Goal: Information Seeking & Learning: Learn about a topic

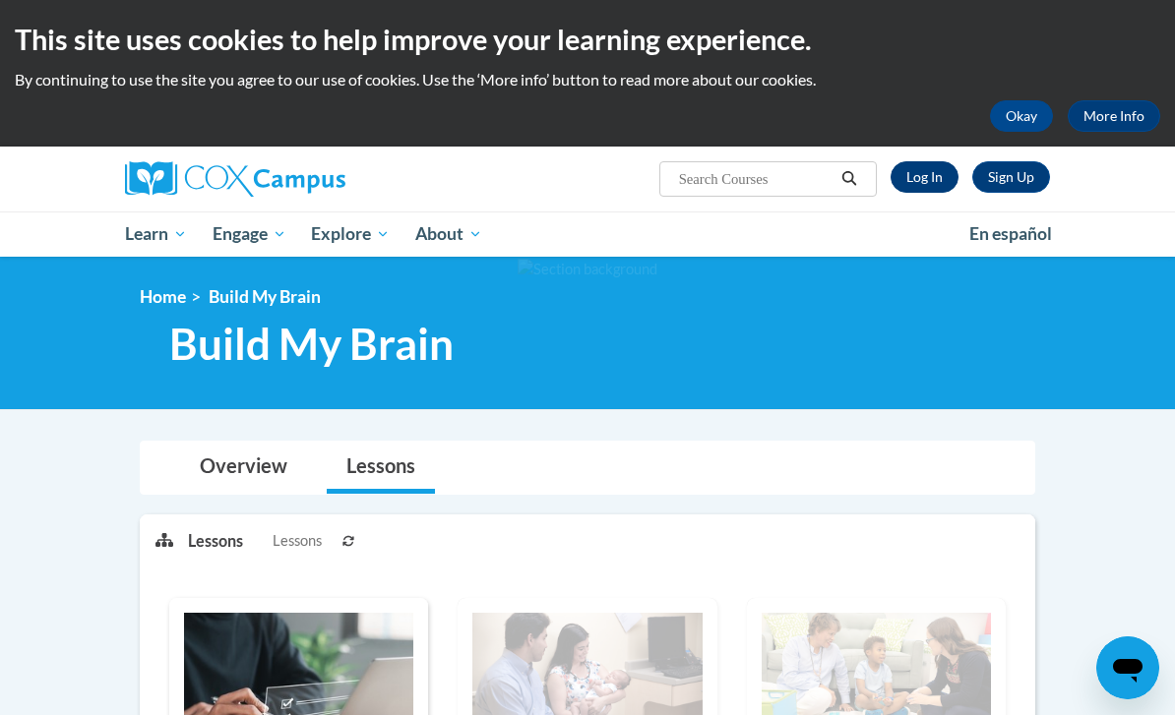
click at [927, 192] on link "Log In" at bounding box center [925, 176] width 68 height 31
click at [927, 165] on link "Log In" at bounding box center [925, 176] width 68 height 31
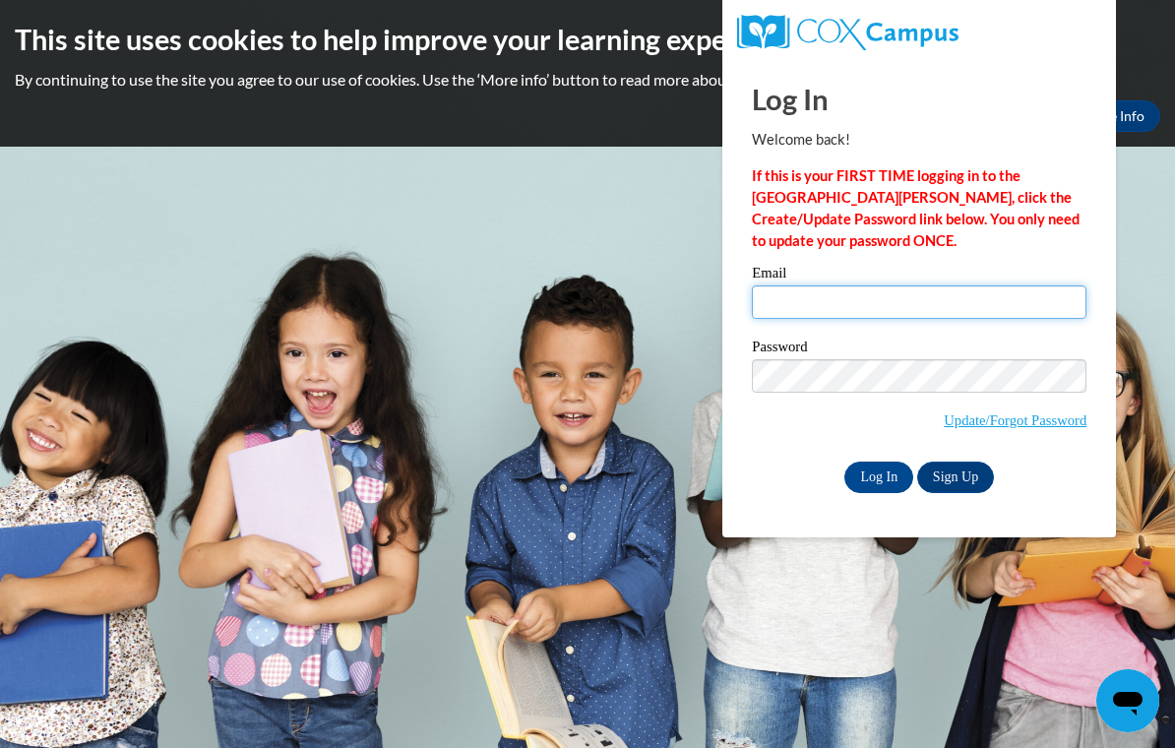
type input "dosse2@mymail.shawnee.edu"
click at [879, 475] on input "Log In" at bounding box center [878, 477] width 69 height 31
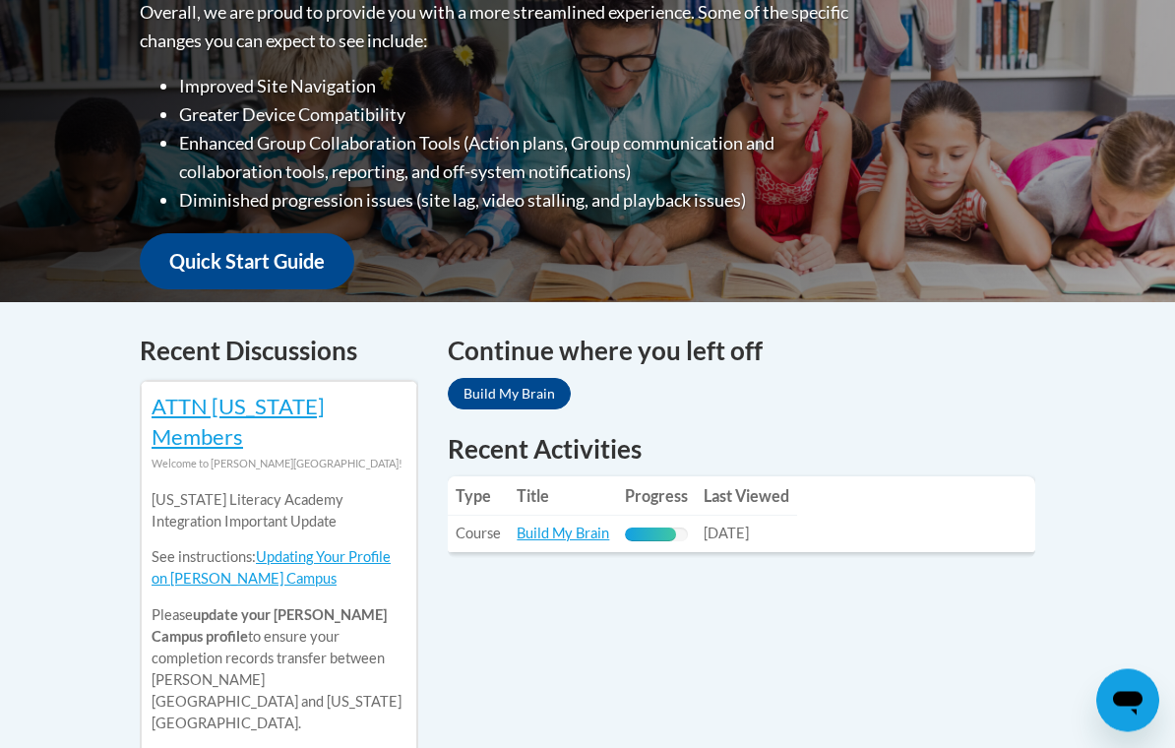
scroll to position [842, 0]
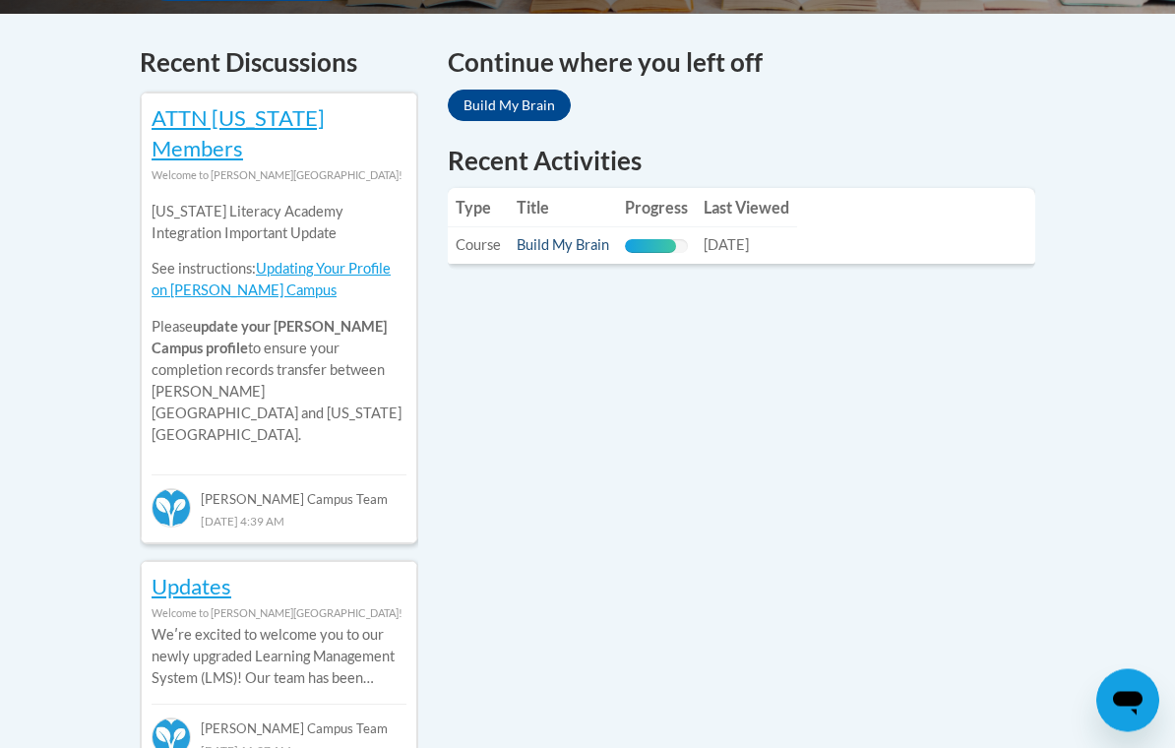
click at [568, 237] on link "Build My Brain" at bounding box center [563, 245] width 93 height 17
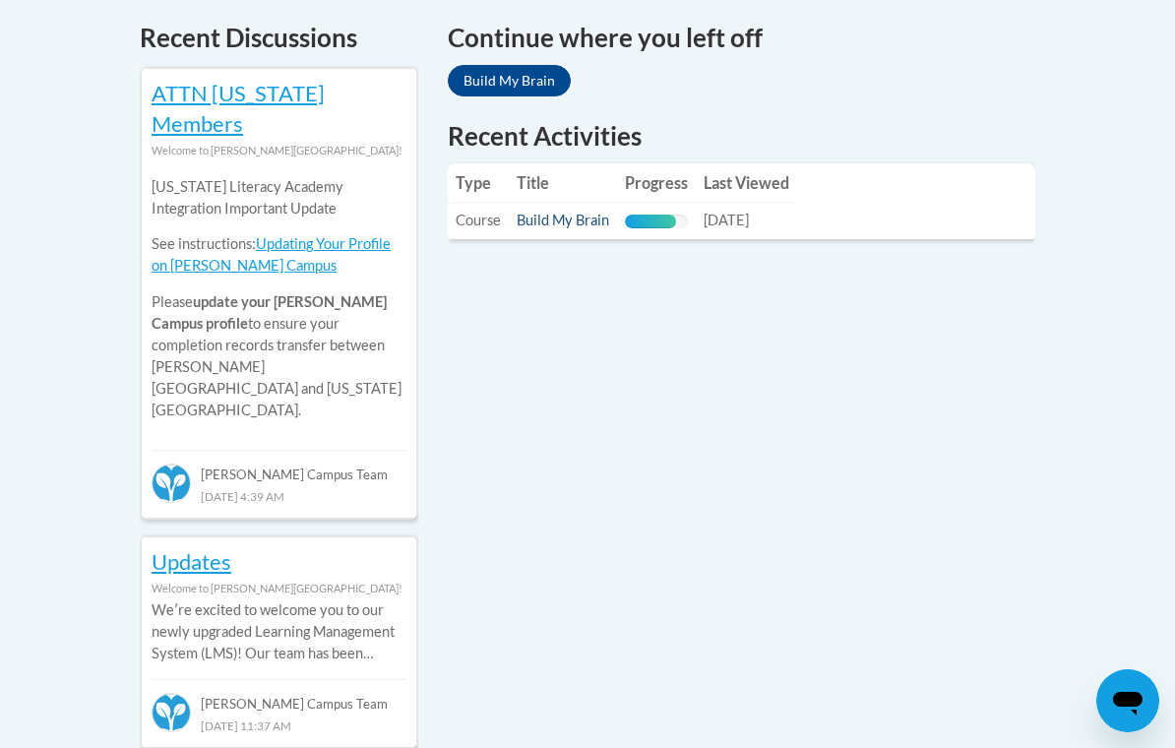
scroll to position [875, 0]
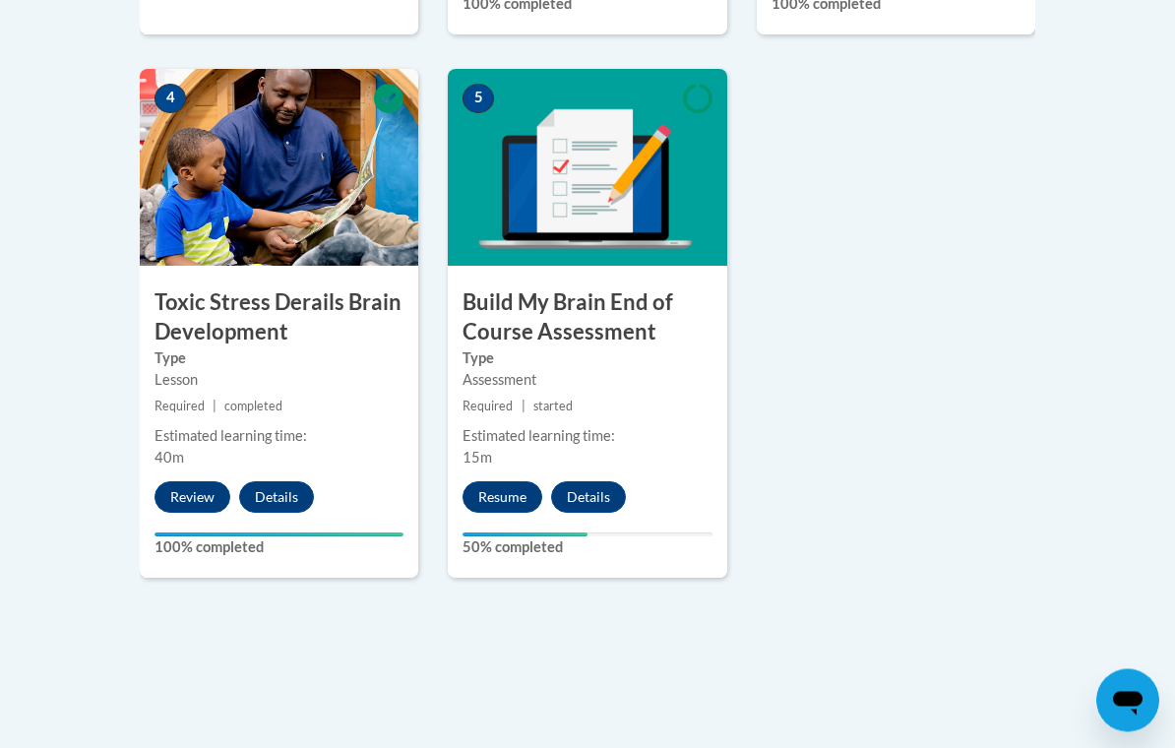
scroll to position [1463, 0]
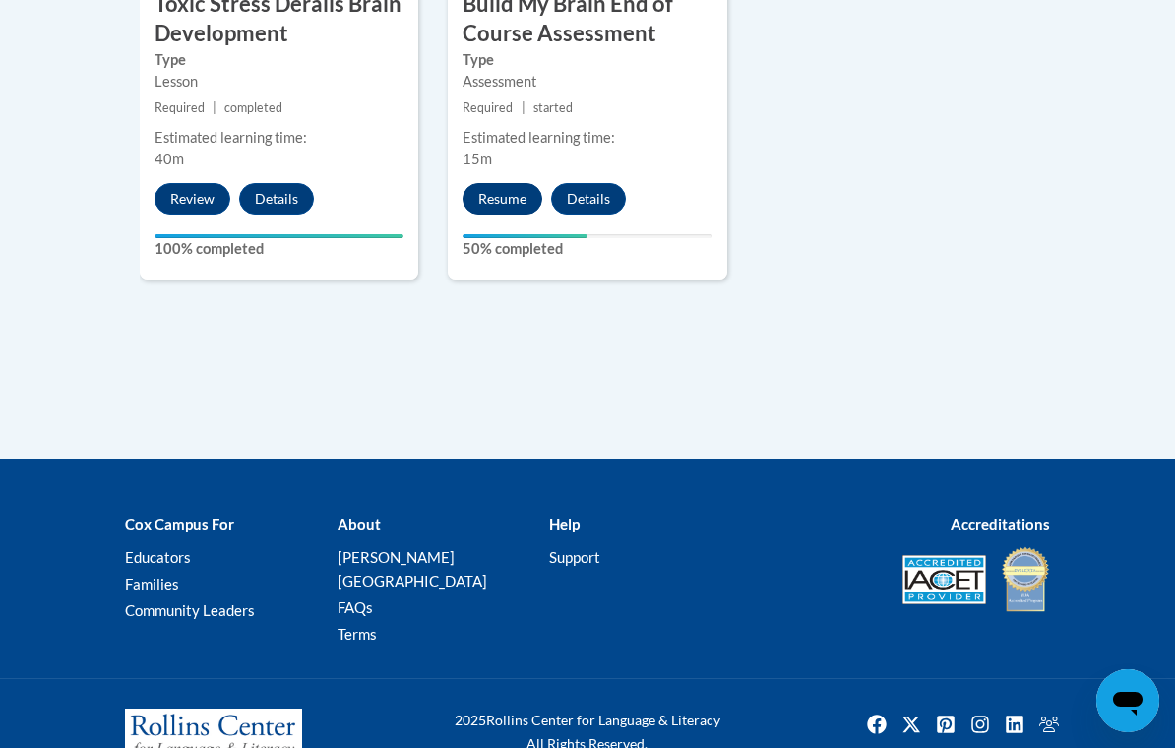
click at [511, 195] on button "Resume" at bounding box center [503, 198] width 80 height 31
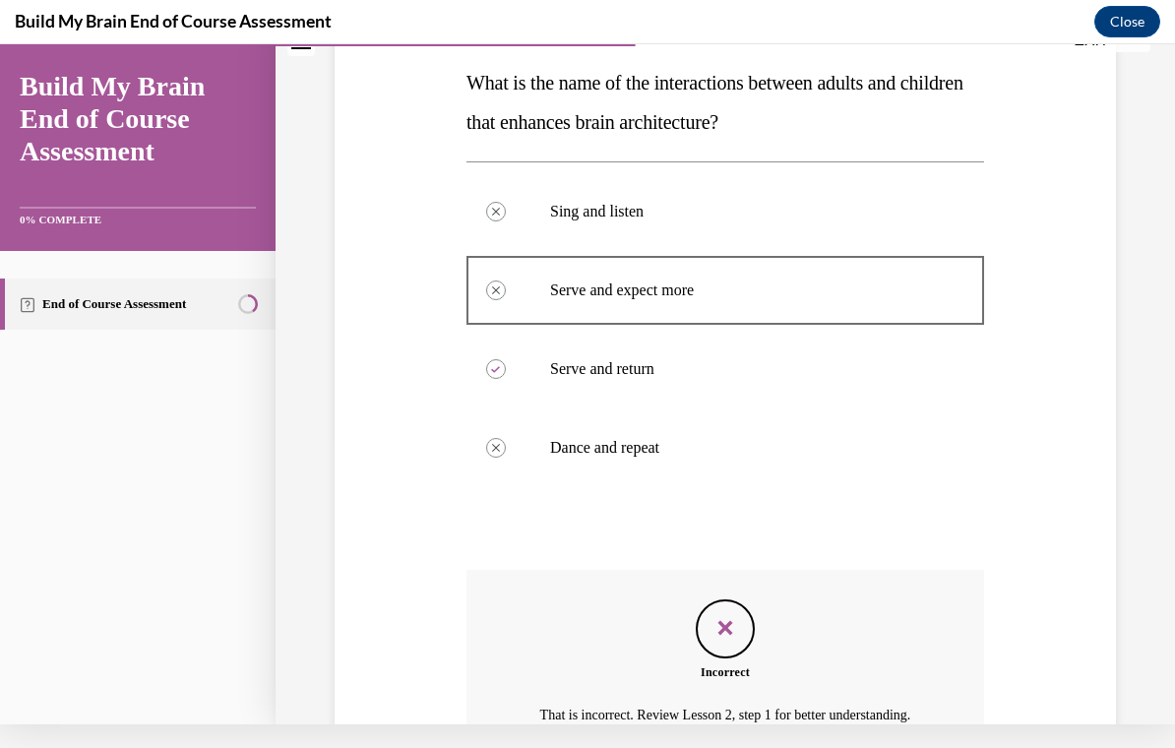
scroll to position [62, 0]
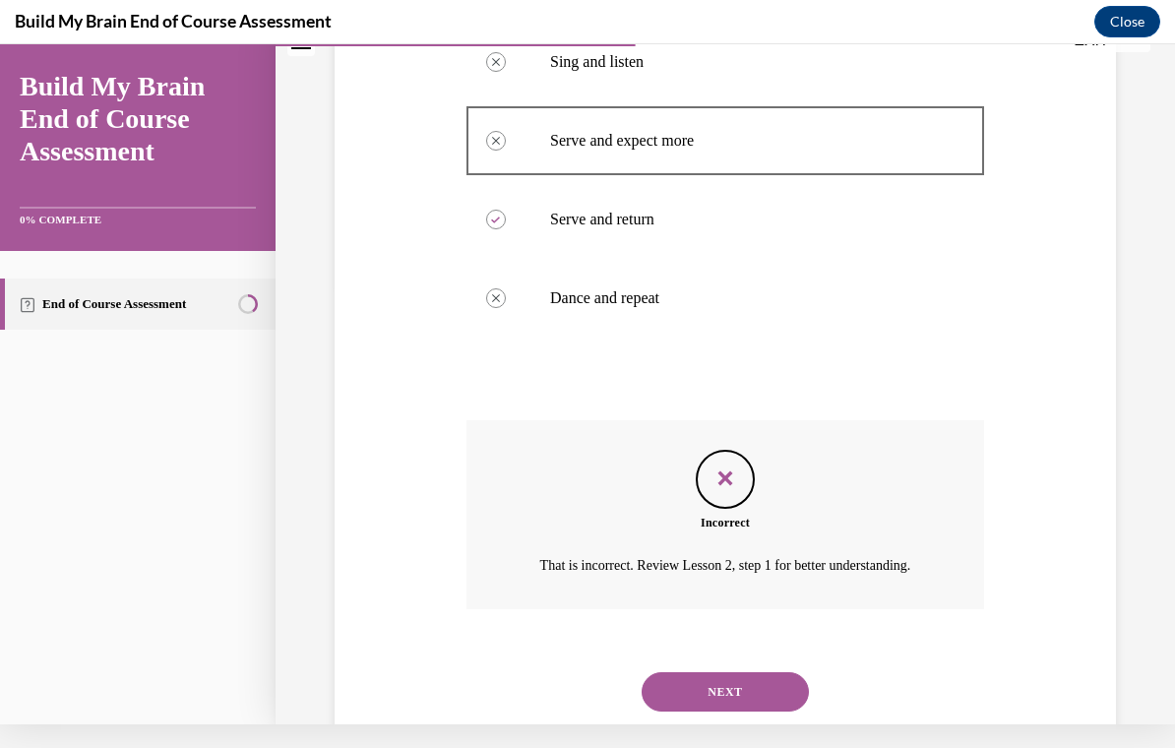
click at [764, 675] on button "NEXT" at bounding box center [725, 691] width 167 height 39
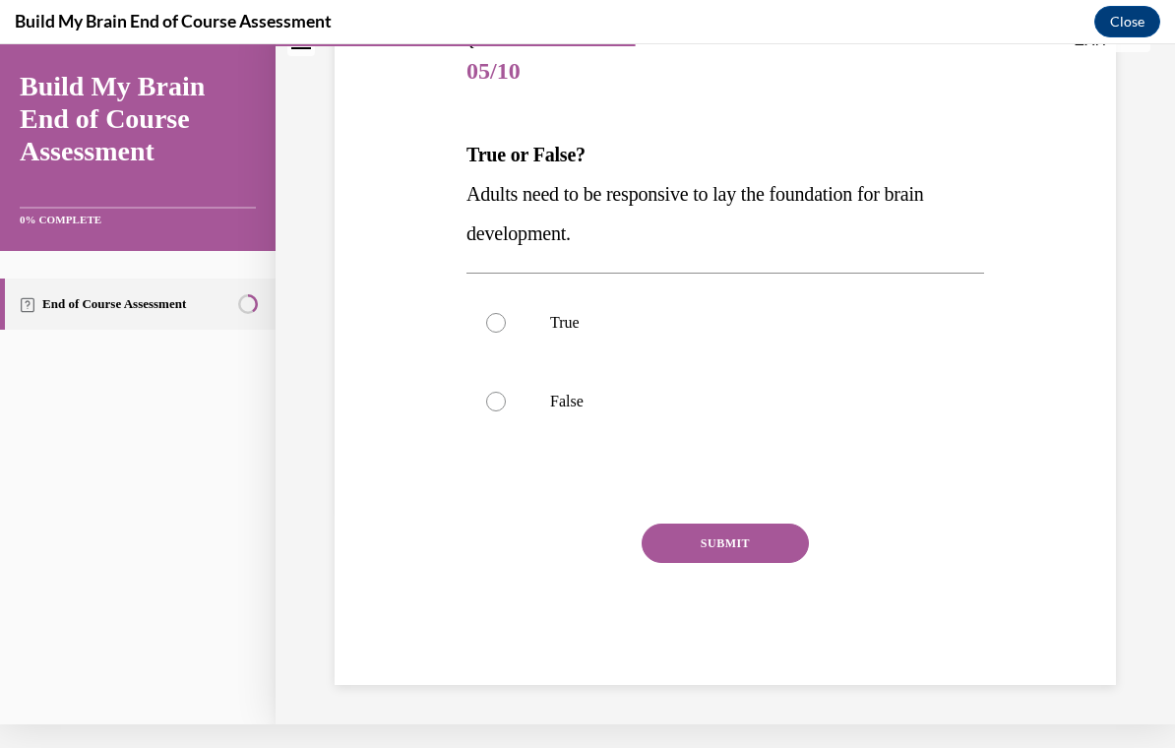
scroll to position [161, 0]
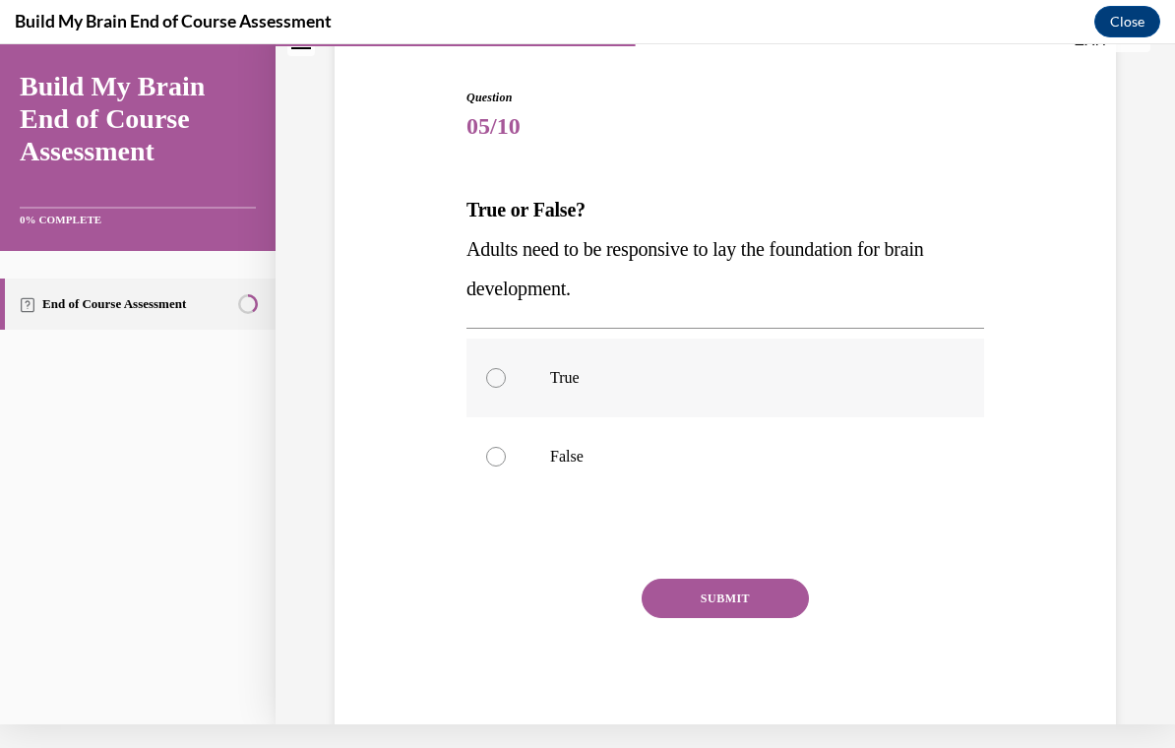
click at [658, 381] on p "True" at bounding box center [742, 378] width 385 height 20
click at [506, 381] on input "True" at bounding box center [496, 378] width 20 height 20
radio input "true"
click at [708, 606] on button "SUBMIT" at bounding box center [725, 598] width 167 height 39
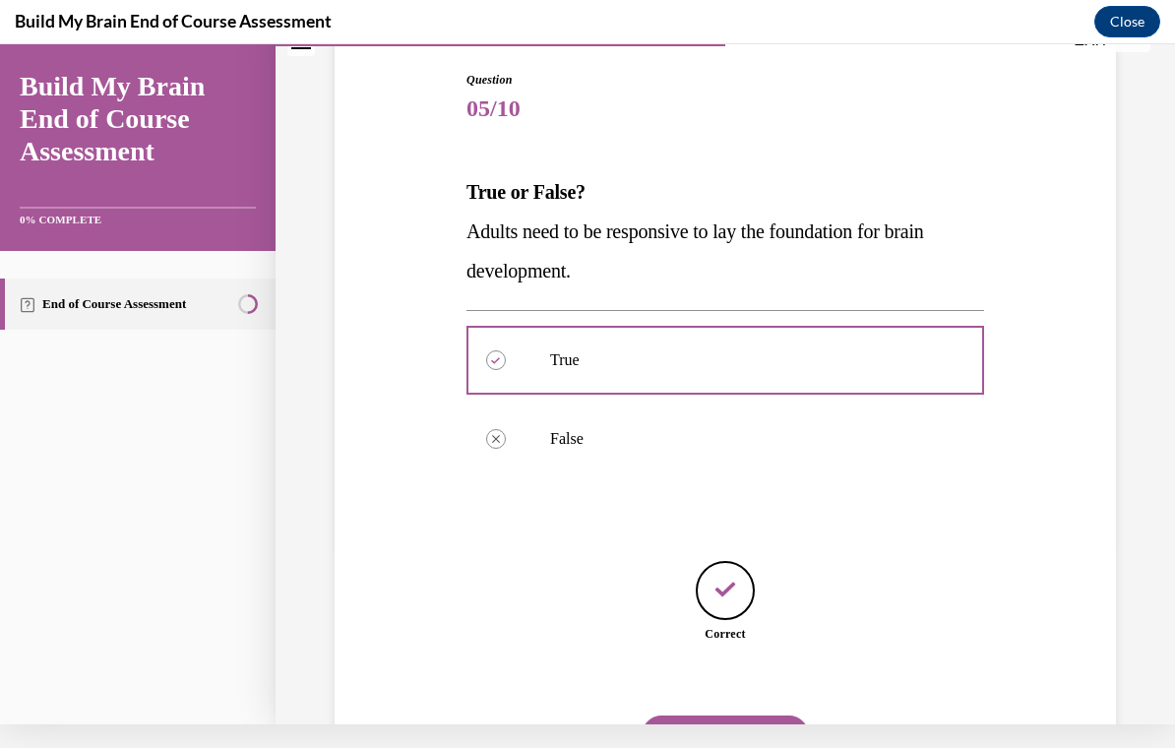
scroll to position [223, 0]
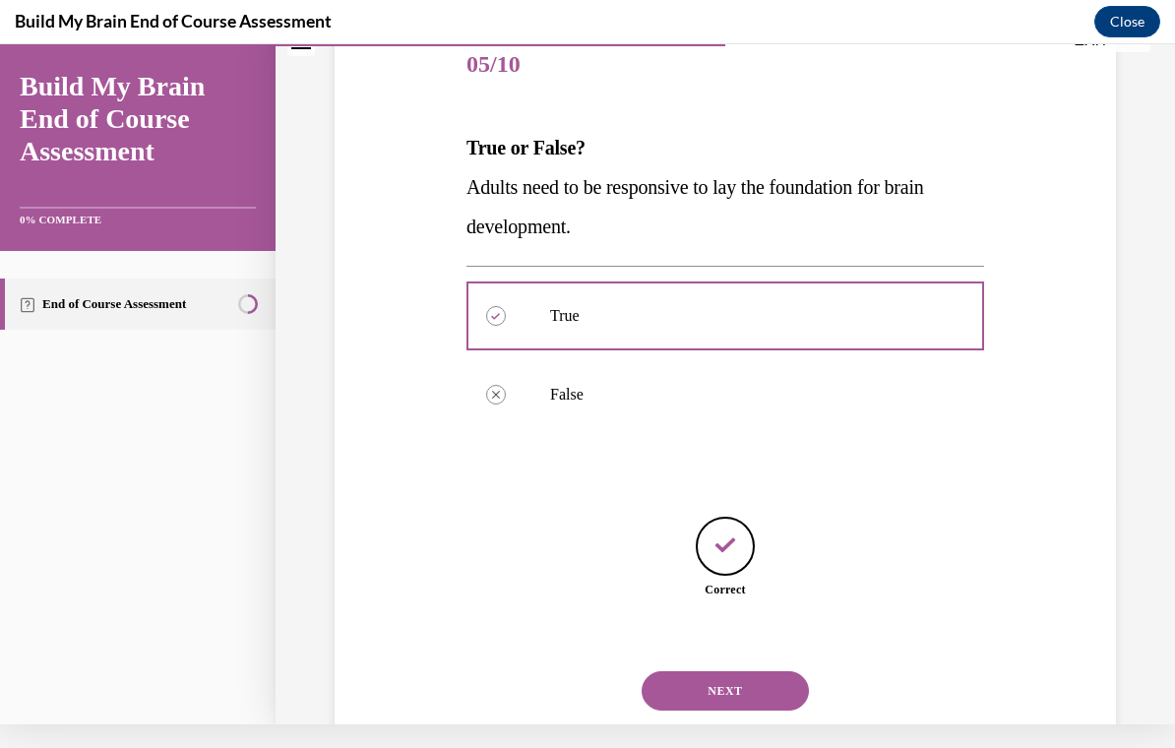
click at [706, 671] on button "NEXT" at bounding box center [725, 690] width 167 height 39
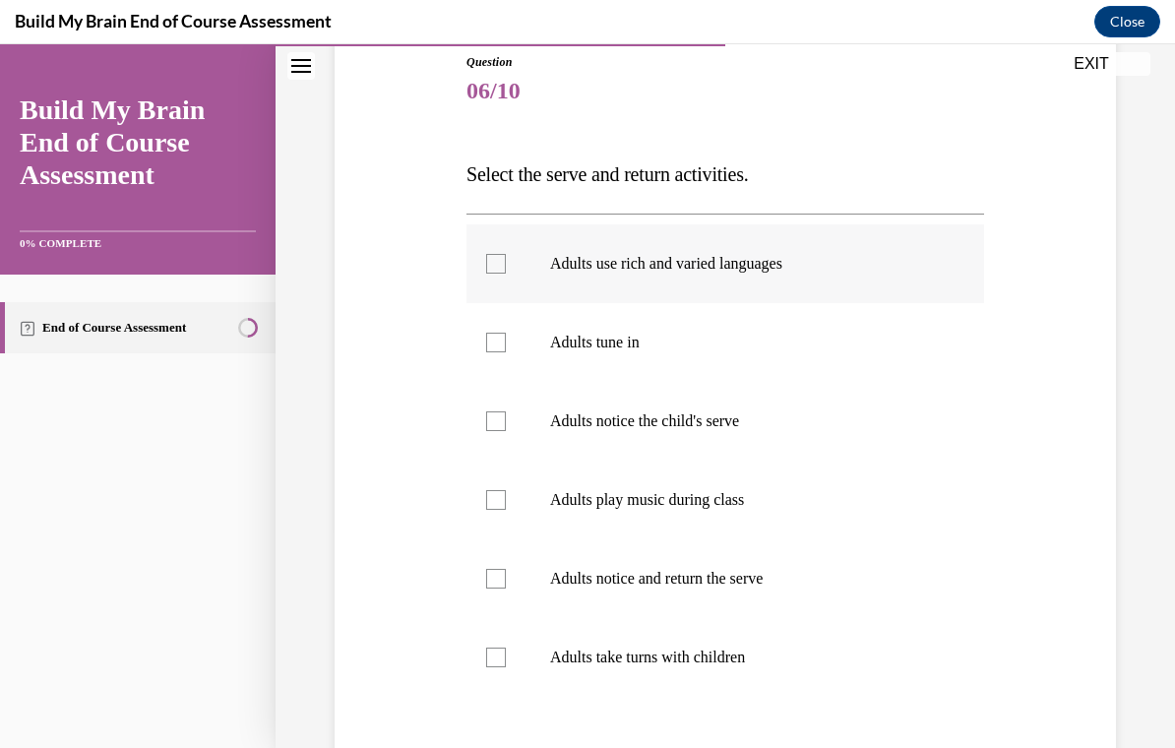
click at [713, 275] on label "Adults use rich and varied languages" at bounding box center [726, 263] width 518 height 79
click at [506, 274] on input "Adults use rich and varied languages" at bounding box center [496, 264] width 20 height 20
checkbox input "true"
click at [716, 346] on p "Adults tune in" at bounding box center [742, 343] width 385 height 20
click at [506, 346] on input "Adults tune in" at bounding box center [496, 343] width 20 height 20
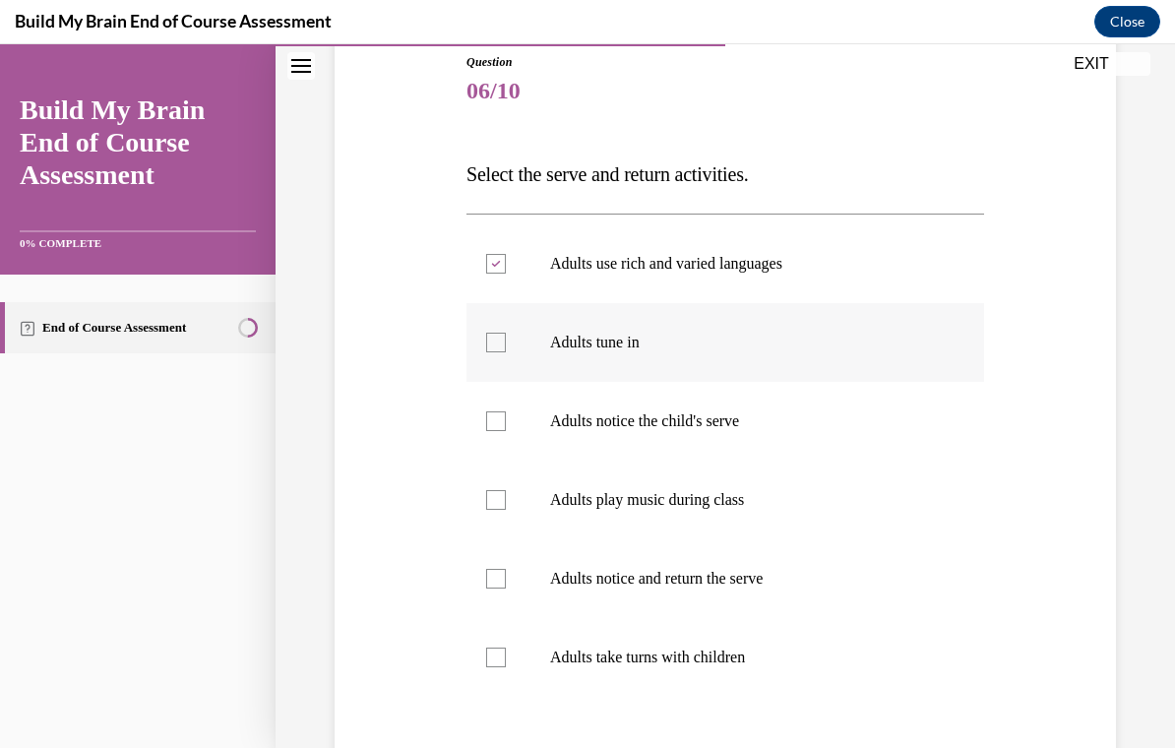
checkbox input "true"
click at [724, 416] on p "Adults notice the child's serve" at bounding box center [742, 421] width 385 height 20
click at [506, 416] on input "Adults notice the child's serve" at bounding box center [496, 421] width 20 height 20
checkbox input "true"
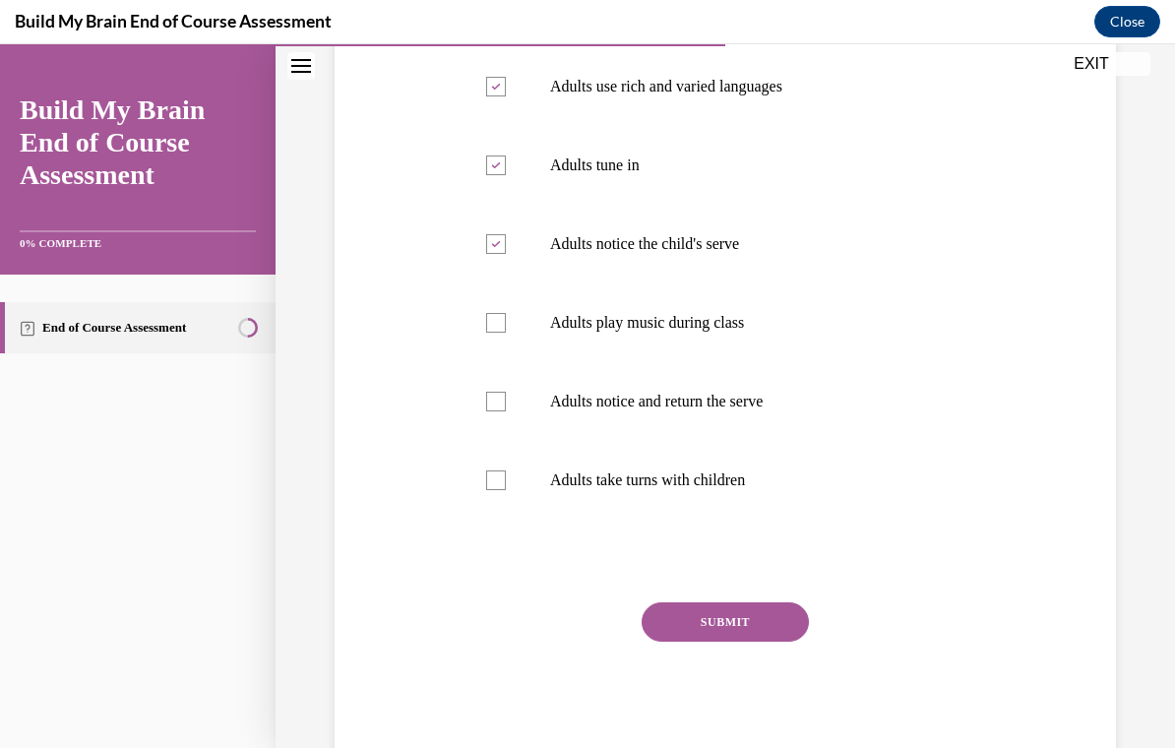
click at [714, 622] on button "SUBMIT" at bounding box center [725, 621] width 167 height 39
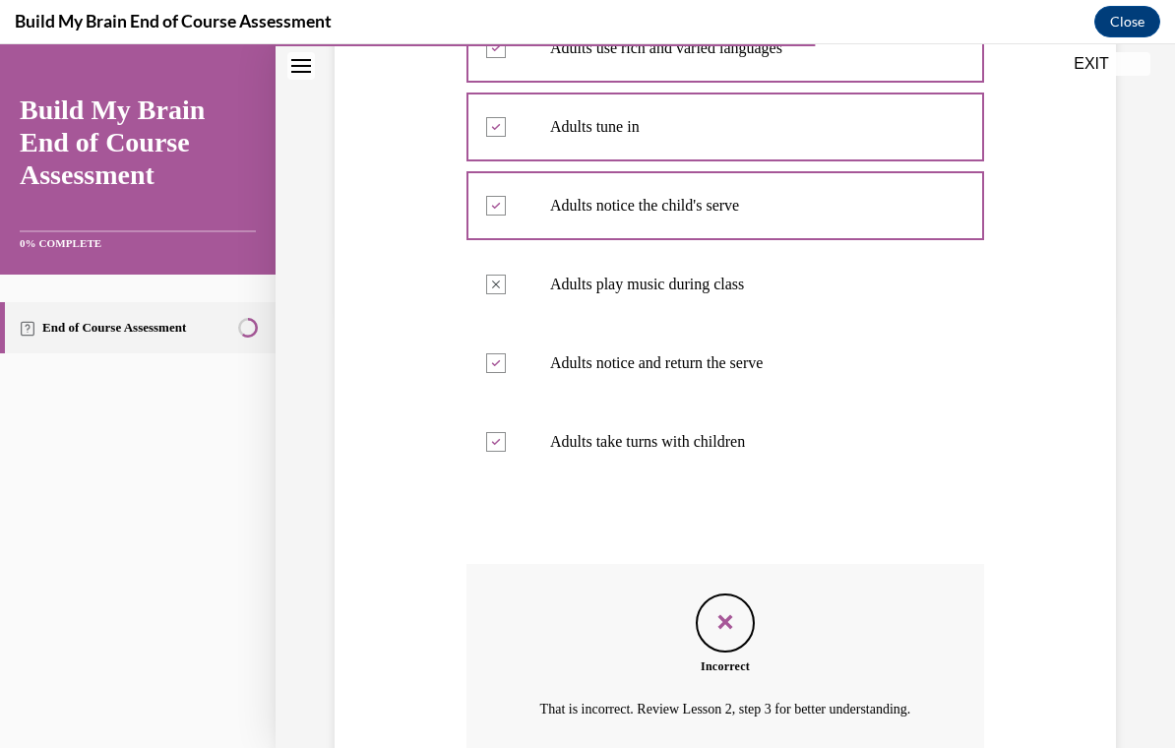
scroll to position [529, 0]
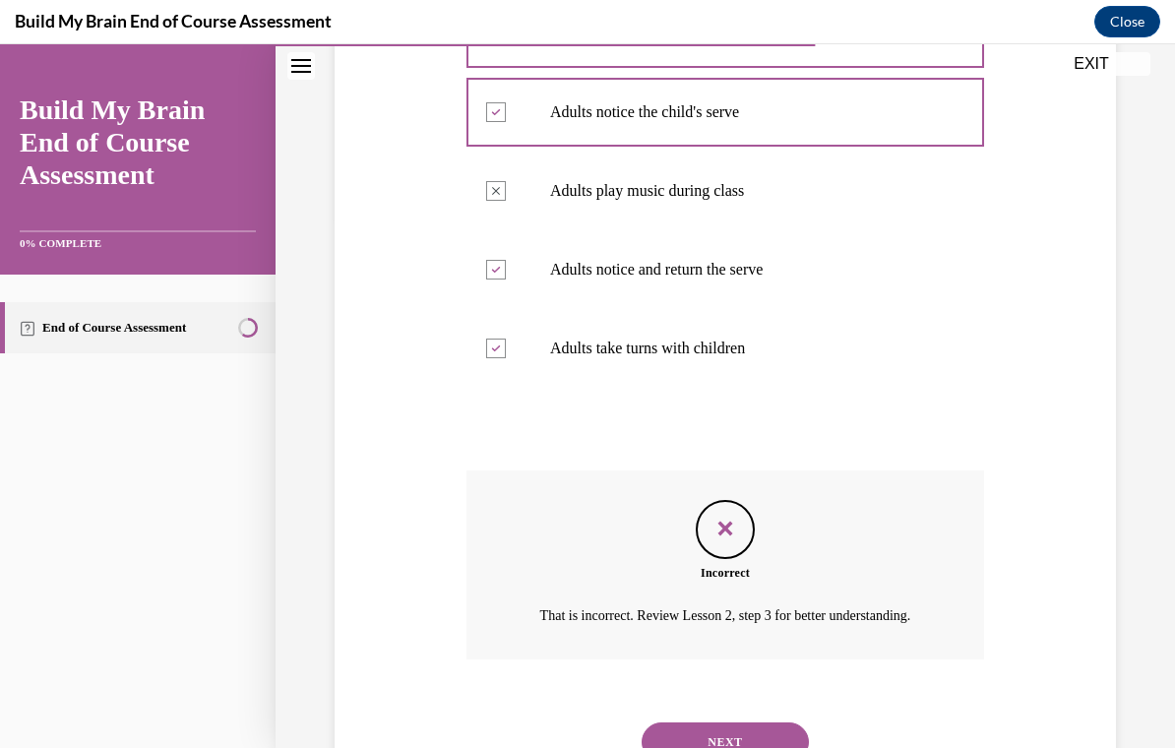
click at [706, 722] on button "NEXT" at bounding box center [725, 741] width 167 height 39
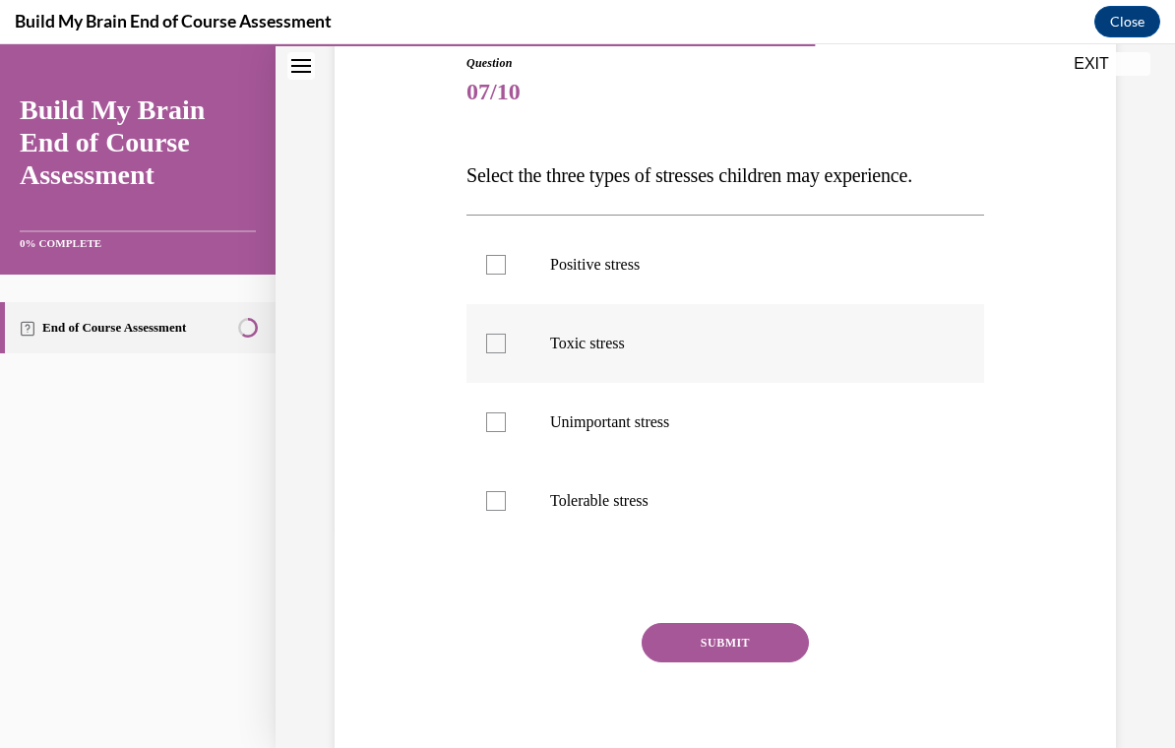
click at [709, 360] on label "Toxic stress" at bounding box center [726, 343] width 518 height 79
click at [506, 353] on input "Toxic stress" at bounding box center [496, 344] width 20 height 20
checkbox input "true"
click at [702, 634] on button "SUBMIT" at bounding box center [725, 642] width 167 height 39
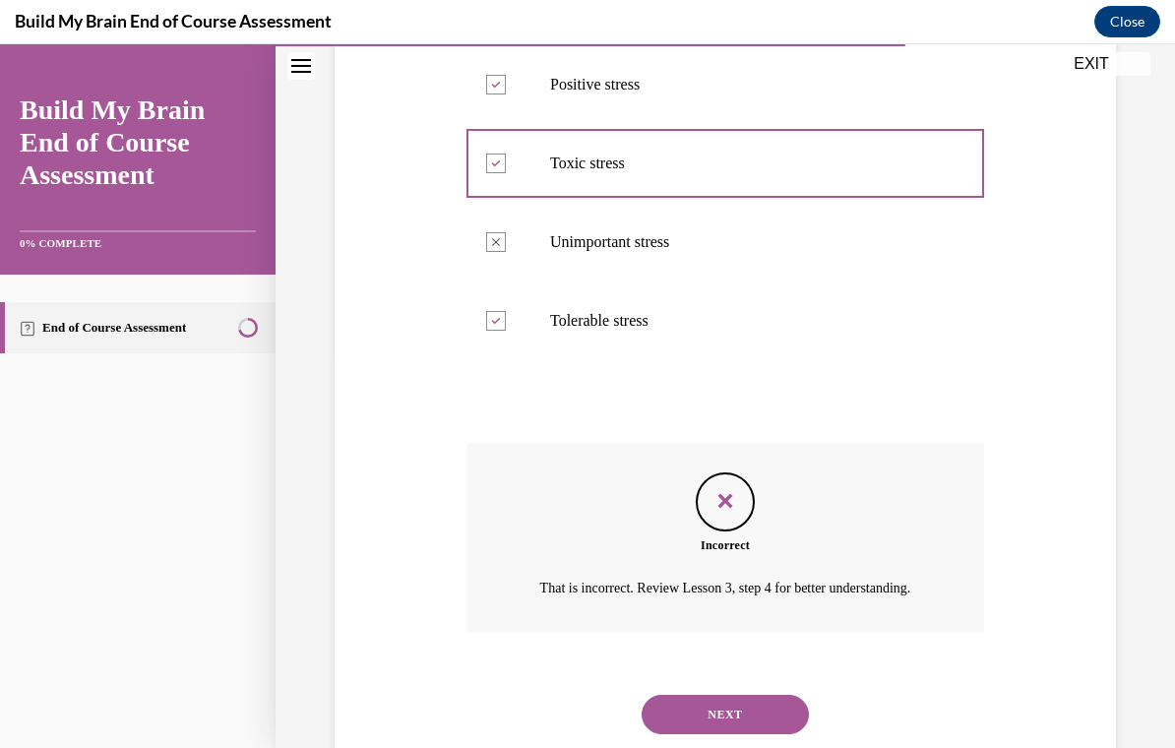
scroll to position [399, 0]
click at [700, 696] on button "NEXT" at bounding box center [725, 715] width 167 height 39
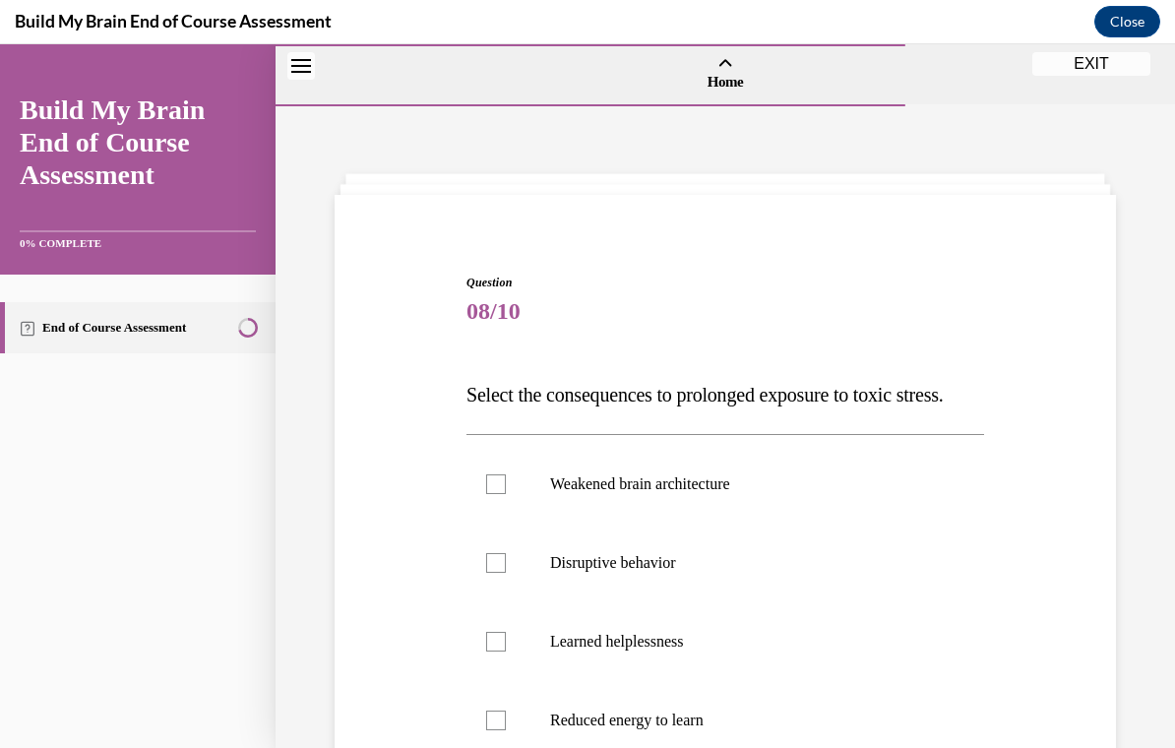
scroll to position [215, 0]
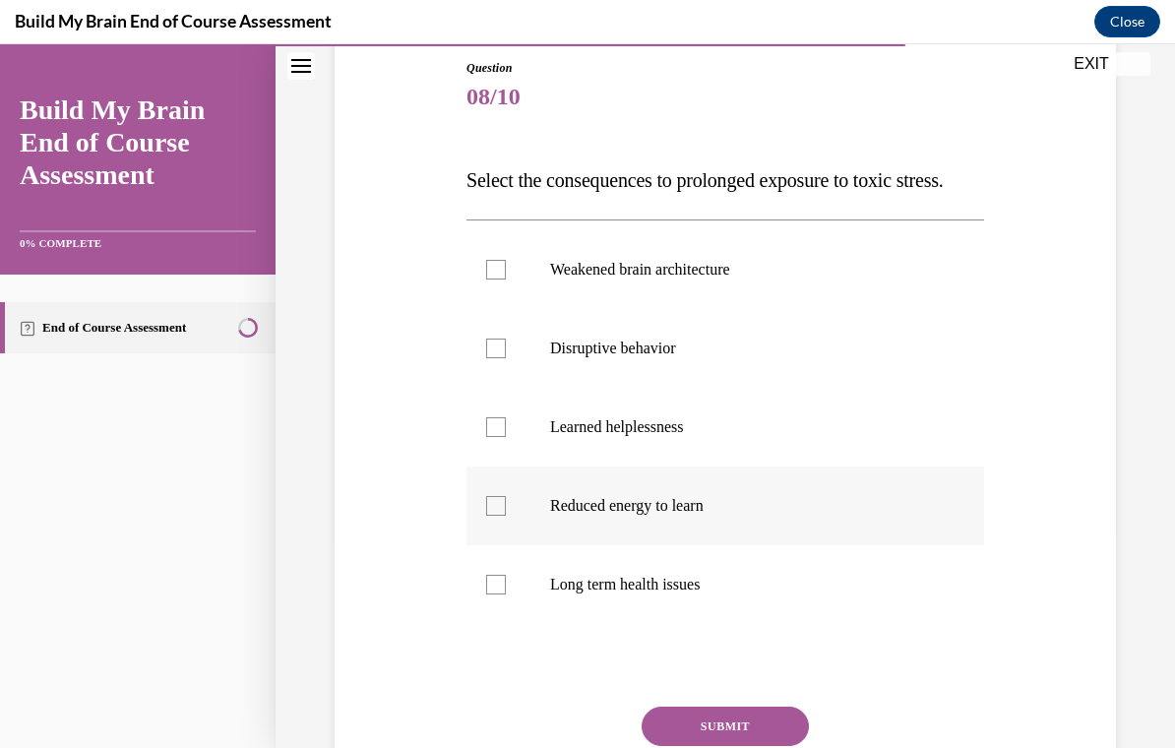
click at [732, 509] on label "Reduced energy to learn" at bounding box center [726, 506] width 518 height 79
click at [506, 509] on input "Reduced energy to learn" at bounding box center [496, 506] width 20 height 20
checkbox input "true"
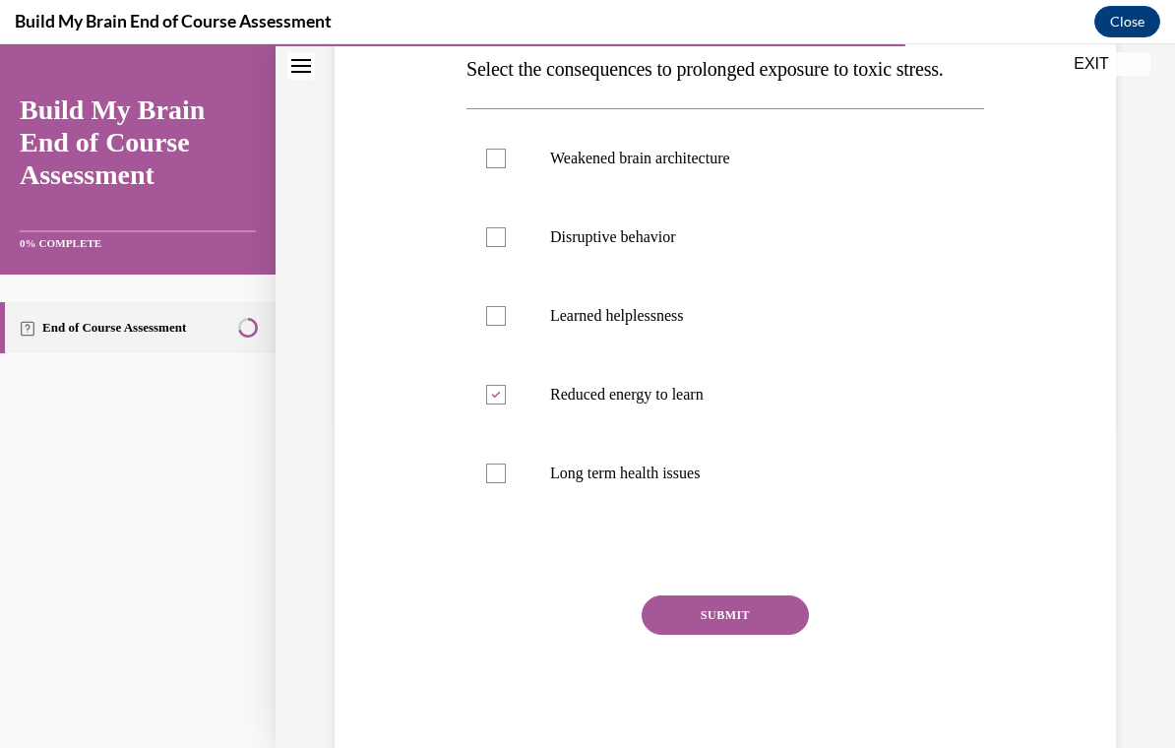
click at [705, 635] on button "SUBMIT" at bounding box center [725, 614] width 167 height 39
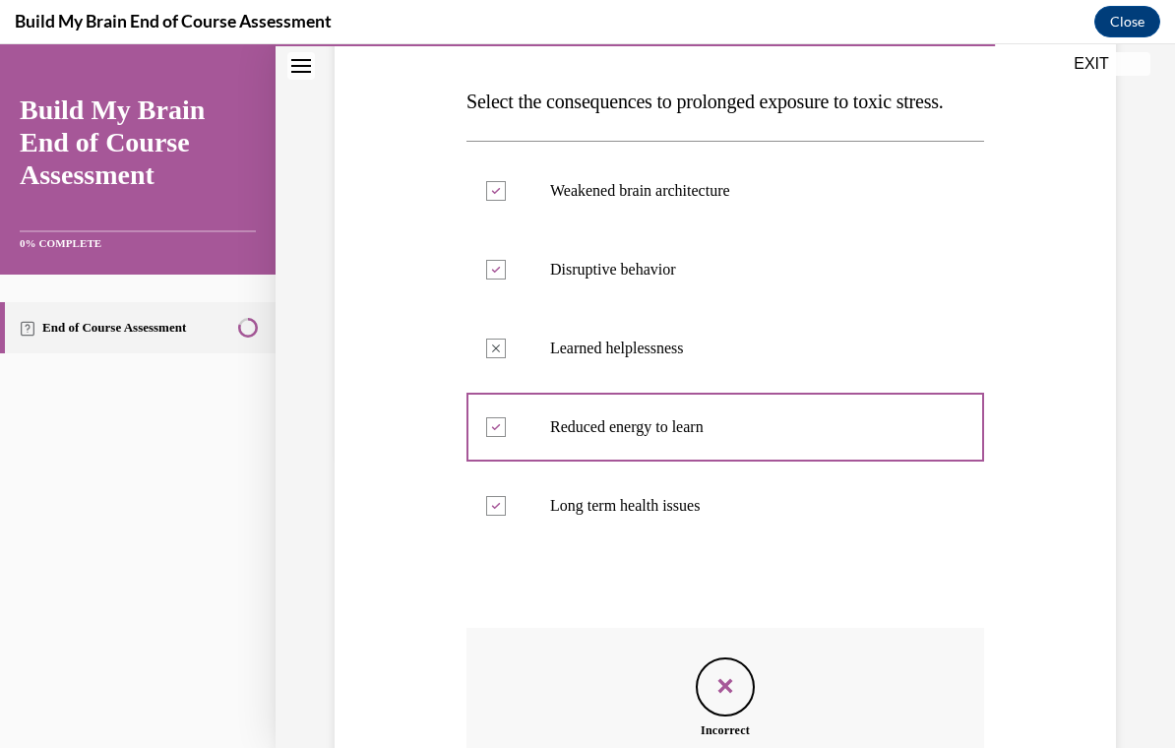
scroll to position [470, 0]
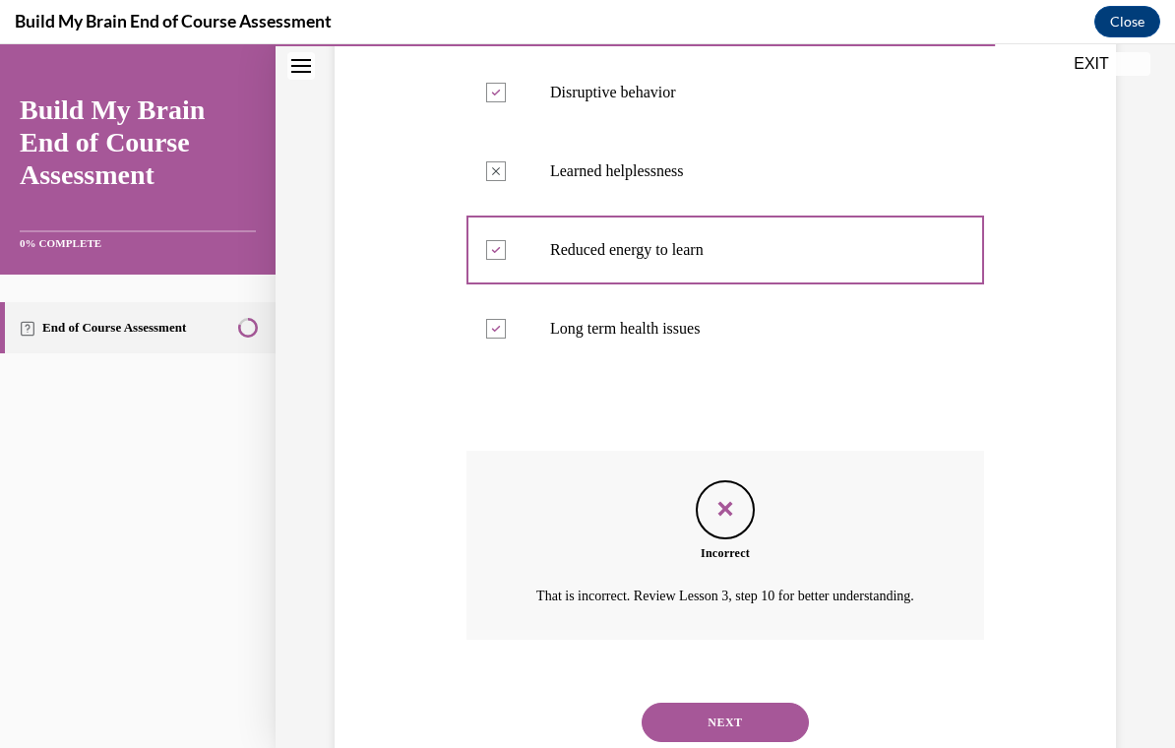
click at [784, 742] on button "NEXT" at bounding box center [725, 722] width 167 height 39
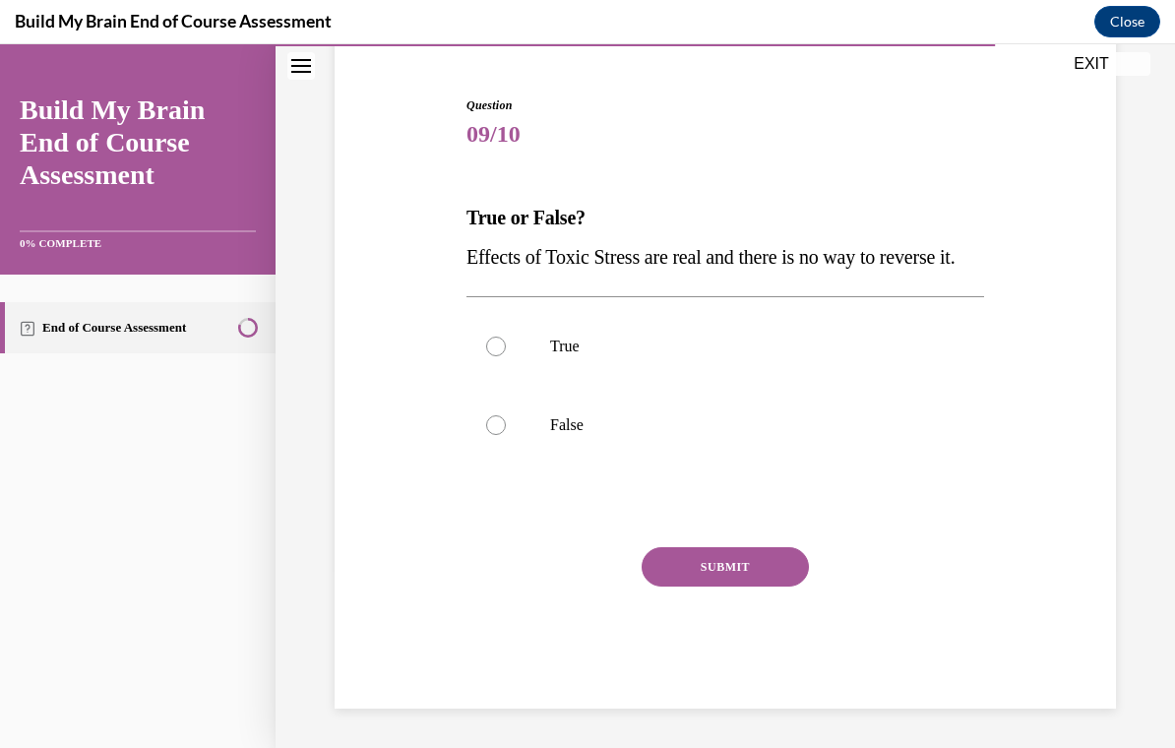
scroll to position [161, 0]
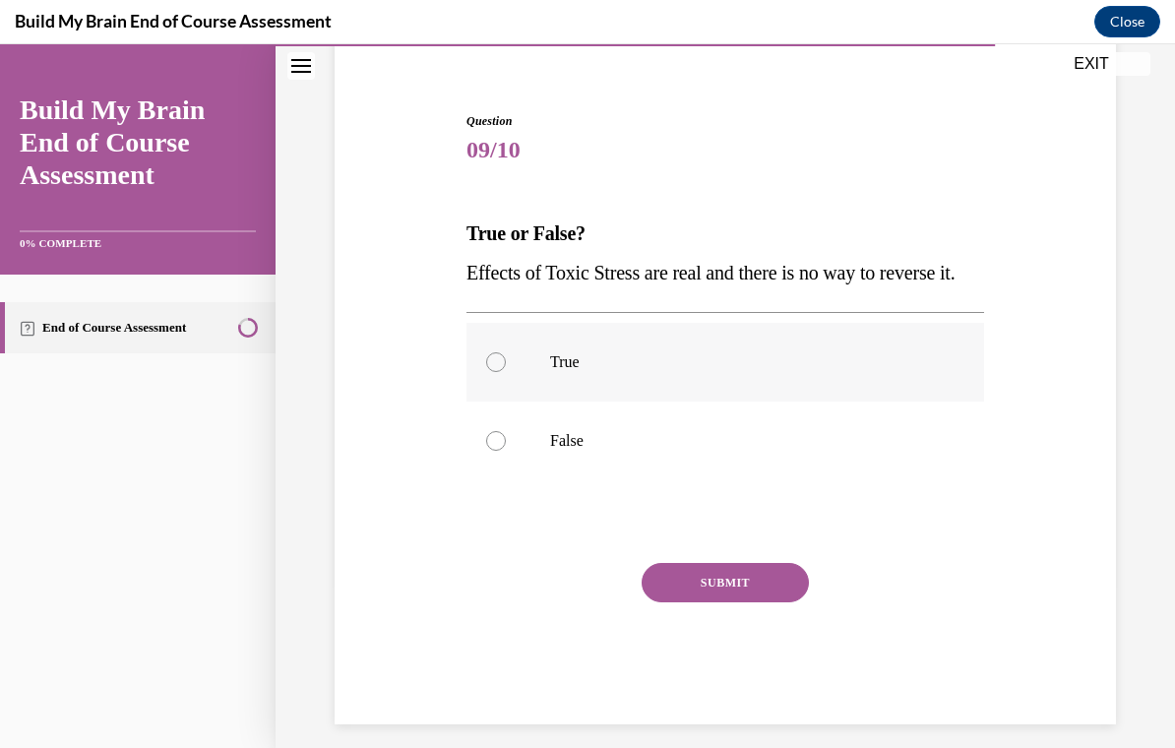
click at [707, 402] on label "True" at bounding box center [726, 362] width 518 height 79
click at [506, 372] on input "True" at bounding box center [496, 362] width 20 height 20
radio input "true"
click at [724, 602] on button "SUBMIT" at bounding box center [725, 582] width 167 height 39
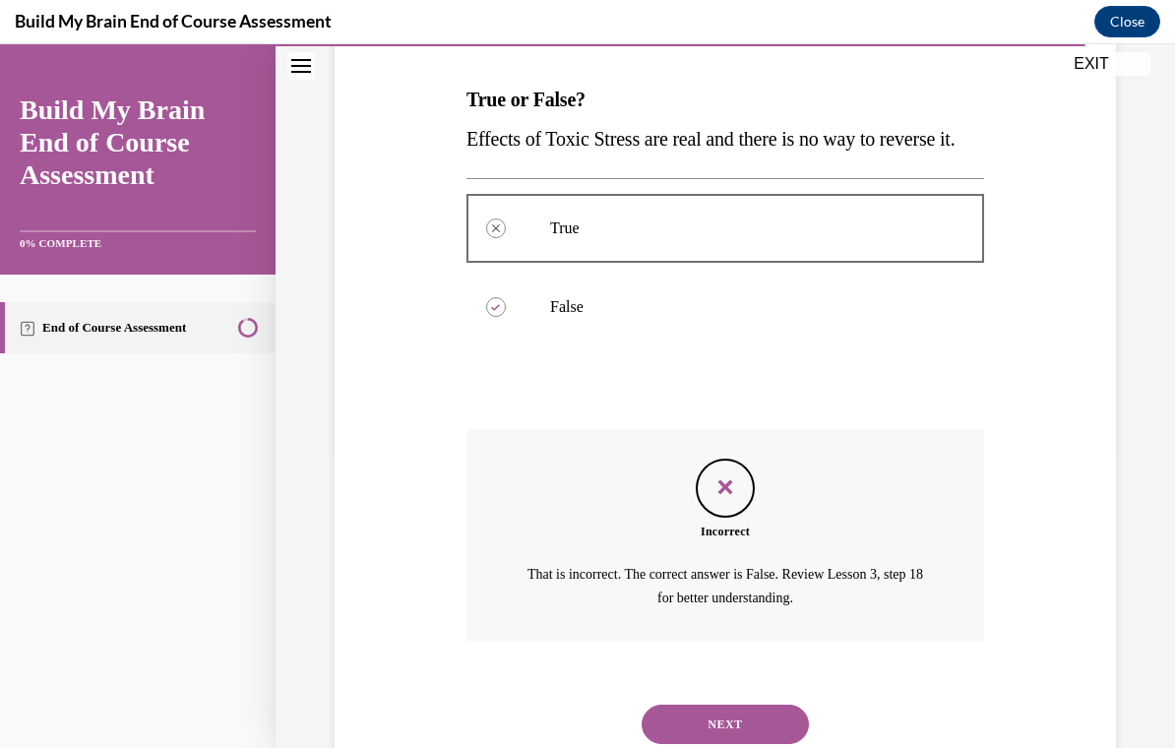
scroll to position [342, 0]
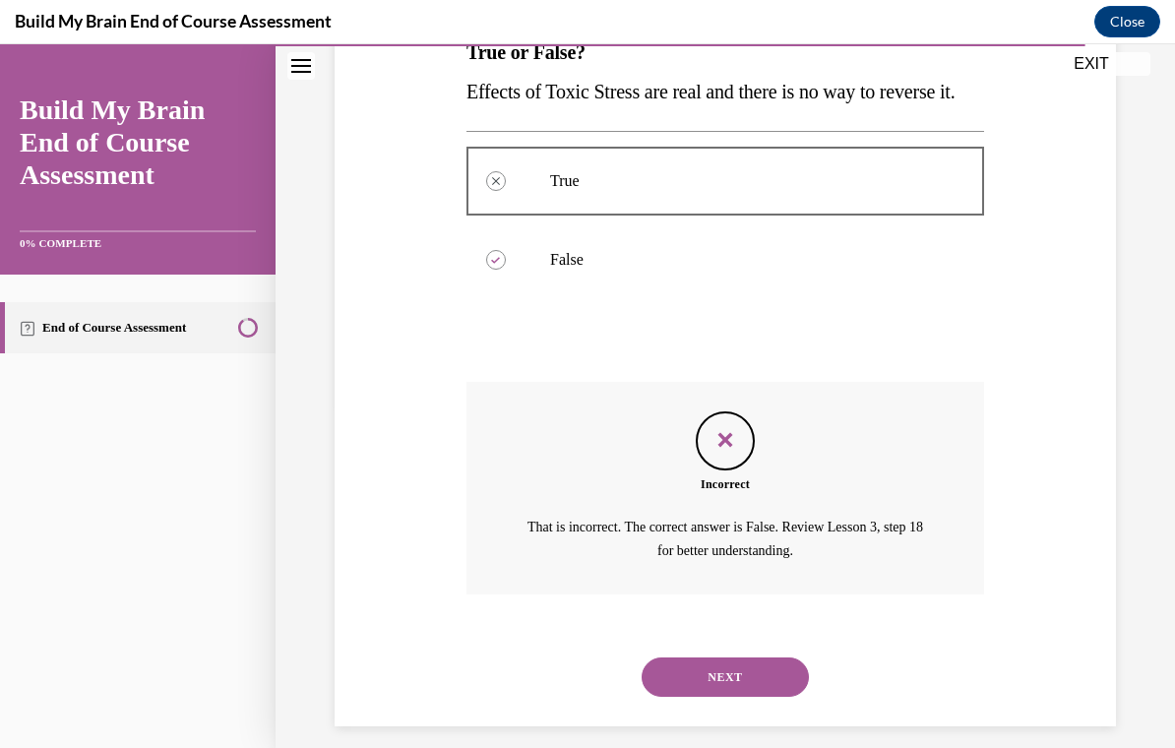
click at [756, 697] on button "NEXT" at bounding box center [725, 676] width 167 height 39
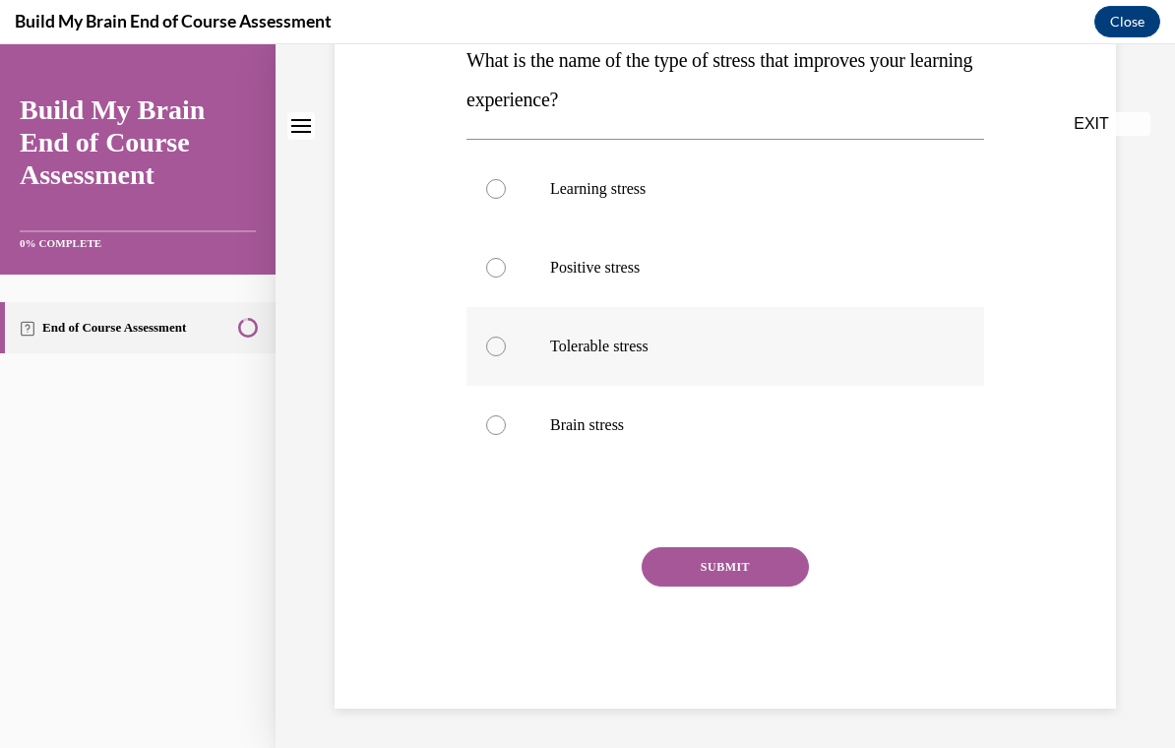
scroll to position [0, 0]
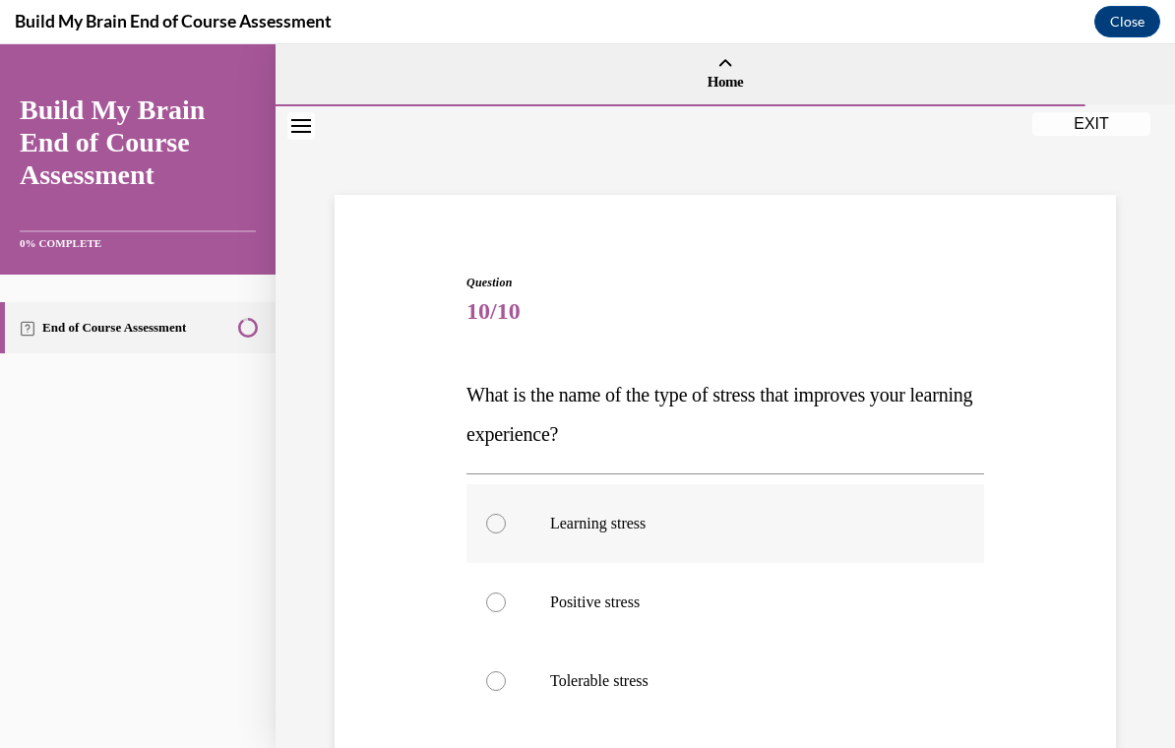
click at [727, 530] on p "Learning stress" at bounding box center [742, 524] width 385 height 20
click at [506, 530] on input "Learning stress" at bounding box center [496, 524] width 20 height 20
radio input "true"
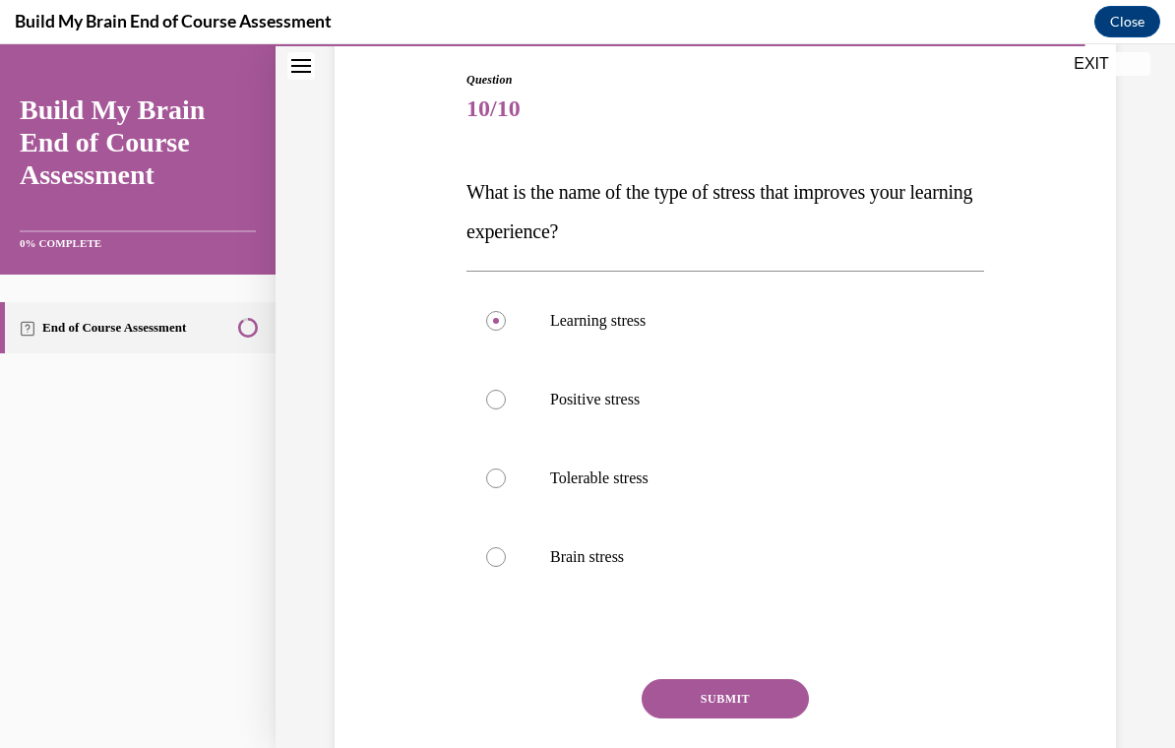
click at [732, 700] on button "SUBMIT" at bounding box center [725, 698] width 167 height 39
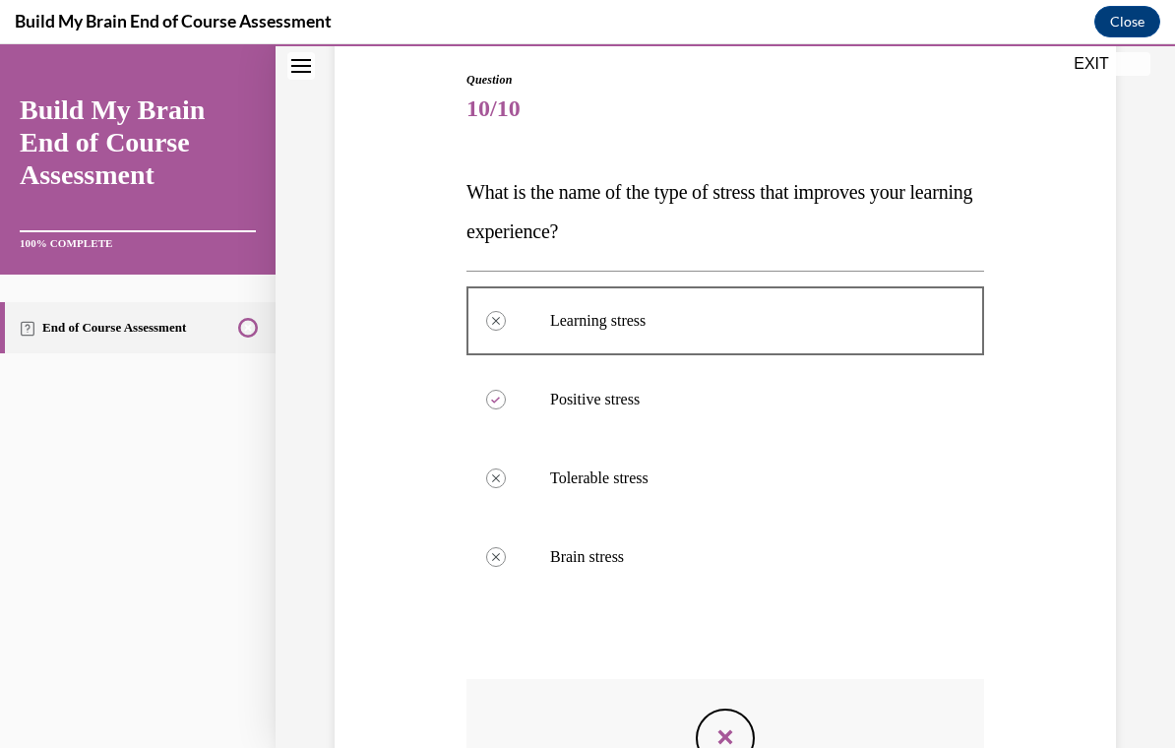
scroll to position [24, 0]
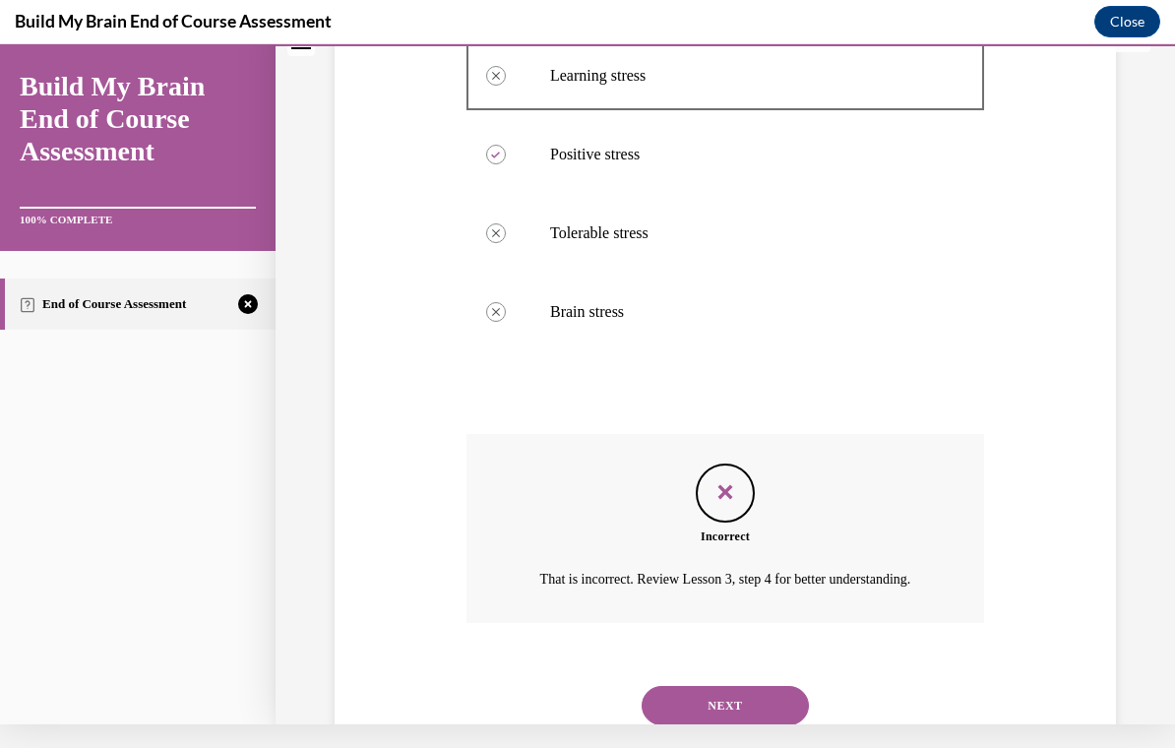
click at [735, 692] on button "NEXT" at bounding box center [725, 705] width 167 height 39
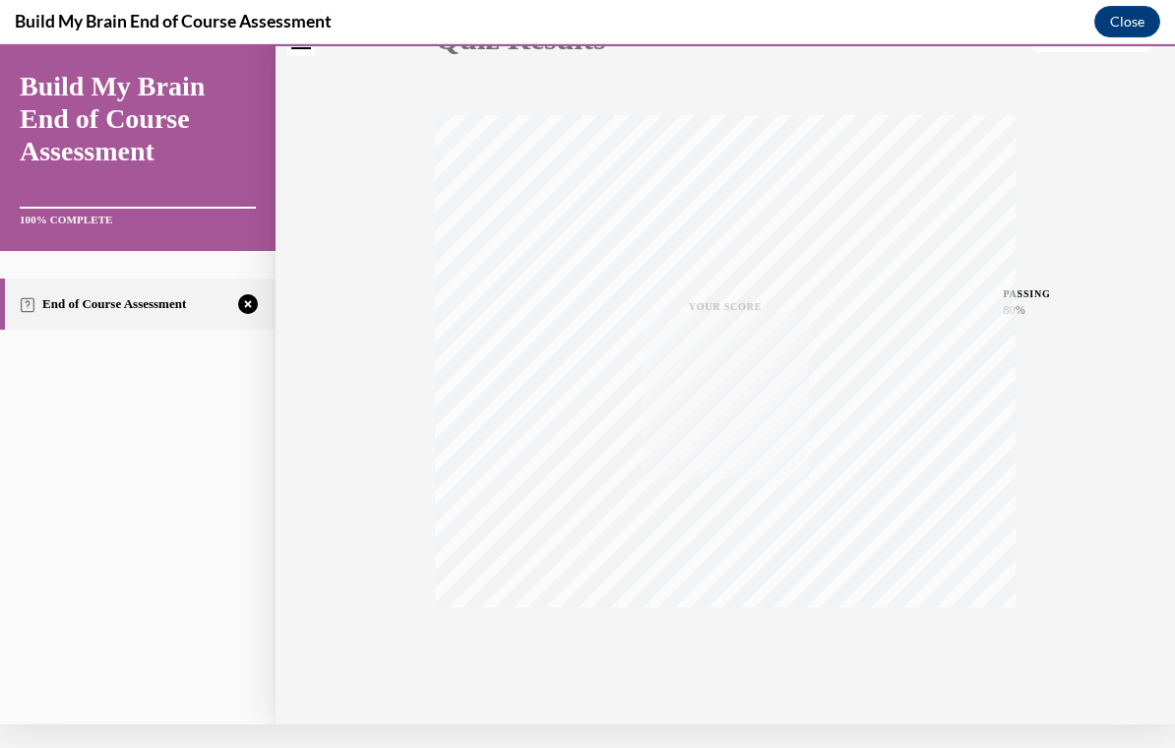
scroll to position [0, 0]
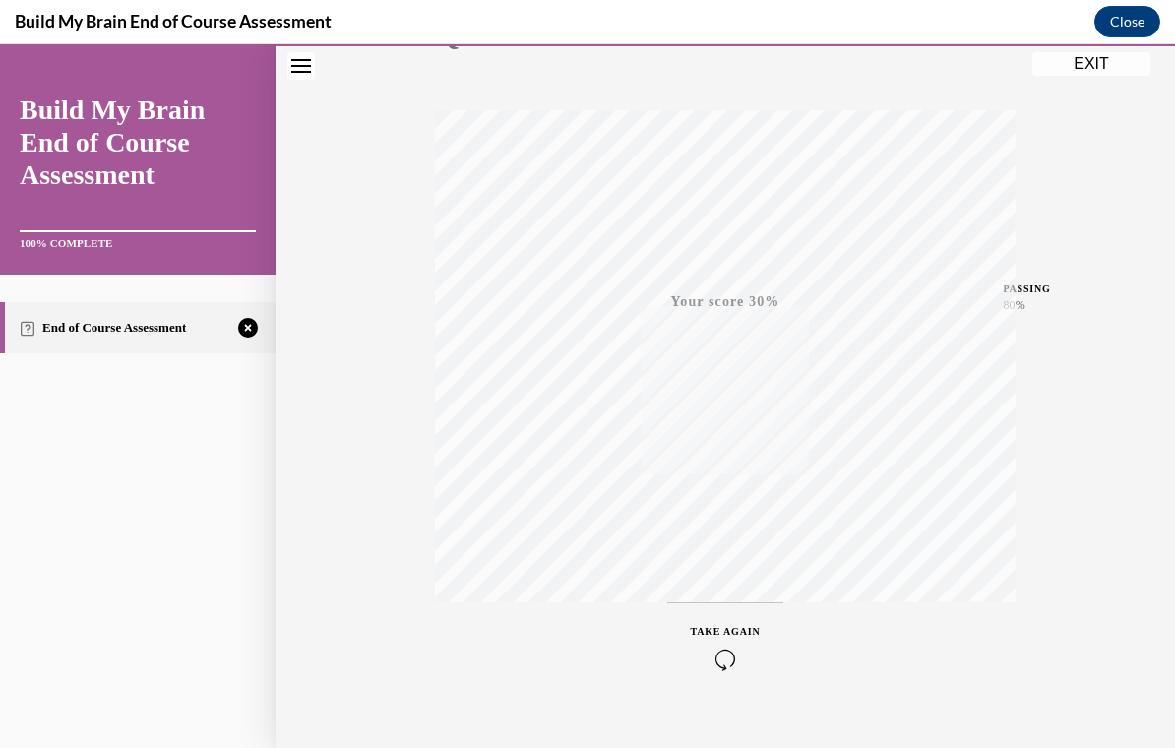
click at [733, 658] on icon "button" at bounding box center [726, 660] width 70 height 22
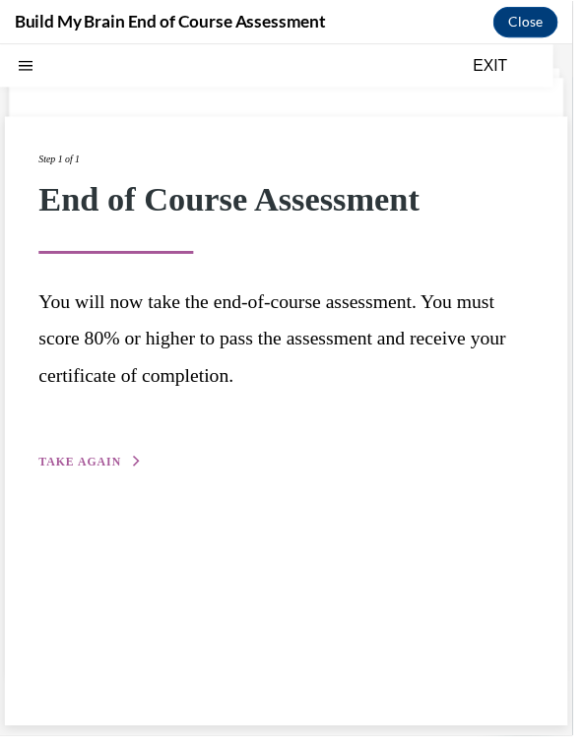
scroll to position [3285, 0]
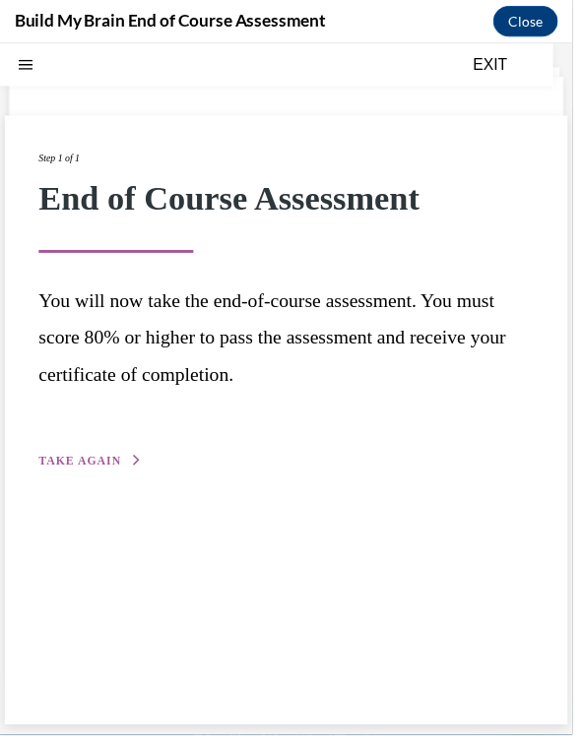
click at [126, 465] on button "TAKE AGAIN" at bounding box center [91, 469] width 105 height 18
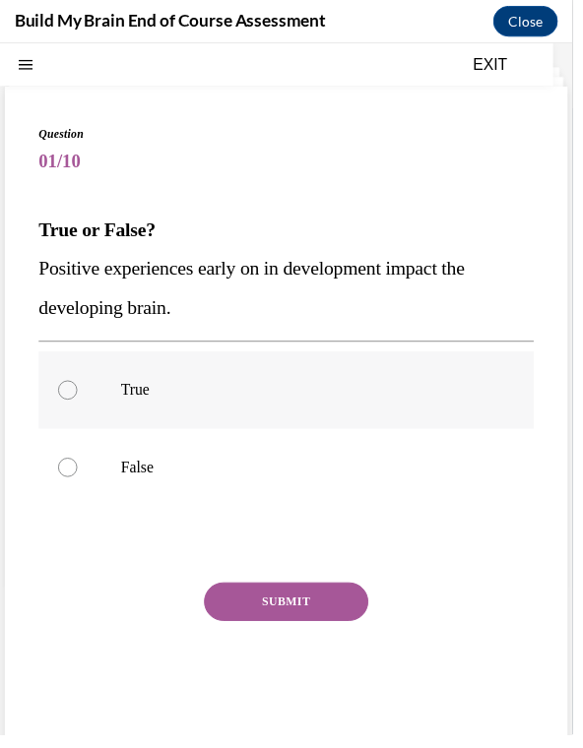
click at [151, 400] on p "True" at bounding box center [308, 397] width 371 height 20
click at [79, 400] on input "True" at bounding box center [69, 397] width 20 height 20
radio input "true"
click at [253, 611] on button "SUBMIT" at bounding box center [291, 611] width 167 height 39
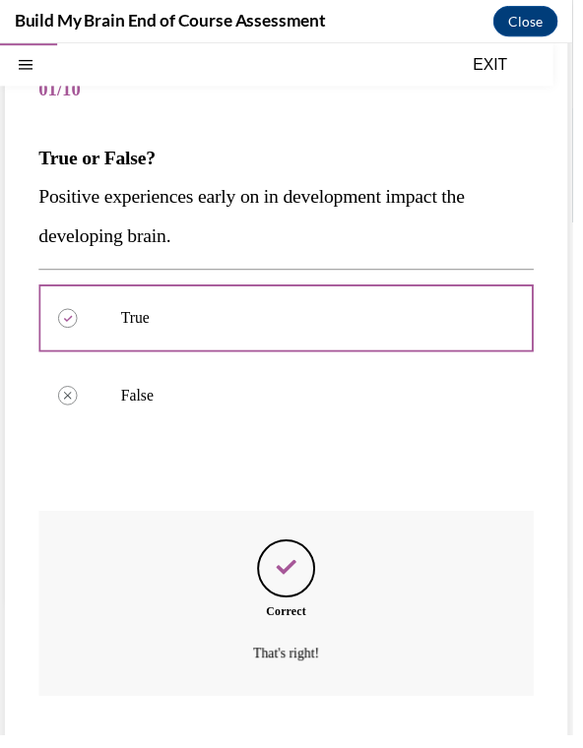
scroll to position [177, 0]
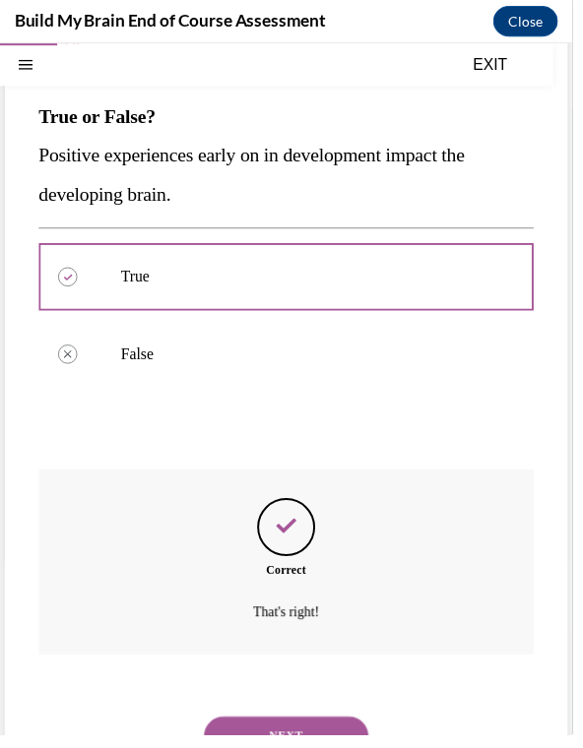
click at [251, 739] on button "NEXT" at bounding box center [291, 748] width 167 height 39
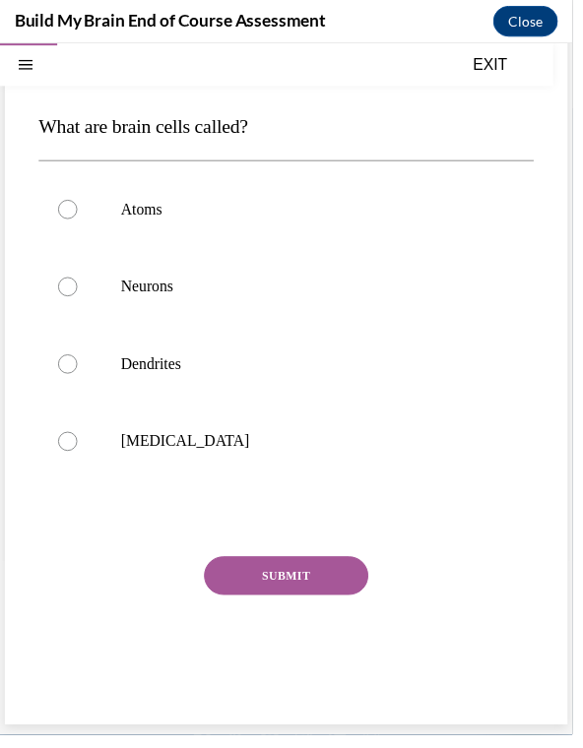
scroll to position [97, 0]
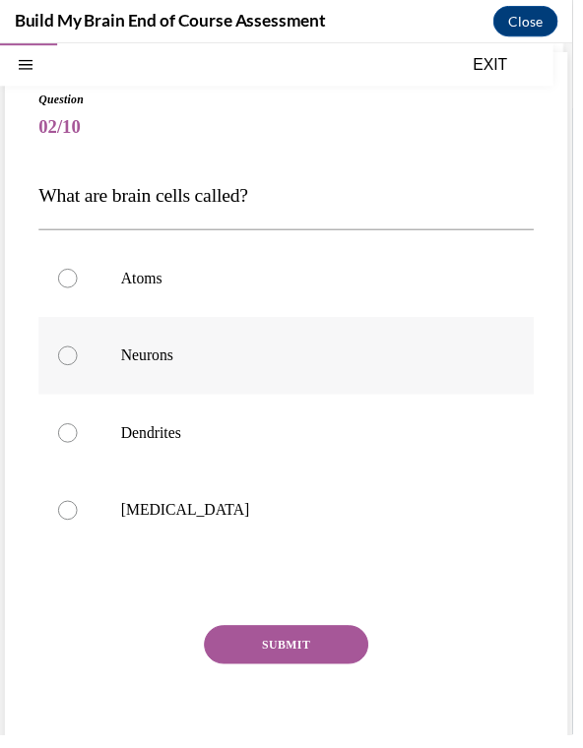
click at [290, 358] on p "Neurons" at bounding box center [308, 361] width 371 height 20
click at [79, 358] on input "Neurons" at bounding box center [69, 361] width 20 height 20
radio input "true"
click at [310, 653] on button "SUBMIT" at bounding box center [291, 655] width 167 height 39
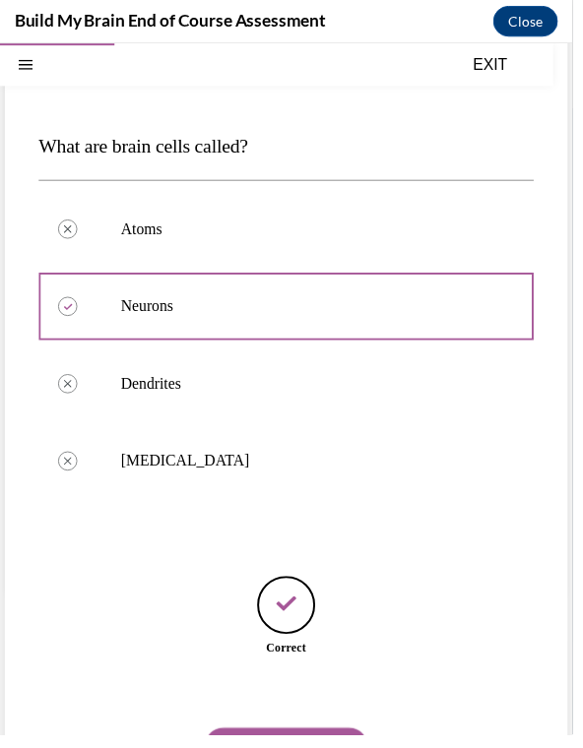
scroll to position [159, 0]
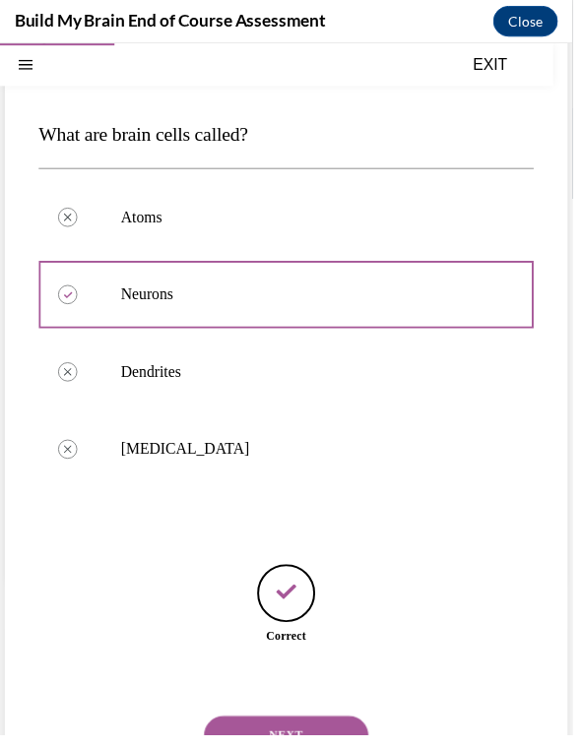
click at [354, 741] on button "NEXT" at bounding box center [291, 747] width 167 height 39
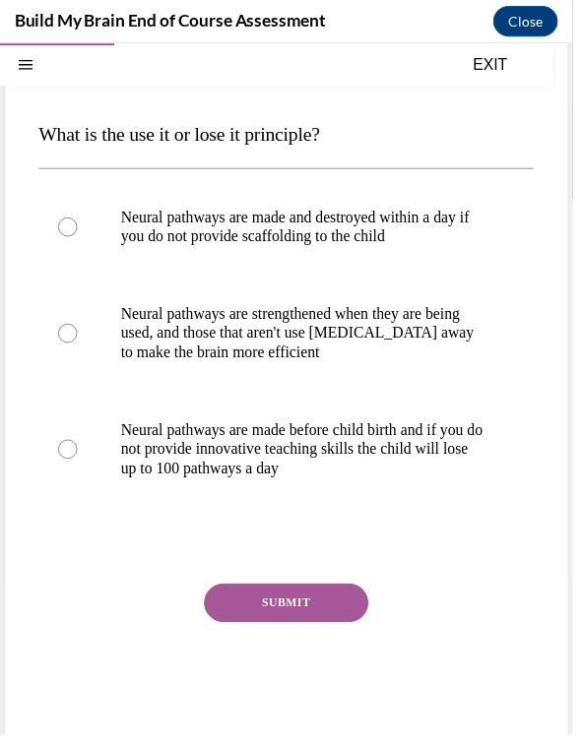
scroll to position [117, 0]
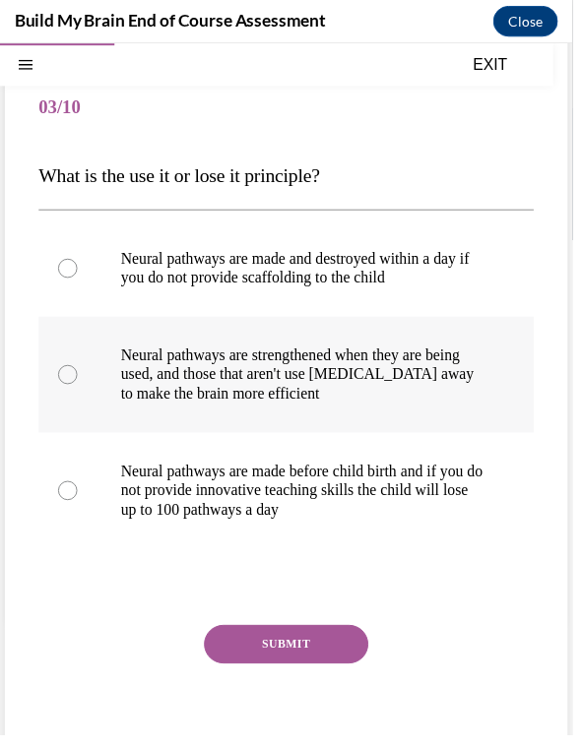
click at [411, 408] on p "Neural pathways are strengthened when they are being used, and those that aren'…" at bounding box center [308, 380] width 371 height 59
click at [79, 391] on input "Neural pathways are strengthened when they are being used, and those that aren'…" at bounding box center [69, 381] width 20 height 20
radio input "true"
click at [344, 653] on button "SUBMIT" at bounding box center [291, 655] width 167 height 39
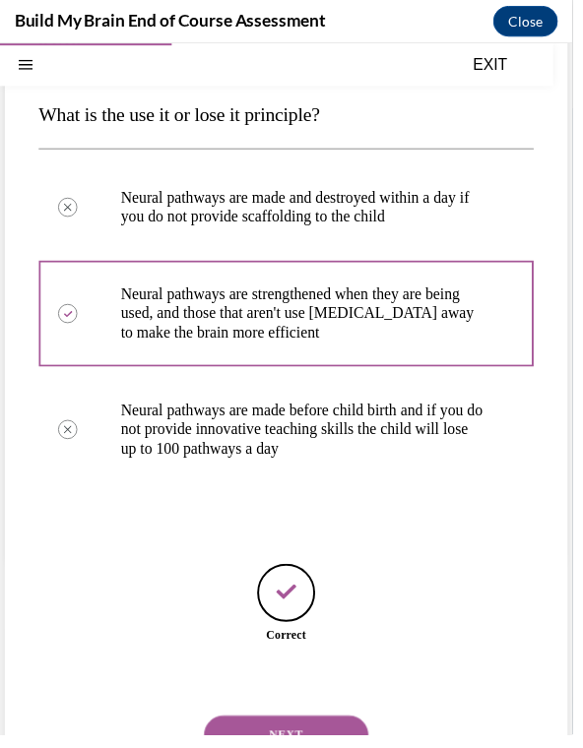
click at [315, 736] on button "NEXT" at bounding box center [291, 747] width 167 height 39
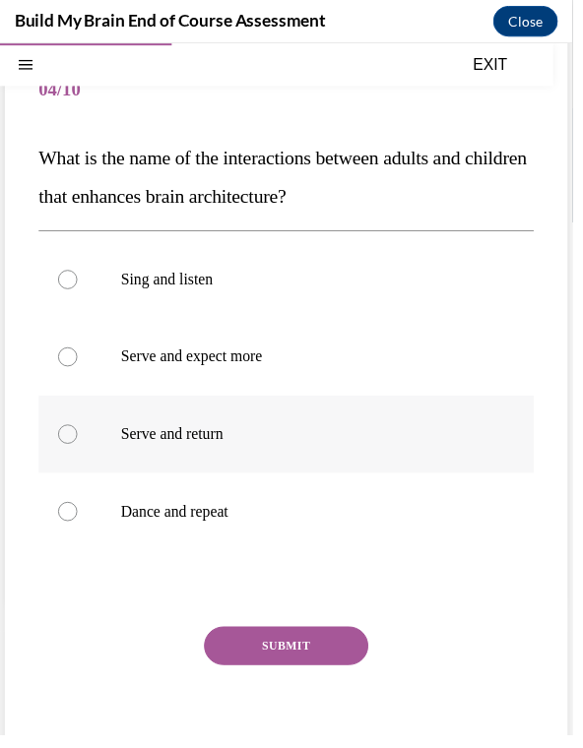
click at [426, 431] on p "Serve and return" at bounding box center [308, 441] width 371 height 20
click at [79, 431] on input "Serve and return" at bounding box center [69, 441] width 20 height 20
radio input "true"
click at [343, 653] on button "SUBMIT" at bounding box center [291, 656] width 167 height 39
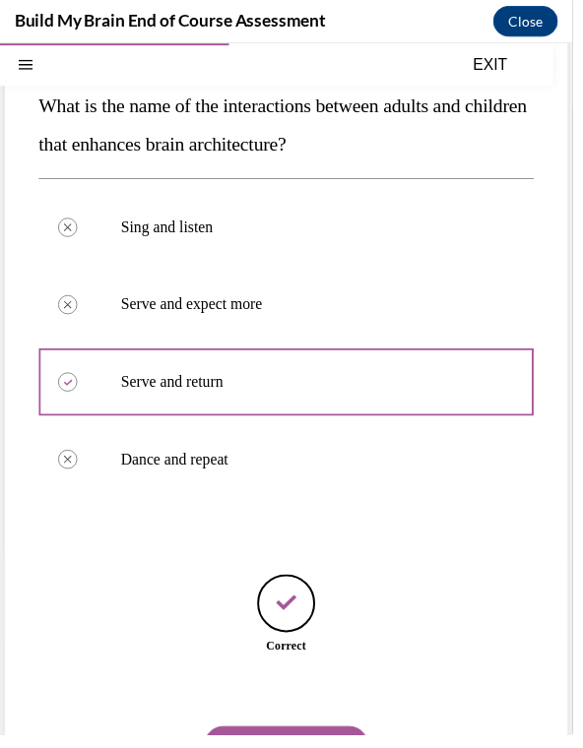
scroll to position [199, 0]
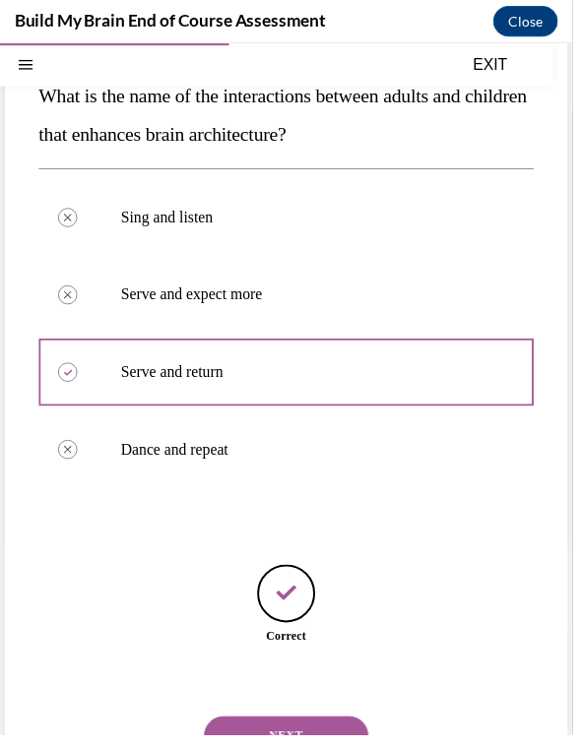
click at [349, 729] on button "NEXT" at bounding box center [291, 747] width 167 height 39
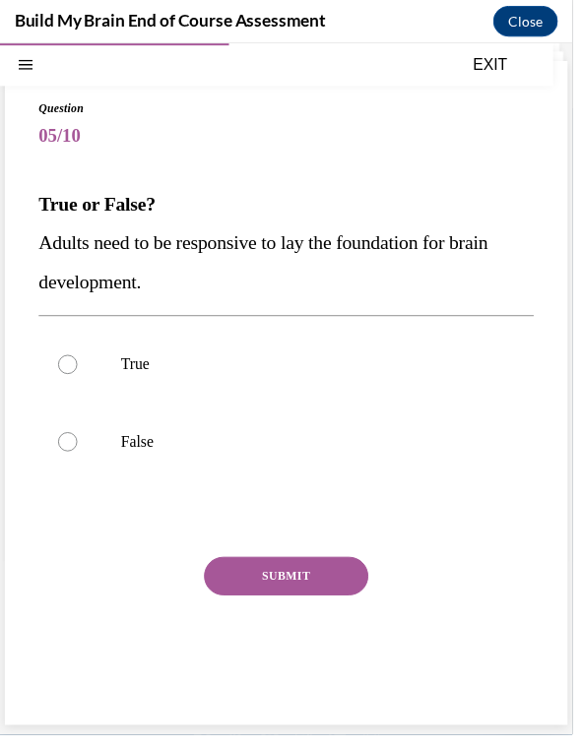
scroll to position [62, 0]
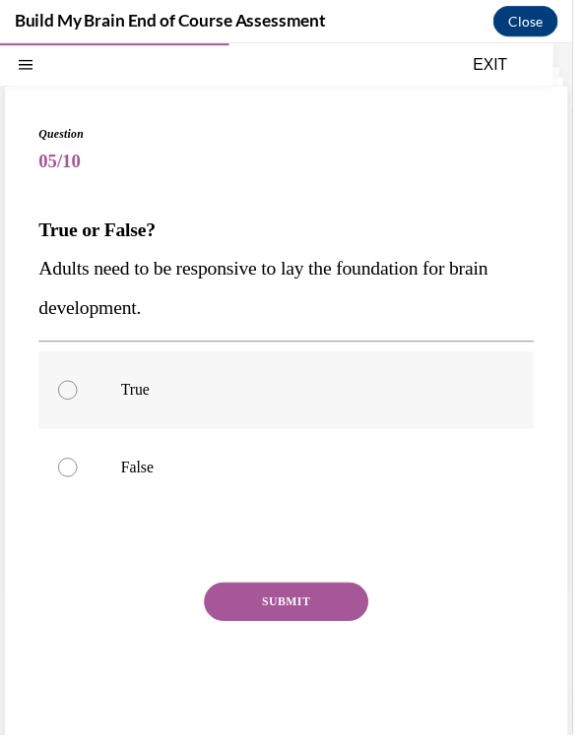
click at [331, 390] on p "True" at bounding box center [308, 397] width 371 height 20
click at [79, 390] on input "True" at bounding box center [69, 397] width 20 height 20
radio input "true"
click at [343, 592] on button "SUBMIT" at bounding box center [291, 611] width 167 height 39
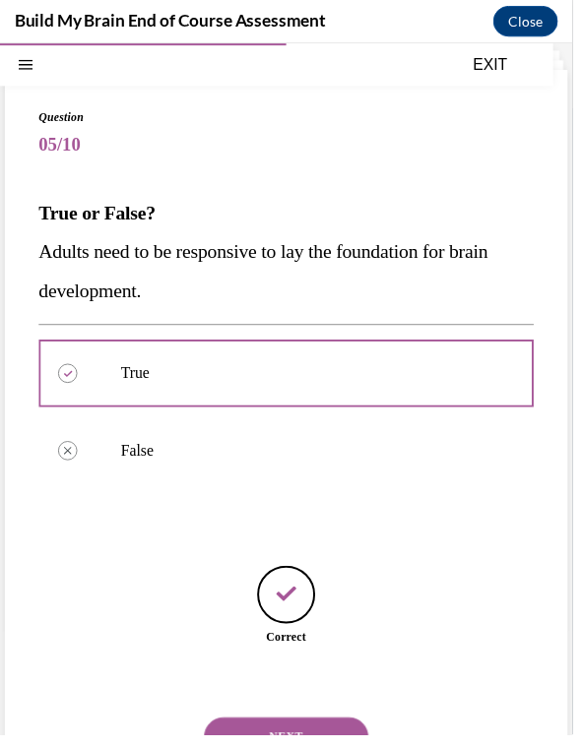
scroll to position [81, 0]
click at [318, 728] on button "NEXT" at bounding box center [291, 747] width 167 height 39
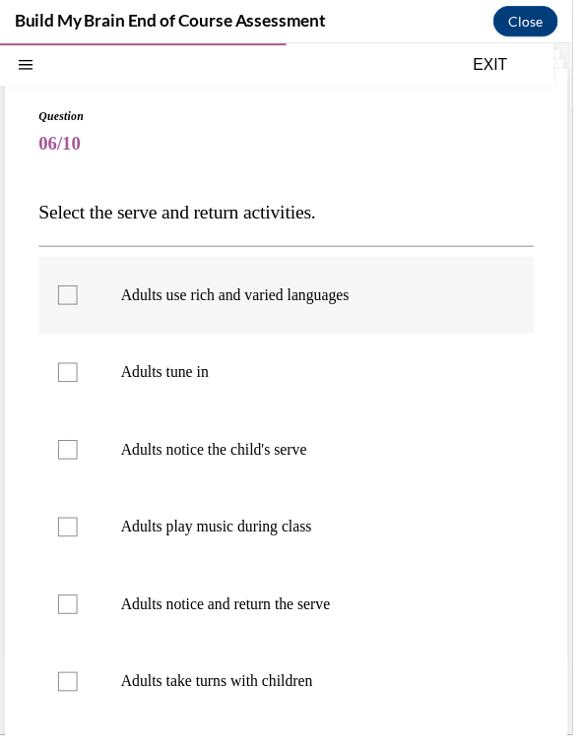
click at [347, 301] on p "Adults use rich and varied languages" at bounding box center [308, 299] width 371 height 20
click at [79, 301] on input "Adults use rich and varied languages" at bounding box center [69, 299] width 20 height 20
checkbox input "true"
click at [346, 391] on label "Adults tune in" at bounding box center [291, 378] width 504 height 79
click at [79, 388] on input "Adults tune in" at bounding box center [69, 378] width 20 height 20
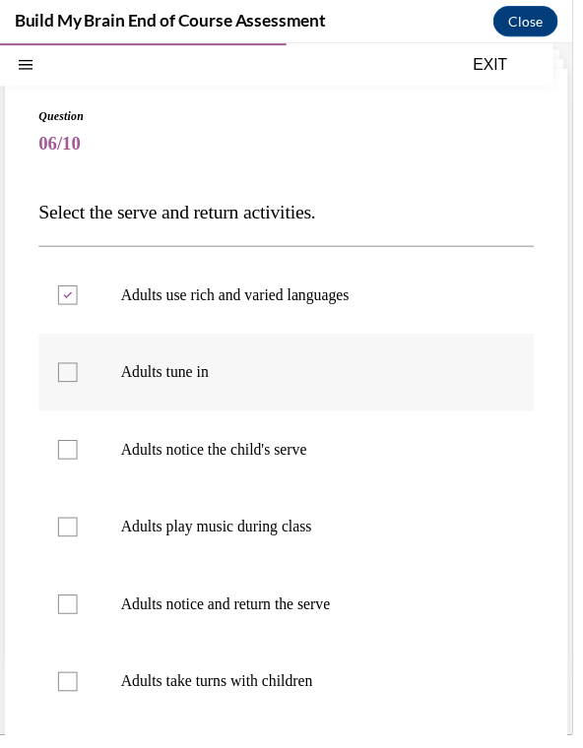
checkbox input "true"
click at [352, 471] on label "Adults notice the child's serve" at bounding box center [291, 456] width 504 height 79
click at [79, 467] on input "Adults notice the child's serve" at bounding box center [69, 457] width 20 height 20
checkbox input "true"
click at [332, 630] on label "Adults notice and return the serve" at bounding box center [291, 614] width 504 height 79
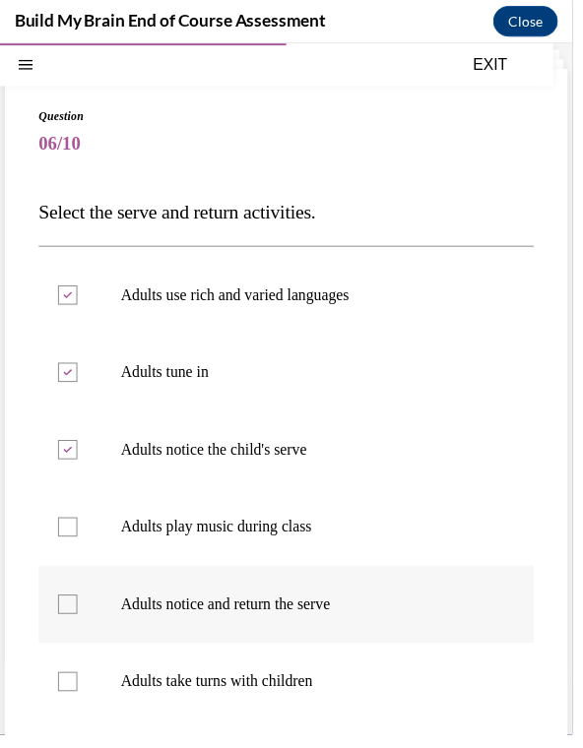
click at [79, 624] on input "Adults notice and return the serve" at bounding box center [69, 614] width 20 height 20
checkbox input "true"
click at [343, 715] on label "Adults take turns with children" at bounding box center [291, 692] width 504 height 79
click at [79, 703] on input "Adults take turns with children" at bounding box center [69, 693] width 20 height 20
checkbox input "true"
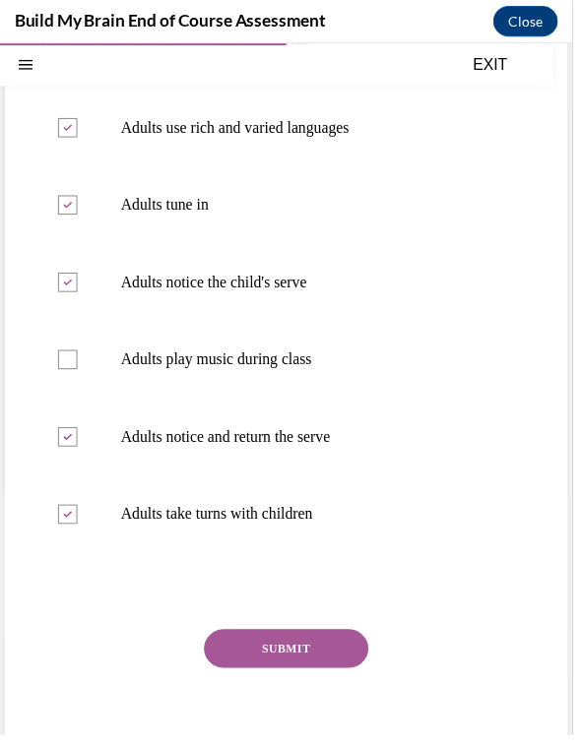
click at [332, 650] on button "SUBMIT" at bounding box center [291, 659] width 167 height 39
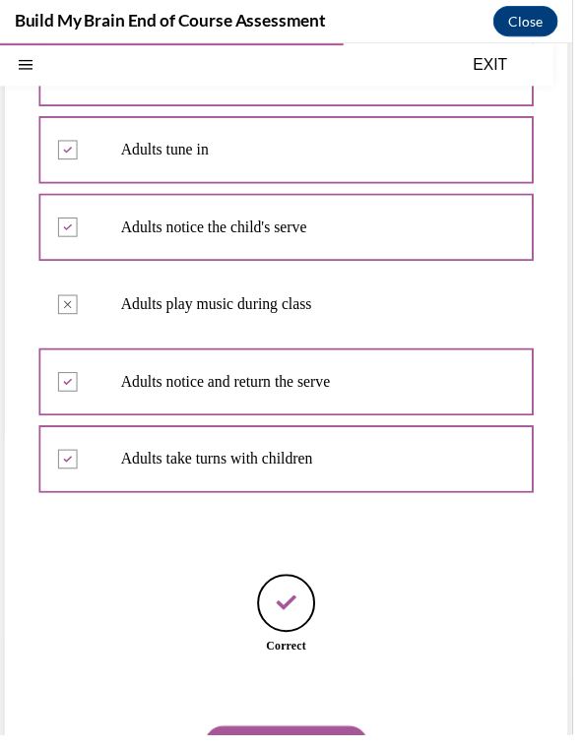
scroll to position [317, 0]
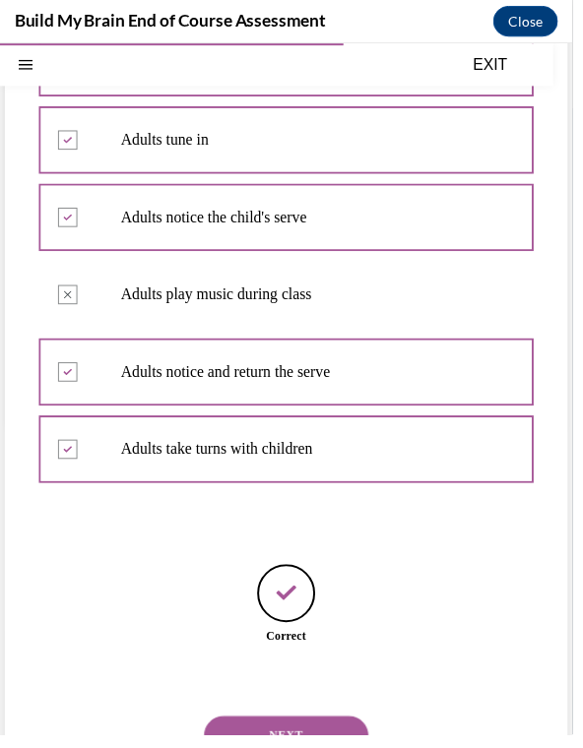
click at [279, 728] on button "NEXT" at bounding box center [291, 747] width 167 height 39
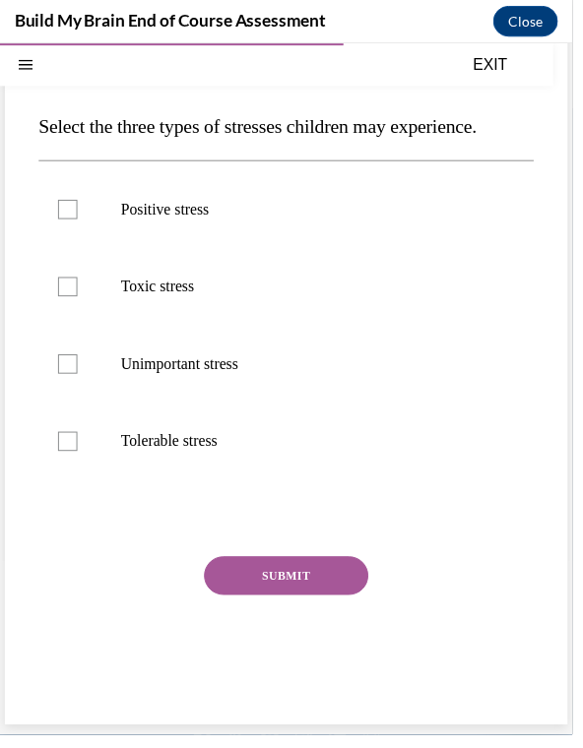
scroll to position [97, 0]
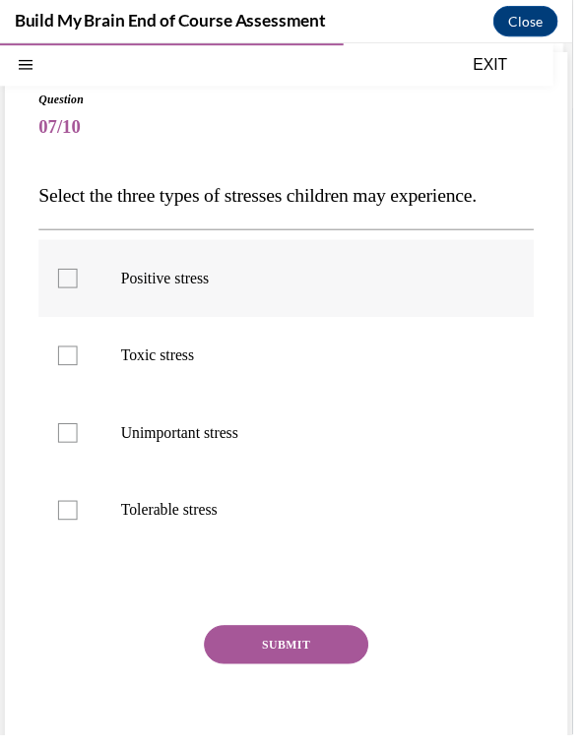
click at [327, 297] on label "Positive stress" at bounding box center [291, 282] width 504 height 79
click at [79, 292] on input "Positive stress" at bounding box center [69, 283] width 20 height 20
checkbox input "true"
click at [329, 381] on label "Toxic stress" at bounding box center [291, 361] width 504 height 79
click at [79, 371] on input "Toxic stress" at bounding box center [69, 361] width 20 height 20
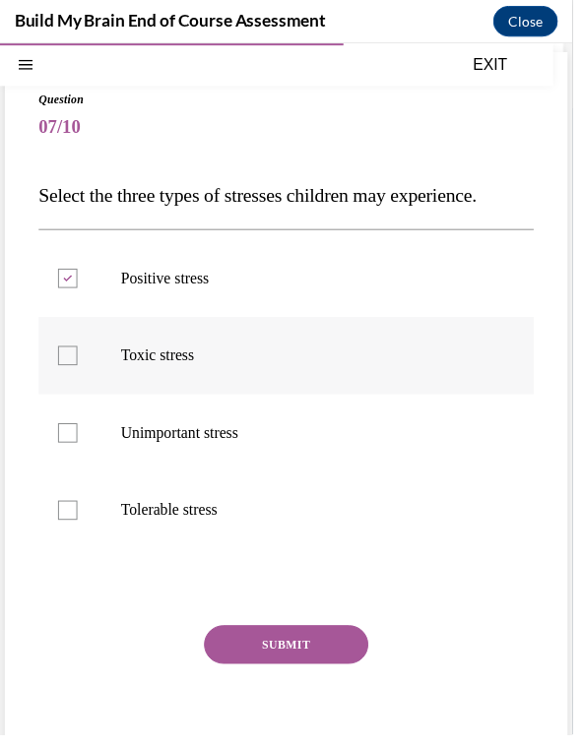
checkbox input "true"
click at [317, 554] on label "Tolerable stress" at bounding box center [291, 518] width 504 height 79
click at [79, 529] on input "Tolerable stress" at bounding box center [69, 519] width 20 height 20
checkbox input "true"
click at [305, 660] on button "SUBMIT" at bounding box center [291, 655] width 167 height 39
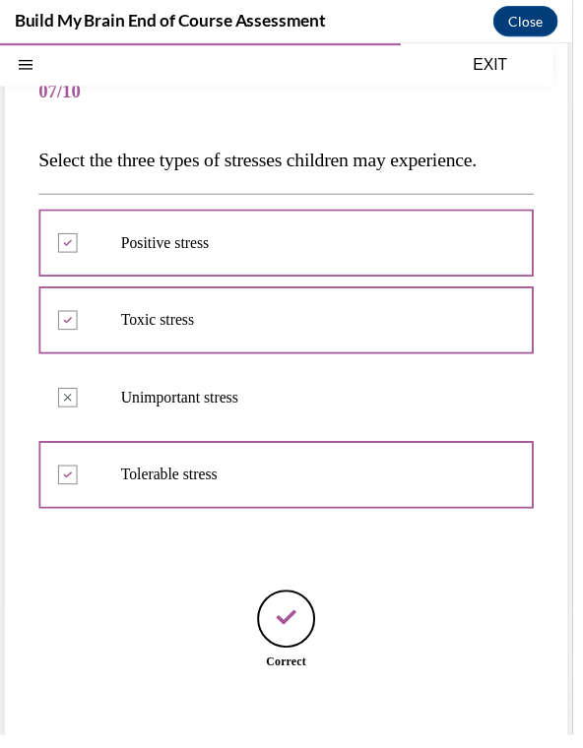
scroll to position [159, 0]
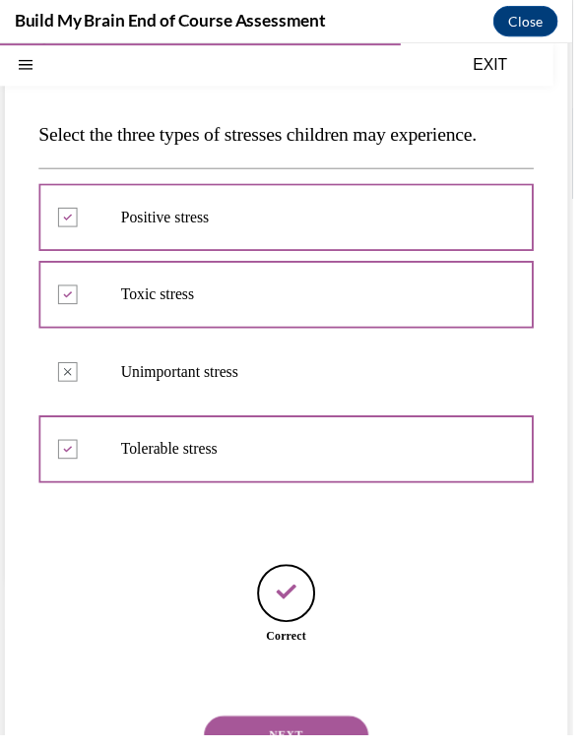
click at [301, 730] on button "NEXT" at bounding box center [291, 747] width 167 height 39
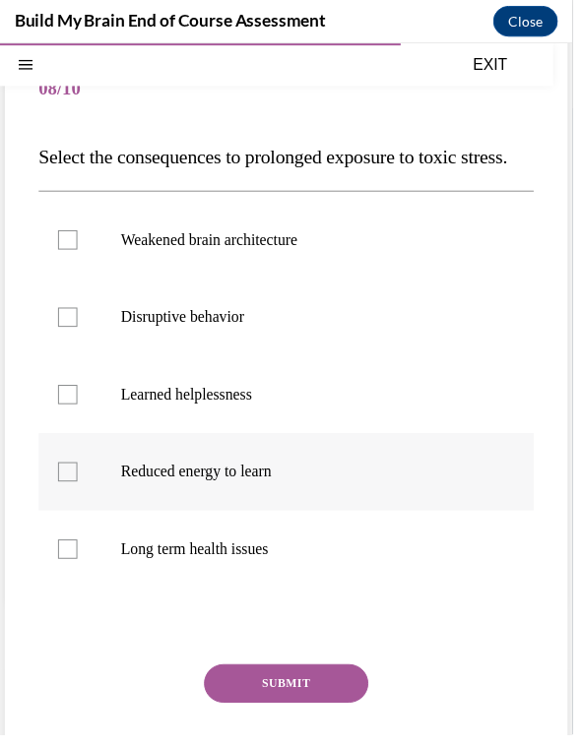
click at [392, 489] on p "Reduced energy to learn" at bounding box center [308, 479] width 371 height 20
click at [79, 489] on input "Reduced energy to learn" at bounding box center [69, 479] width 20 height 20
checkbox input "true"
click at [436, 253] on p "Weakened brain architecture" at bounding box center [308, 243] width 371 height 20
click at [79, 253] on input "Weakened brain architecture" at bounding box center [69, 243] width 20 height 20
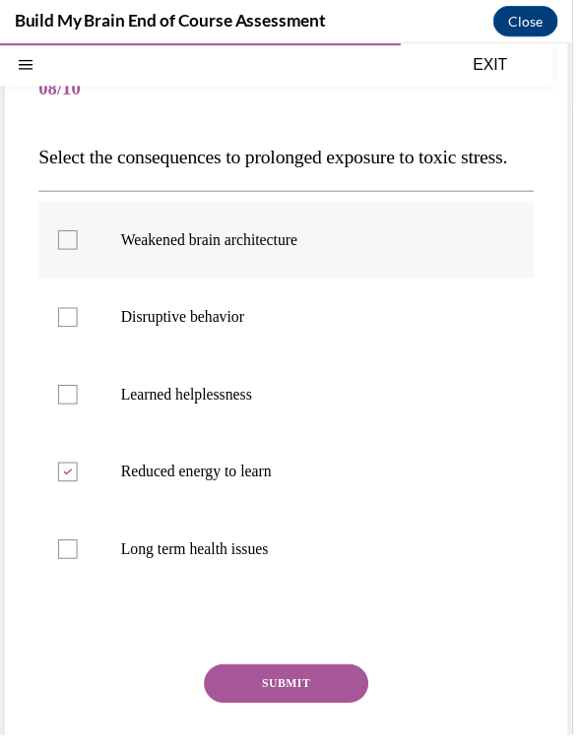
checkbox input "true"
click at [440, 332] on p "Disruptive behavior" at bounding box center [308, 322] width 371 height 20
click at [79, 332] on input "Disruptive behavior" at bounding box center [69, 322] width 20 height 20
checkbox input "true"
click at [409, 568] on p "Long term health issues" at bounding box center [308, 558] width 371 height 20
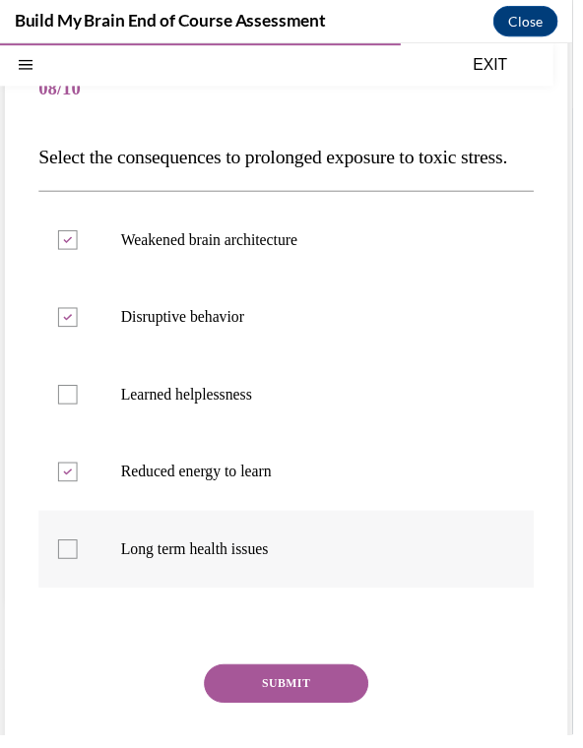
click at [79, 568] on input "Long term health issues" at bounding box center [69, 558] width 20 height 20
checkbox input "true"
click at [343, 715] on button "SUBMIT" at bounding box center [291, 694] width 167 height 39
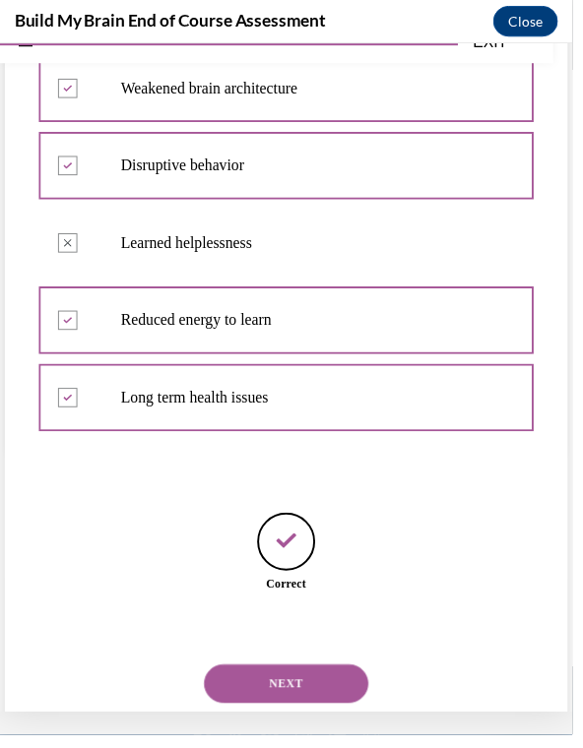
scroll to position [278, 0]
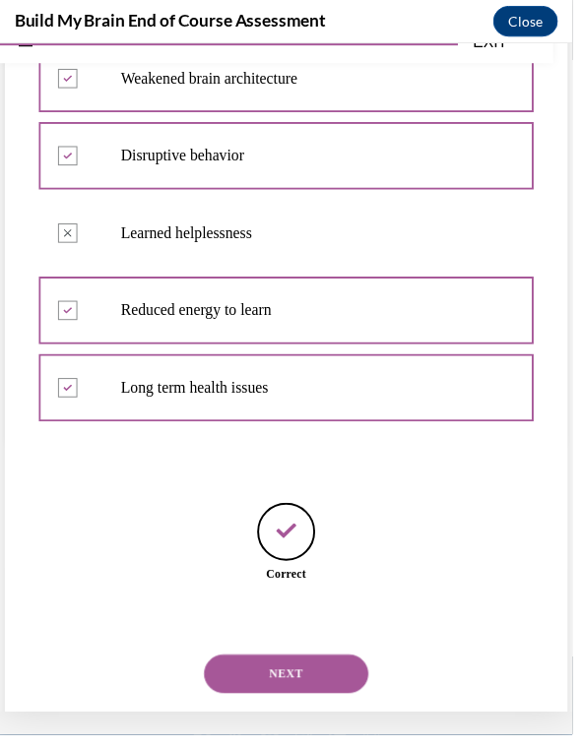
click at [354, 705] on button "NEXT" at bounding box center [291, 684] width 167 height 39
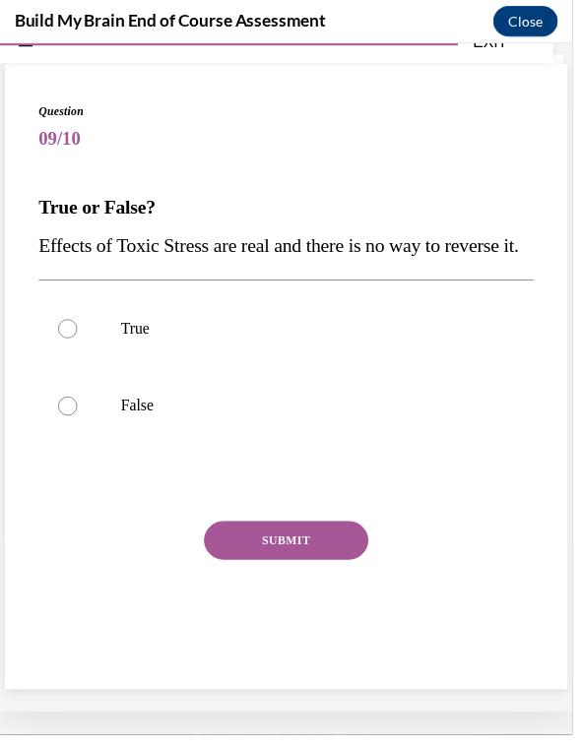
scroll to position [62, 0]
click at [313, 452] on label "False" at bounding box center [291, 412] width 504 height 79
click at [79, 422] on input "False" at bounding box center [69, 413] width 20 height 20
radio input "true"
click at [325, 569] on button "SUBMIT" at bounding box center [291, 548] width 167 height 39
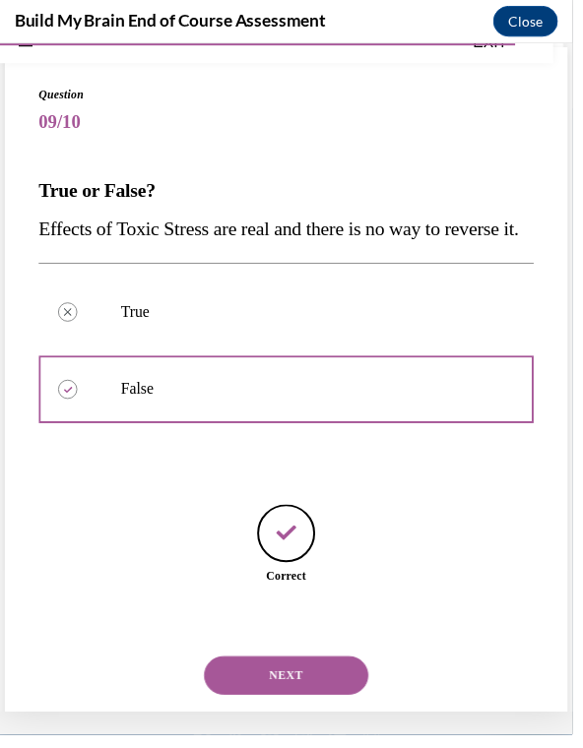
scroll to position [81, 0]
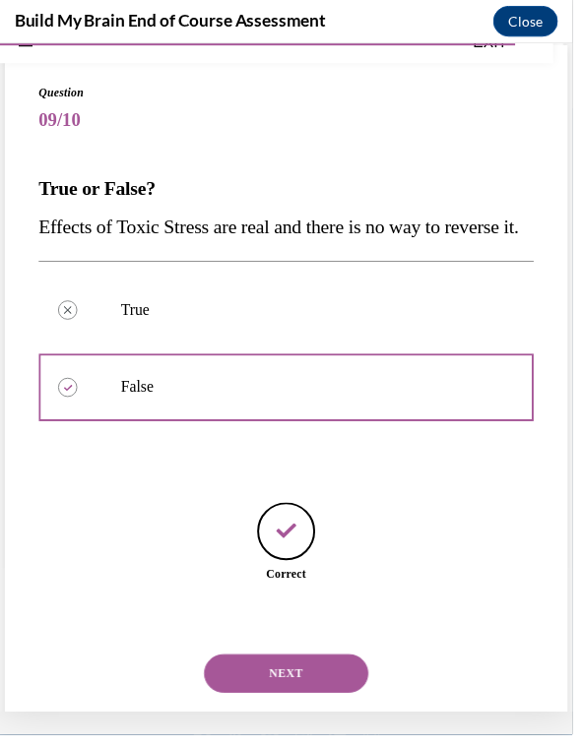
click at [294, 702] on button "NEXT" at bounding box center [291, 684] width 167 height 39
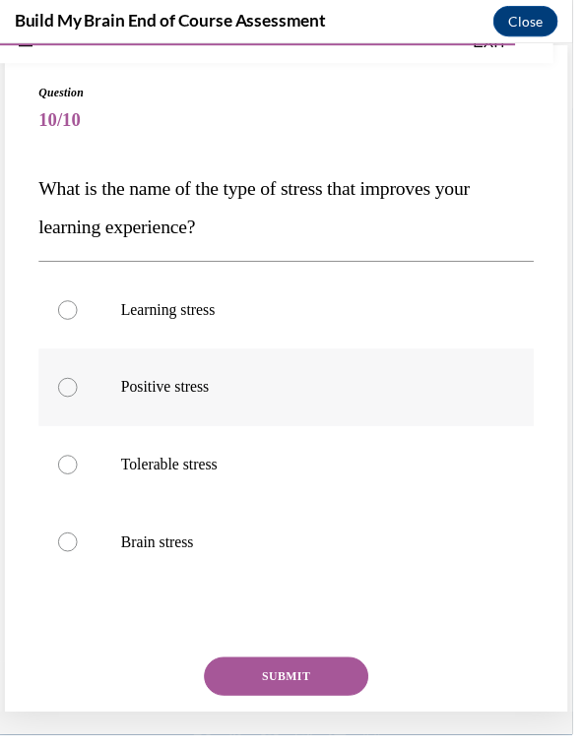
click at [329, 425] on label "Positive stress" at bounding box center [291, 393] width 504 height 79
click at [79, 404] on input "Positive stress" at bounding box center [69, 394] width 20 height 20
radio input "true"
click at [317, 691] on button "SUBMIT" at bounding box center [291, 687] width 167 height 39
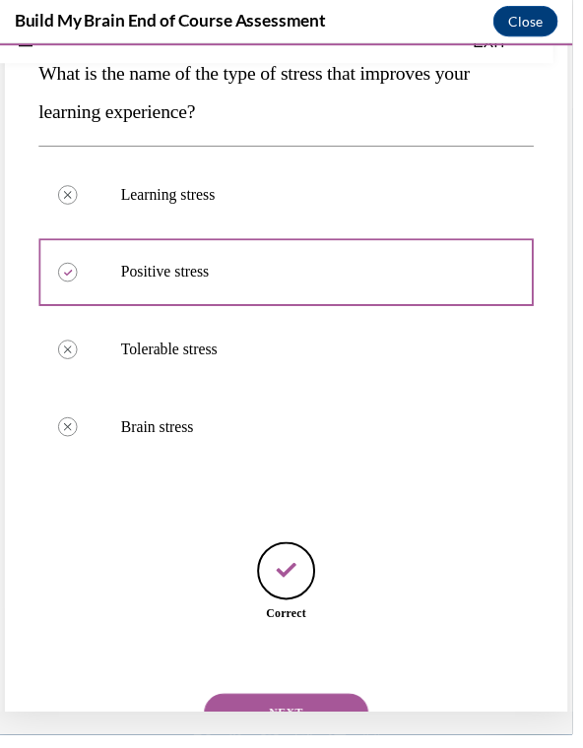
click at [357, 713] on button "NEXT" at bounding box center [291, 724] width 167 height 39
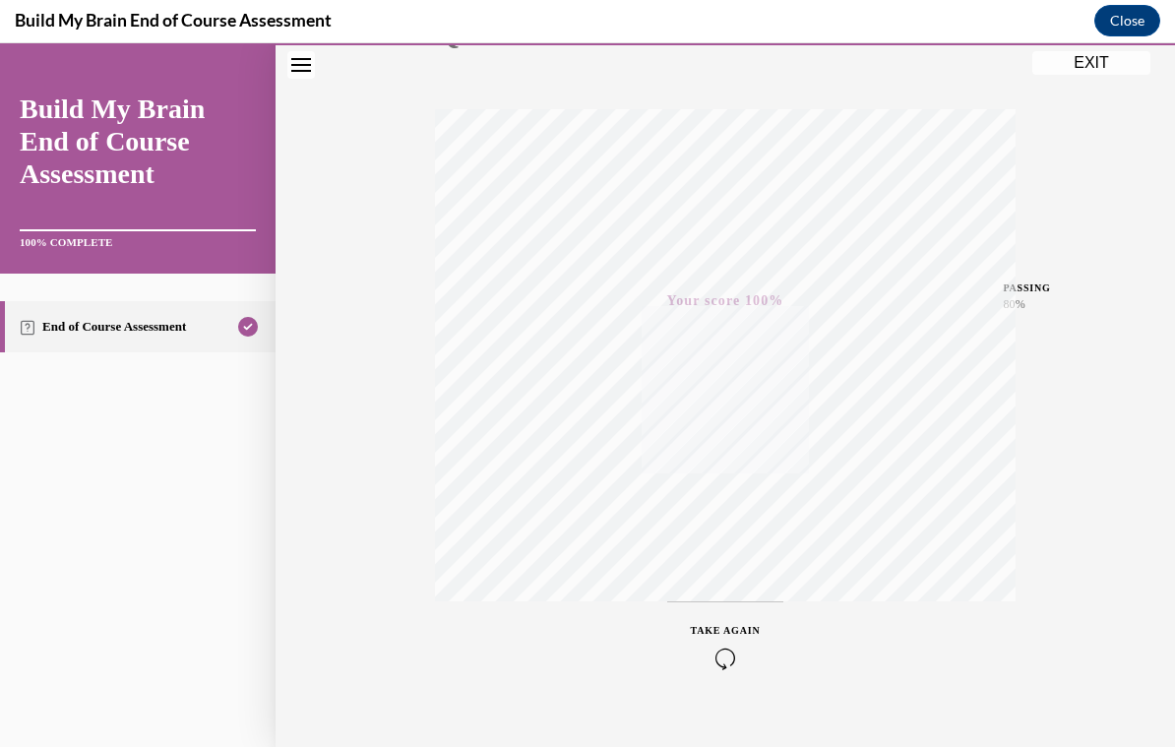
scroll to position [1463, 0]
click at [1072, 70] on button "EXIT" at bounding box center [1091, 64] width 118 height 24
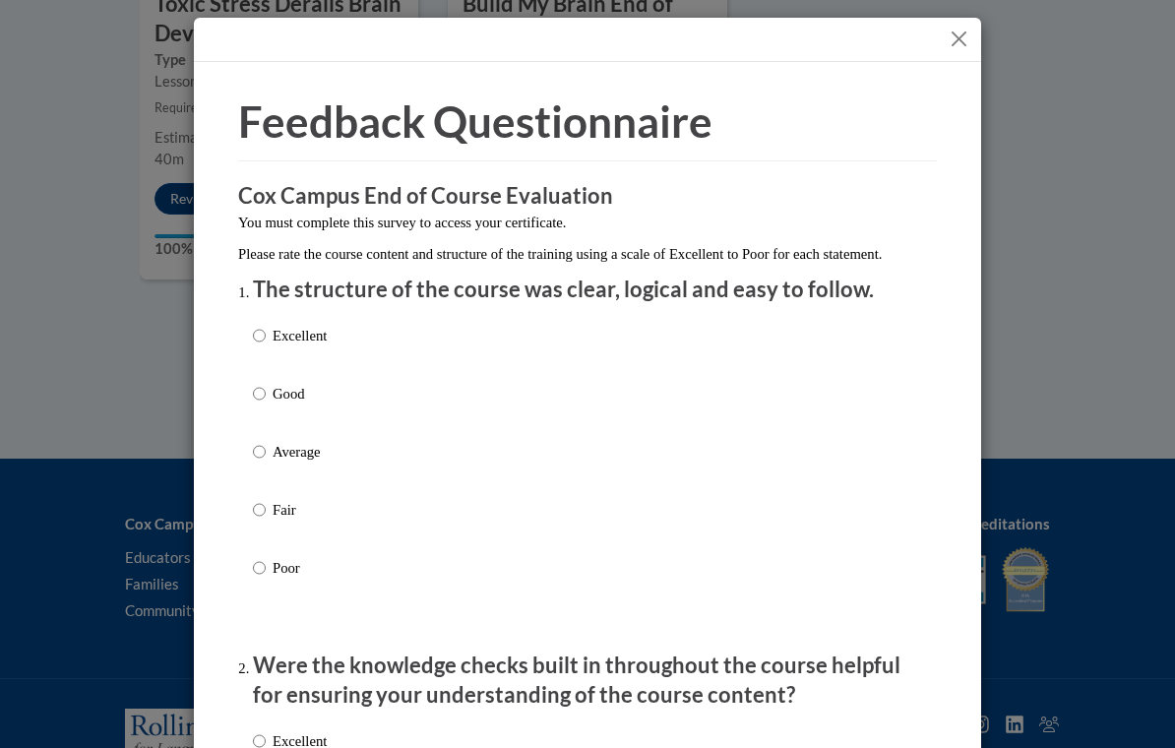
click at [298, 339] on p "Excellent" at bounding box center [300, 336] width 54 height 22
click at [266, 339] on input "Excellent" at bounding box center [259, 336] width 13 height 22
radio input "true"
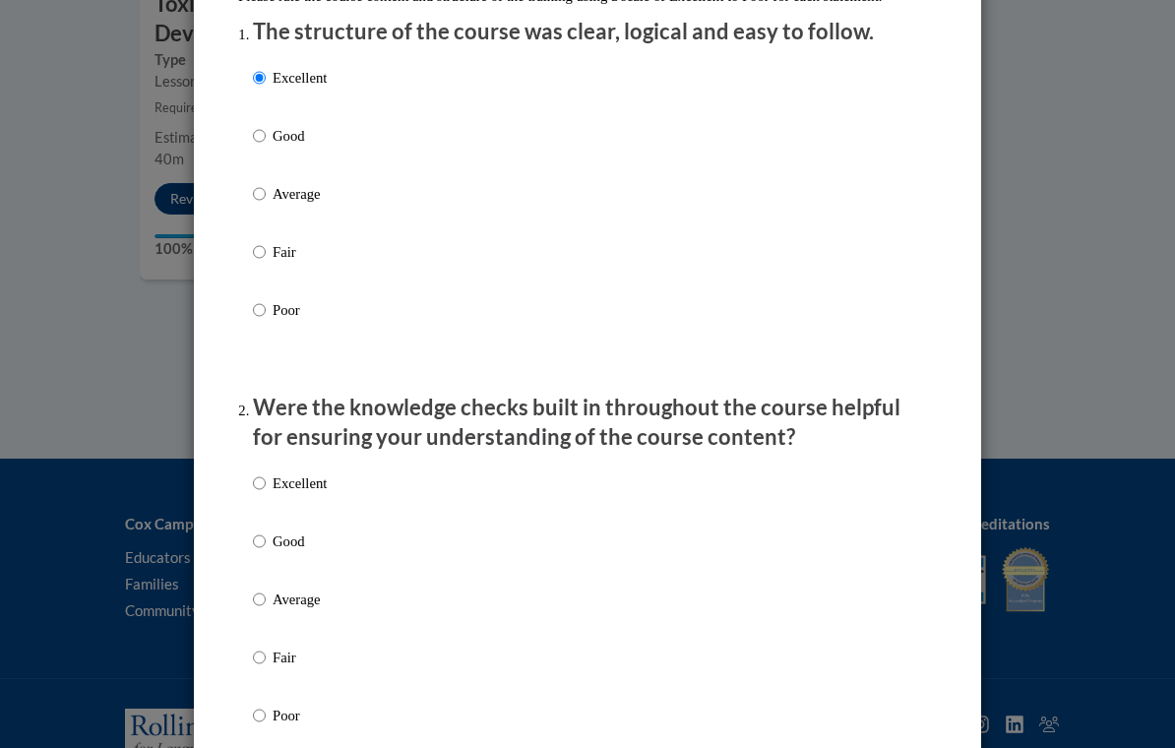
scroll to position [338, 0]
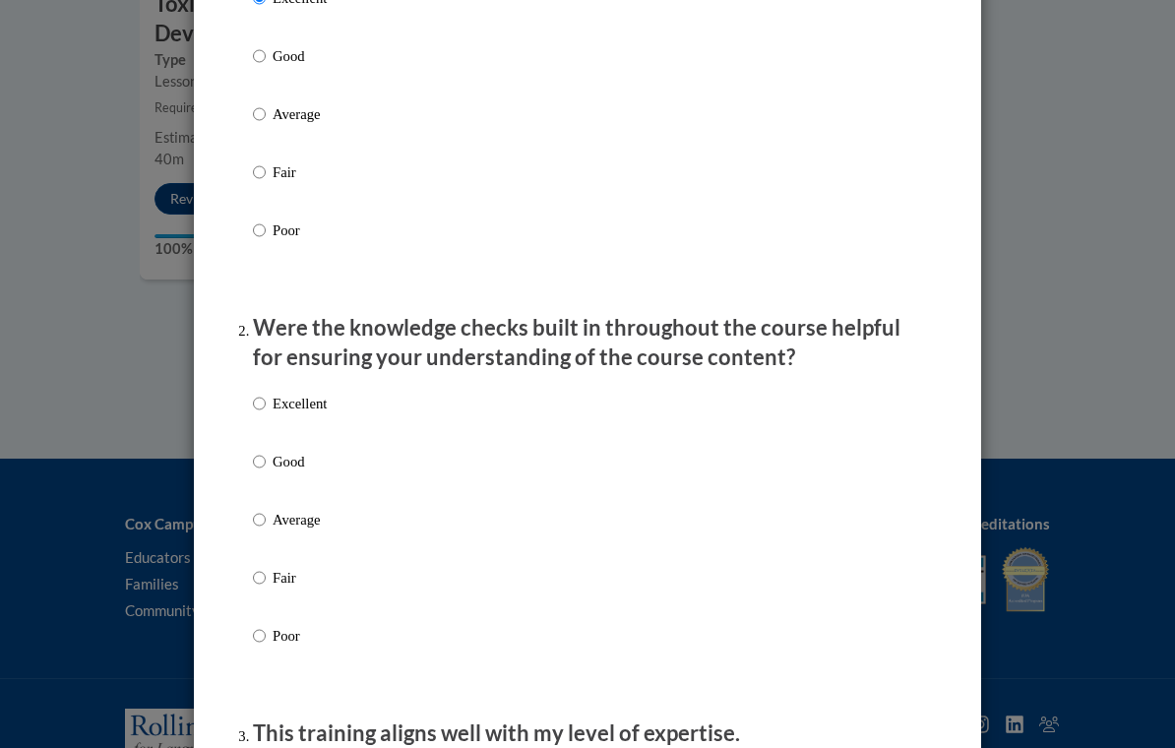
click at [293, 397] on p "Excellent" at bounding box center [300, 404] width 54 height 22
click at [266, 397] on input "Excellent" at bounding box center [259, 404] width 13 height 22
radio input "true"
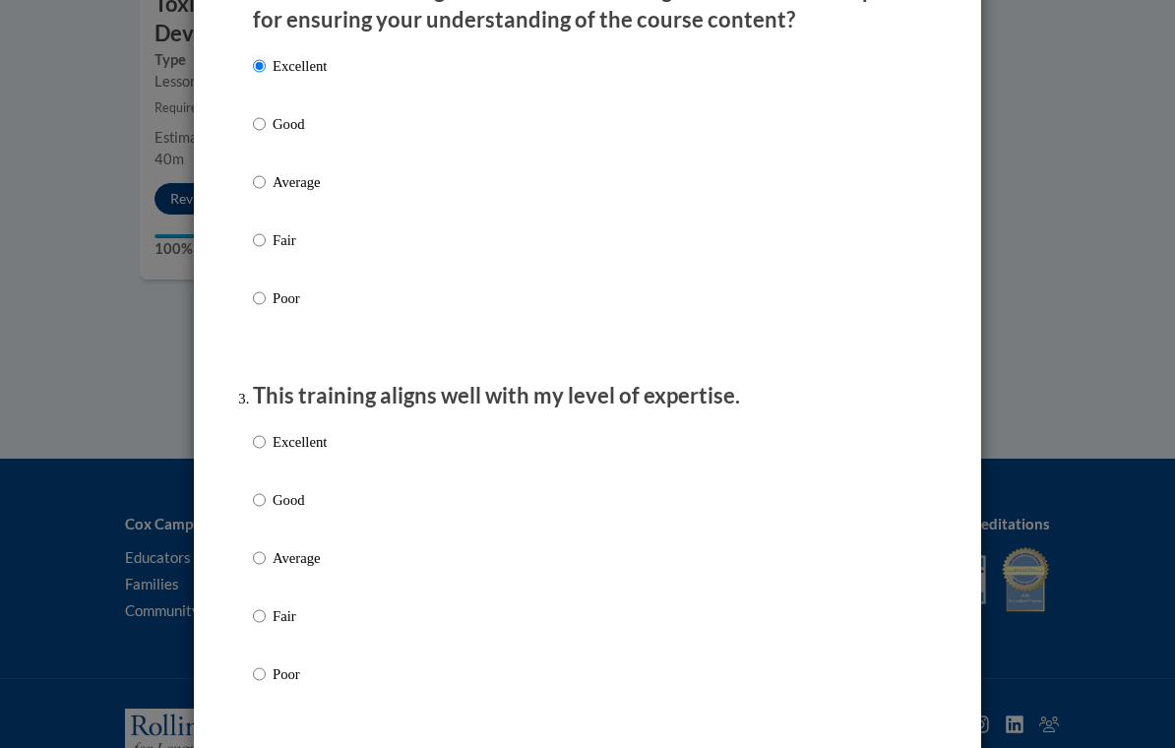
click at [293, 442] on p "Excellent" at bounding box center [300, 442] width 54 height 22
click at [266, 442] on input "Excellent" at bounding box center [259, 442] width 13 height 22
radio input "true"
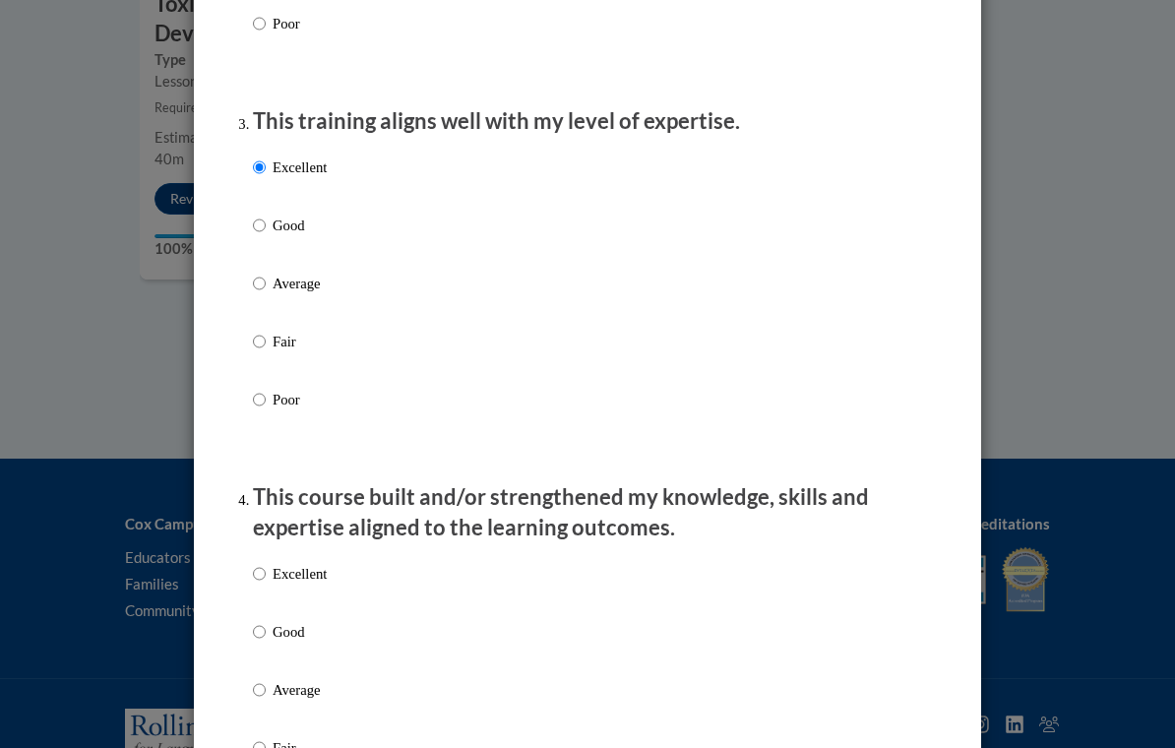
scroll to position [1032, 0]
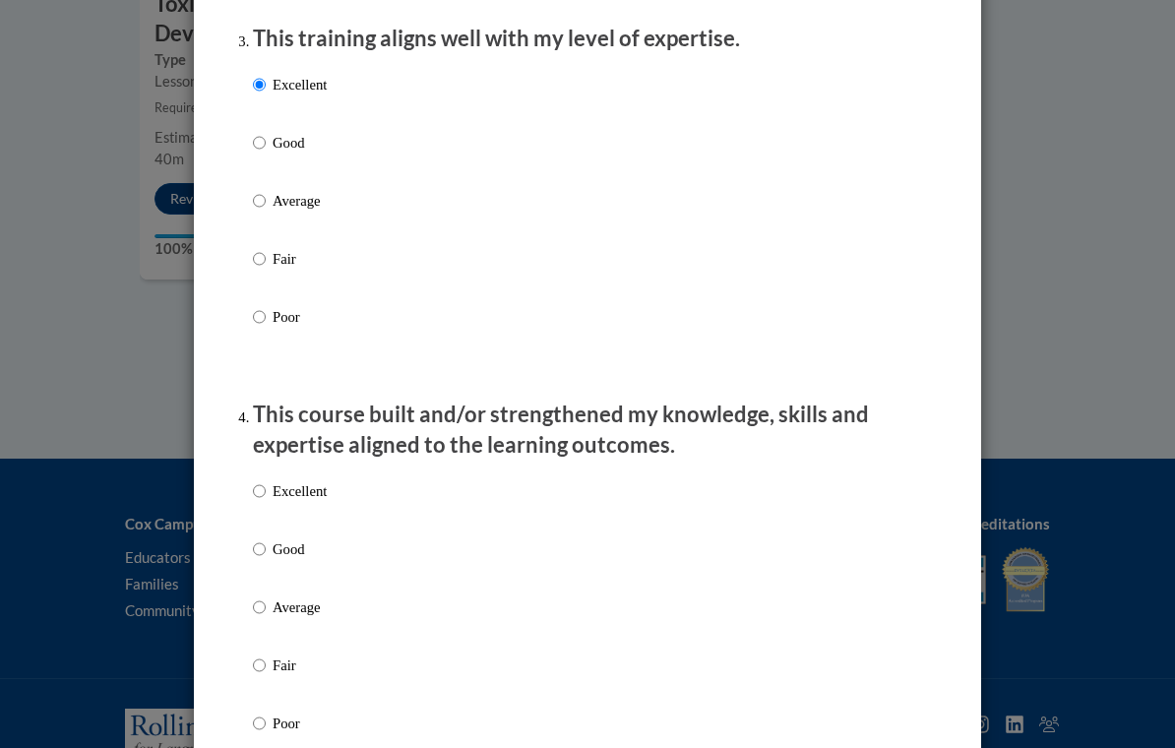
click at [295, 482] on p "Excellent" at bounding box center [300, 491] width 54 height 22
click at [266, 482] on input "Excellent" at bounding box center [259, 491] width 13 height 22
radio input "true"
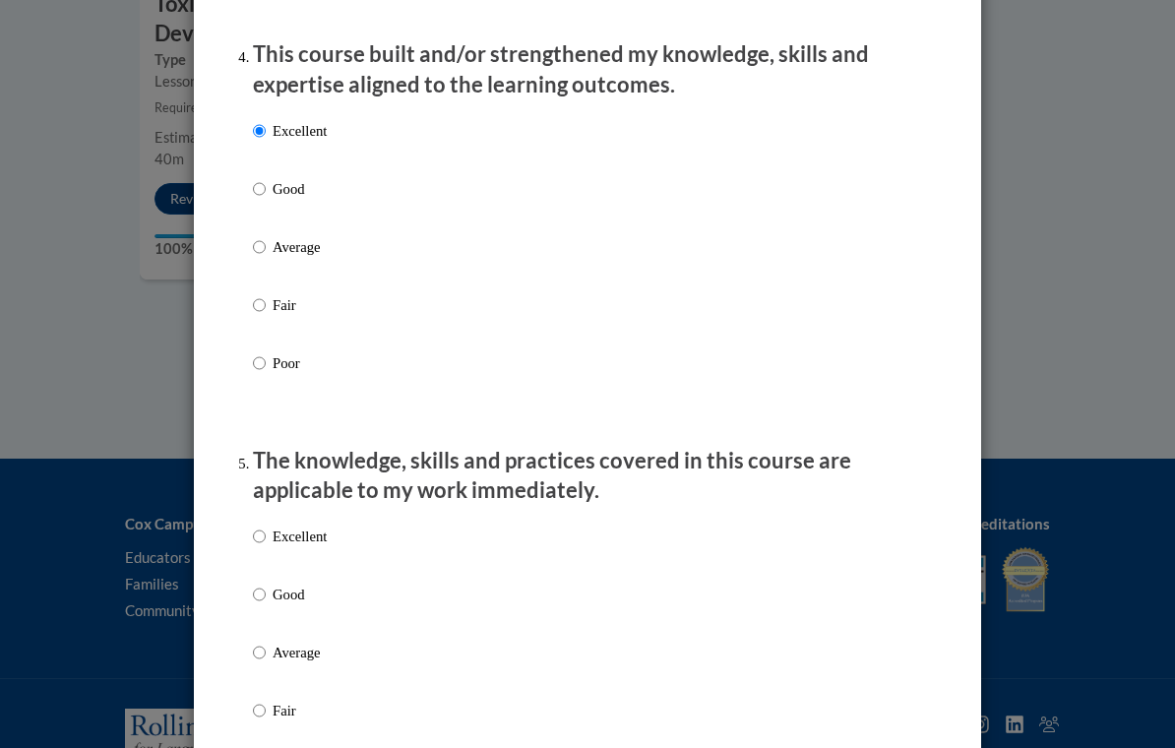
click at [296, 532] on p "Excellent" at bounding box center [300, 537] width 54 height 22
click at [266, 532] on input "Excellent" at bounding box center [259, 537] width 13 height 22
radio input "true"
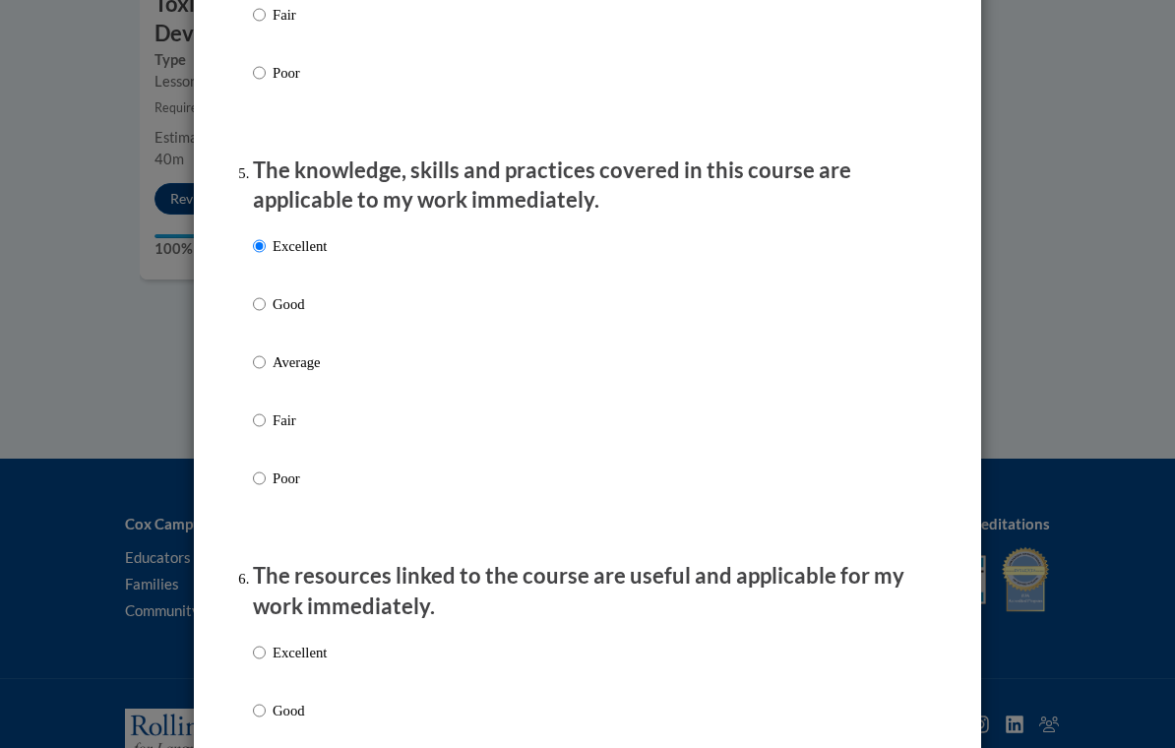
scroll to position [1688, 0]
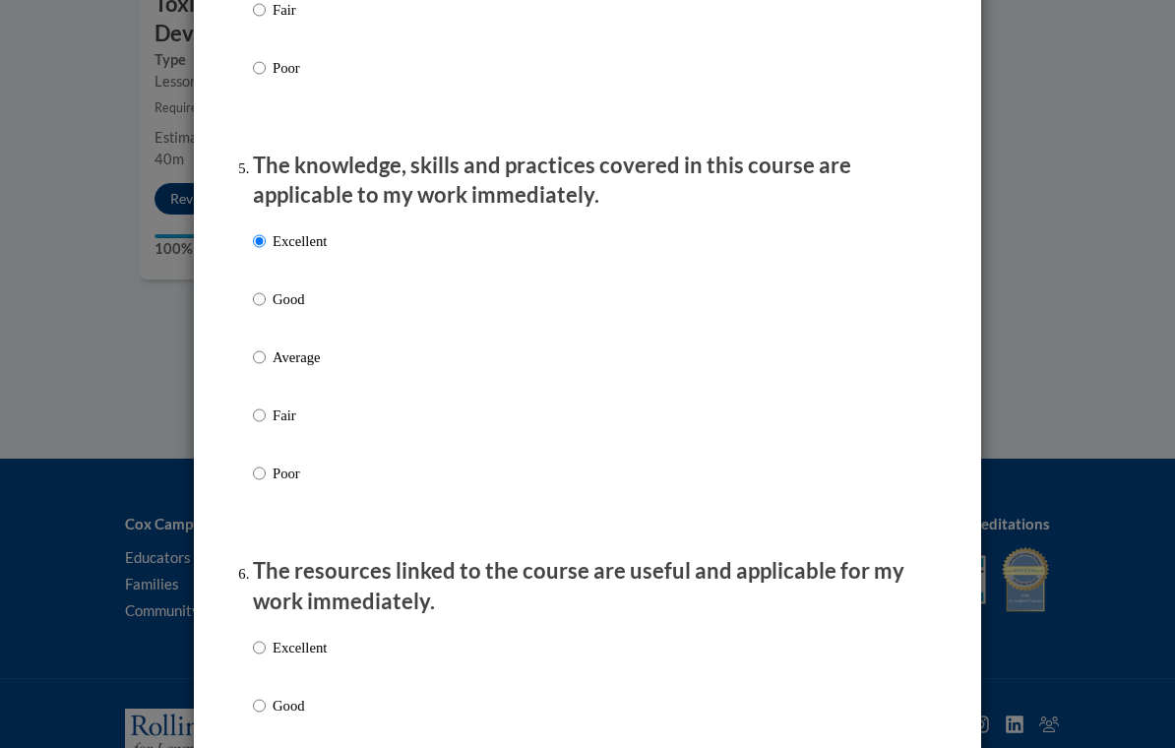
click at [301, 645] on p "Excellent" at bounding box center [300, 648] width 54 height 22
click at [266, 645] on input "Excellent" at bounding box center [259, 648] width 13 height 22
radio input "true"
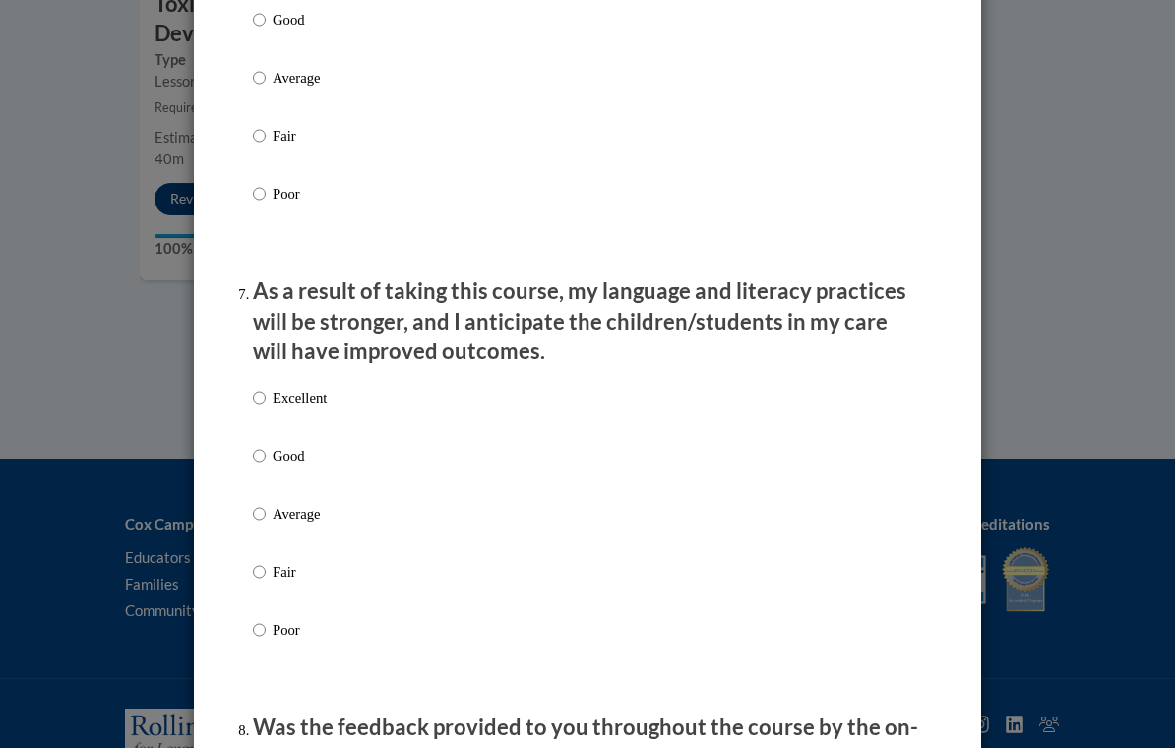
scroll to position [2465, 0]
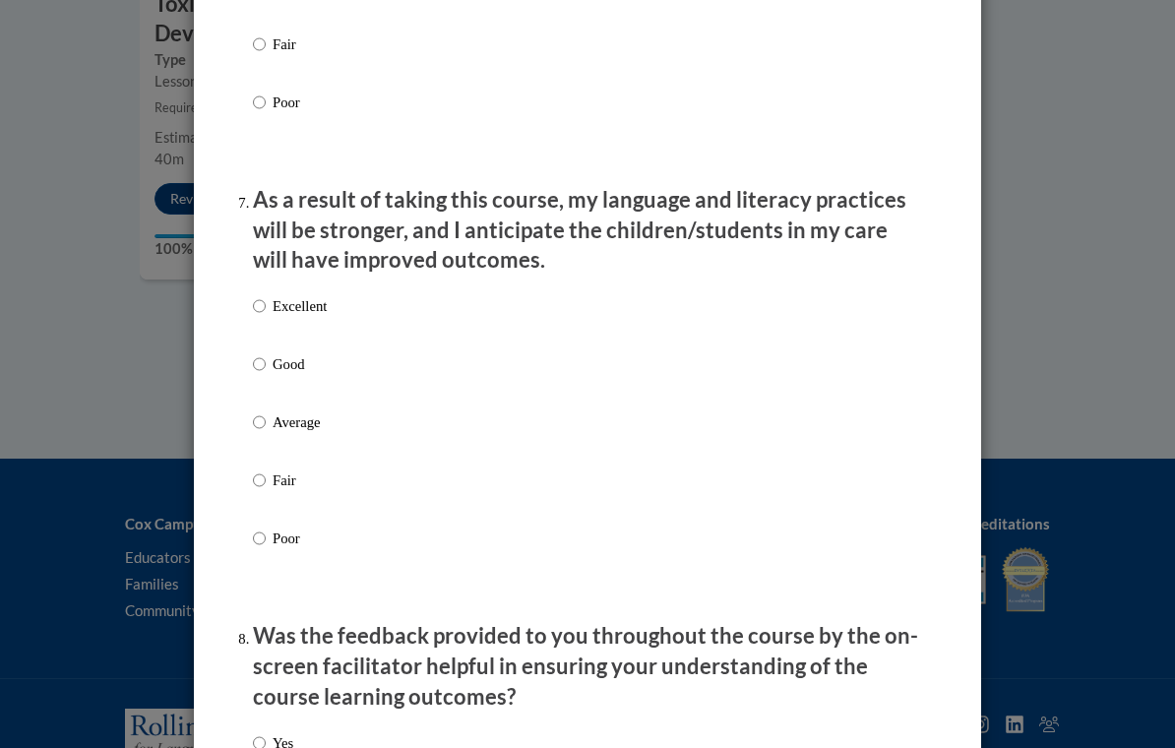
click at [307, 309] on label "Excellent" at bounding box center [290, 321] width 74 height 53
click at [266, 309] on input "Excellent" at bounding box center [259, 306] width 13 height 22
radio input "true"
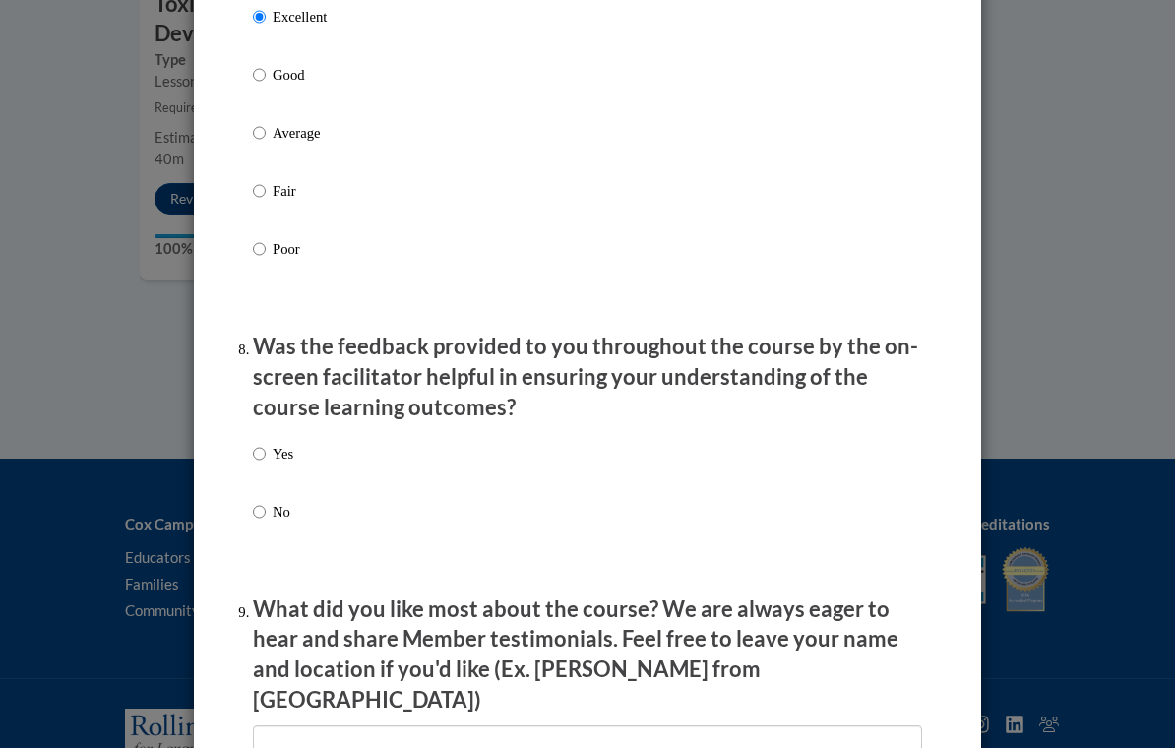
scroll to position [2830, 0]
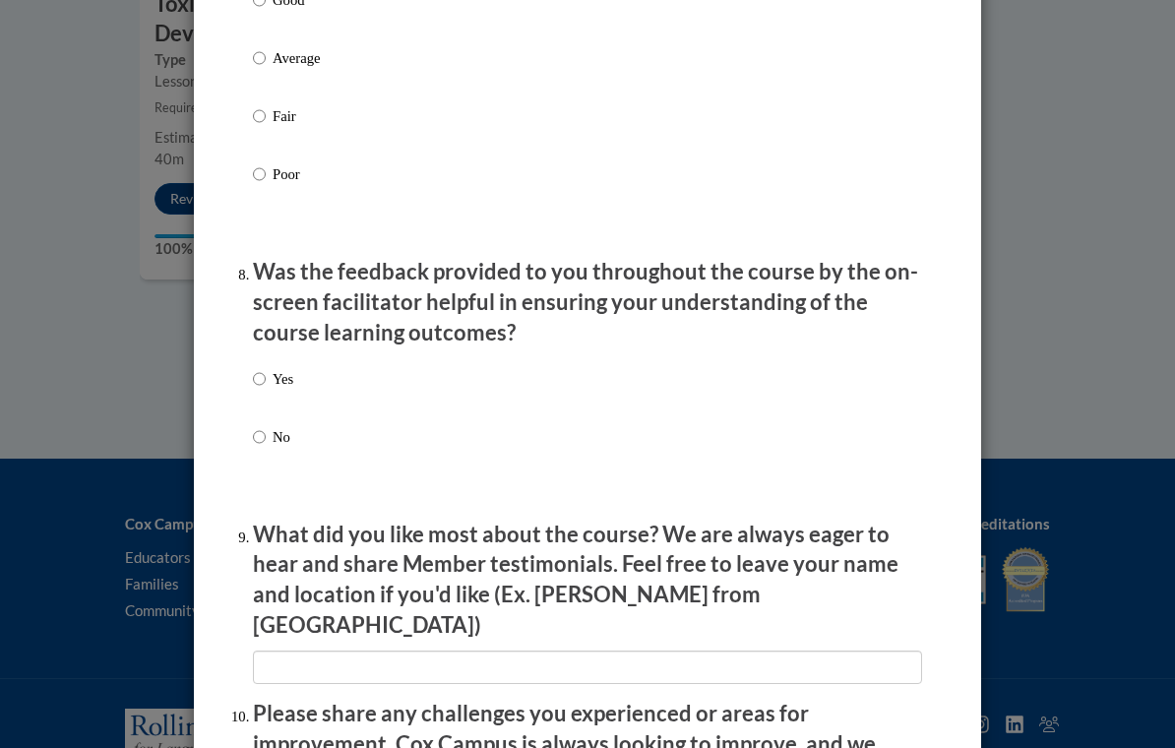
click at [297, 369] on div "Yes No" at bounding box center [587, 431] width 669 height 147
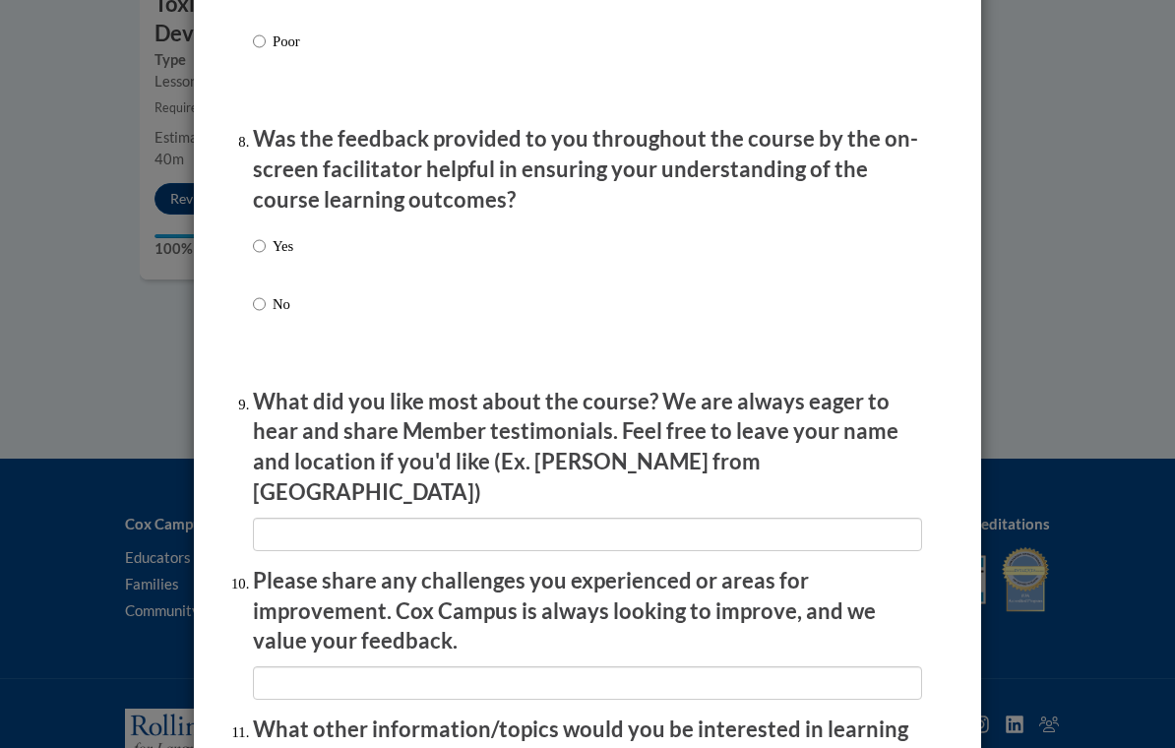
click at [279, 239] on p "Yes" at bounding box center [283, 246] width 21 height 22
click at [266, 239] on input "Yes" at bounding box center [259, 246] width 13 height 22
radio input "true"
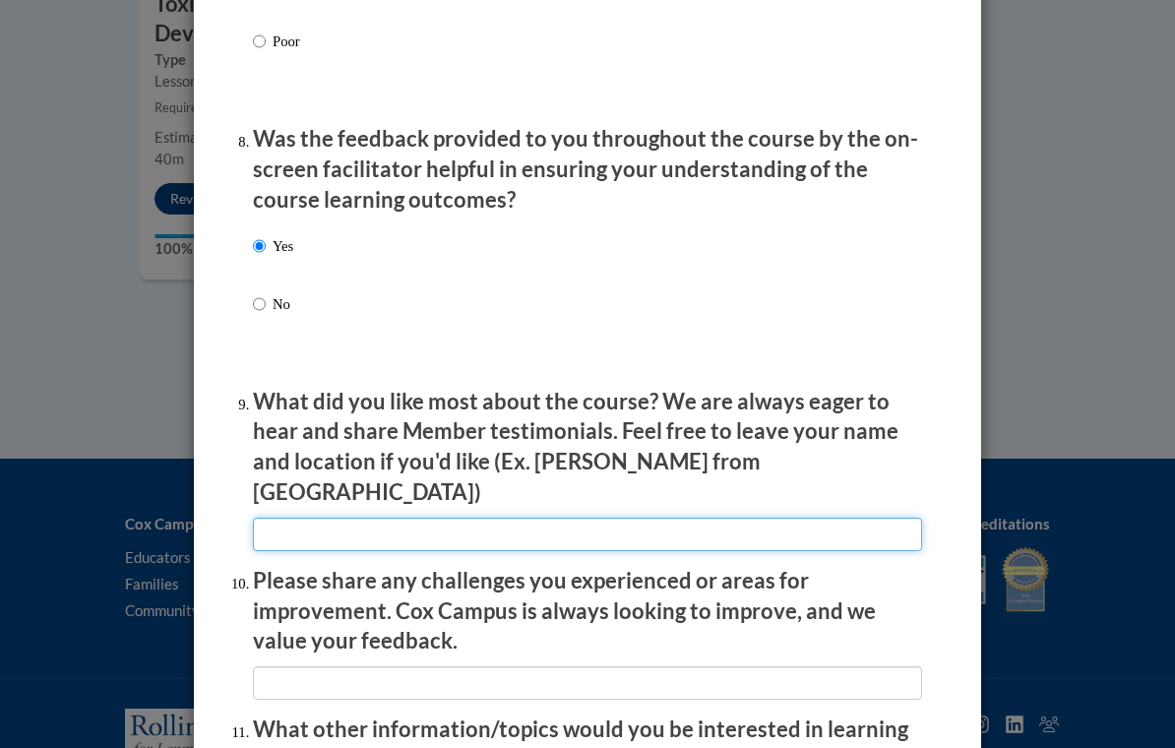
click at [295, 518] on input "textbox" at bounding box center [587, 534] width 669 height 33
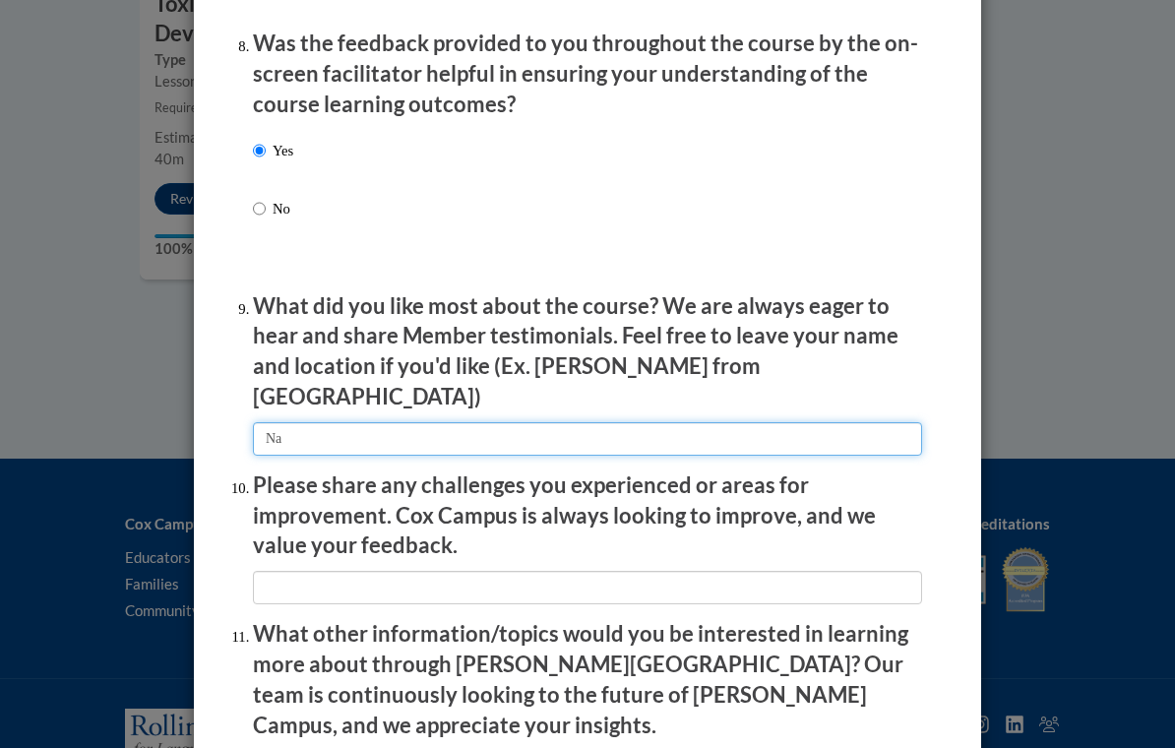
scroll to position [3085, 0]
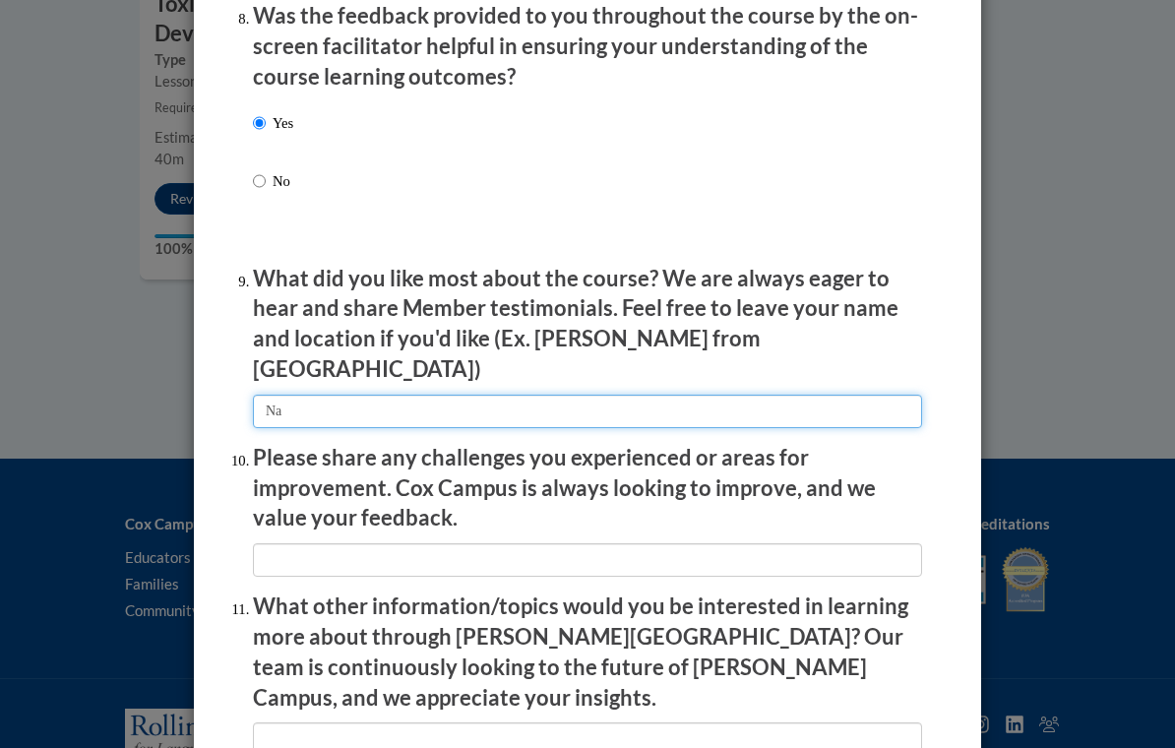
type input "Na"
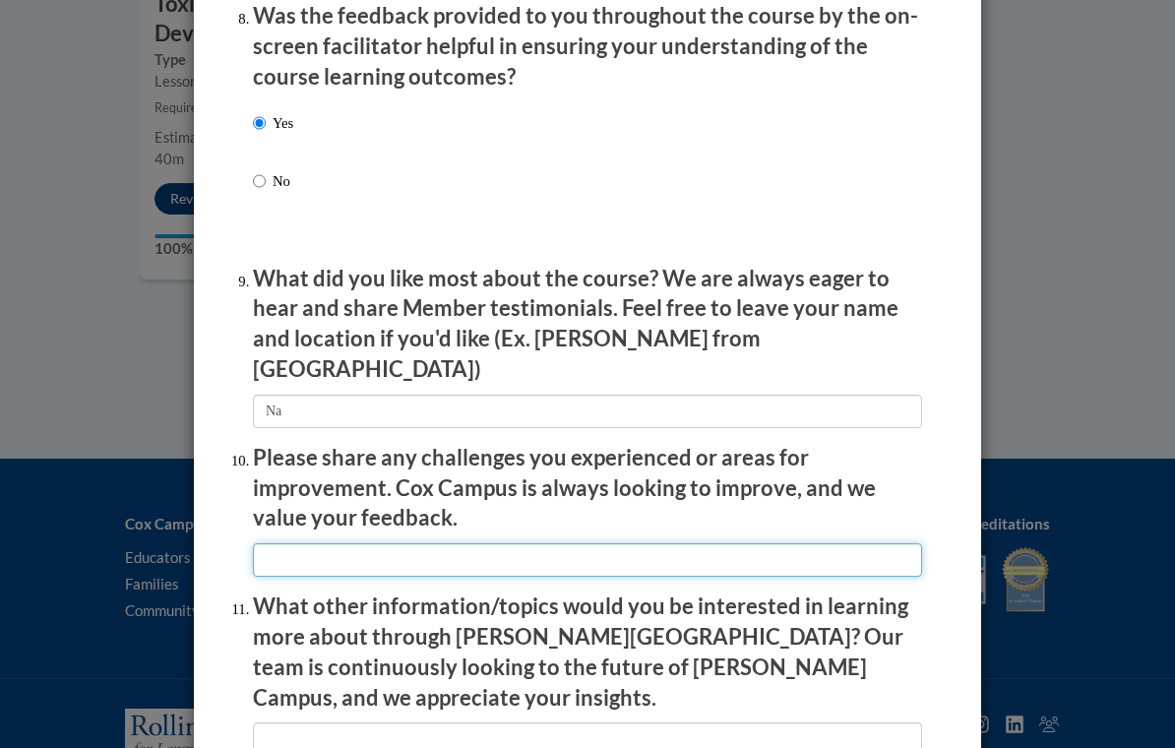
click at [296, 543] on input "textbox" at bounding box center [587, 559] width 669 height 33
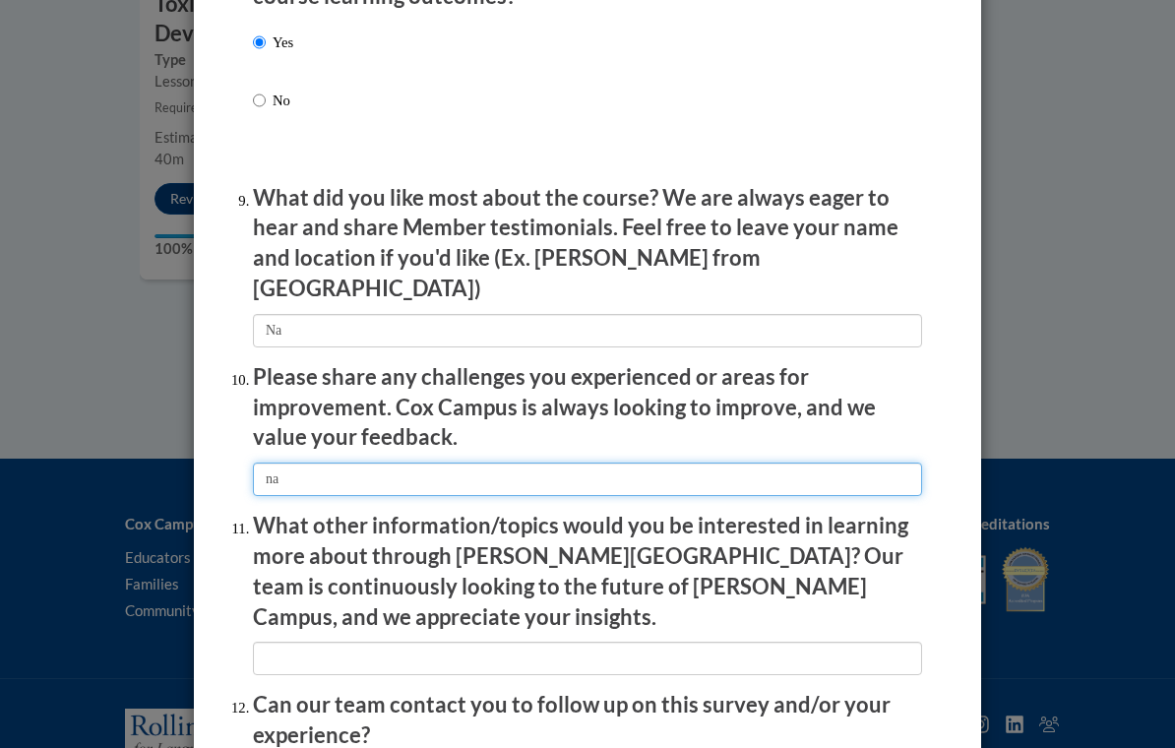
scroll to position [3257, 0]
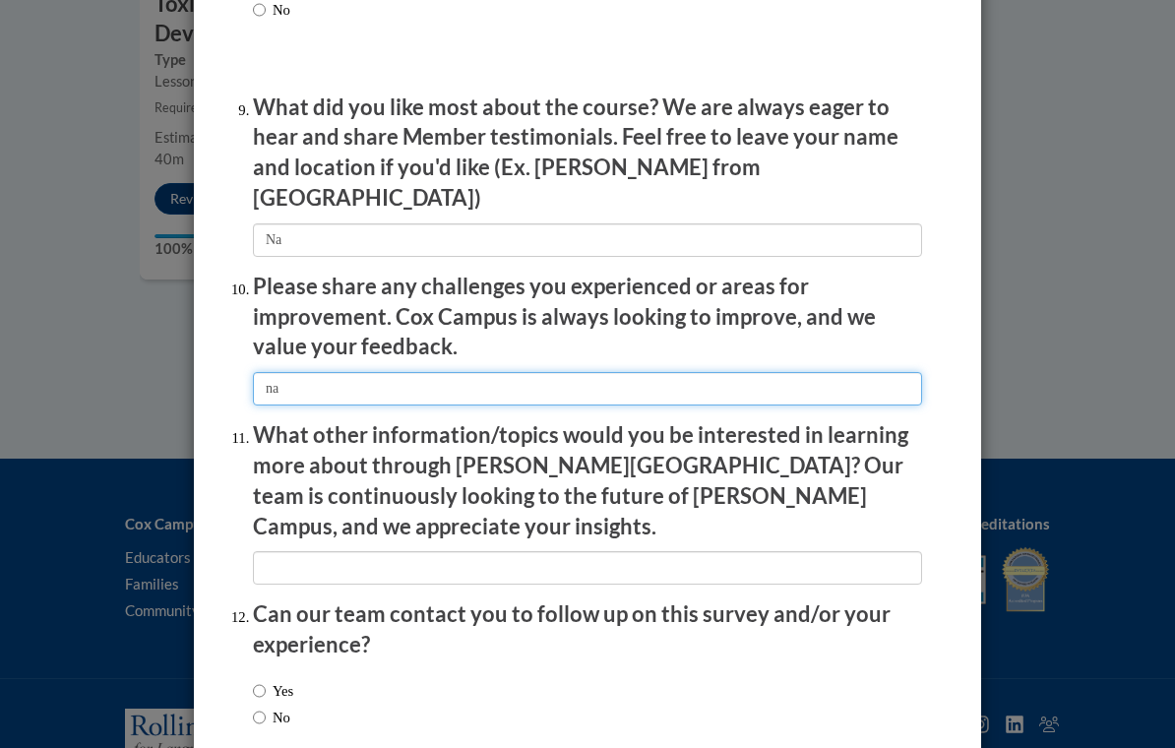
type input "na"
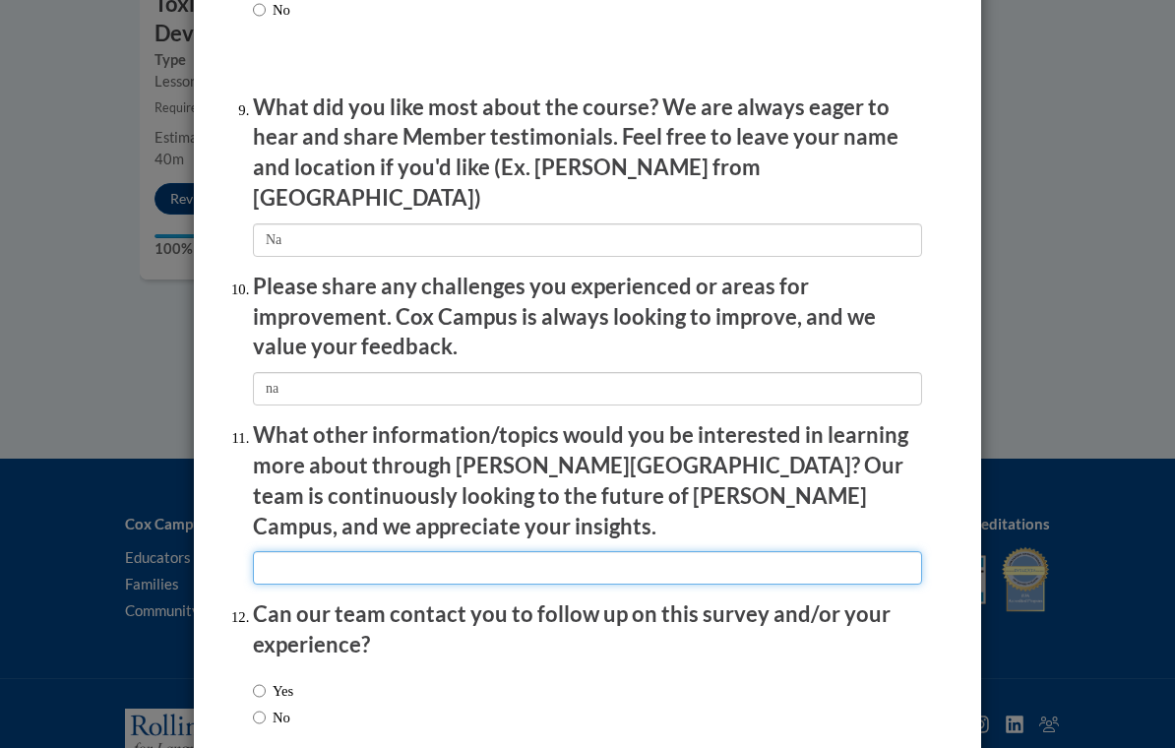
click at [295, 551] on input "textbox" at bounding box center [587, 567] width 669 height 33
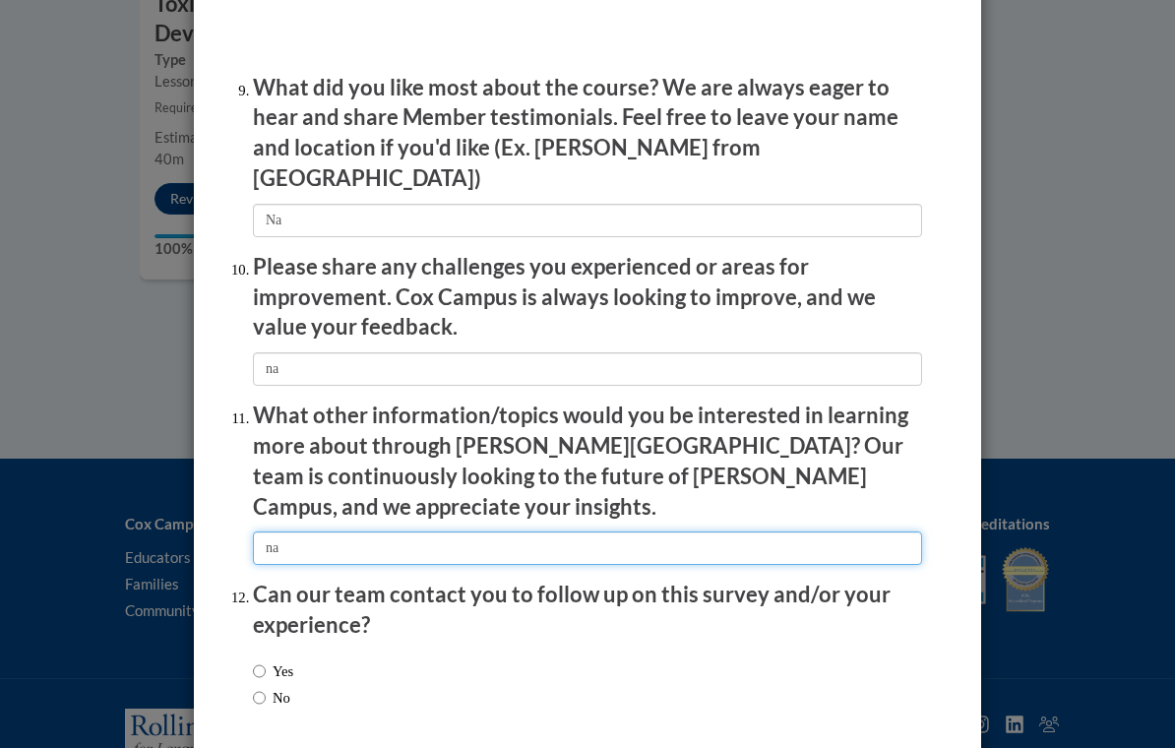
scroll to position [3275, 0]
type input "na"
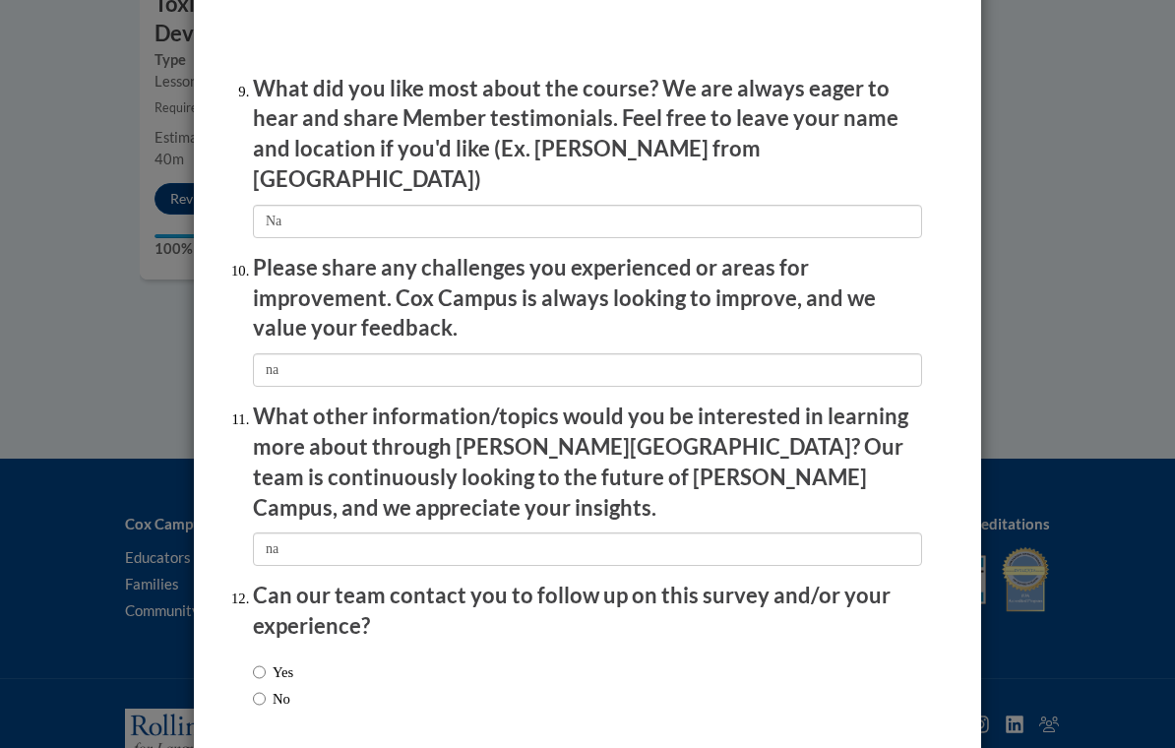
click at [264, 688] on input "No" at bounding box center [259, 699] width 13 height 22
radio input "true"
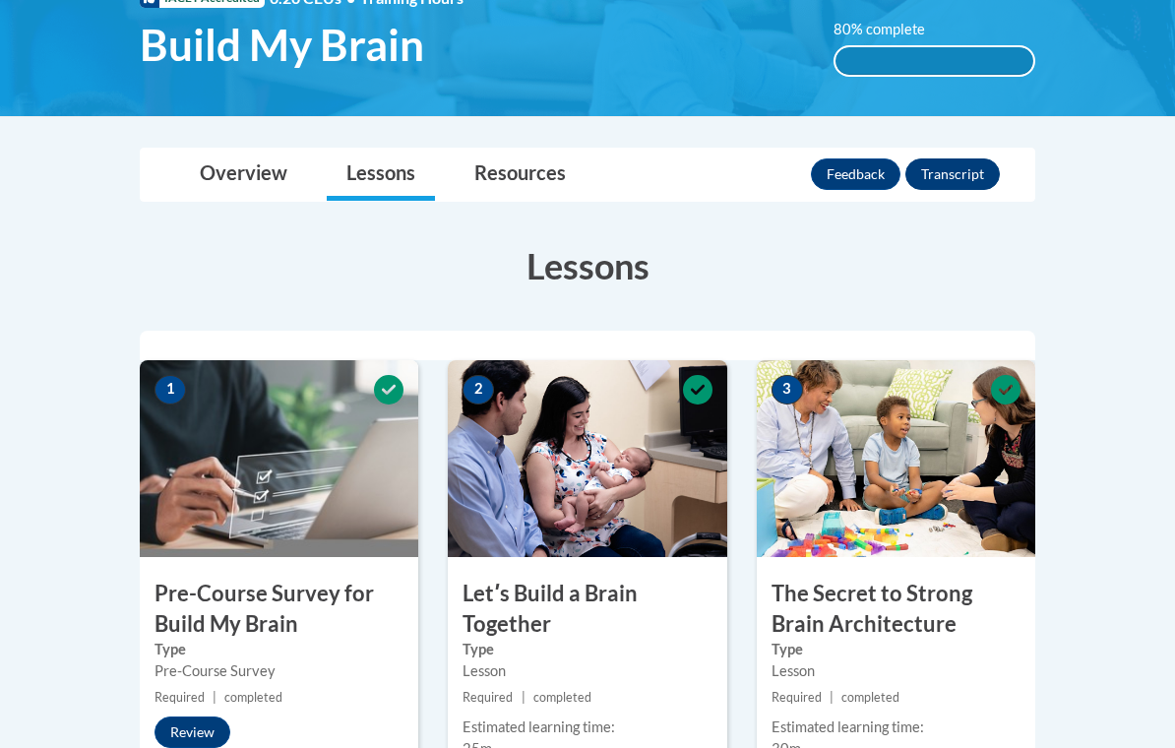
scroll to position [0, 0]
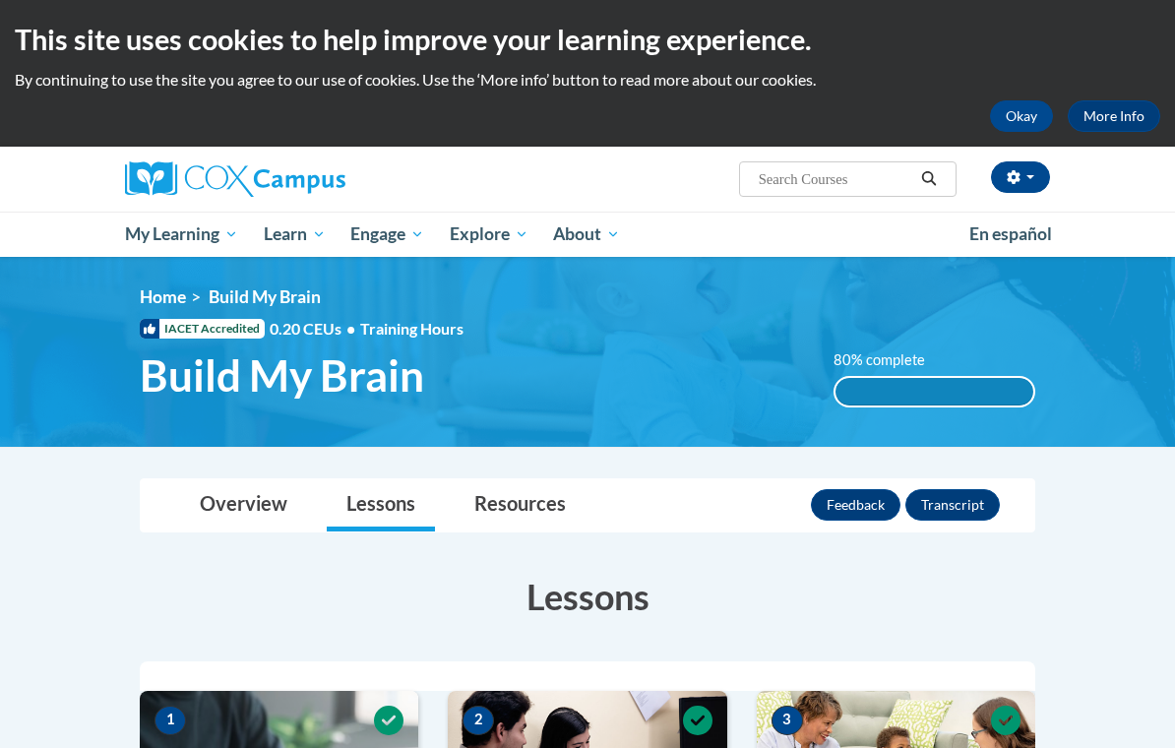
click at [791, 186] on input "Search..." at bounding box center [835, 179] width 157 height 24
type input "Early literacy"
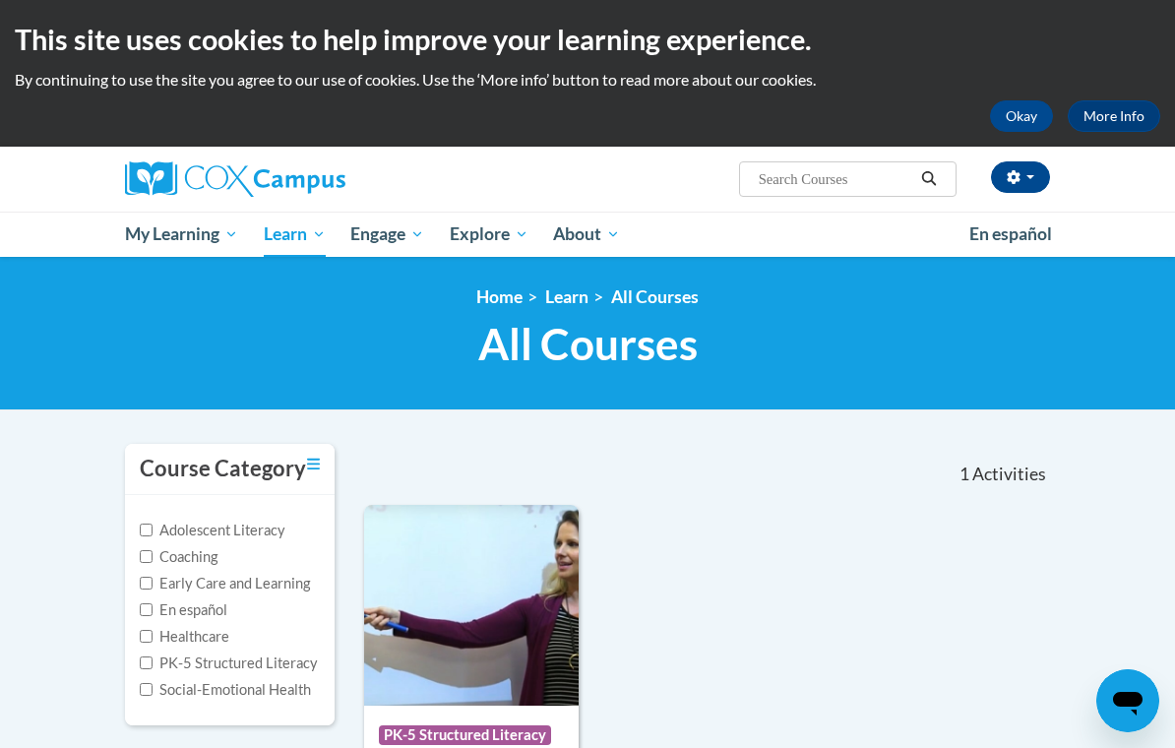
type input "Early literacy"
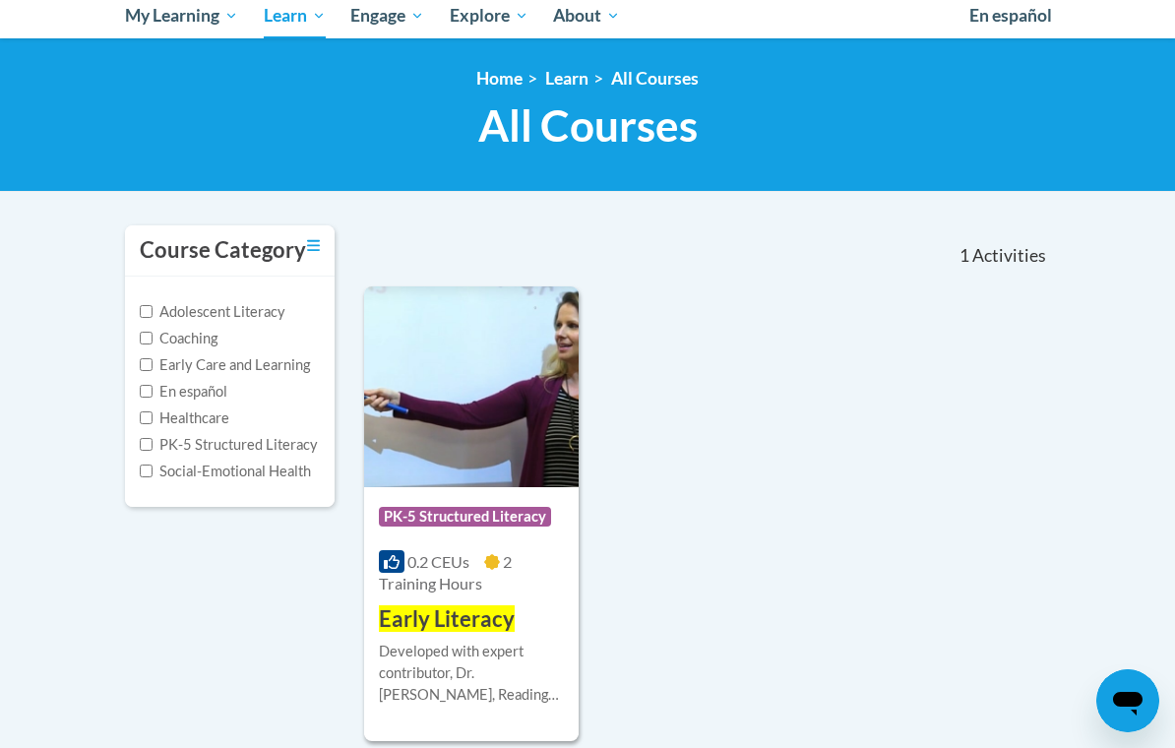
scroll to position [217, 0]
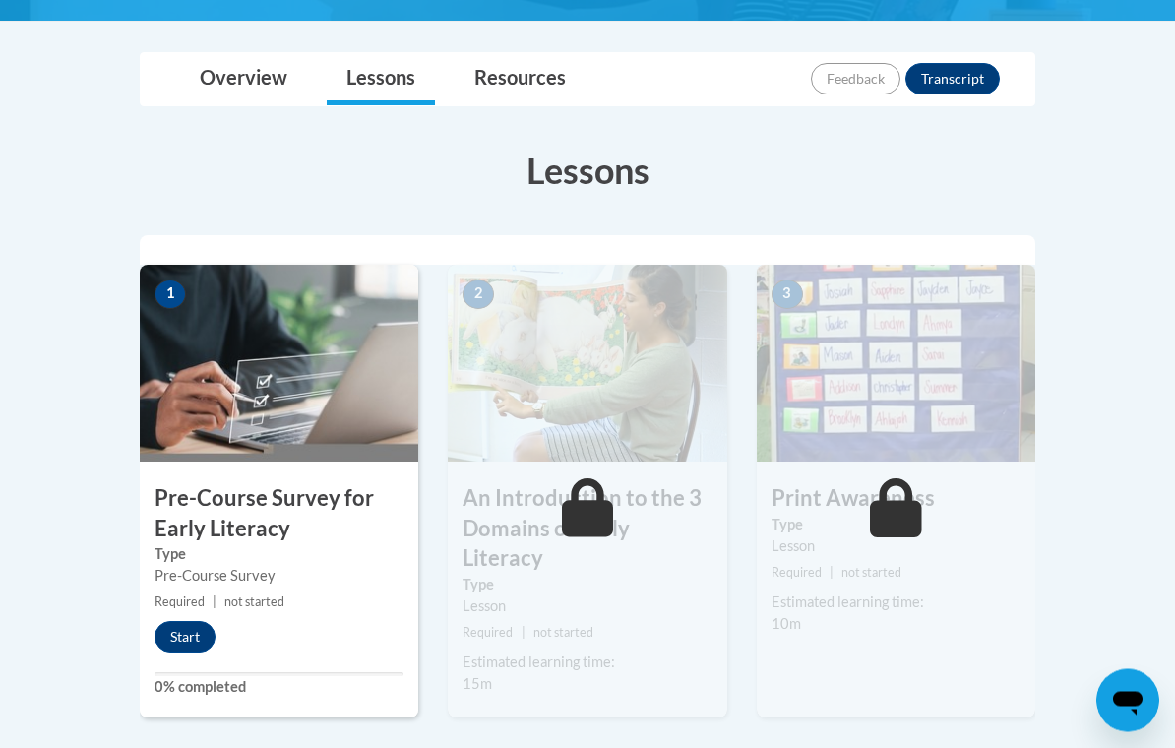
scroll to position [465, 0]
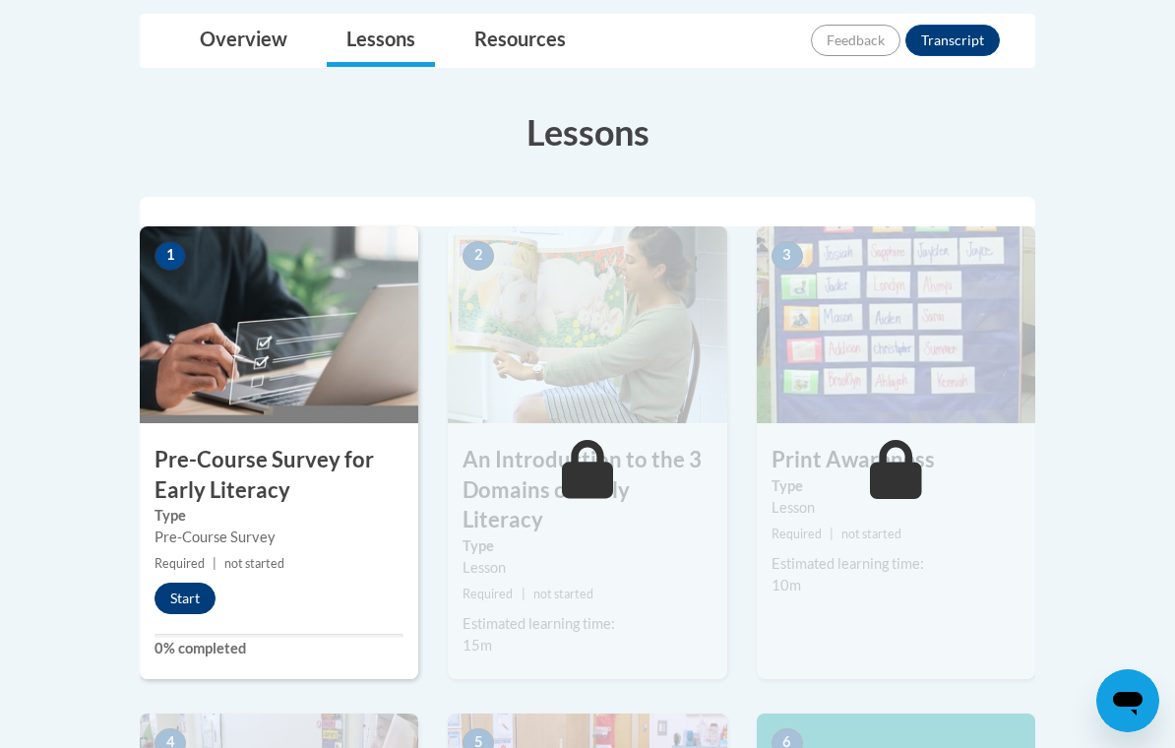
click at [203, 593] on button "Start" at bounding box center [185, 598] width 61 height 31
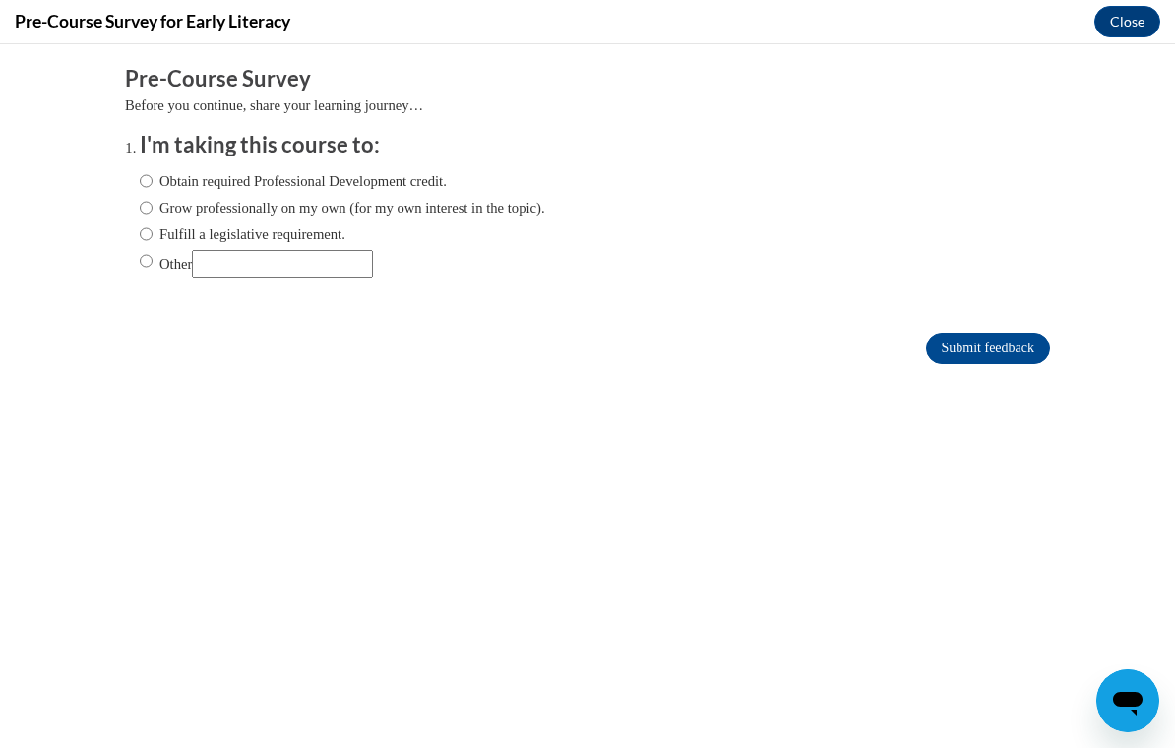
scroll to position [0, 0]
click at [260, 184] on label "Obtain required Professional Development credit." at bounding box center [293, 181] width 307 height 22
click at [153, 184] on input "Obtain required Professional Development credit." at bounding box center [146, 181] width 13 height 22
radio input "true"
click at [963, 351] on input "Submit feedback" at bounding box center [988, 348] width 124 height 31
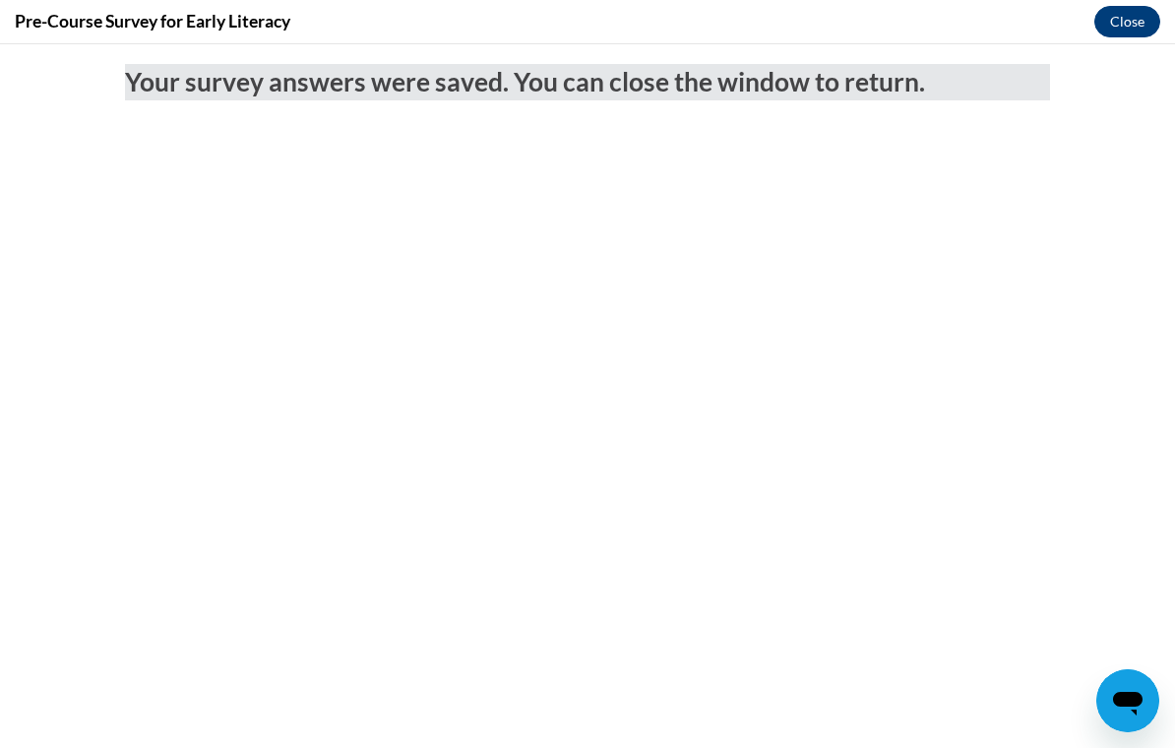
click at [1124, 29] on button "Close" at bounding box center [1127, 21] width 66 height 31
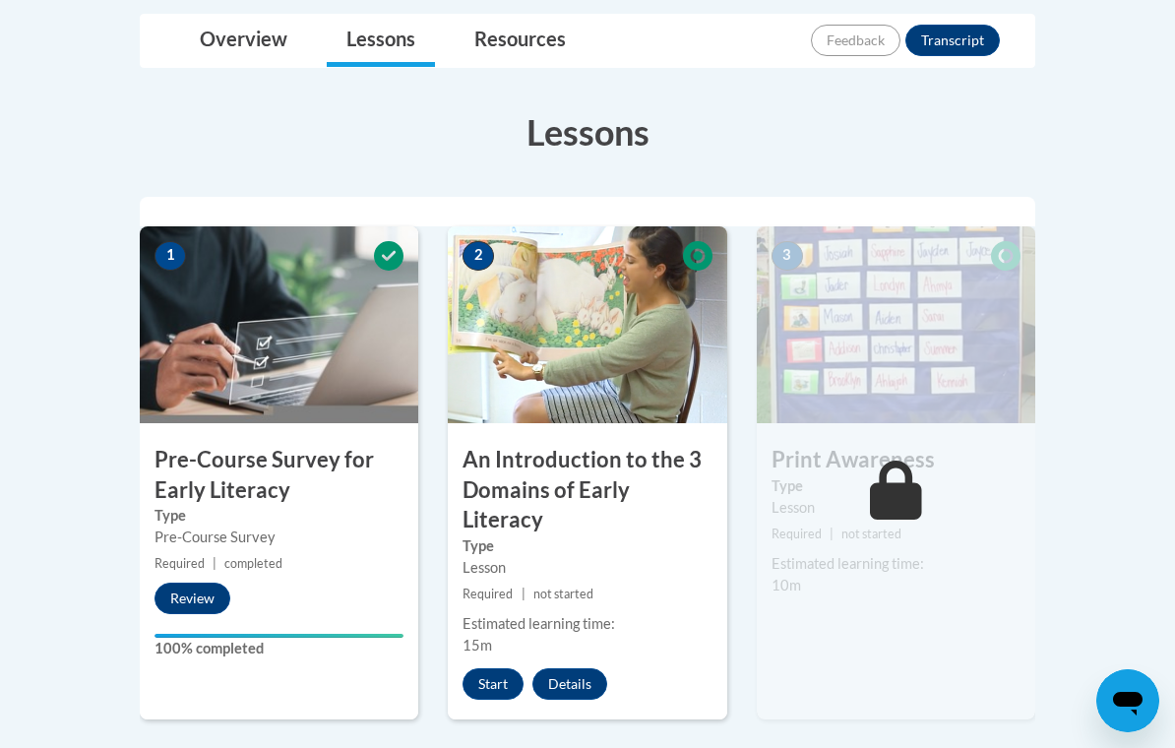
click at [499, 668] on div "2 An Introduction to the 3 Domains of Early Literacy Type Lesson Required | not…" at bounding box center [587, 473] width 279 height 494
click at [501, 668] on button "Start" at bounding box center [493, 683] width 61 height 31
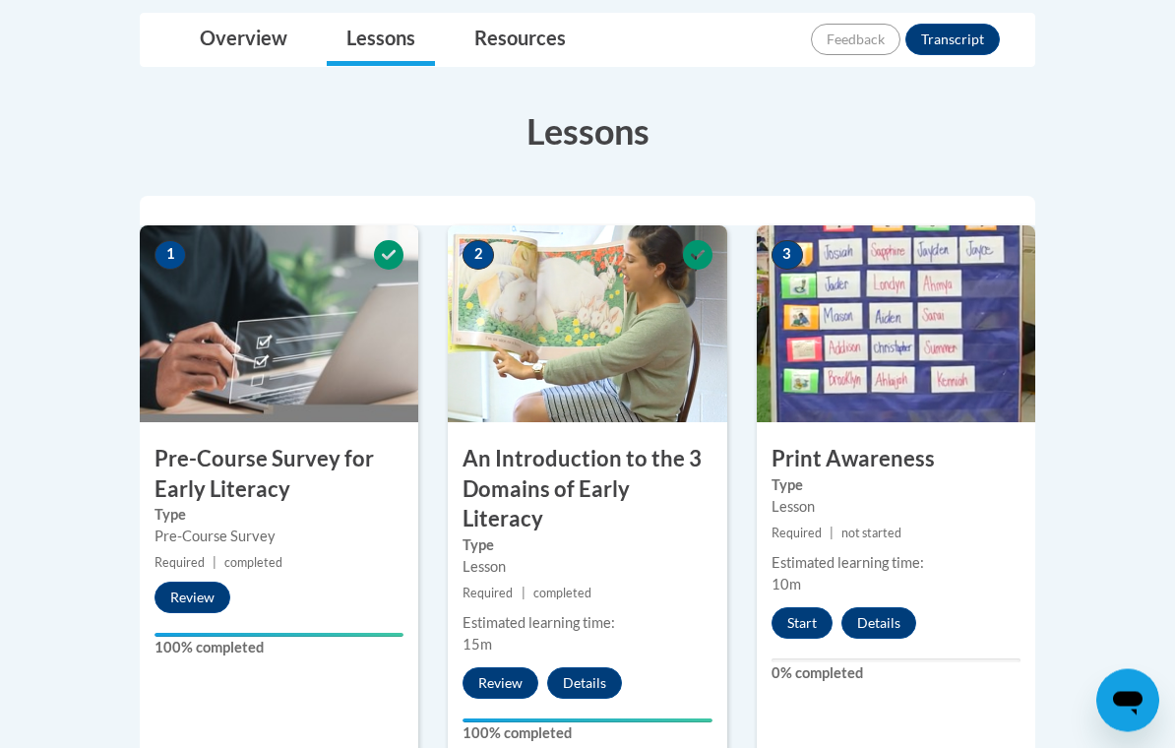
scroll to position [466, 0]
click at [808, 630] on button "Start" at bounding box center [802, 622] width 61 height 31
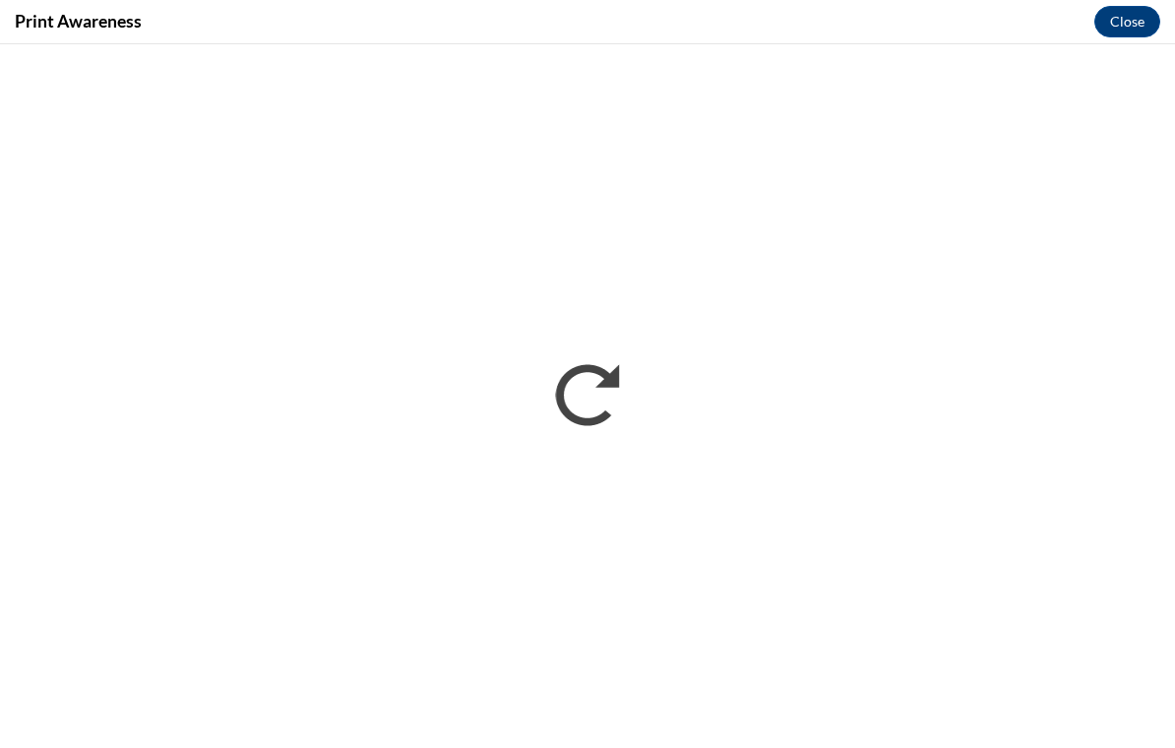
scroll to position [0, 0]
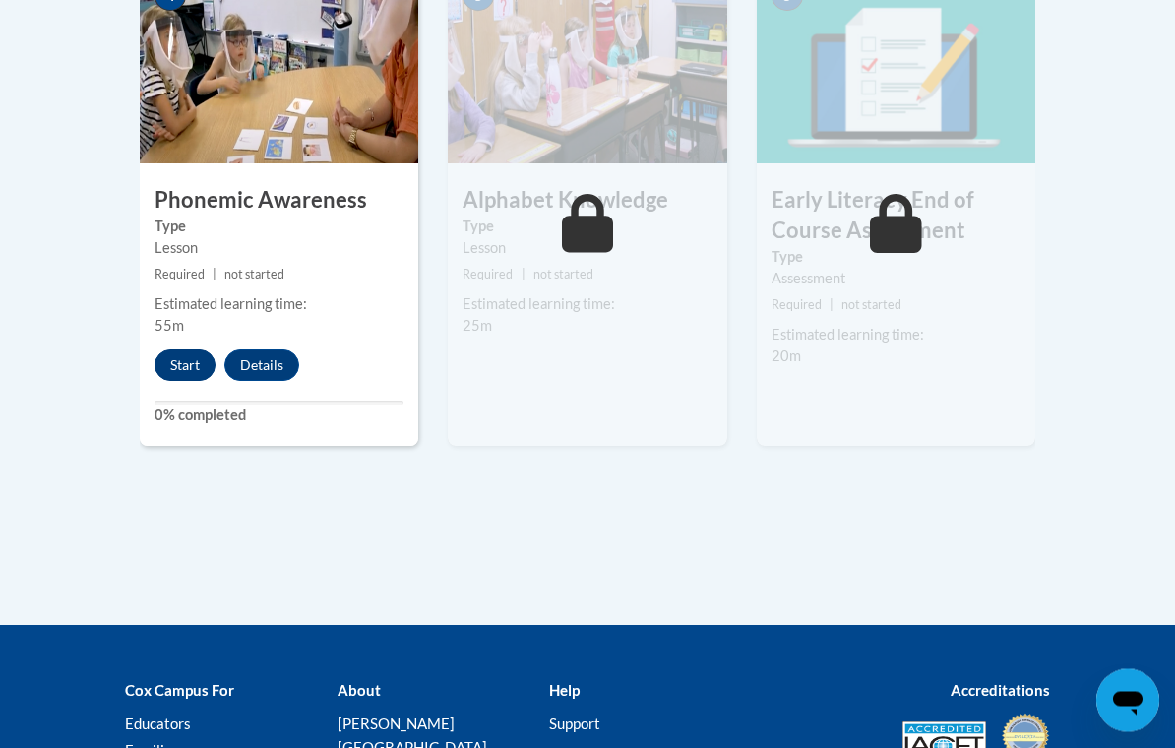
scroll to position [1297, 0]
click at [186, 349] on button "Start" at bounding box center [185, 364] width 61 height 31
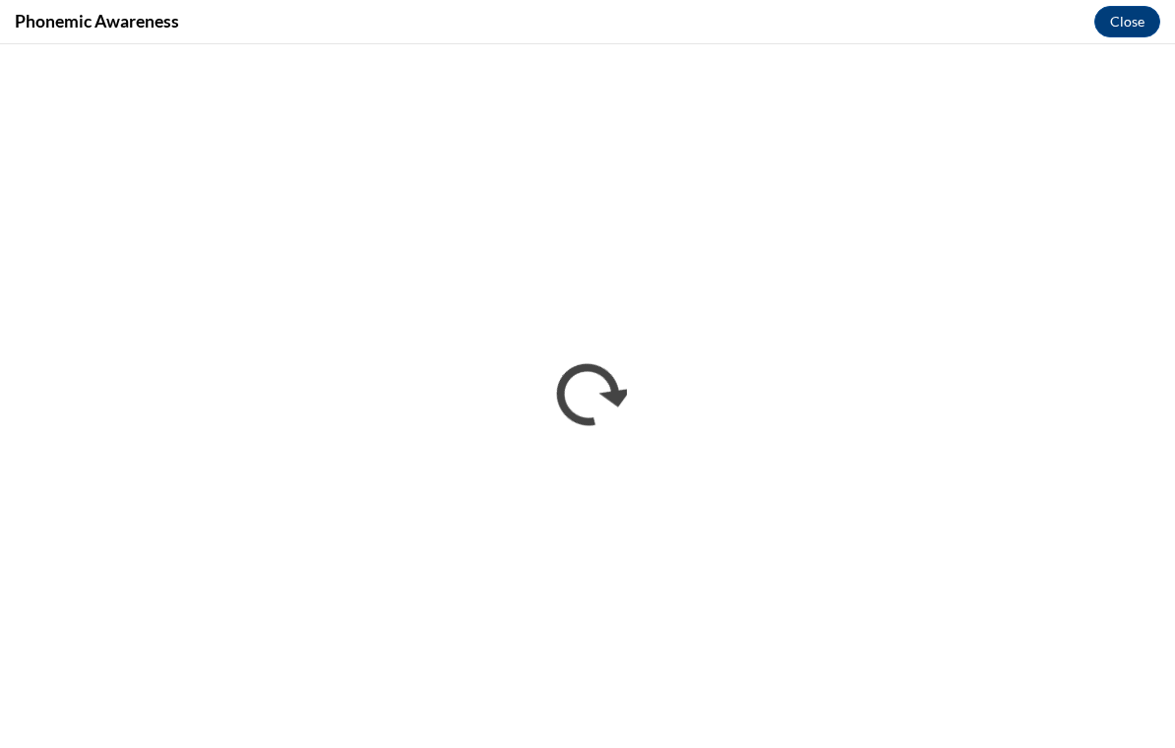
scroll to position [1394, 0]
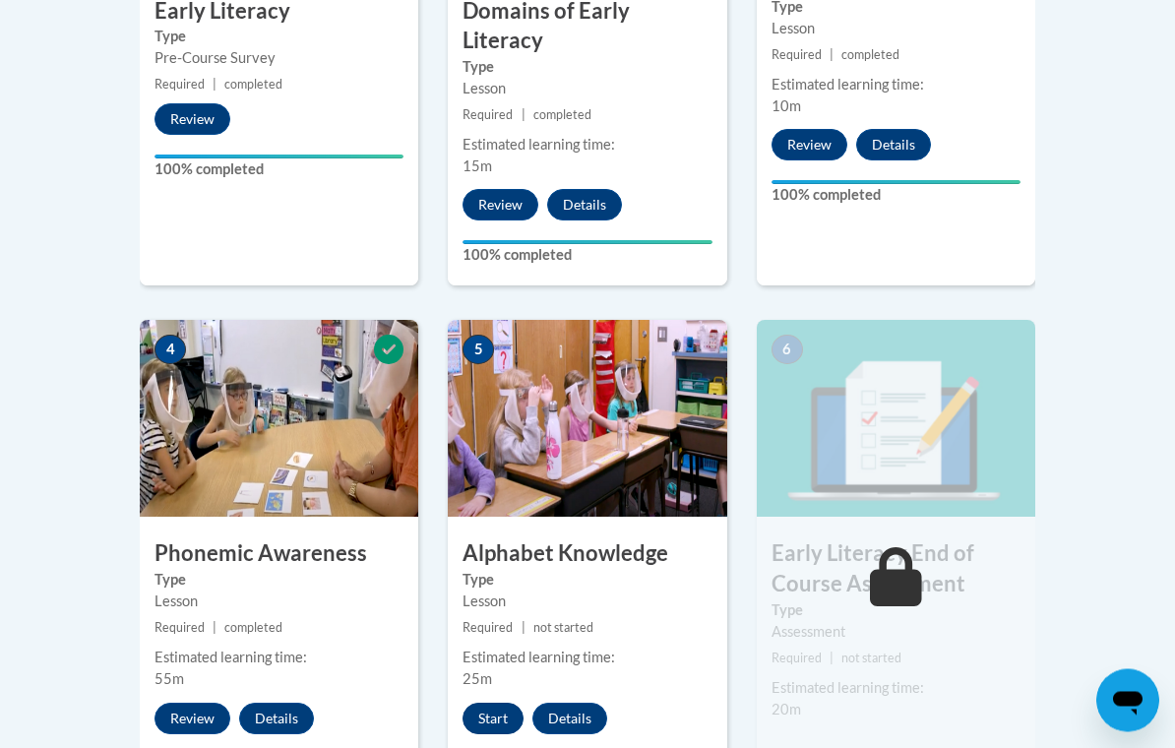
scroll to position [944, 0]
click at [502, 703] on button "Start" at bounding box center [493, 718] width 61 height 31
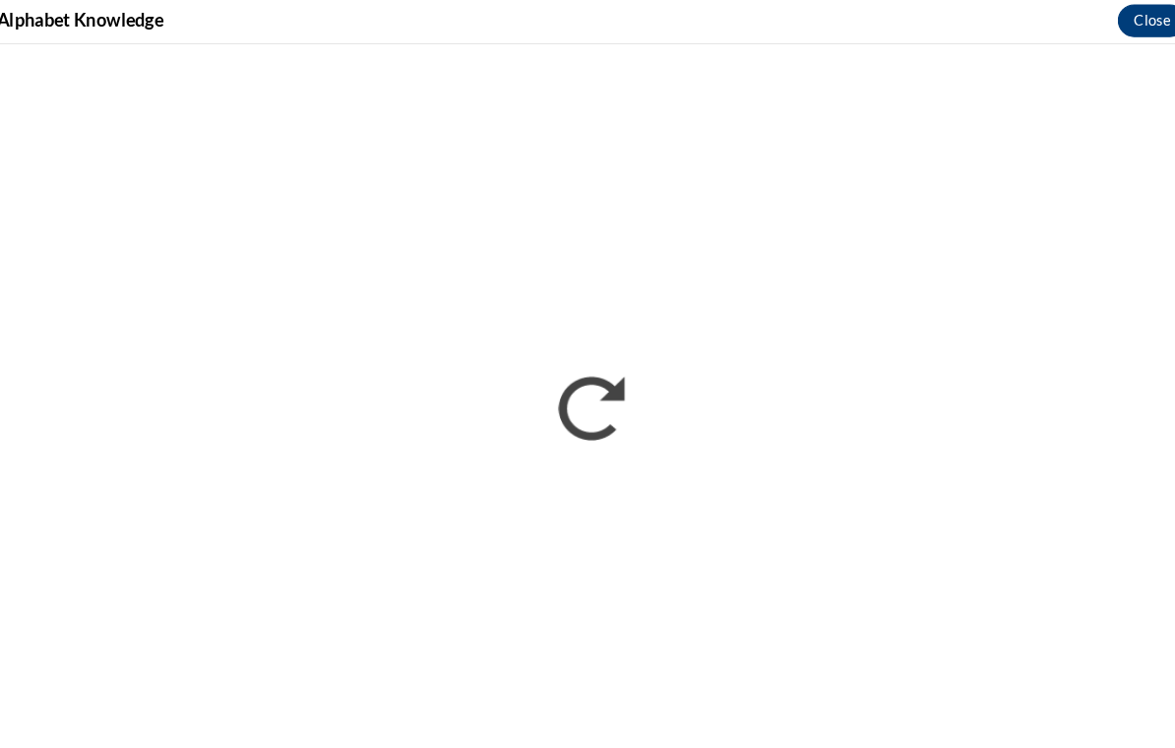
scroll to position [756, 0]
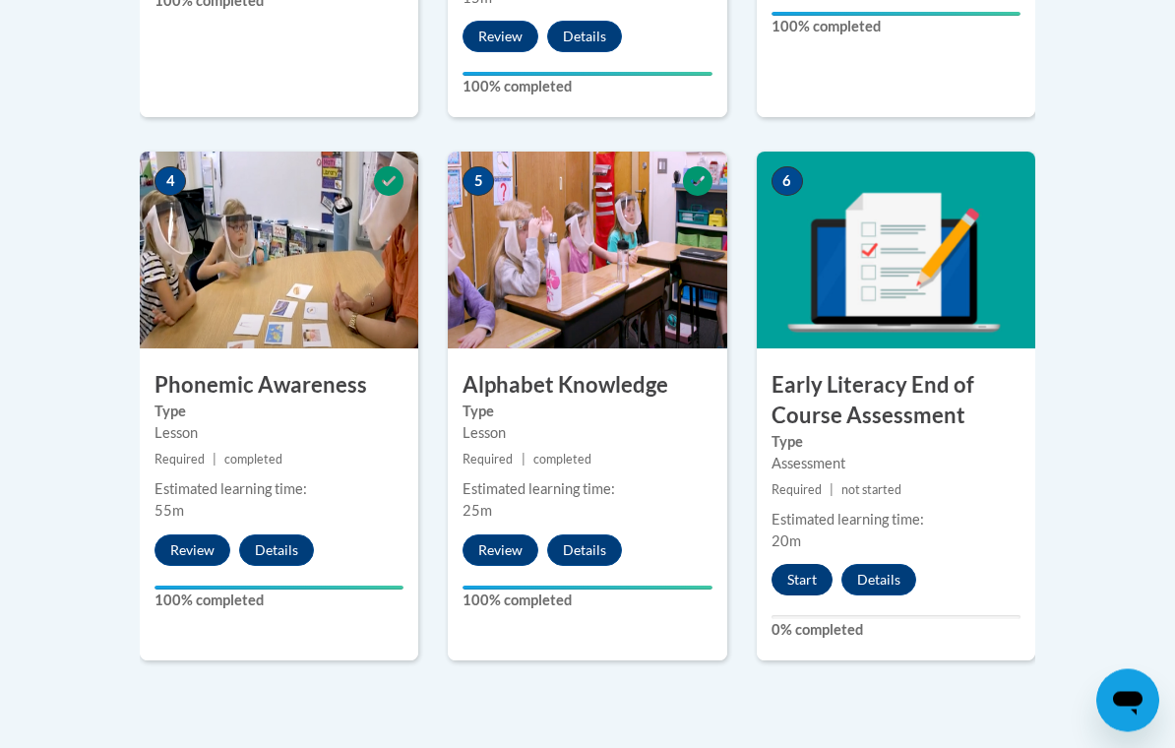
scroll to position [1112, 0]
click at [805, 564] on button "Start" at bounding box center [802, 579] width 61 height 31
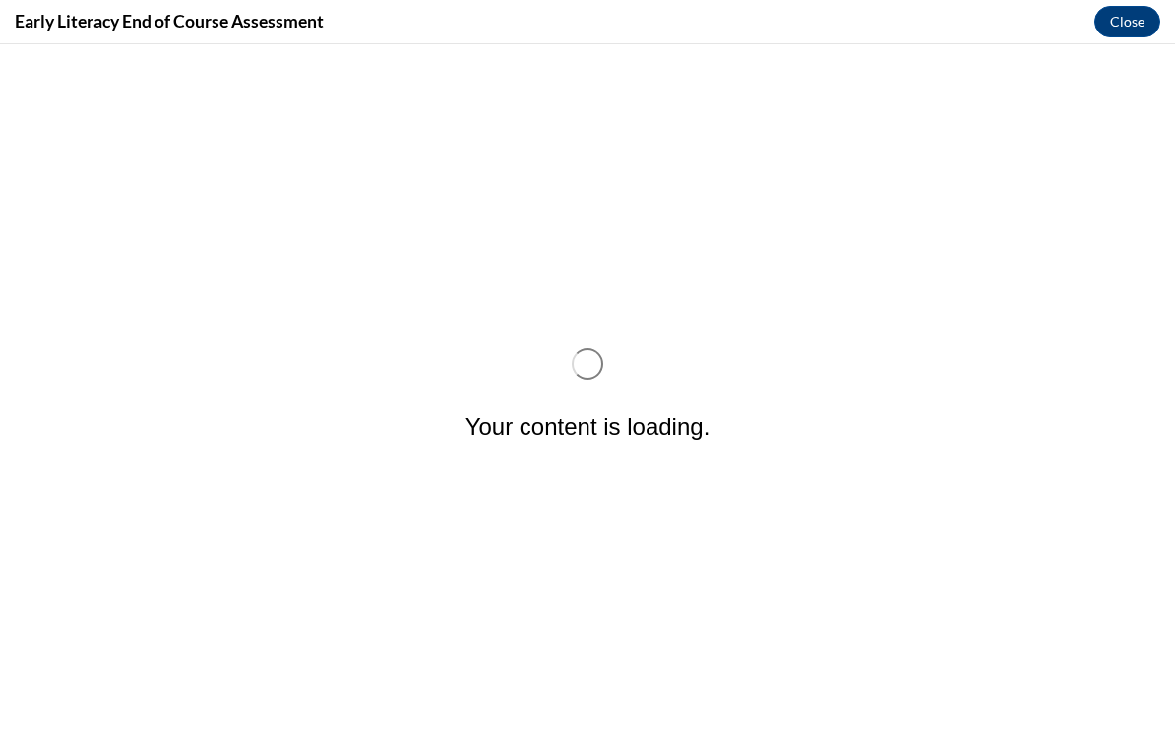
scroll to position [0, 0]
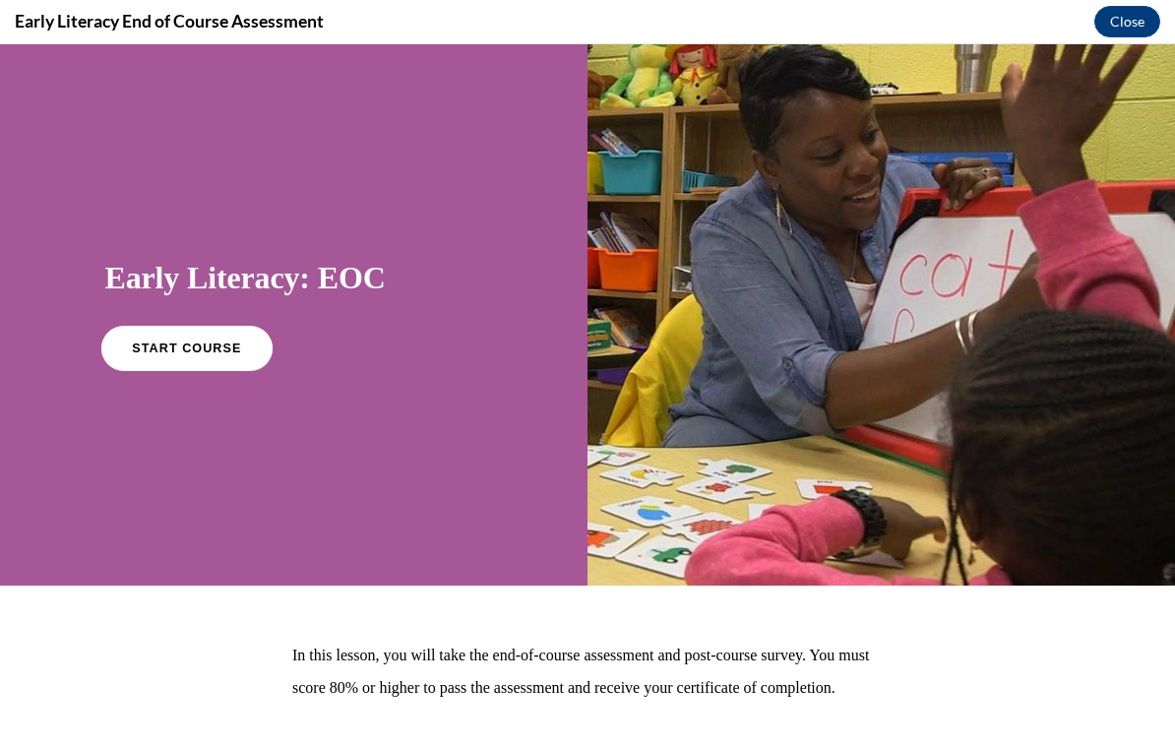
click at [225, 357] on link "START COURSE" at bounding box center [185, 348] width 171 height 45
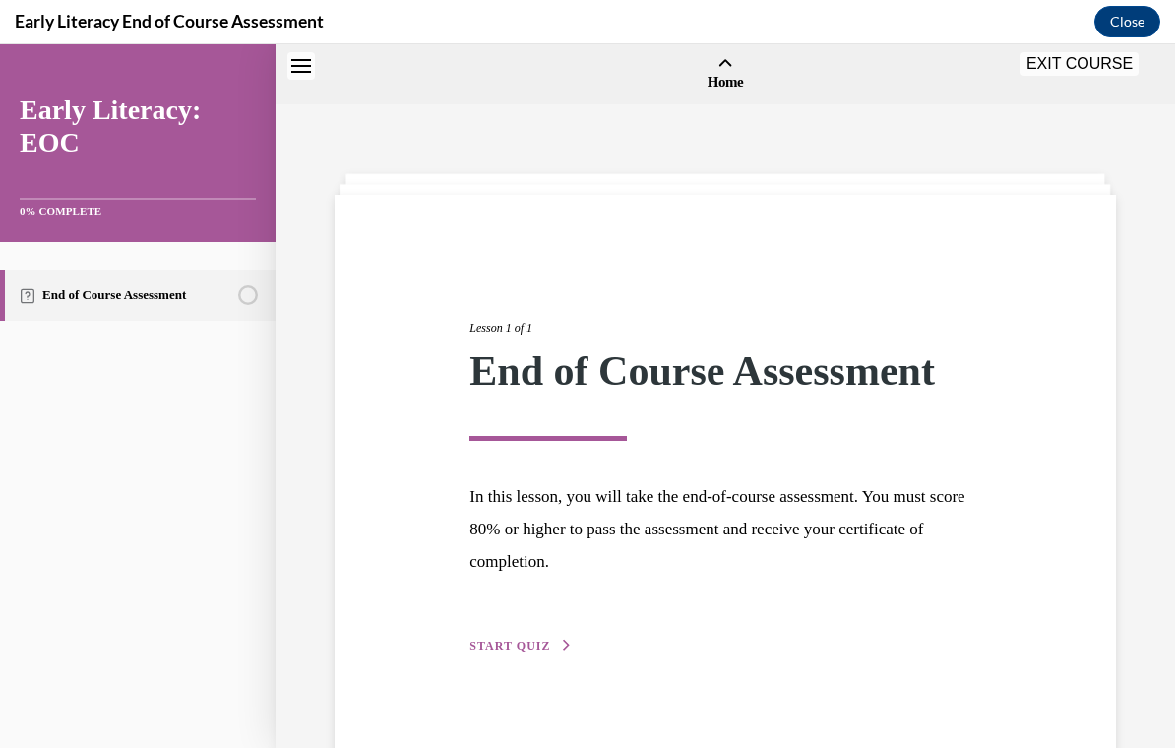
scroll to position [61, 0]
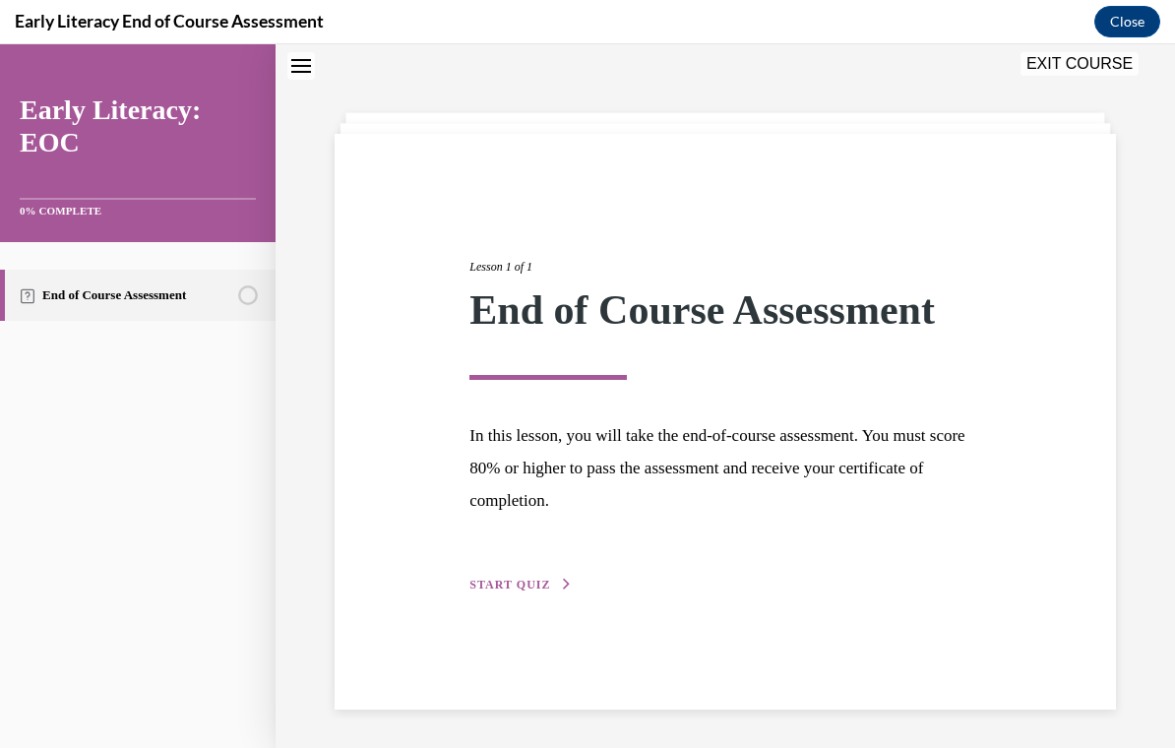
click at [513, 580] on span "START QUIZ" at bounding box center [509, 585] width 81 height 14
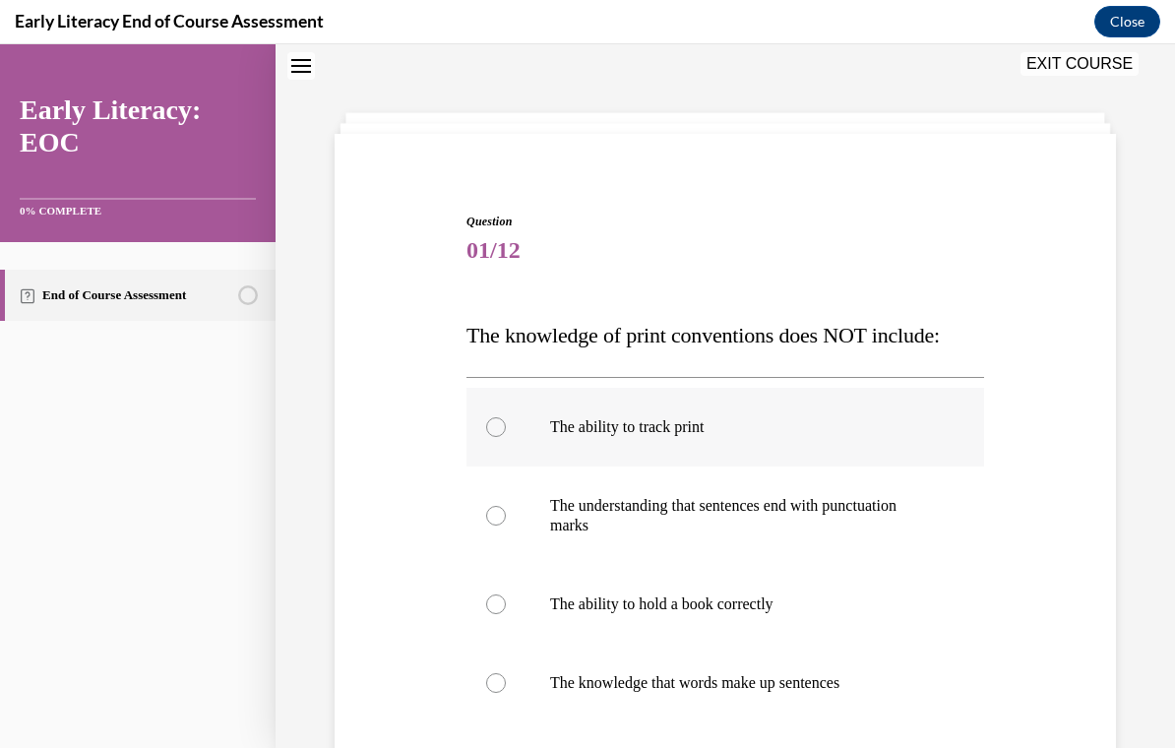
click at [602, 407] on div at bounding box center [726, 427] width 518 height 79
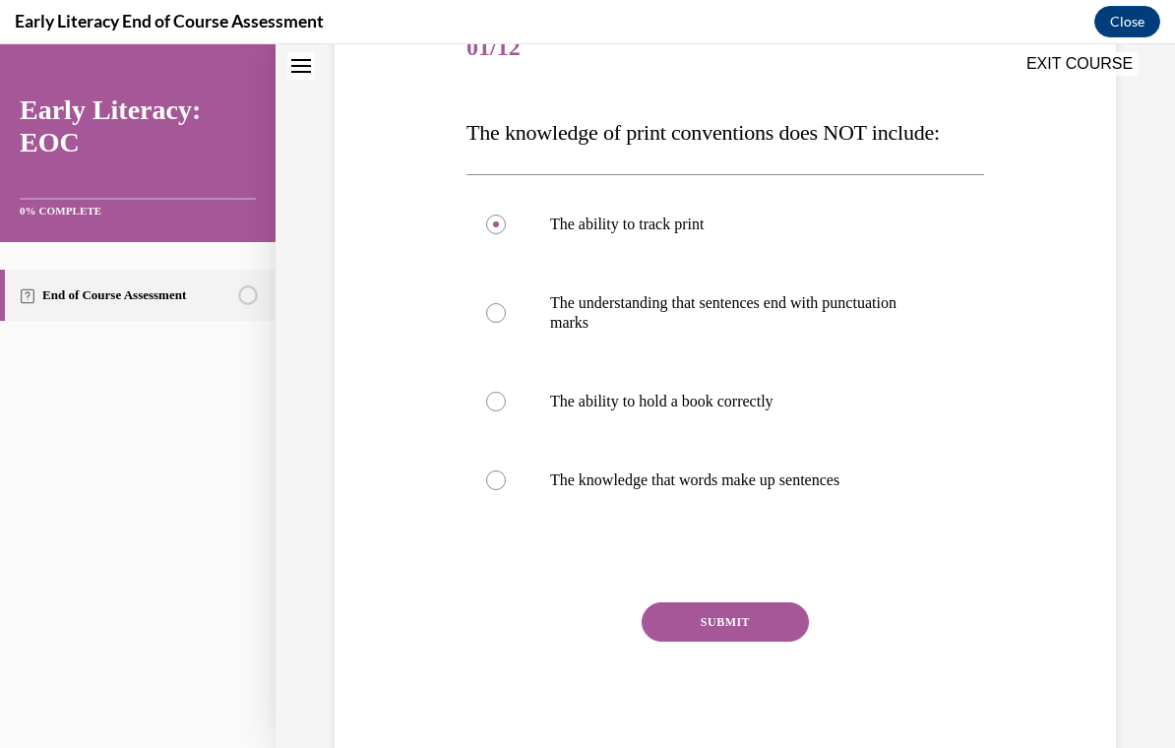
click at [690, 631] on button "SUBMIT" at bounding box center [725, 621] width 167 height 39
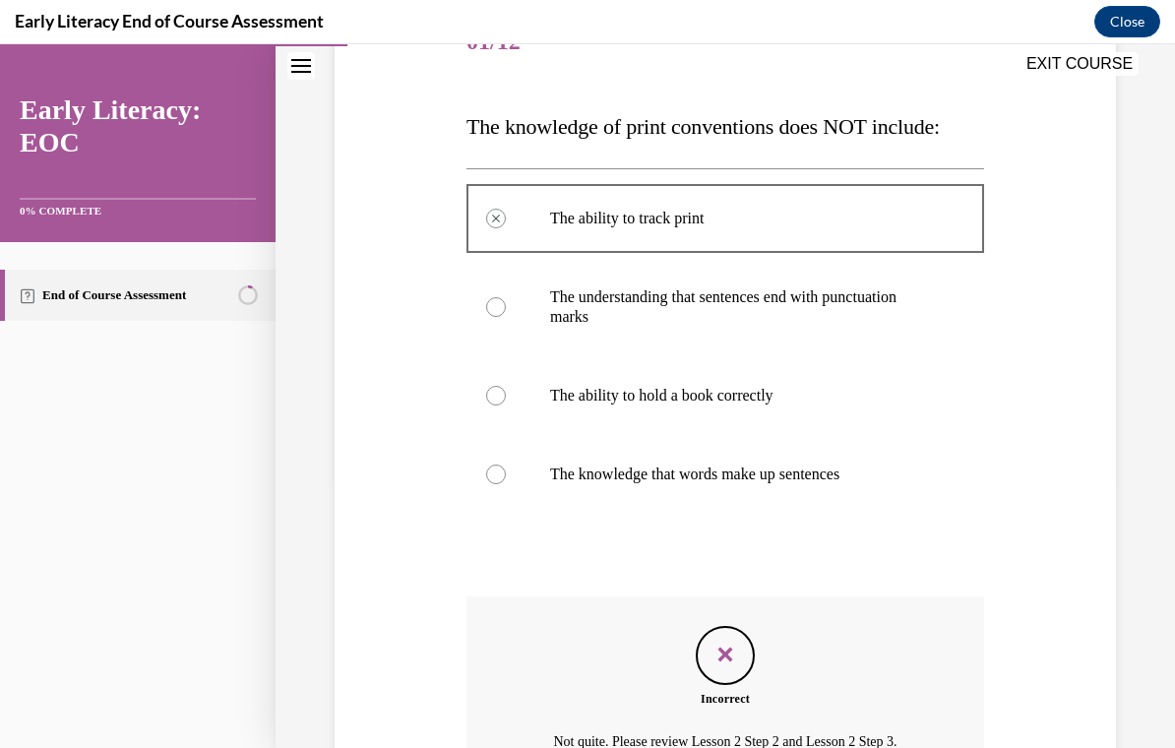
scroll to position [271, 0]
click at [655, 308] on p "The understanding that sentences end with punctuation marks" at bounding box center [742, 305] width 385 height 39
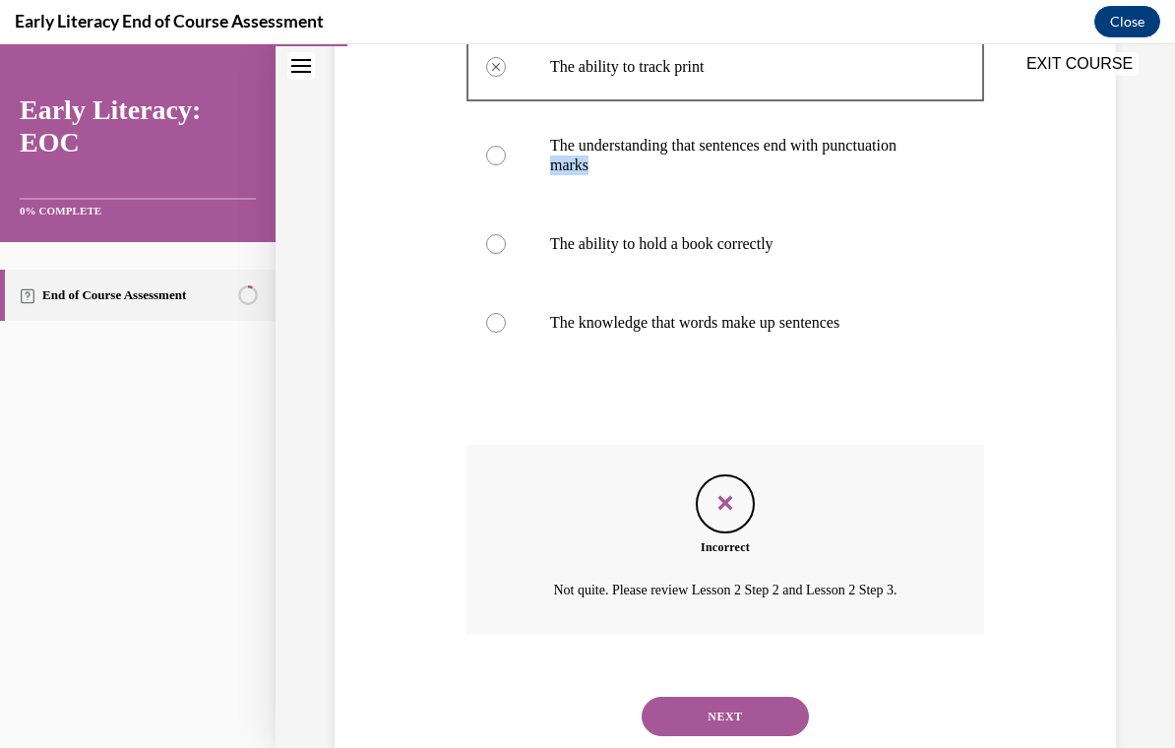
scroll to position [421, 0]
click at [724, 697] on button "NEXT" at bounding box center [725, 716] width 167 height 39
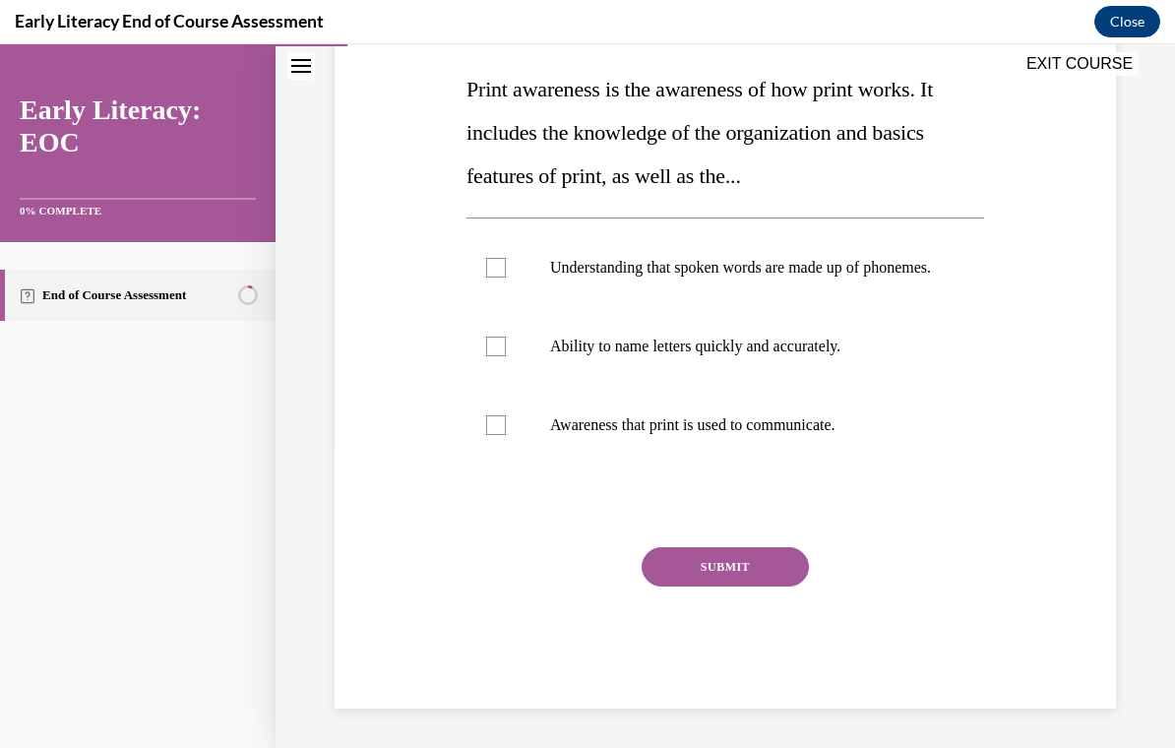
scroll to position [219, 0]
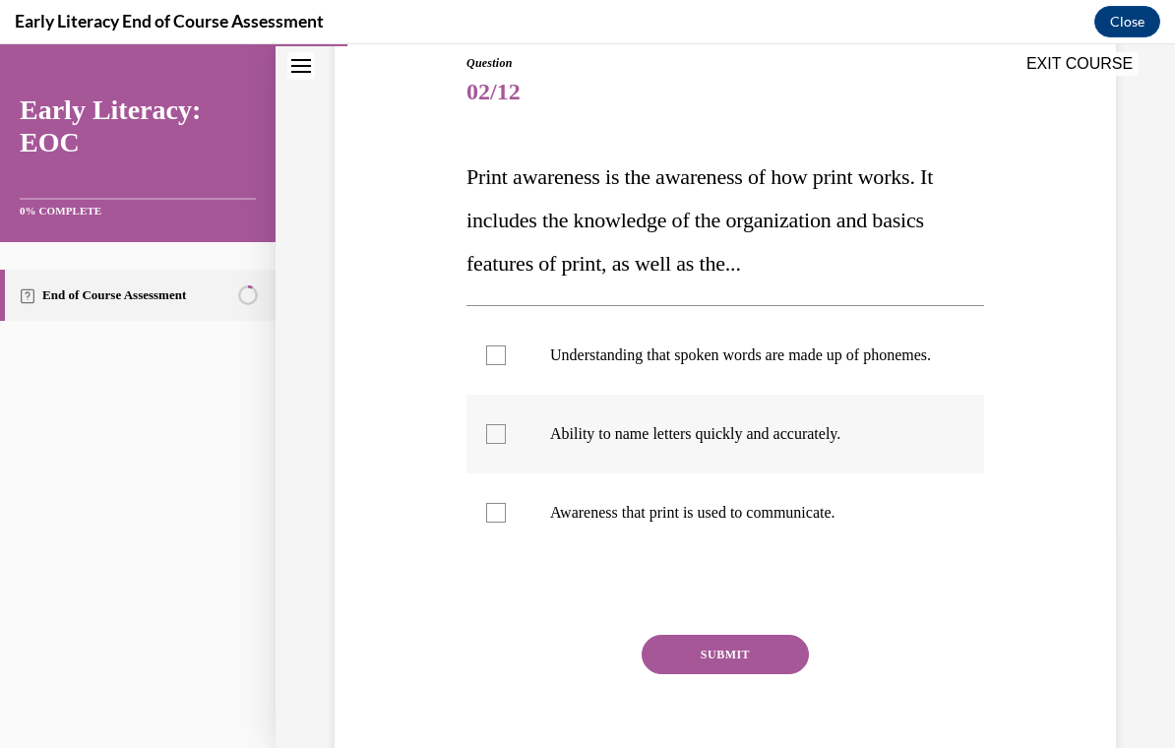
click at [679, 444] on p "Ability to name letters quickly and accurately." at bounding box center [742, 434] width 385 height 20
click at [715, 672] on button "SUBMIT" at bounding box center [725, 654] width 167 height 39
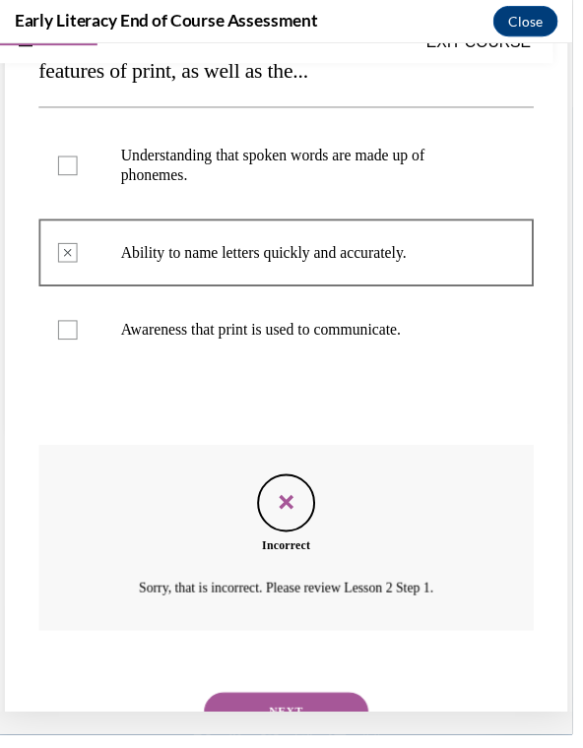
scroll to position [317, 0]
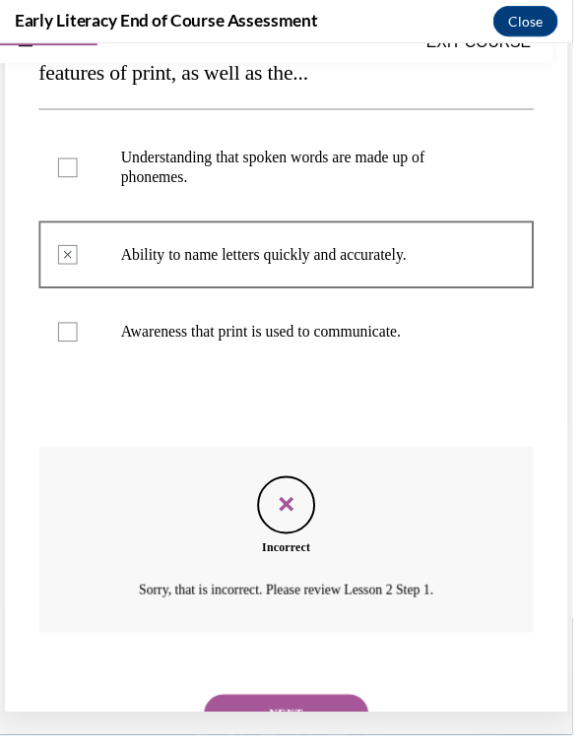
click at [322, 706] on button "NEXT" at bounding box center [291, 725] width 167 height 39
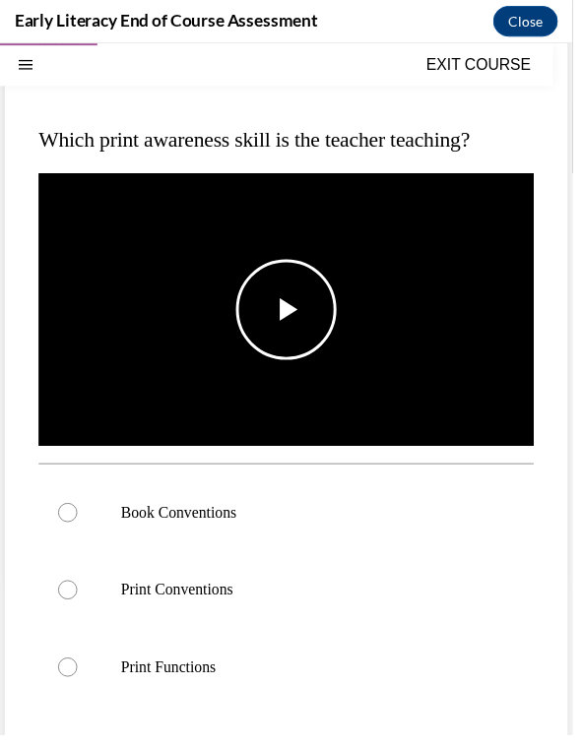
scroll to position [186, 0]
click at [278, 523] on p "Book Conventions" at bounding box center [308, 521] width 371 height 20
click at [291, 314] on span "Video player" at bounding box center [291, 314] width 0 height 0
click at [290, 655] on div at bounding box center [291, 678] width 504 height 79
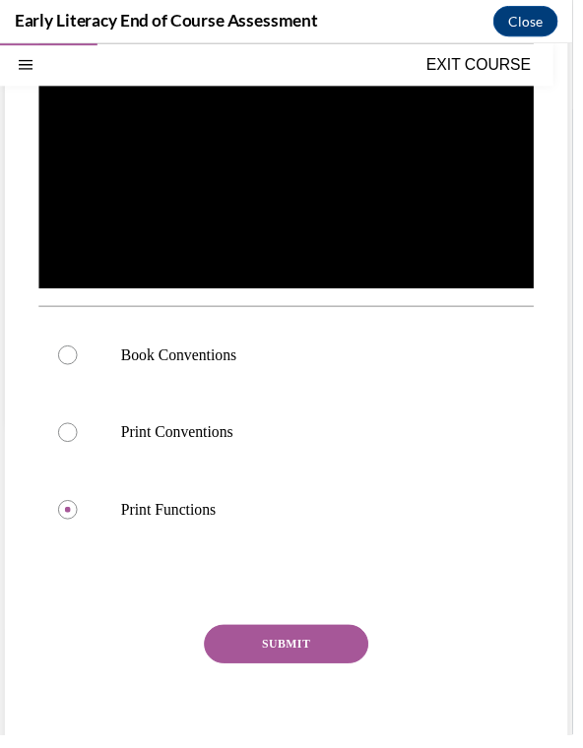
click at [311, 661] on button "SUBMIT" at bounding box center [291, 654] width 167 height 39
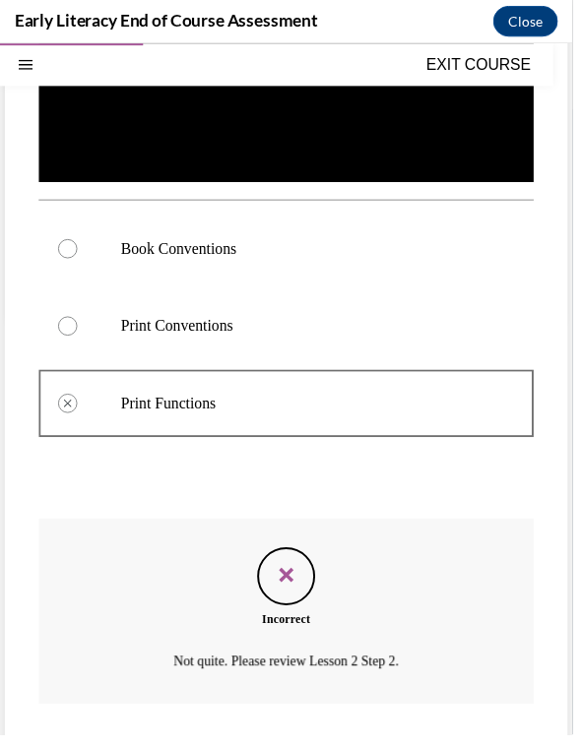
scroll to position [504, 0]
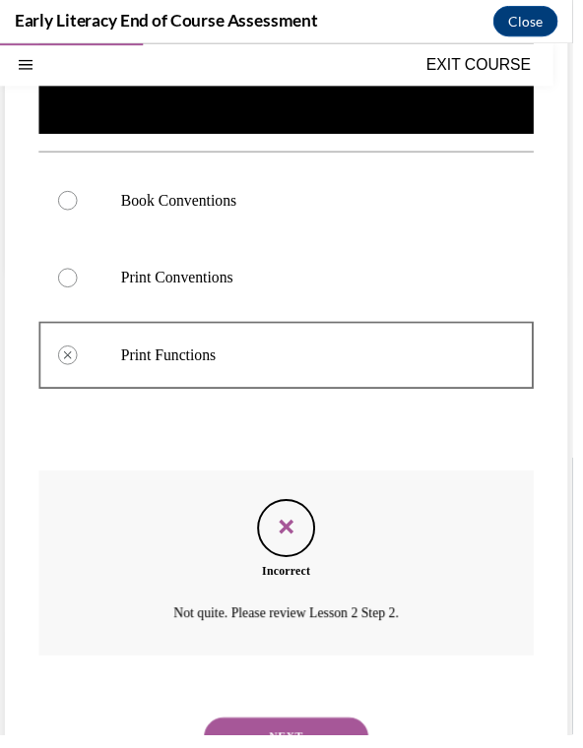
click at [314, 734] on button "NEXT" at bounding box center [291, 748] width 167 height 39
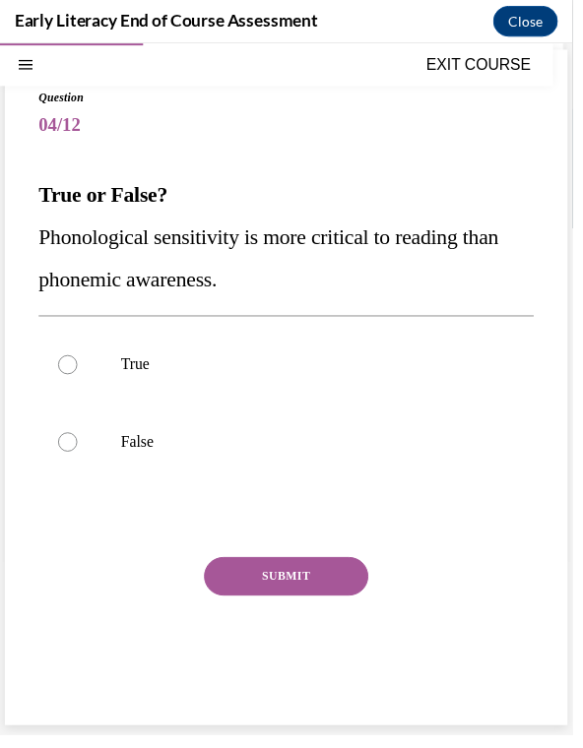
scroll to position [62, 0]
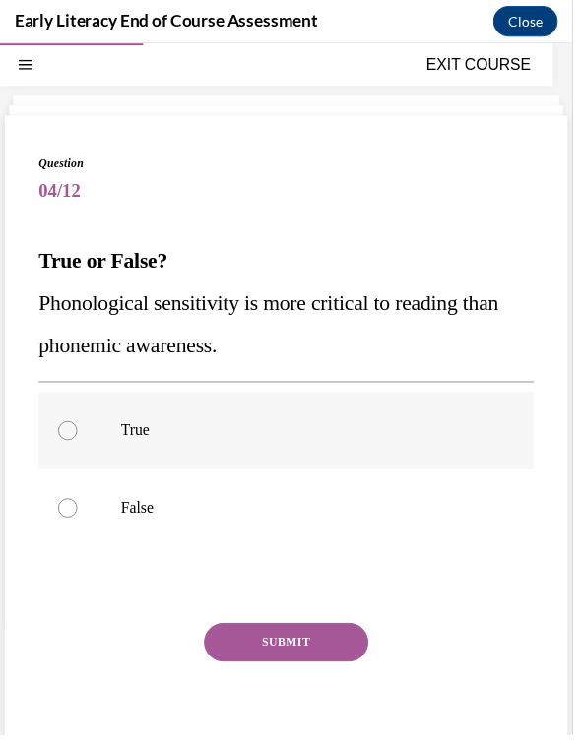
click at [261, 453] on div at bounding box center [291, 438] width 504 height 79
click at [287, 658] on button "SUBMIT" at bounding box center [291, 653] width 167 height 39
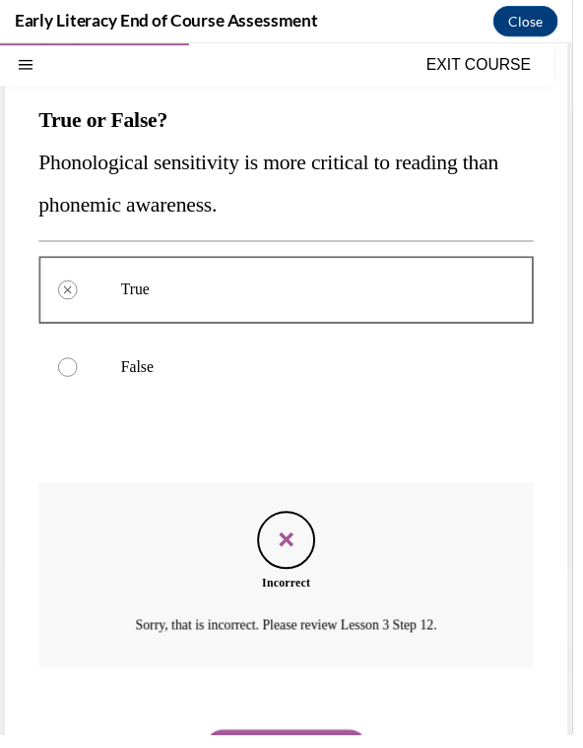
scroll to position [218, 0]
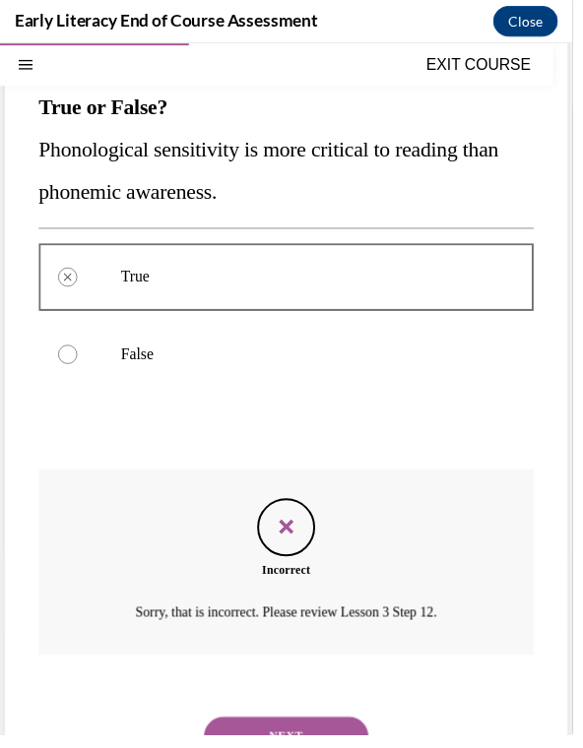
click at [321, 729] on button "NEXT" at bounding box center [291, 748] width 167 height 39
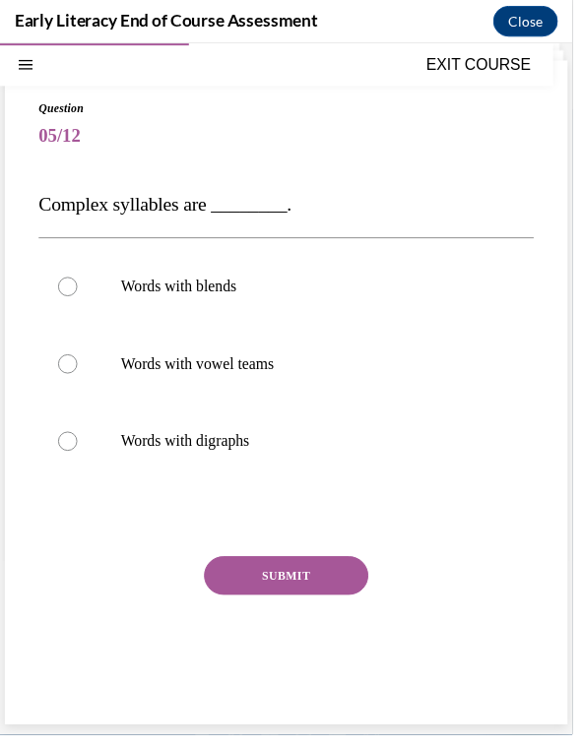
scroll to position [62, 0]
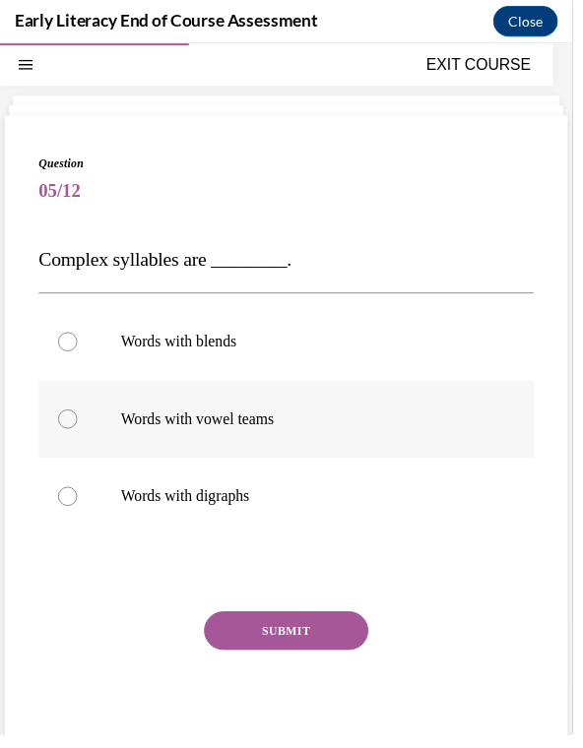
click at [286, 397] on div at bounding box center [291, 426] width 504 height 79
click at [302, 638] on button "SUBMIT" at bounding box center [291, 641] width 167 height 39
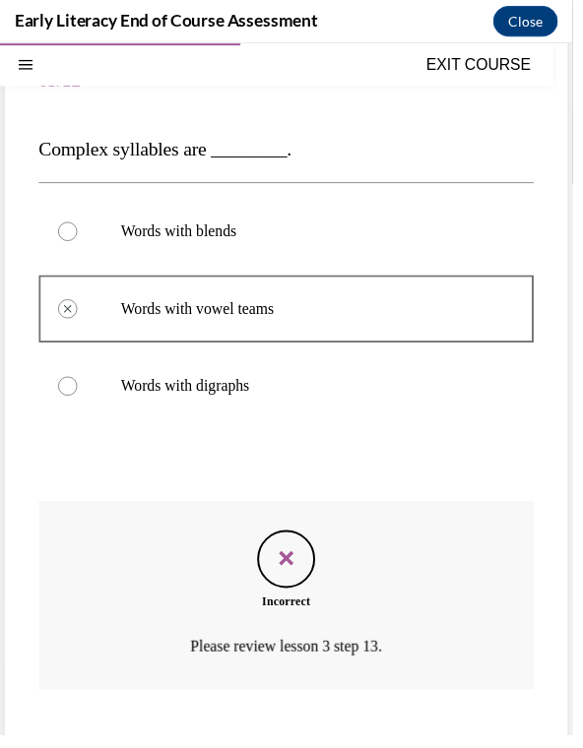
scroll to position [211, 0]
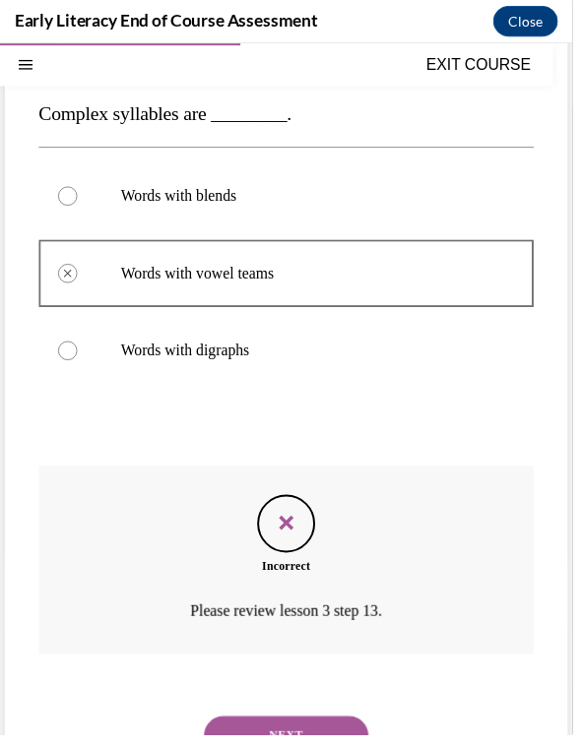
click at [270, 731] on button "NEXT" at bounding box center [291, 747] width 167 height 39
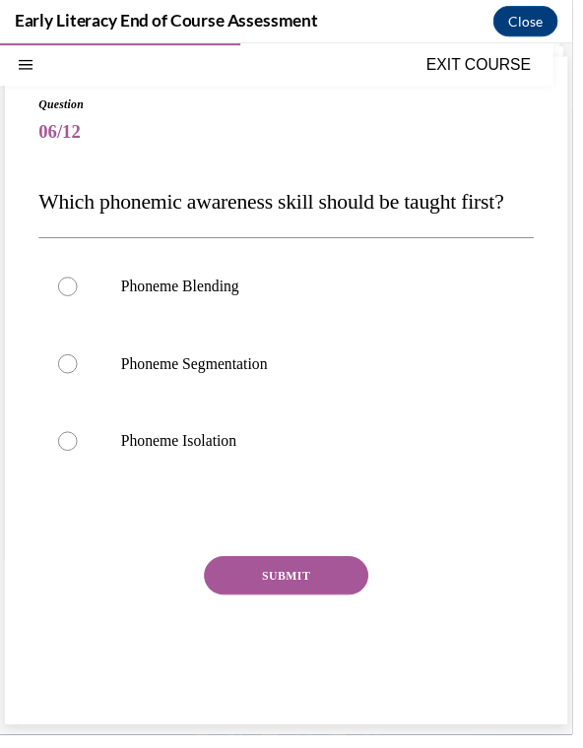
scroll to position [95, 0]
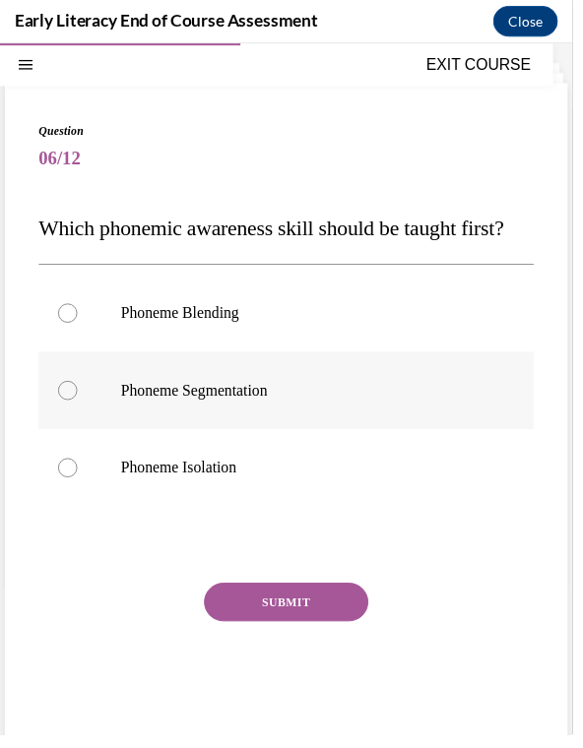
click at [311, 436] on div at bounding box center [291, 396] width 504 height 79
click at [295, 632] on button "SUBMIT" at bounding box center [291, 611] width 167 height 39
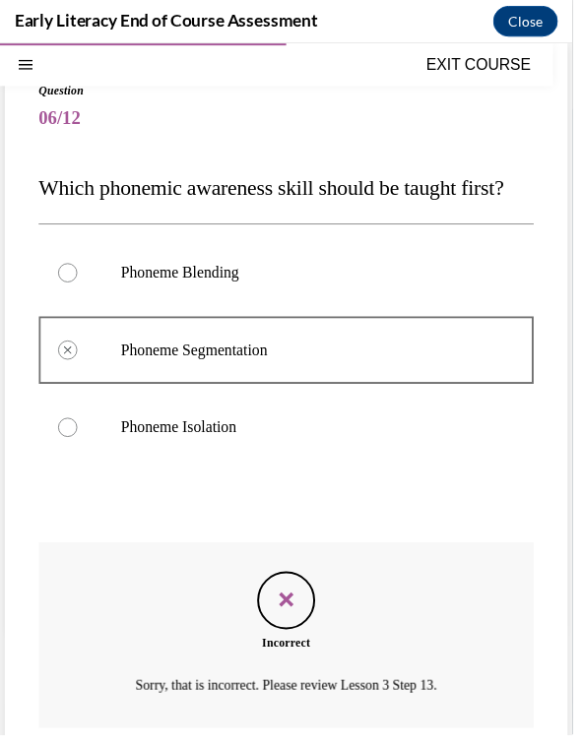
scroll to position [254, 0]
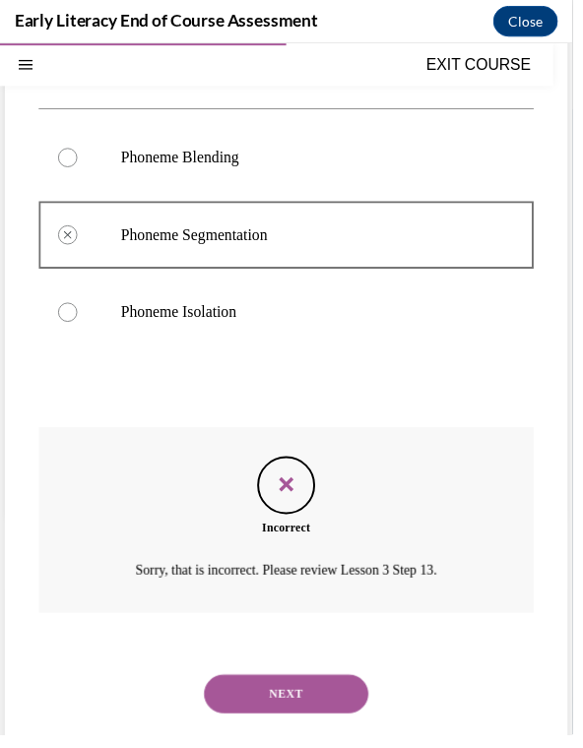
click at [310, 713] on button "NEXT" at bounding box center [291, 705] width 167 height 39
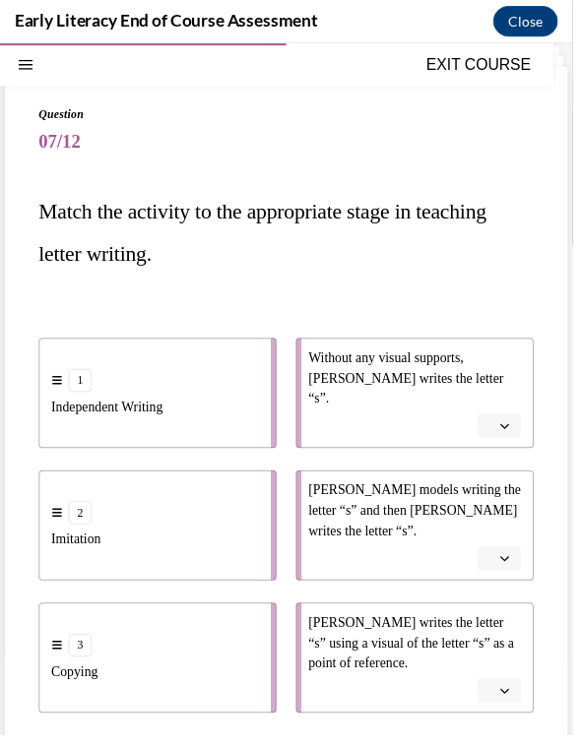
scroll to position [112, 0]
click at [519, 442] on button "button" at bounding box center [508, 433] width 44 height 26
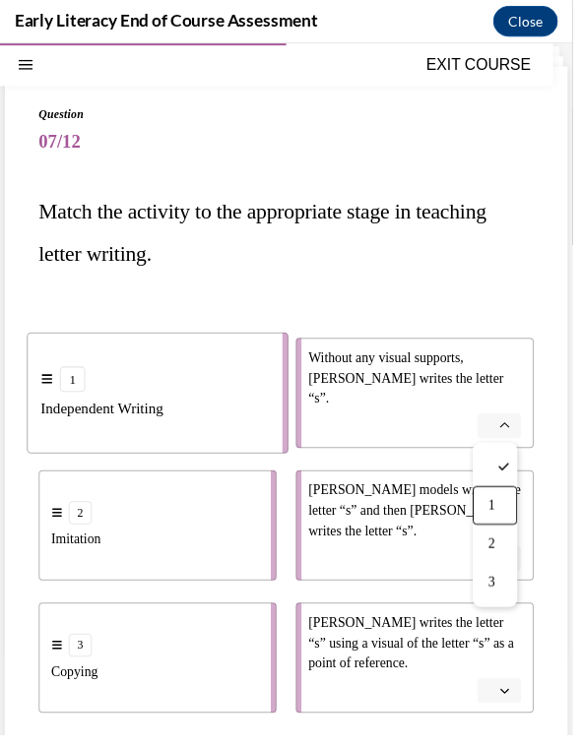
click at [498, 521] on span "1" at bounding box center [500, 514] width 7 height 16
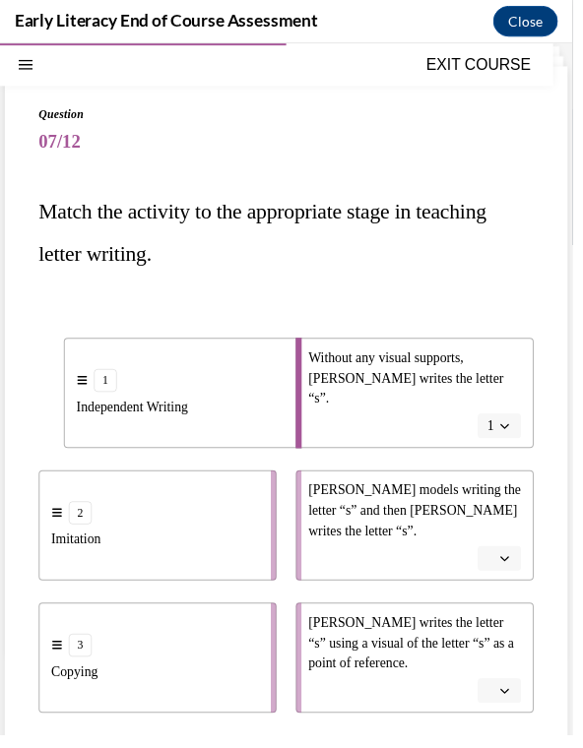
click at [507, 582] on li "Mr. Brown models writing the letter “s” and then Tina writes the letter “s”." at bounding box center [422, 534] width 242 height 112
click at [506, 566] on button "button" at bounding box center [508, 568] width 44 height 26
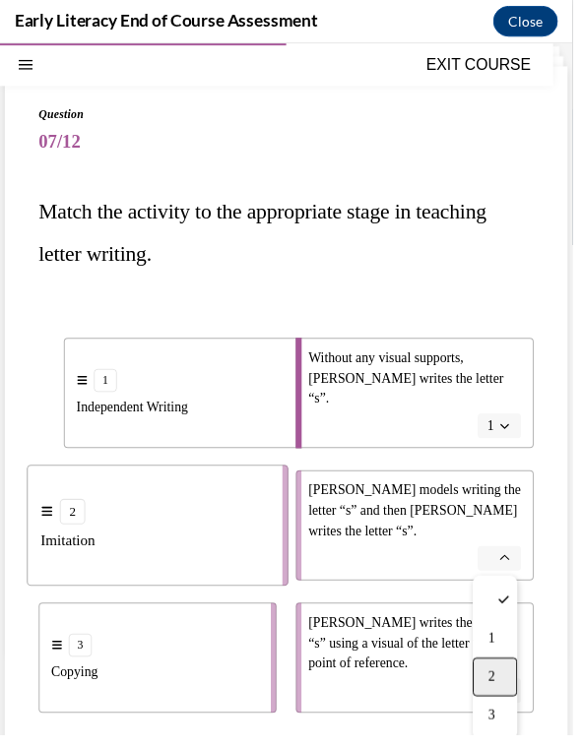
click at [507, 672] on div "2" at bounding box center [503, 688] width 45 height 39
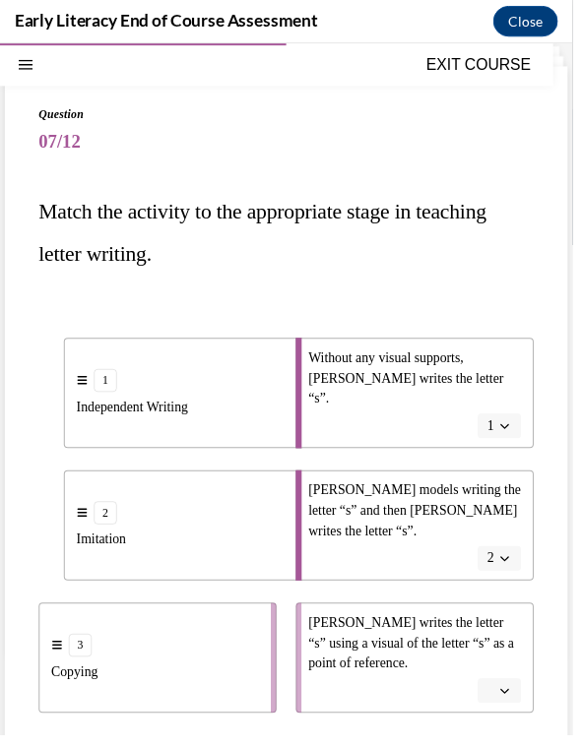
click at [515, 714] on button "button" at bounding box center [508, 703] width 44 height 26
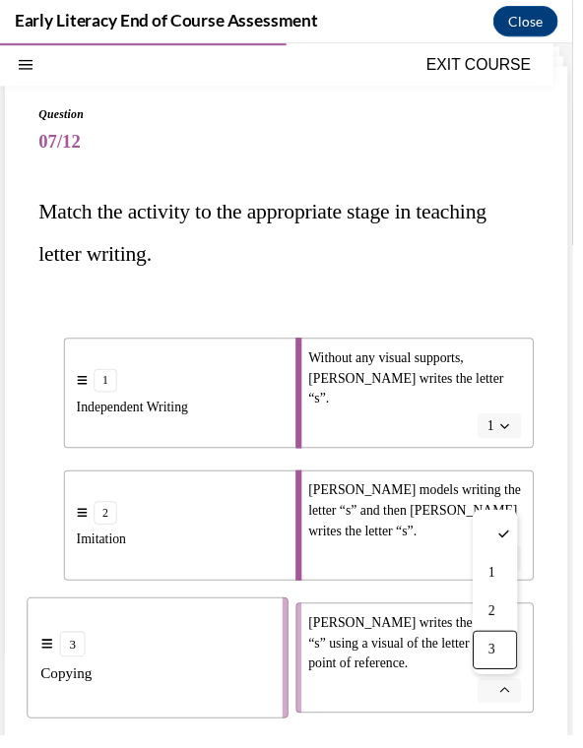
click at [512, 662] on div "3" at bounding box center [503, 661] width 45 height 39
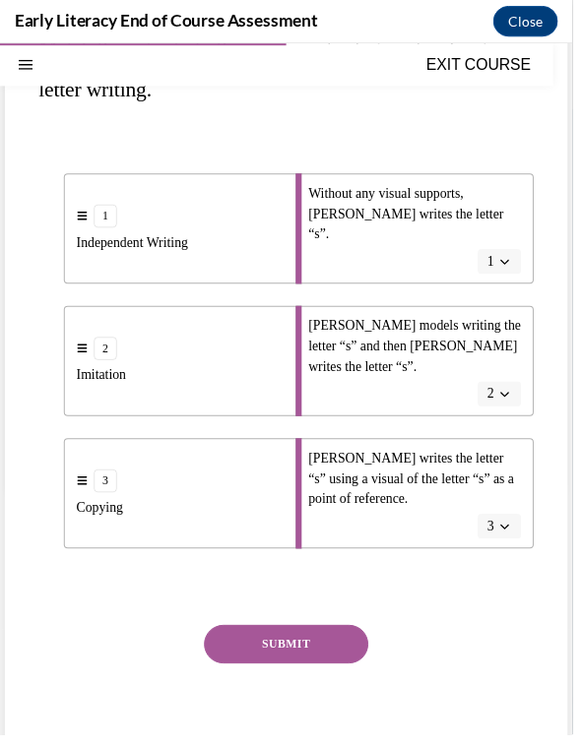
click at [361, 655] on button "SUBMIT" at bounding box center [291, 655] width 167 height 39
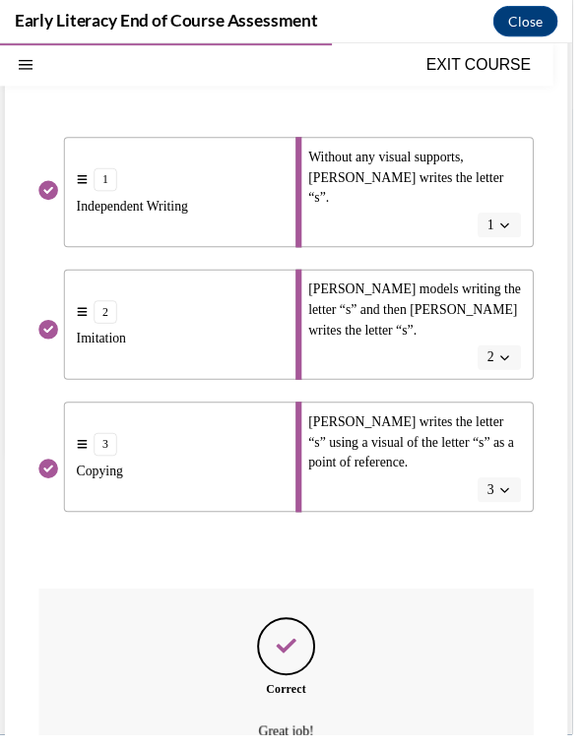
scroll to position [62, 0]
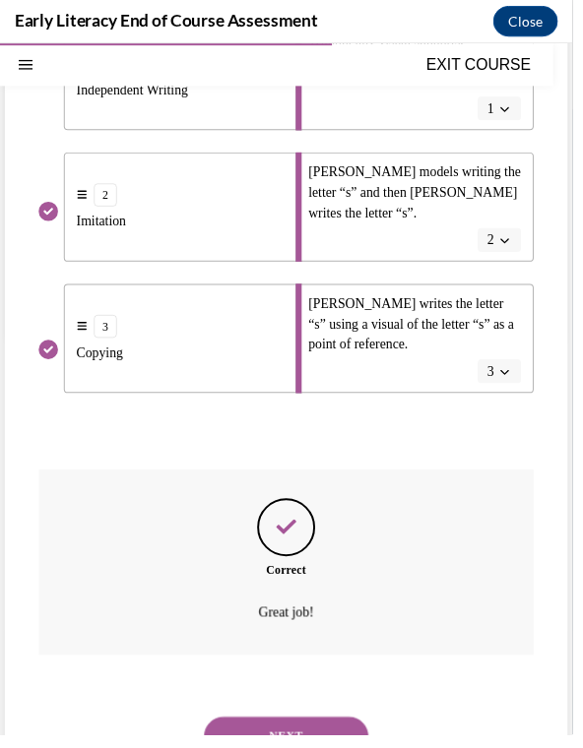
click at [342, 729] on button "NEXT" at bounding box center [291, 748] width 167 height 39
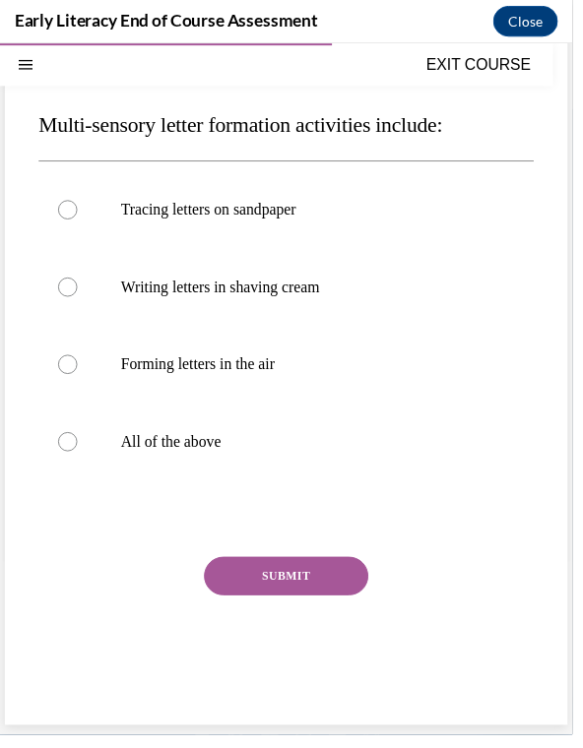
scroll to position [131, 0]
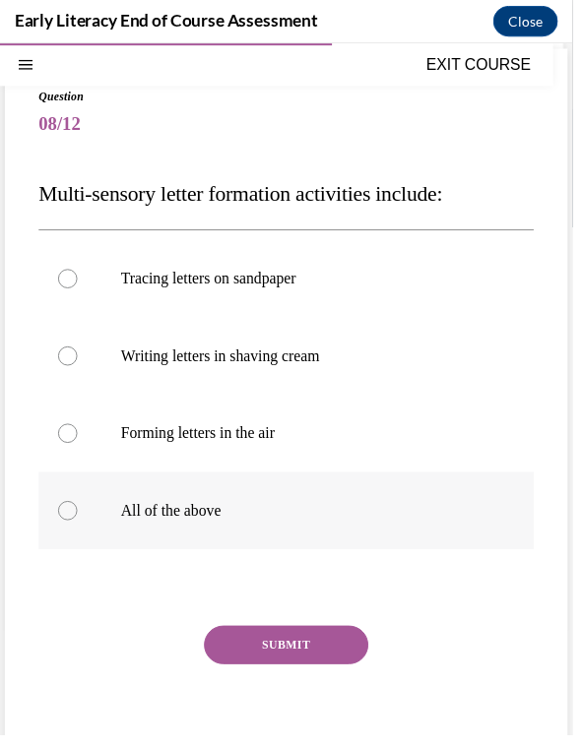
click at [285, 523] on p "All of the above" at bounding box center [308, 519] width 371 height 20
click at [317, 660] on button "SUBMIT" at bounding box center [291, 655] width 167 height 39
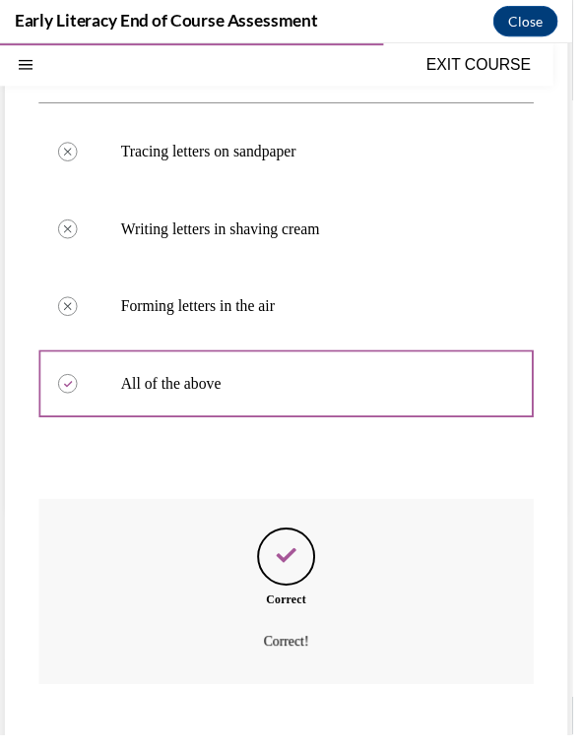
scroll to position [289, 0]
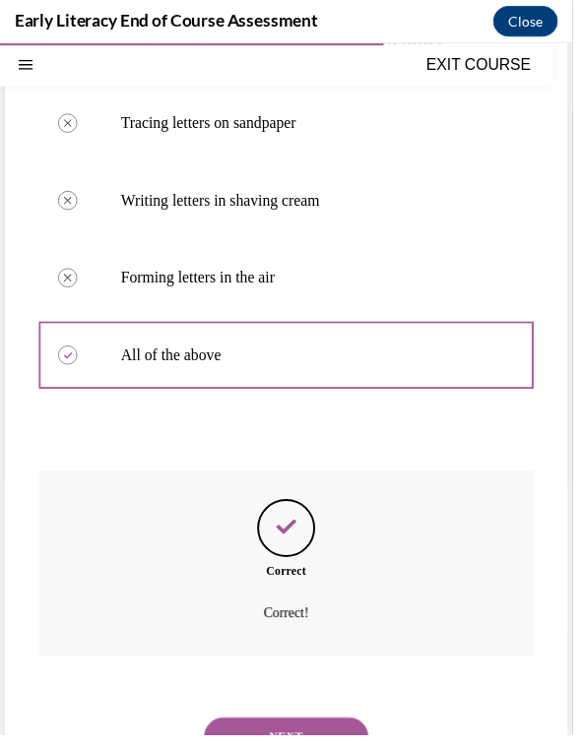
click at [308, 741] on button "NEXT" at bounding box center [291, 748] width 167 height 39
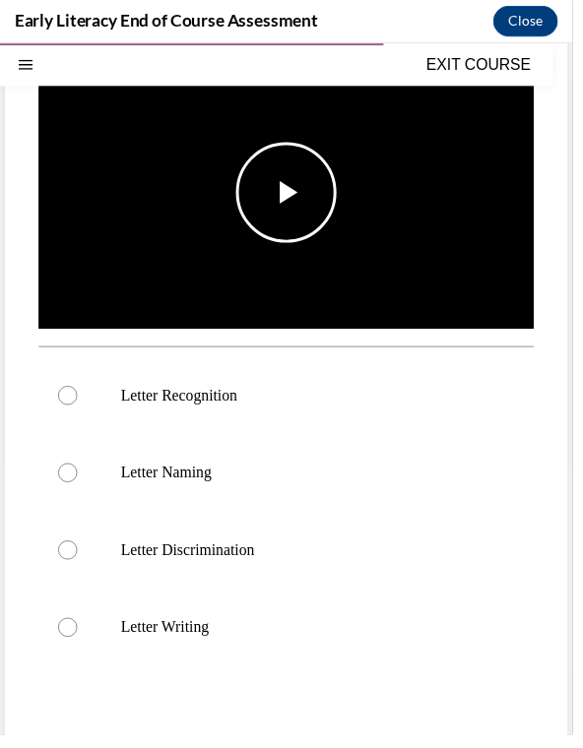
scroll to position [309, 0]
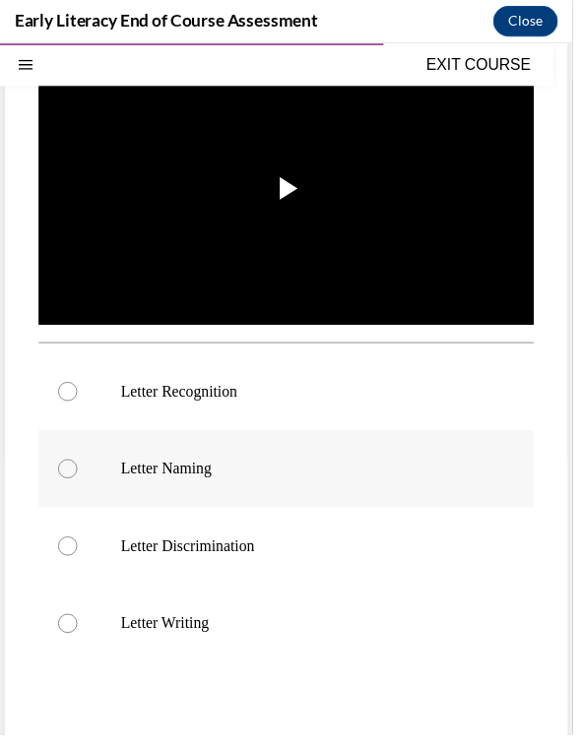
click at [197, 492] on div at bounding box center [291, 476] width 504 height 79
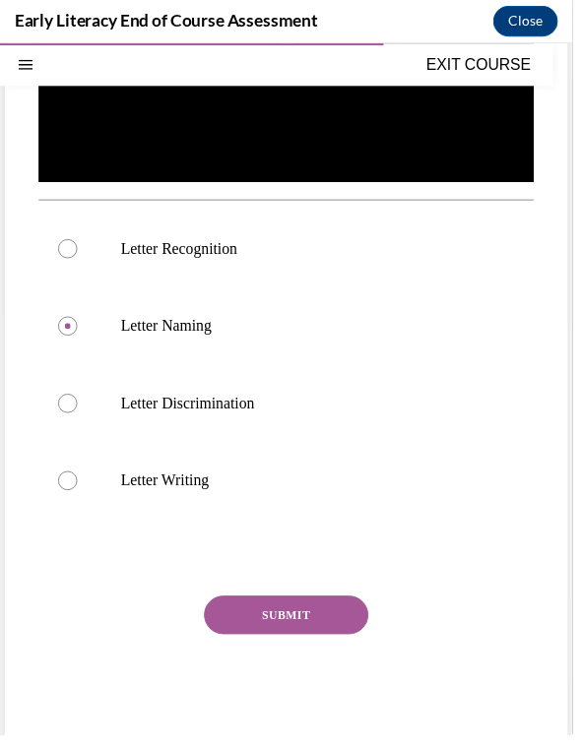
click at [255, 641] on button "SUBMIT" at bounding box center [291, 624] width 167 height 39
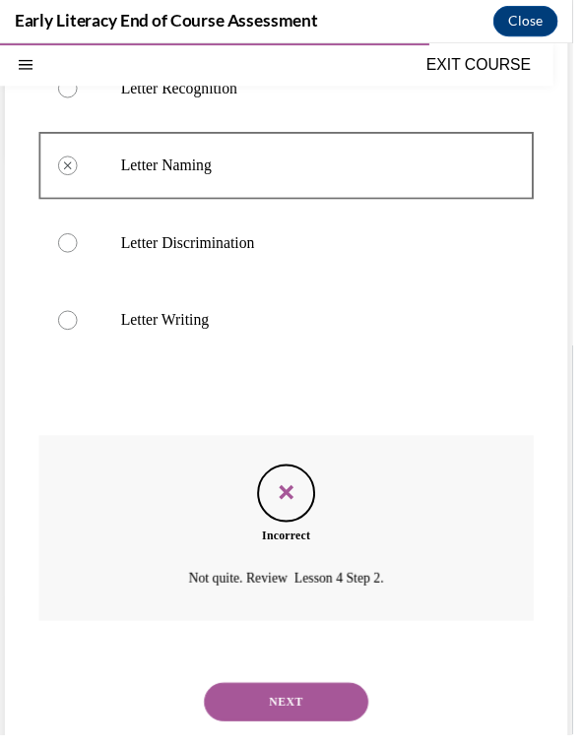
scroll to position [615, 0]
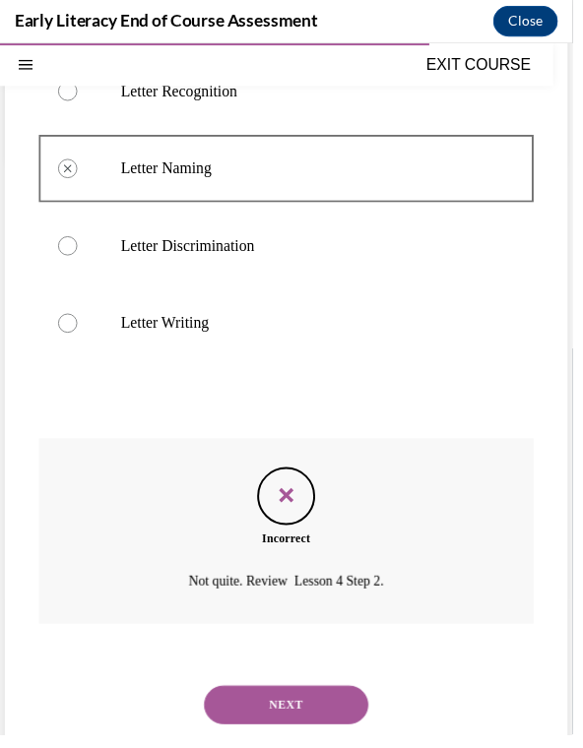
click at [252, 697] on button "NEXT" at bounding box center [291, 716] width 167 height 39
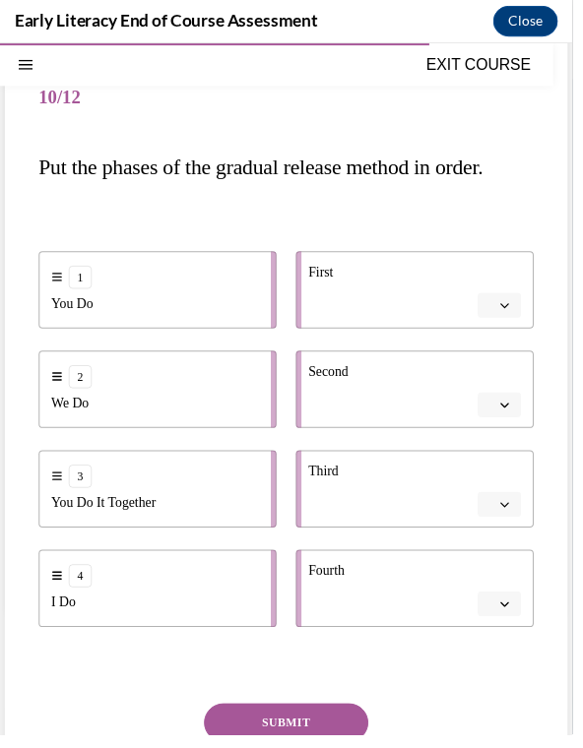
scroll to position [158, 0]
click at [513, 313] on icon "button" at bounding box center [514, 309] width 10 height 10
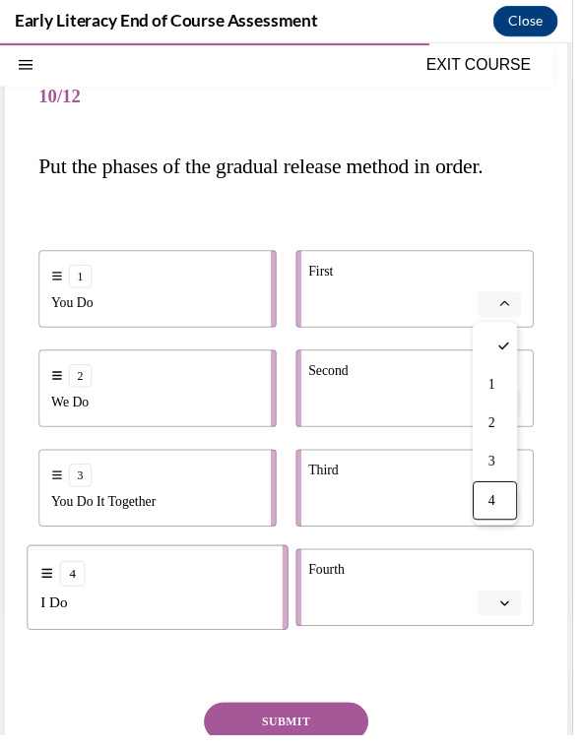
click at [499, 522] on div "4" at bounding box center [503, 508] width 45 height 39
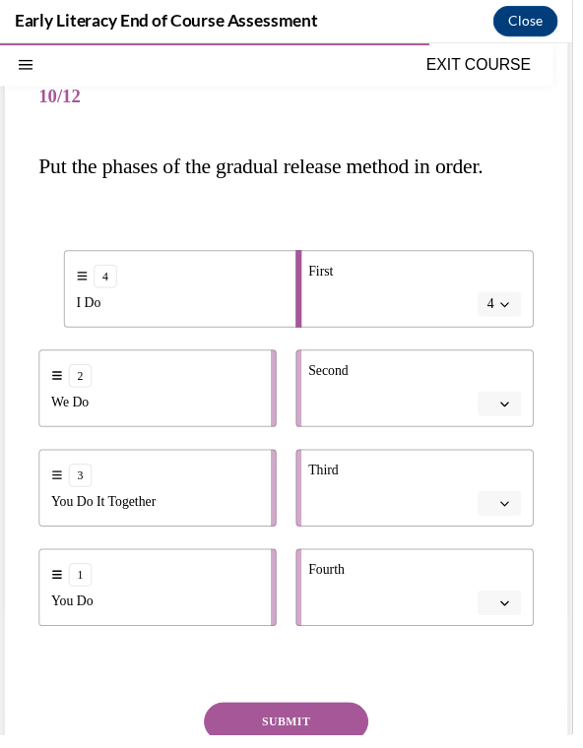
click at [506, 625] on button "button" at bounding box center [508, 613] width 44 height 26
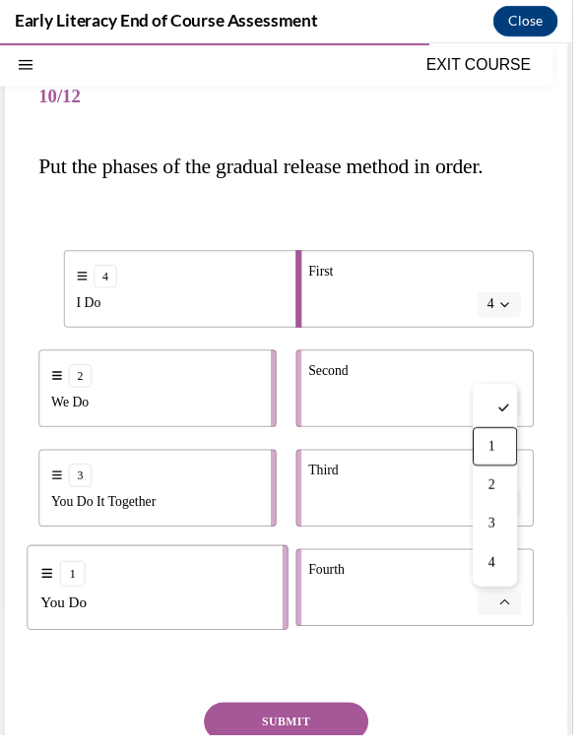
click at [509, 463] on div "1" at bounding box center [503, 453] width 45 height 39
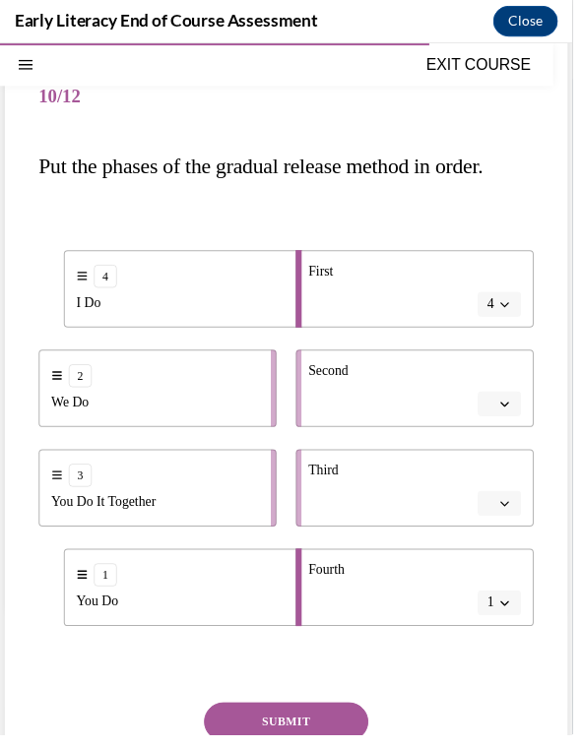
click at [507, 522] on button "button" at bounding box center [508, 512] width 44 height 26
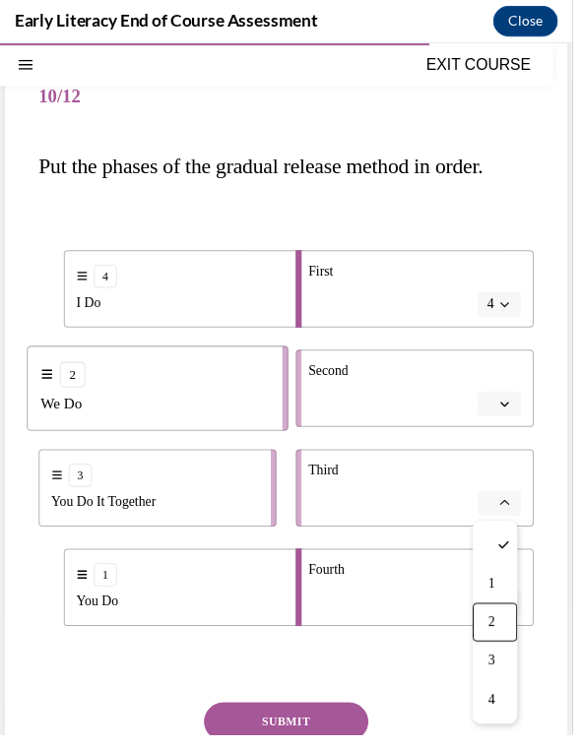
click at [490, 632] on div "2" at bounding box center [503, 632] width 45 height 39
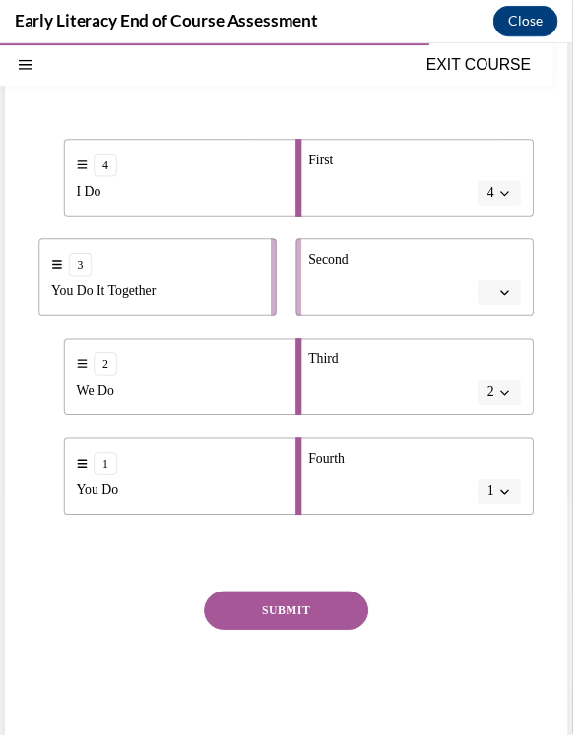
scroll to position [270, 0]
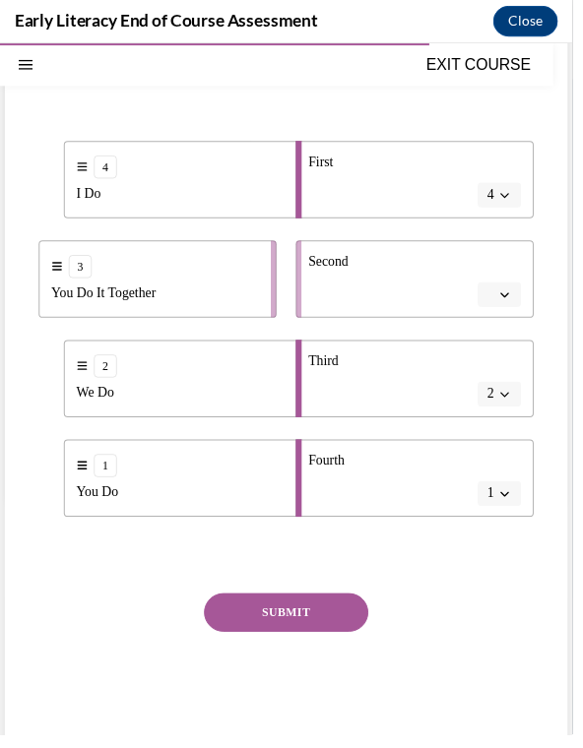
click at [513, 510] on button "1" at bounding box center [508, 502] width 44 height 26
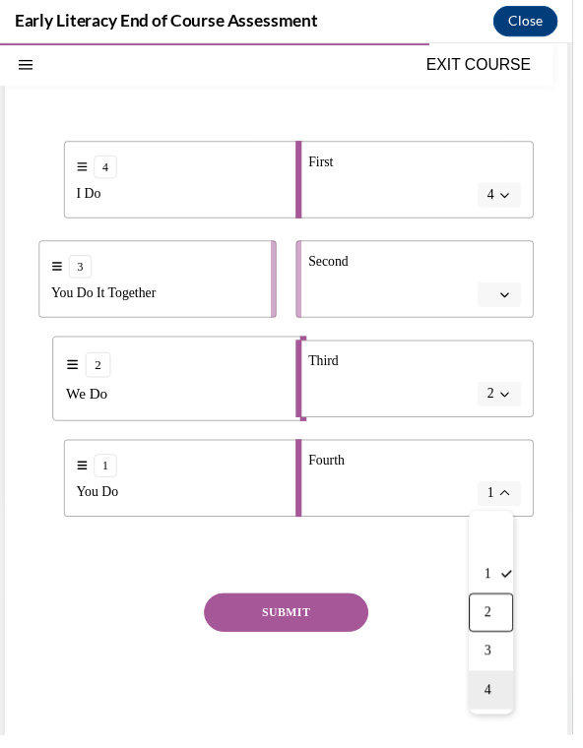
scroll to position [3828, 0]
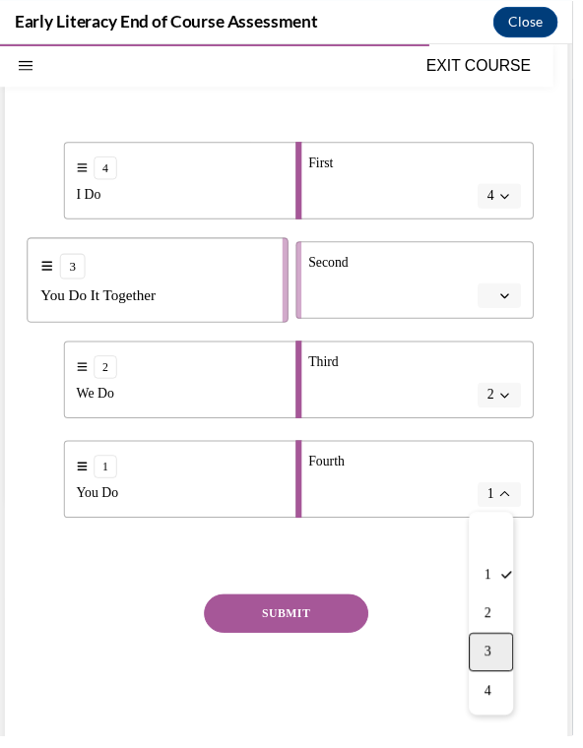
click at [496, 661] on span "3" at bounding box center [496, 663] width 7 height 16
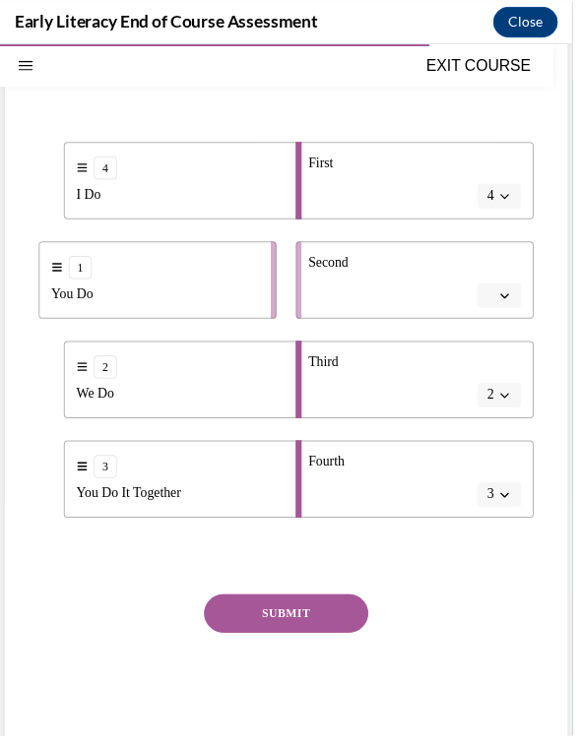
click at [333, 625] on button "SUBMIT" at bounding box center [291, 623] width 167 height 39
click at [503, 305] on button "button" at bounding box center [508, 300] width 44 height 26
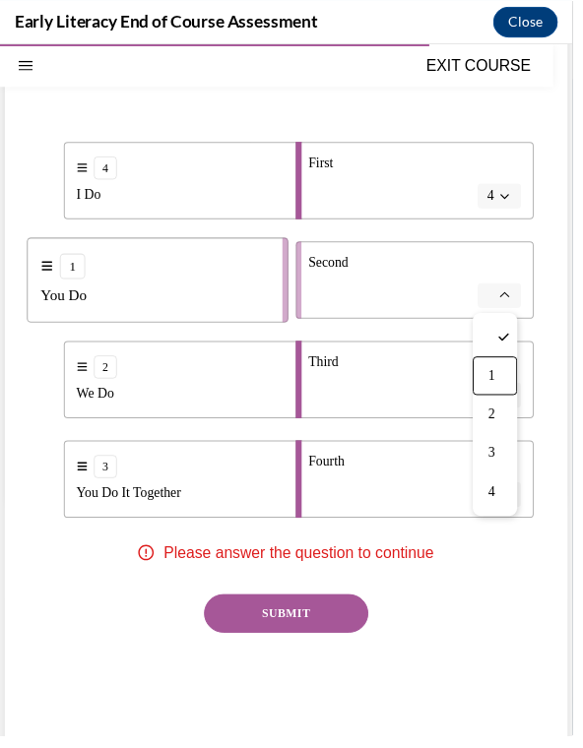
click at [500, 378] on span "1" at bounding box center [500, 382] width 7 height 16
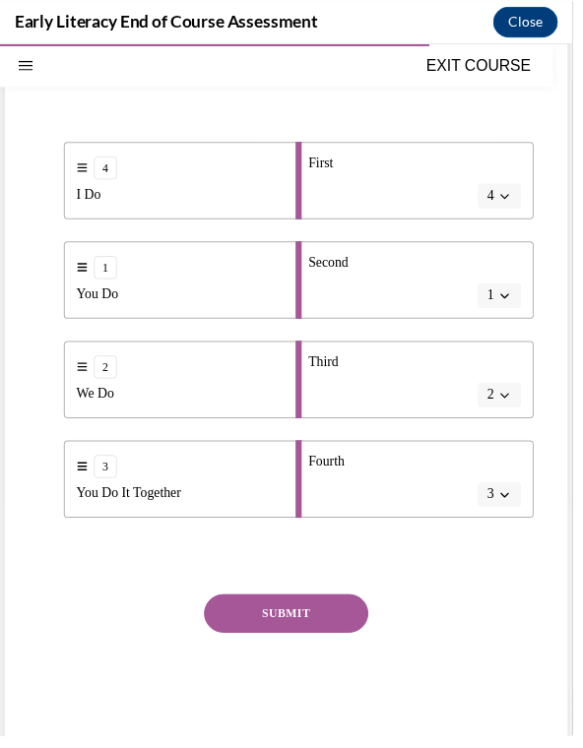
click at [318, 624] on button "SUBMIT" at bounding box center [291, 623] width 167 height 39
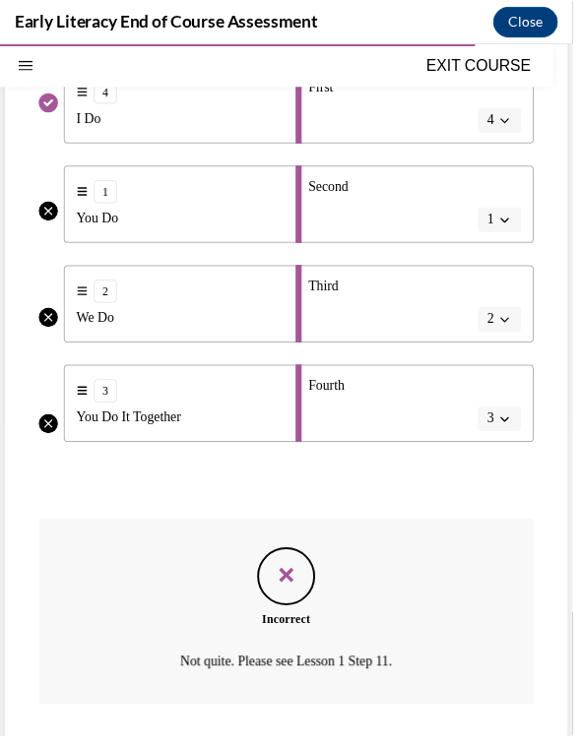
scroll to position [346, 0]
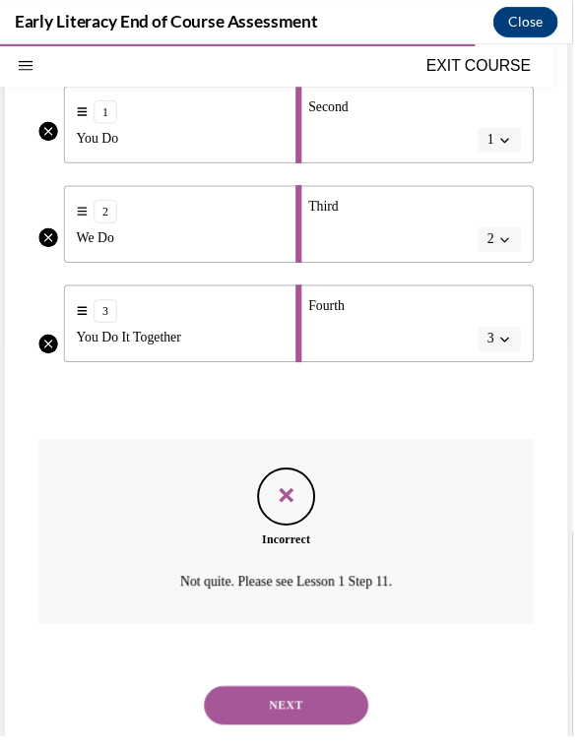
click at [258, 698] on button "NEXT" at bounding box center [291, 717] width 167 height 39
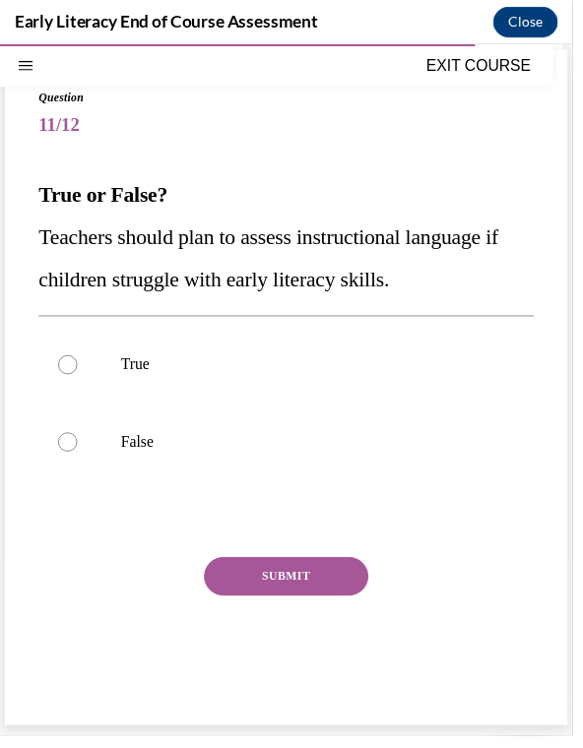
scroll to position [93, 0]
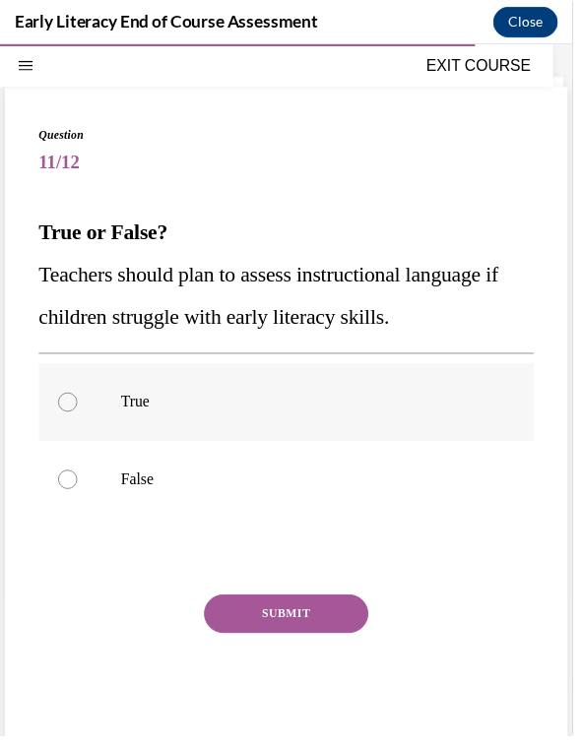
click at [233, 422] on div at bounding box center [291, 408] width 504 height 79
click at [234, 615] on button "SUBMIT" at bounding box center [291, 623] width 167 height 39
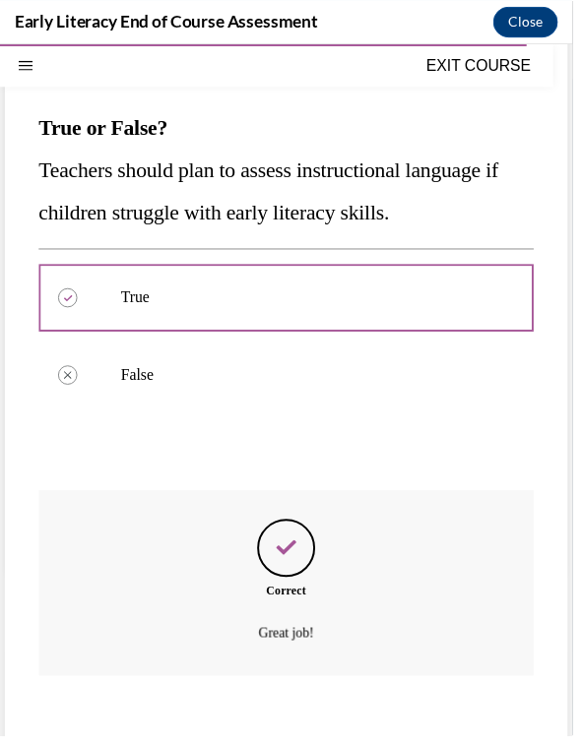
scroll to position [251, 0]
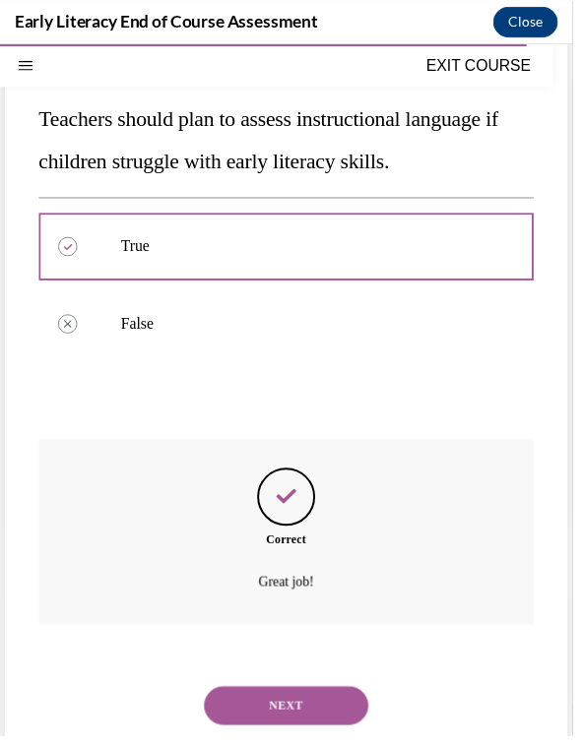
click at [249, 698] on button "NEXT" at bounding box center [291, 717] width 167 height 39
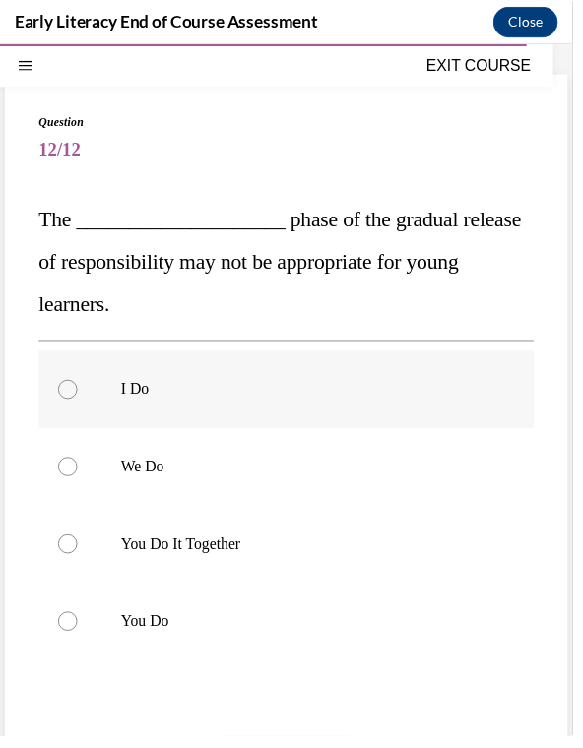
click at [246, 496] on div at bounding box center [291, 474] width 504 height 79
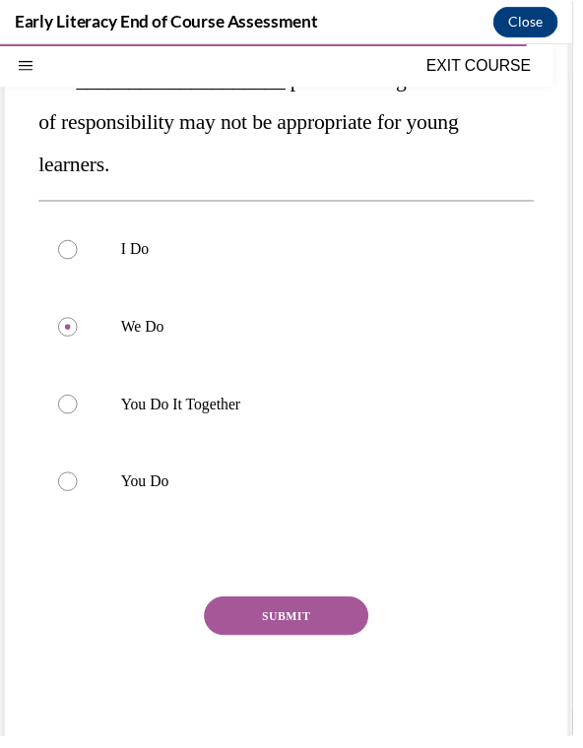
click at [243, 639] on button "SUBMIT" at bounding box center [291, 625] width 167 height 39
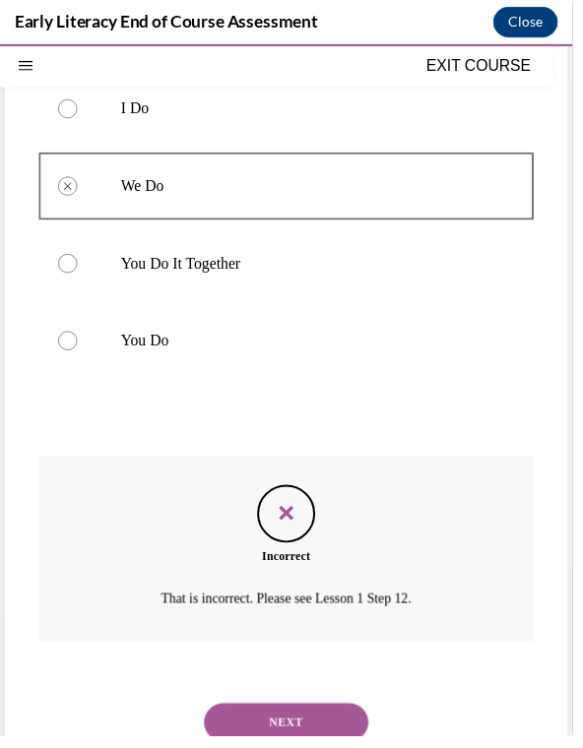
scroll to position [408, 0]
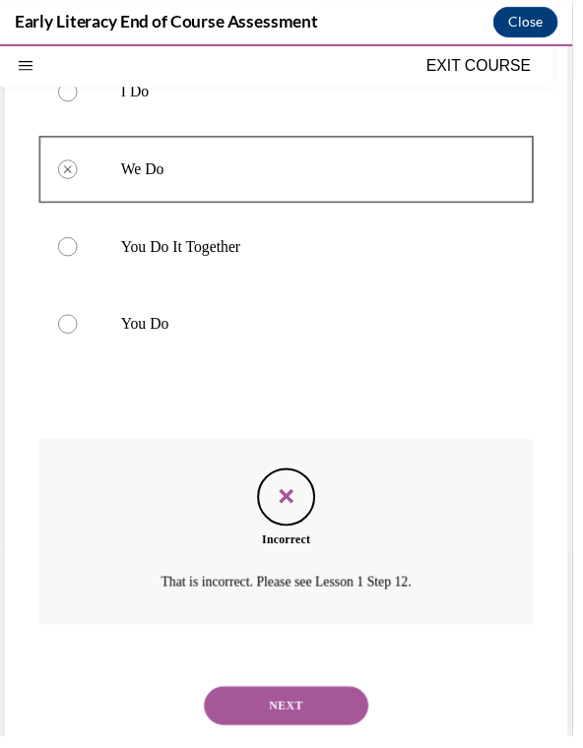
click at [242, 698] on button "NEXT" at bounding box center [291, 717] width 167 height 39
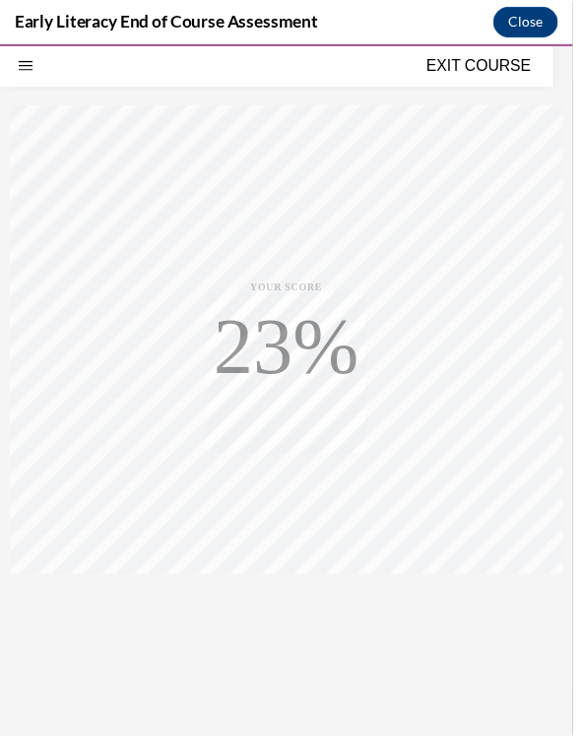
scroll to position [207, 0]
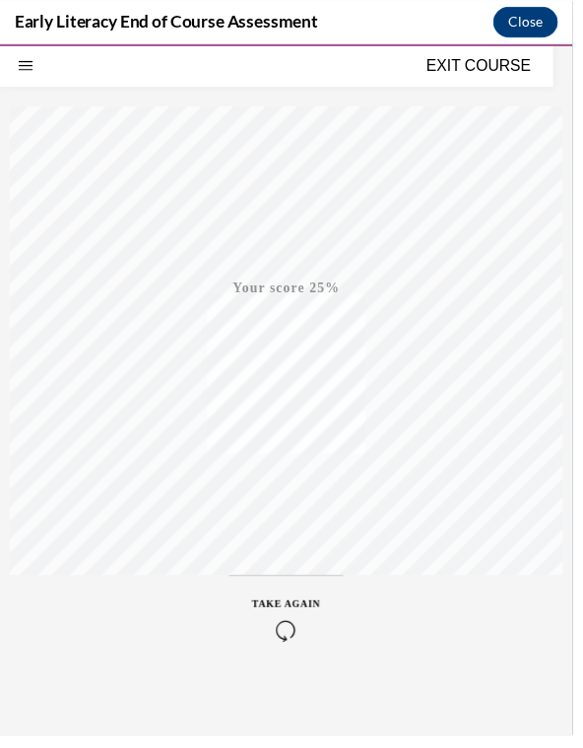
click at [286, 645] on icon "button" at bounding box center [292, 642] width 70 height 22
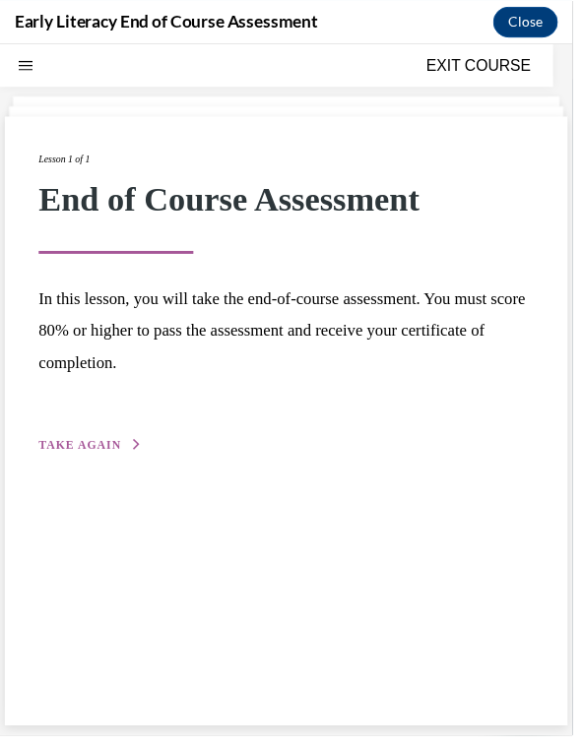
scroll to position [62, 0]
click at [116, 466] on div "Lesson 1 of 1 End of Course Assessment In this lesson, you will take the end-of…" at bounding box center [291, 428] width 573 height 620
click at [111, 451] on span "TAKE AGAIN" at bounding box center [81, 453] width 84 height 14
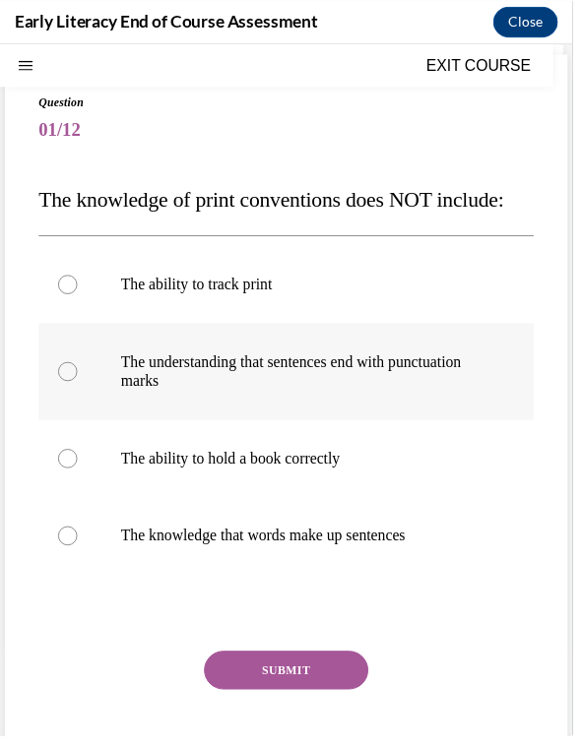
scroll to position [125, 0]
drag, startPoint x: 41, startPoint y: 202, endPoint x: 285, endPoint y: 403, distance: 316.0
click at [285, 403] on div "Question 01/12 The knowledge of print conventions does NOT include: The ability…" at bounding box center [291, 458] width 504 height 729
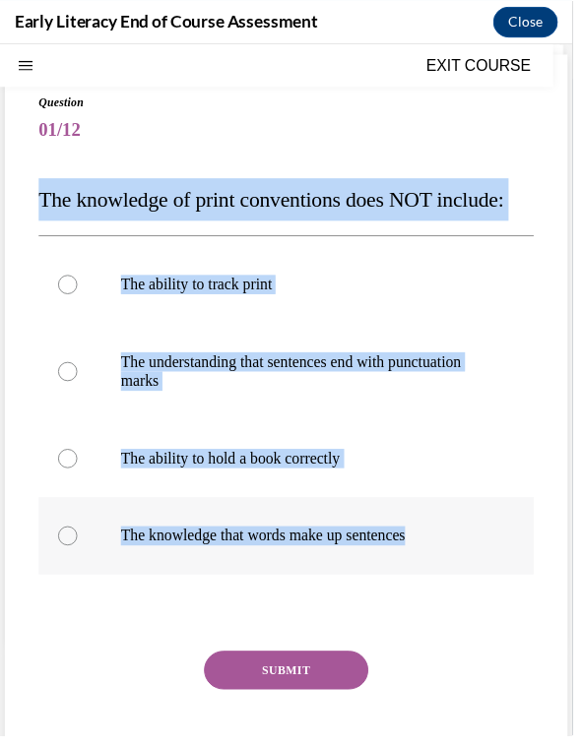
drag, startPoint x: 42, startPoint y: 202, endPoint x: 454, endPoint y: 548, distance: 537.8
click at [454, 548] on div "Question 01/12 The knowledge of print conventions does NOT include: The ability…" at bounding box center [291, 458] width 504 height 729
copy div "The knowledge of print conventions does NOT include: The ability to track print…"
click at [295, 484] on div at bounding box center [291, 466] width 504 height 79
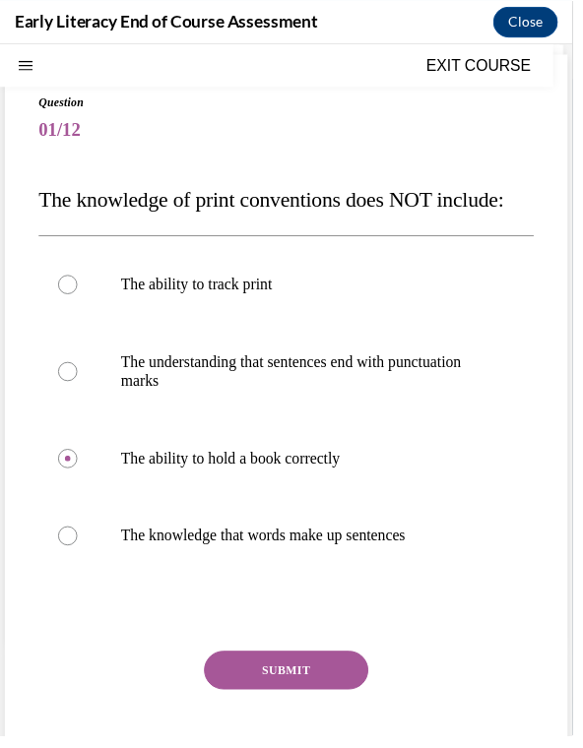
click at [265, 683] on button "SUBMIT" at bounding box center [291, 681] width 167 height 39
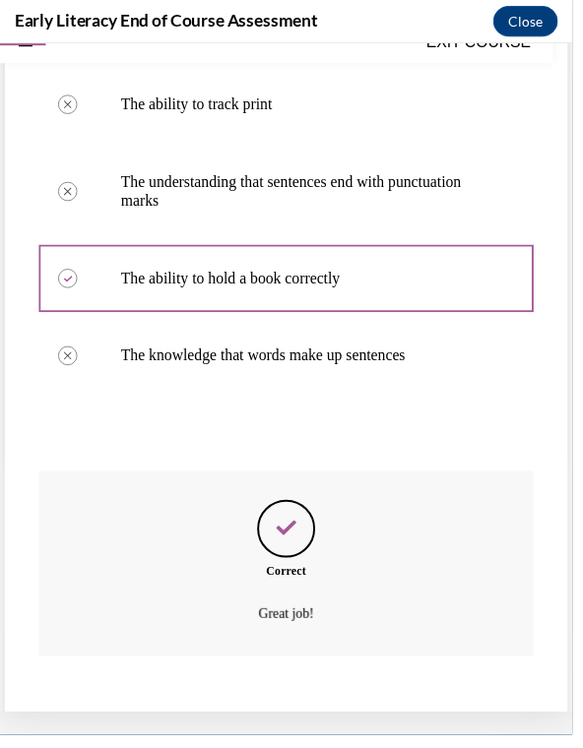
scroll to position [286, 0]
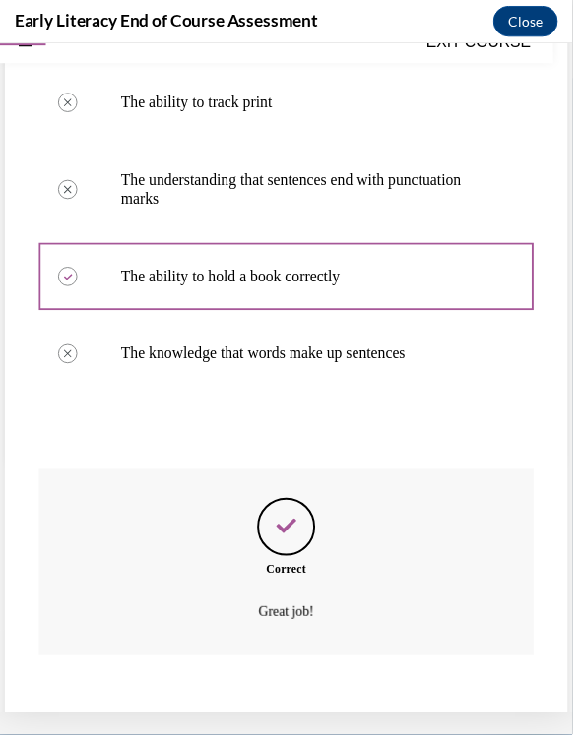
click at [342, 728] on button "NEXT" at bounding box center [291, 747] width 167 height 39
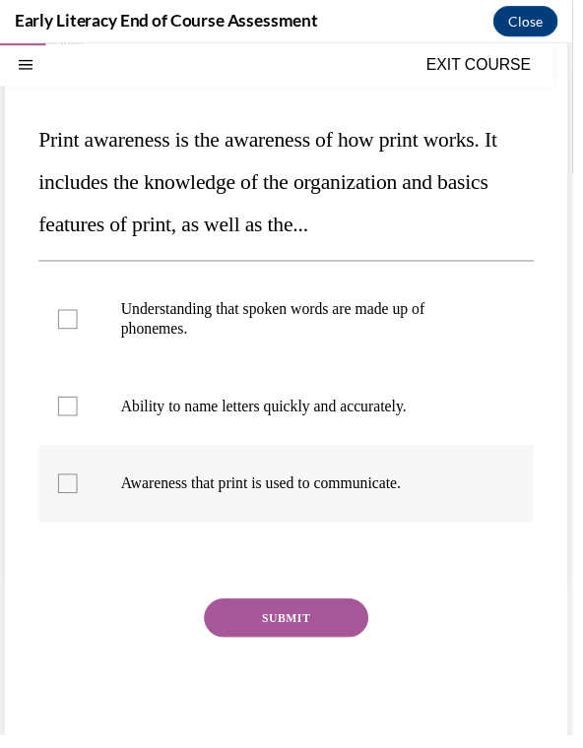
scroll to position [185, 0]
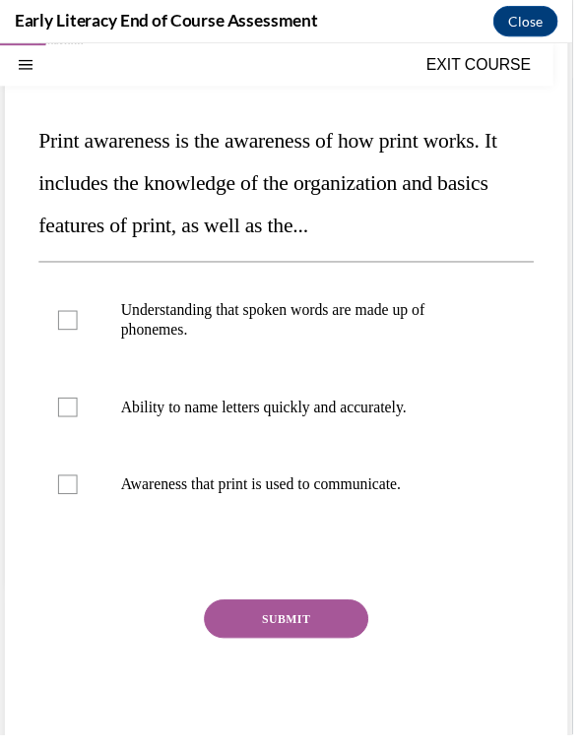
drag, startPoint x: 38, startPoint y: 137, endPoint x: -1, endPoint y: -3830, distance: 3967.4
click at [0, 43] on html "Correct. Your answer: The ability to hold a book correctly. Great job! SKIP TO …" at bounding box center [291, 395] width 583 height 704
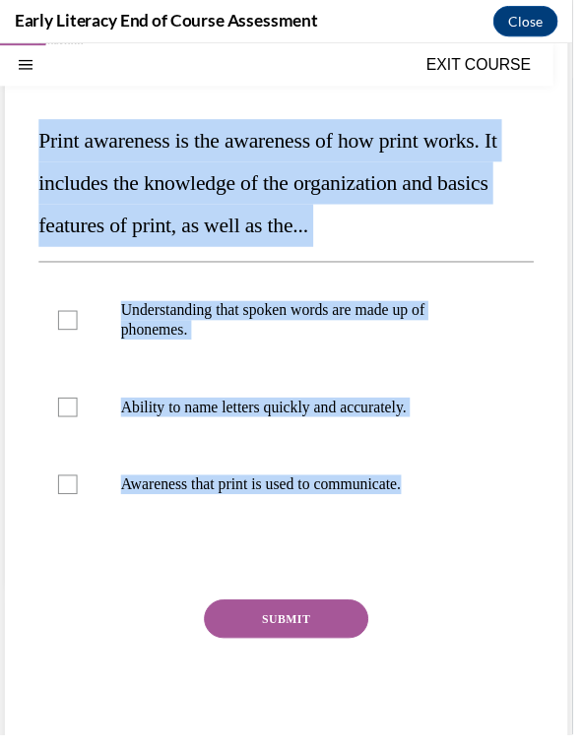
drag, startPoint x: 42, startPoint y: 145, endPoint x: 475, endPoint y: 538, distance: 585.2
click at [475, 538] on div "Question 02/12 Print awareness is the awareness of how print works. It includes…" at bounding box center [291, 401] width 504 height 737
copy div "Print awareness is the awareness of how print works. It includes the knowledge …"
click at [374, 487] on p "Awareness that print is used to communicate." at bounding box center [308, 492] width 371 height 20
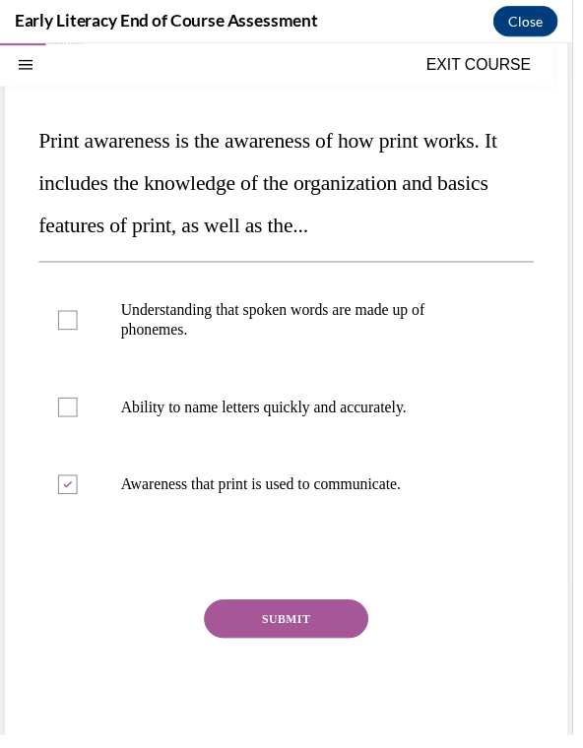
click at [311, 621] on button "SUBMIT" at bounding box center [291, 628] width 167 height 39
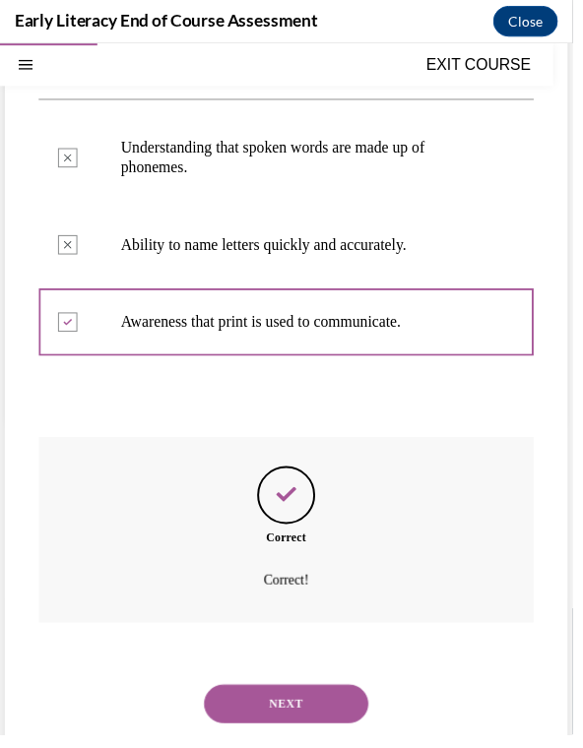
scroll to position [349, 0]
click at [347, 697] on button "NEXT" at bounding box center [291, 716] width 167 height 39
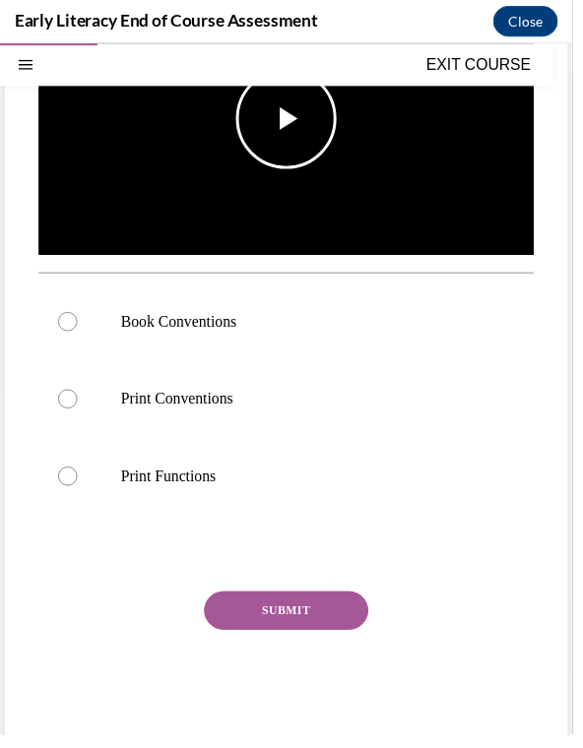
scroll to position [378, 0]
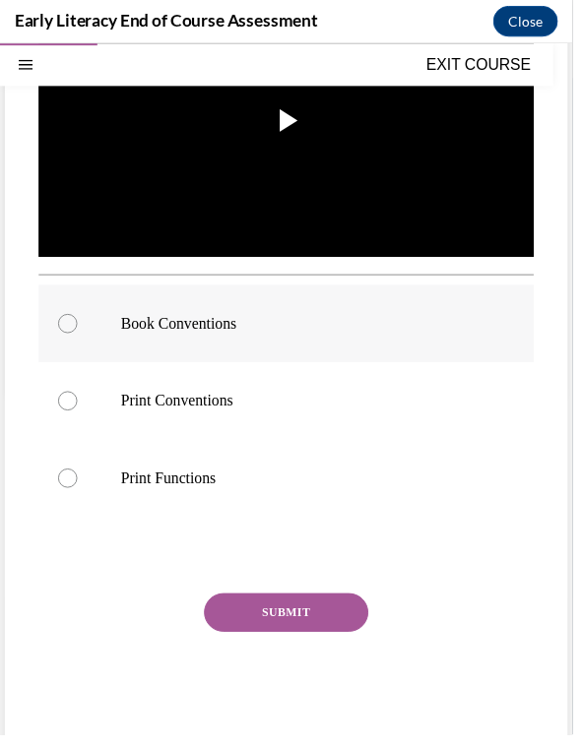
click at [332, 342] on div at bounding box center [291, 328] width 504 height 79
click at [319, 628] on button "SUBMIT" at bounding box center [291, 622] width 167 height 39
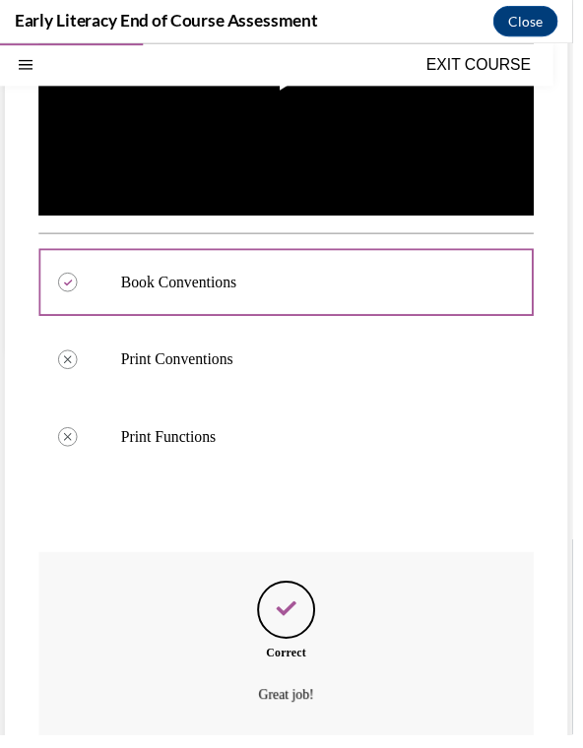
scroll to position [467, 0]
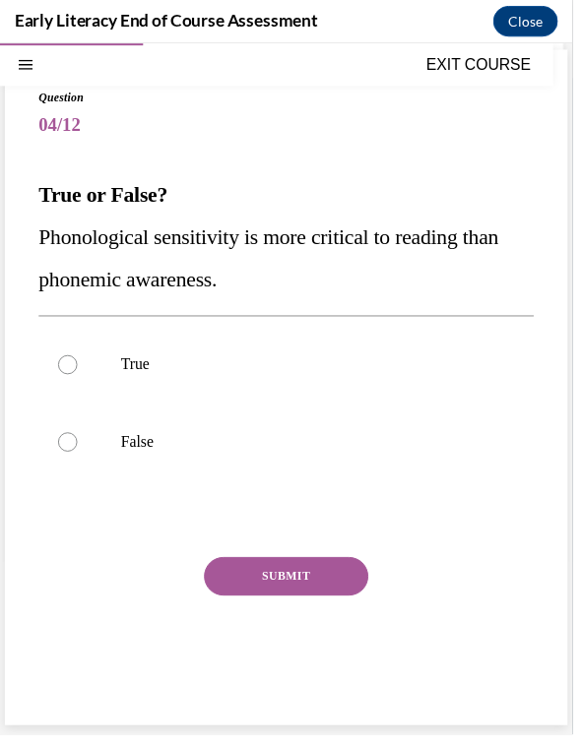
scroll to position [93, 0]
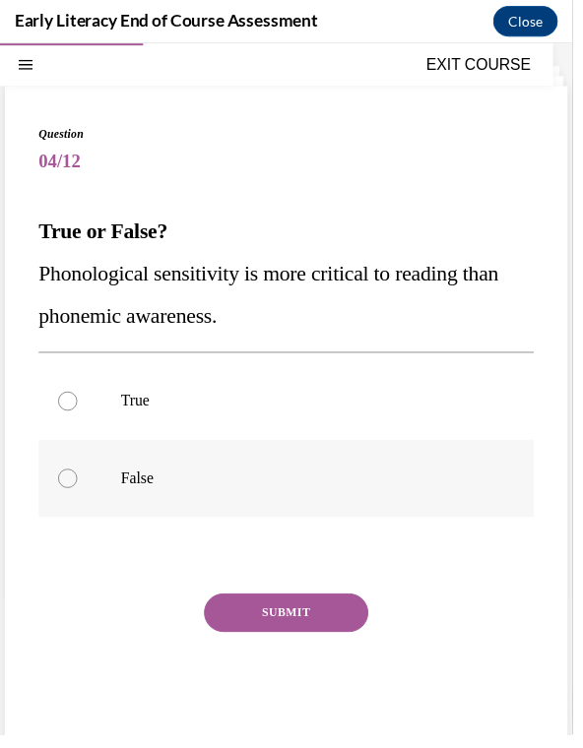
click at [295, 504] on div at bounding box center [291, 486] width 504 height 79
click at [332, 622] on button "SUBMIT" at bounding box center [291, 622] width 167 height 39
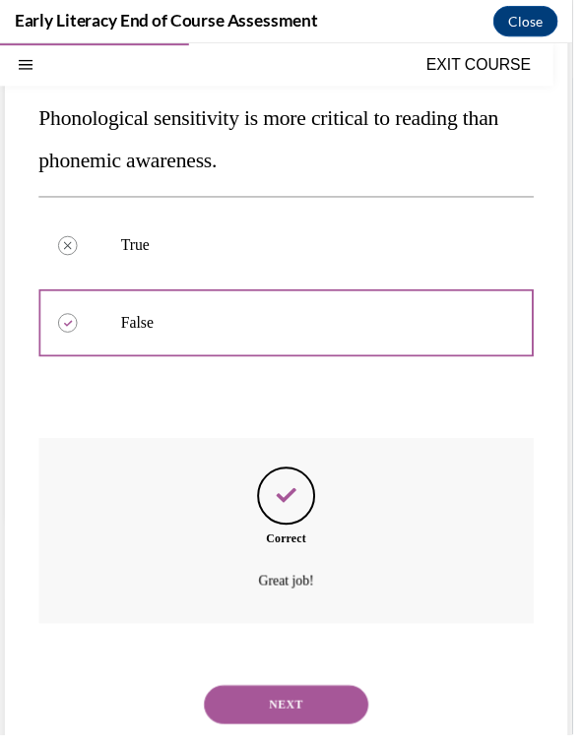
click at [313, 697] on button "NEXT" at bounding box center [291, 716] width 167 height 39
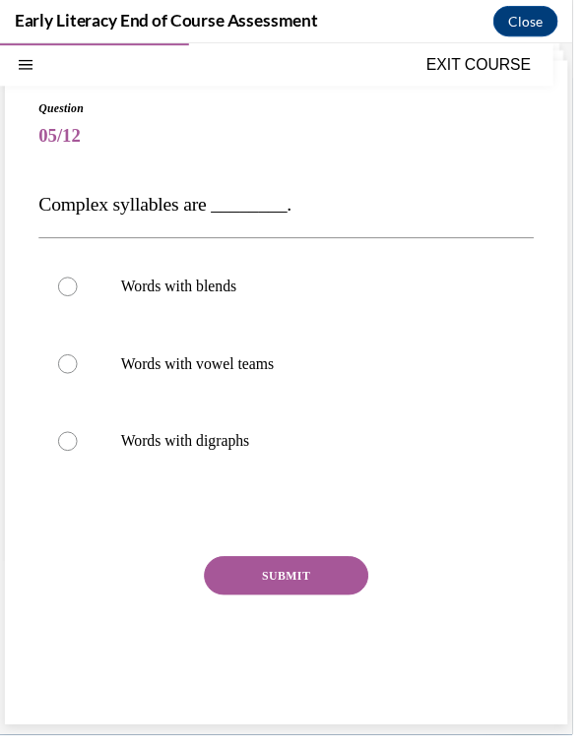
scroll to position [81, 0]
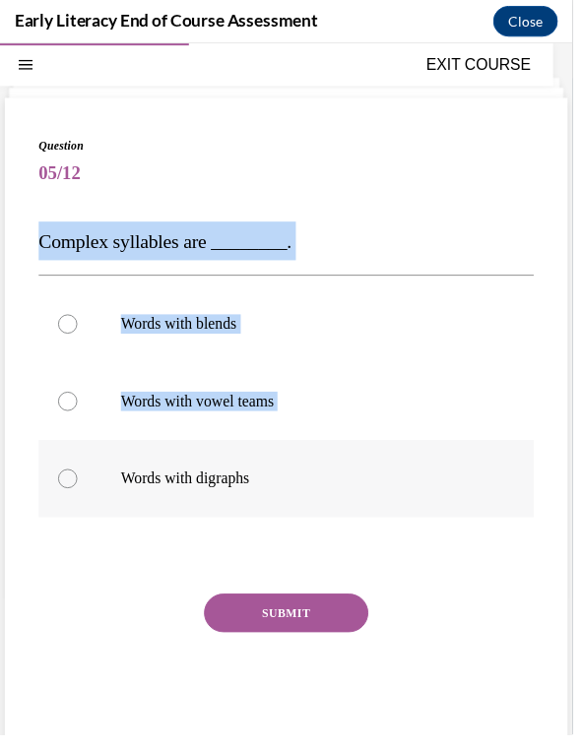
drag, startPoint x: 41, startPoint y: 246, endPoint x: 308, endPoint y: 499, distance: 367.6
click at [308, 499] on div "Question 05/12 Complex syllables are ________. Words with blends Words with vow…" at bounding box center [291, 451] width 504 height 627
copy div "Complex syllables are ________. Words with blends Words with vowel teams"
click at [52, 243] on span "Complex syllables are ________." at bounding box center [168, 244] width 258 height 22
drag, startPoint x: 40, startPoint y: 246, endPoint x: 267, endPoint y: 490, distance: 332.9
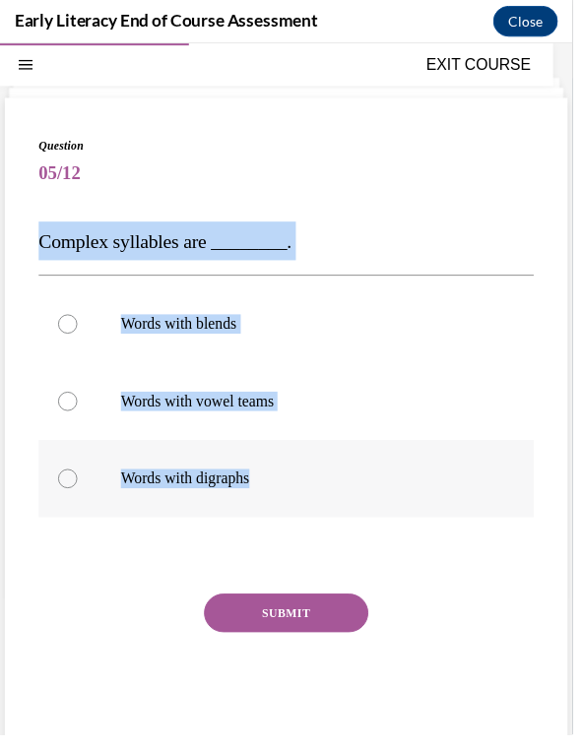
click at [267, 490] on div "Question 05/12 Complex syllables are ________. Words with blends Words with vow…" at bounding box center [291, 451] width 504 height 627
copy div "Complex syllables are ________. Words with blends Words with vowel teams Words …"
click at [193, 325] on p "Words with blends" at bounding box center [308, 329] width 371 height 20
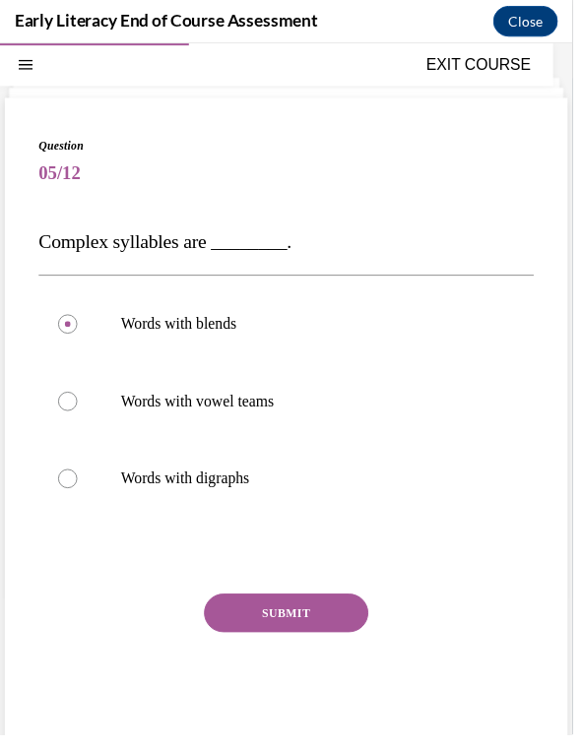
click at [301, 619] on button "SUBMIT" at bounding box center [291, 622] width 167 height 39
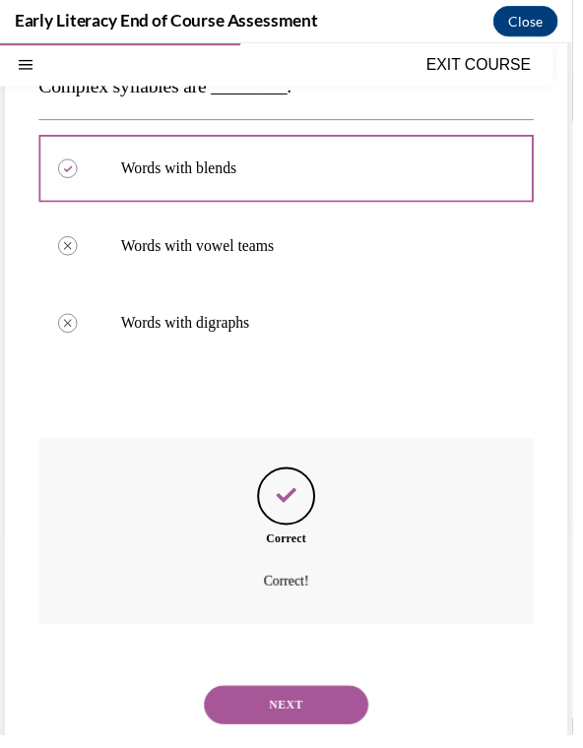
click at [303, 702] on button "NEXT" at bounding box center [291, 716] width 167 height 39
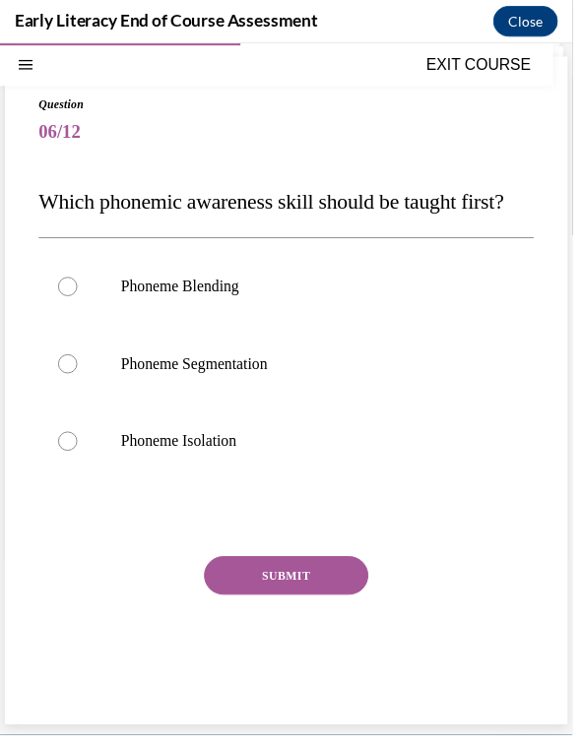
scroll to position [128, 0]
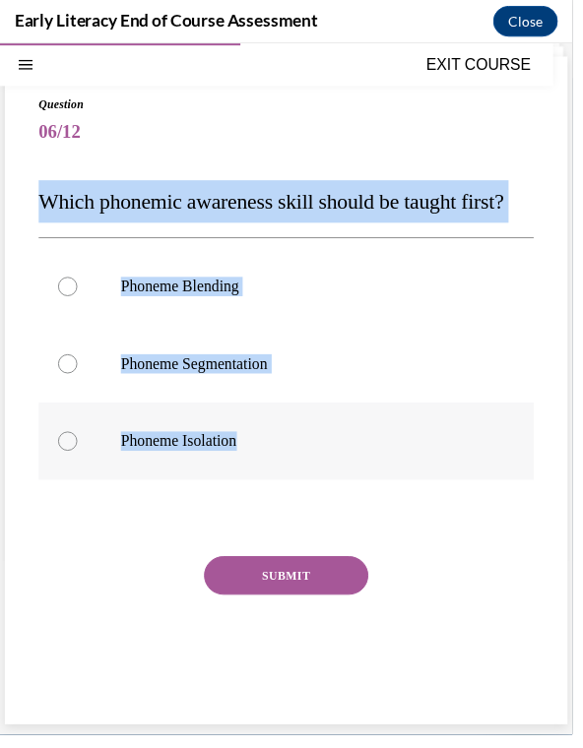
drag, startPoint x: 44, startPoint y: 198, endPoint x: 260, endPoint y: 483, distance: 357.7
click at [260, 483] on div "Question 06/12 Which phonemic awareness skill should be taught first? Phoneme B…" at bounding box center [291, 411] width 504 height 631
copy div "Which phonemic awareness skill should be taught first? Phoneme Blending Phoneme…"
click at [302, 488] on div at bounding box center [291, 448] width 504 height 79
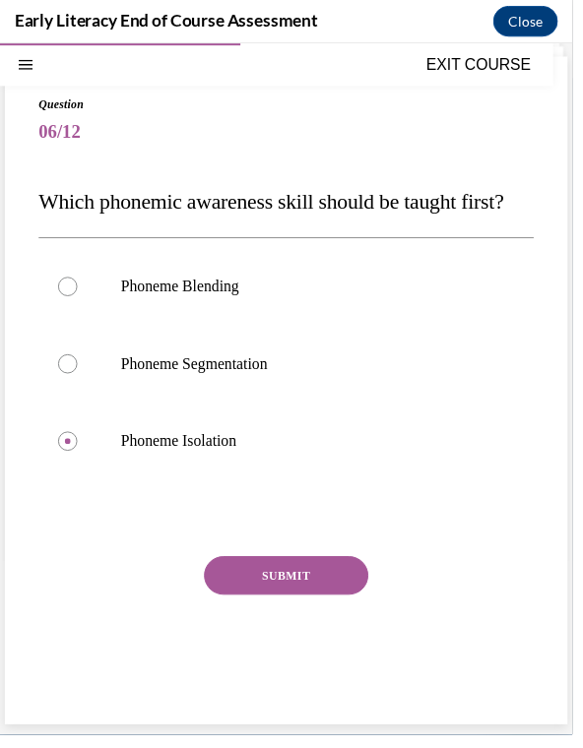
click at [314, 605] on button "SUBMIT" at bounding box center [291, 585] width 167 height 39
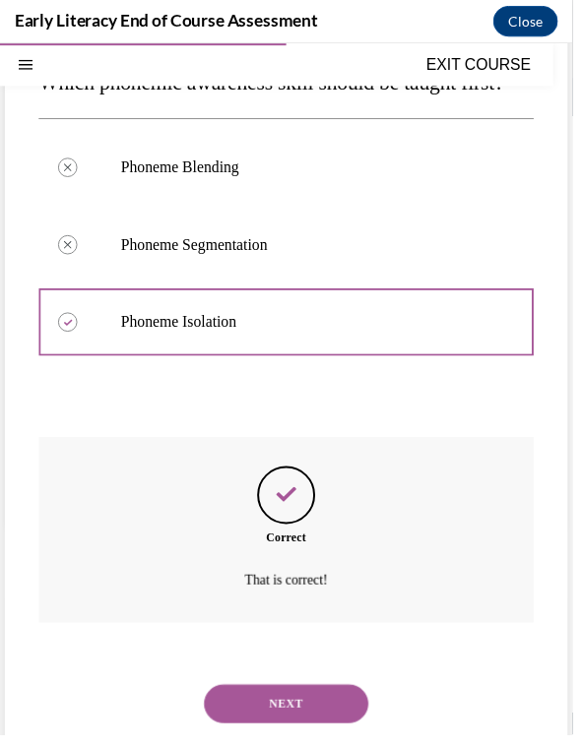
scroll to position [286, 0]
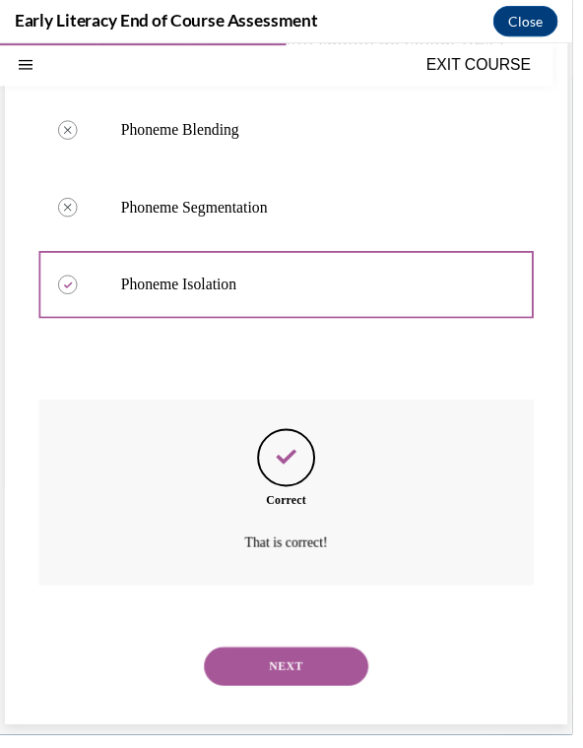
click at [340, 678] on button "NEXT" at bounding box center [291, 677] width 167 height 39
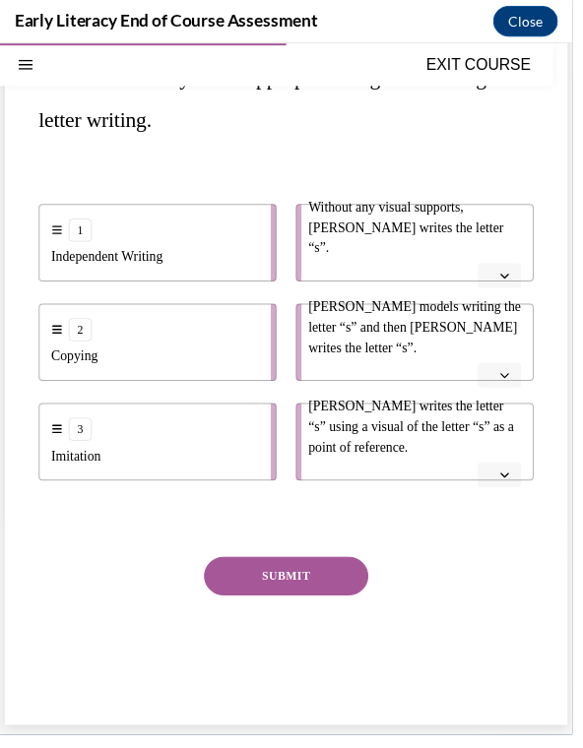
scroll to position [229, 0]
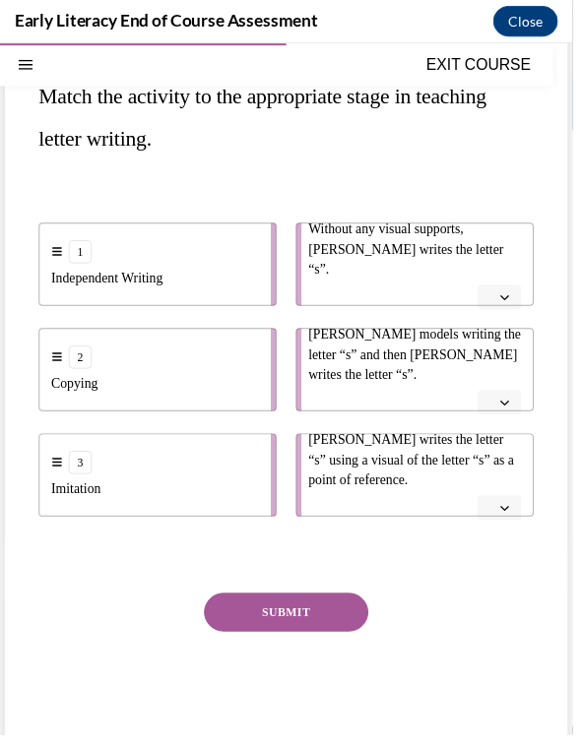
click at [516, 297] on icon "button" at bounding box center [514, 302] width 10 height 10
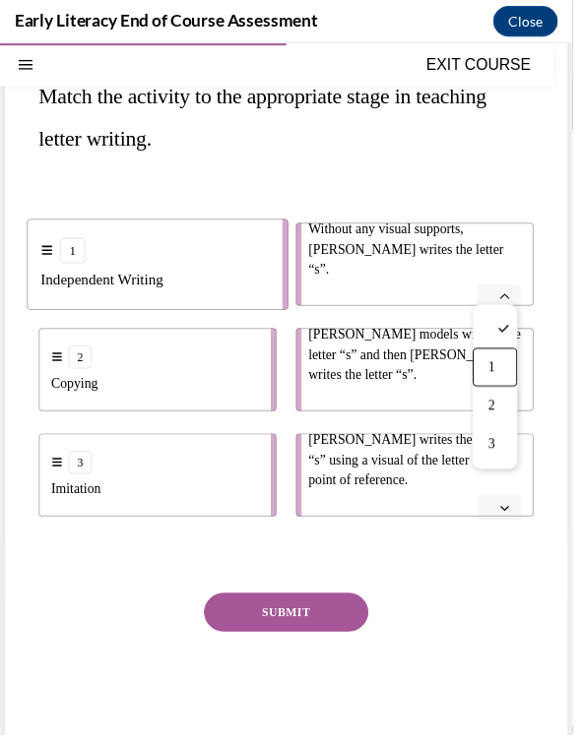
click at [505, 382] on div "1" at bounding box center [503, 372] width 45 height 39
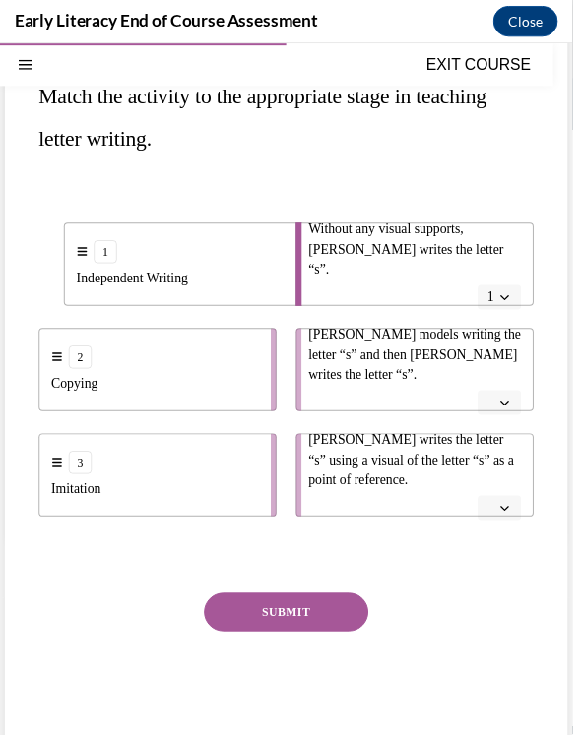
click at [517, 411] on icon "button" at bounding box center [514, 409] width 10 height 10
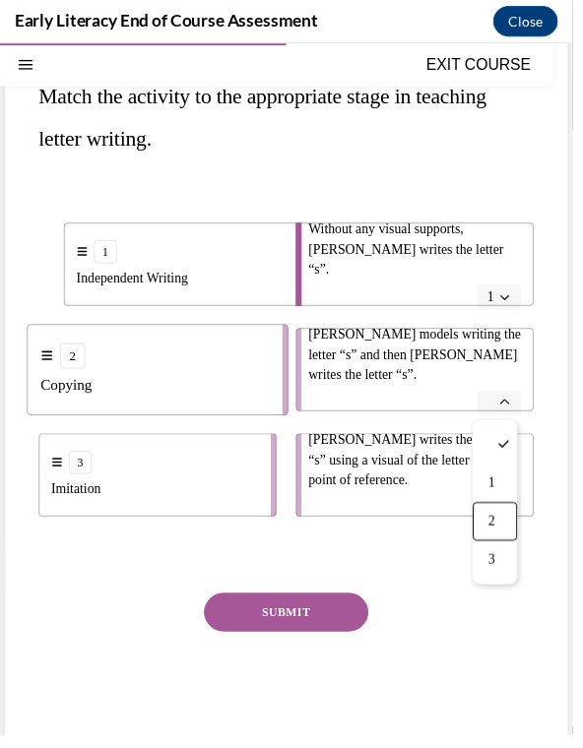
click at [510, 529] on div "2" at bounding box center [503, 530] width 45 height 39
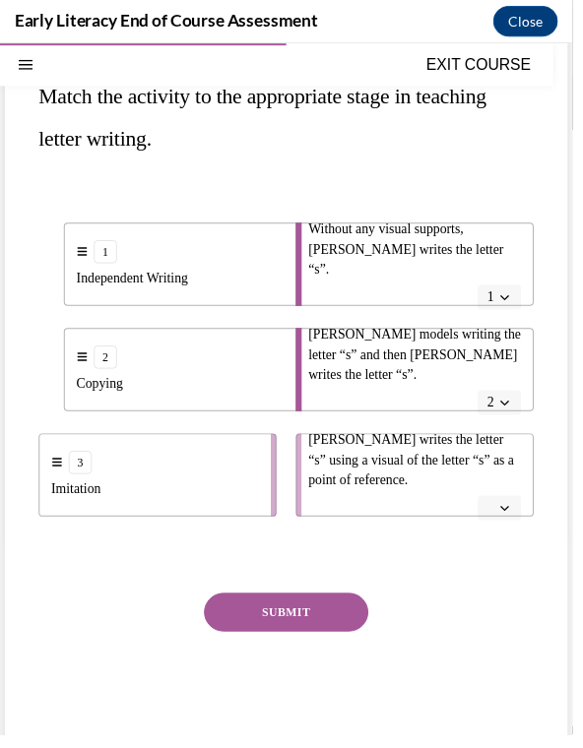
click at [514, 513] on icon "button" at bounding box center [514, 517] width 10 height 10
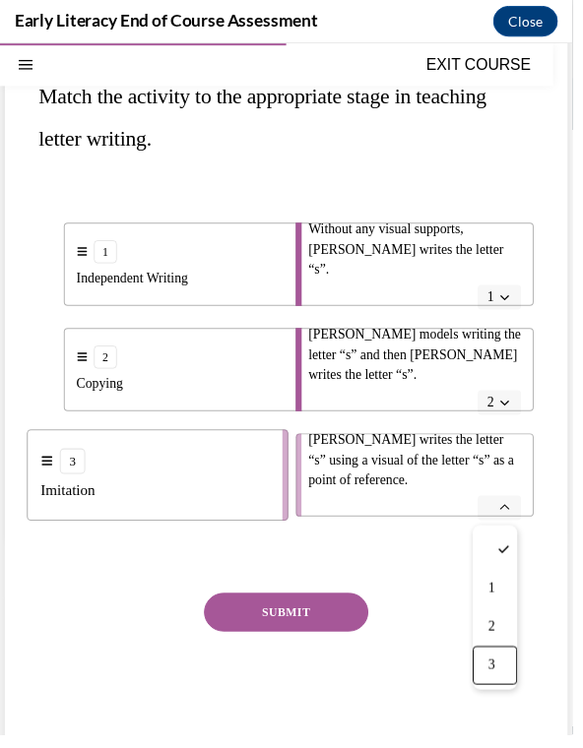
click at [502, 689] on div "3" at bounding box center [503, 676] width 45 height 39
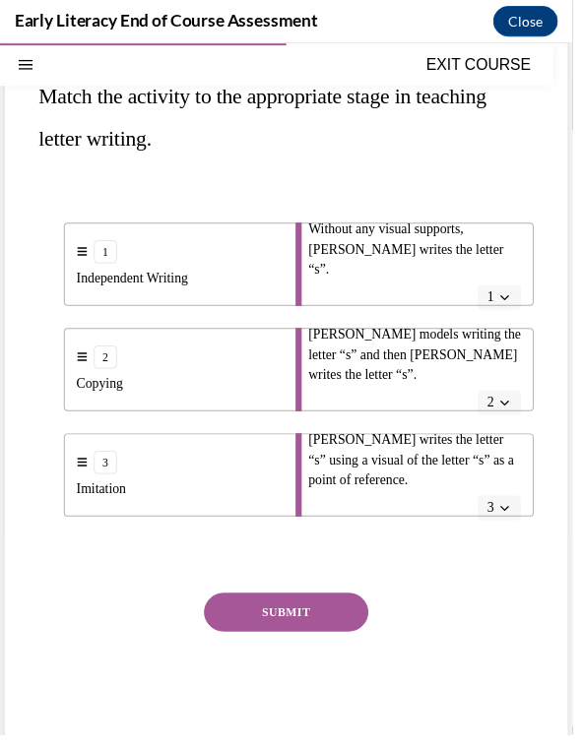
click at [348, 618] on button "SUBMIT" at bounding box center [291, 622] width 167 height 39
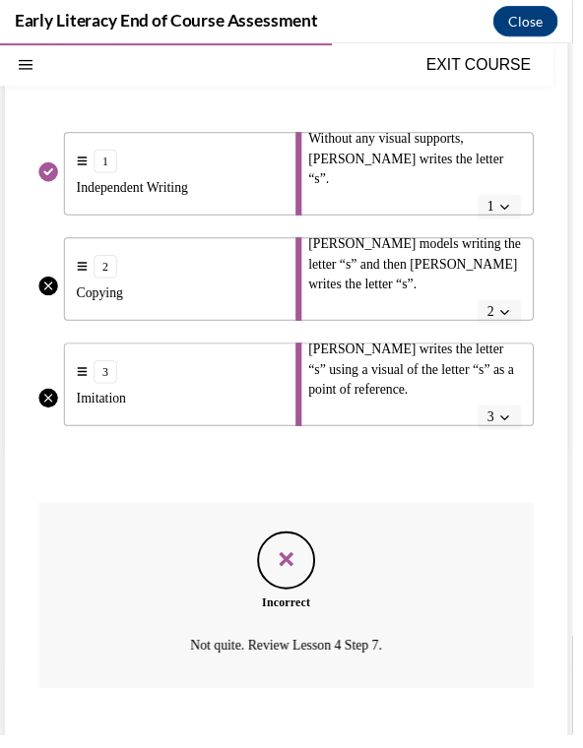
scroll to position [322, 0]
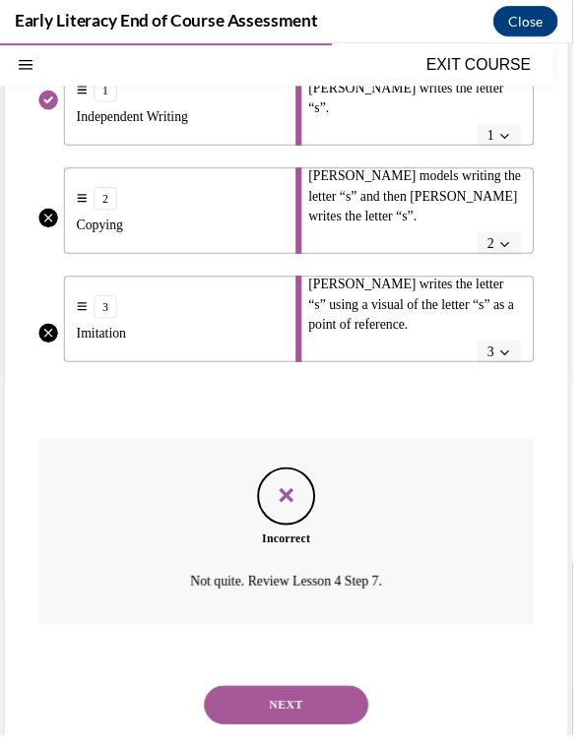
click at [335, 697] on button "NEXT" at bounding box center [291, 716] width 167 height 39
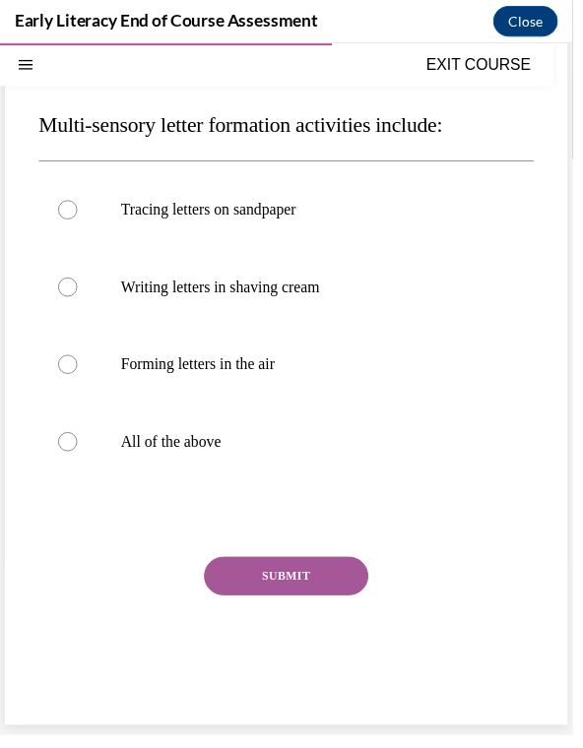
scroll to position [163, 0]
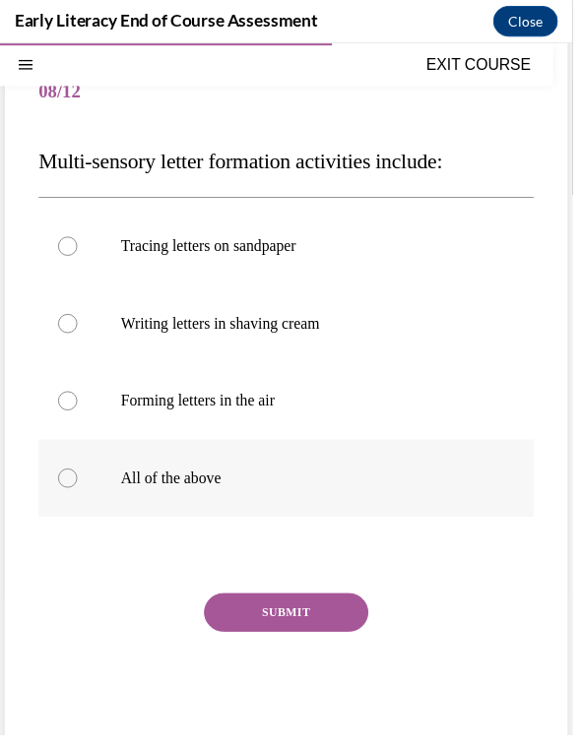
click at [280, 488] on p "All of the above" at bounding box center [308, 486] width 371 height 20
click at [334, 619] on button "SUBMIT" at bounding box center [291, 622] width 167 height 39
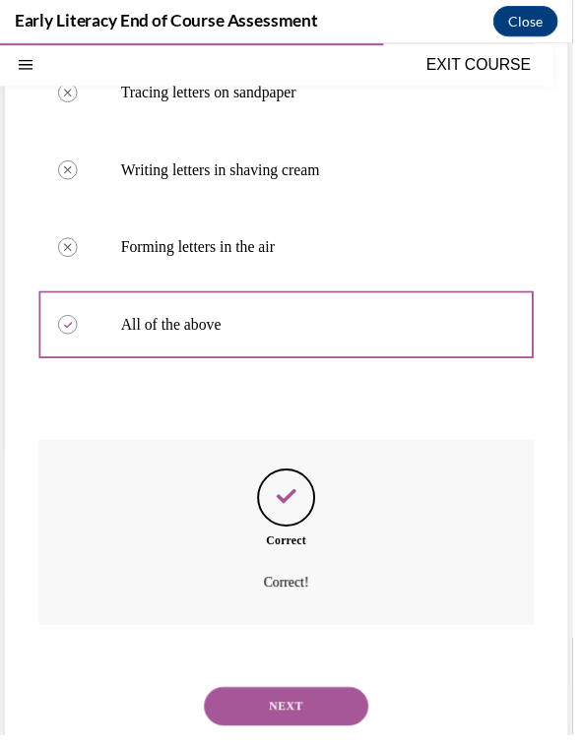
scroll to position [322, 0]
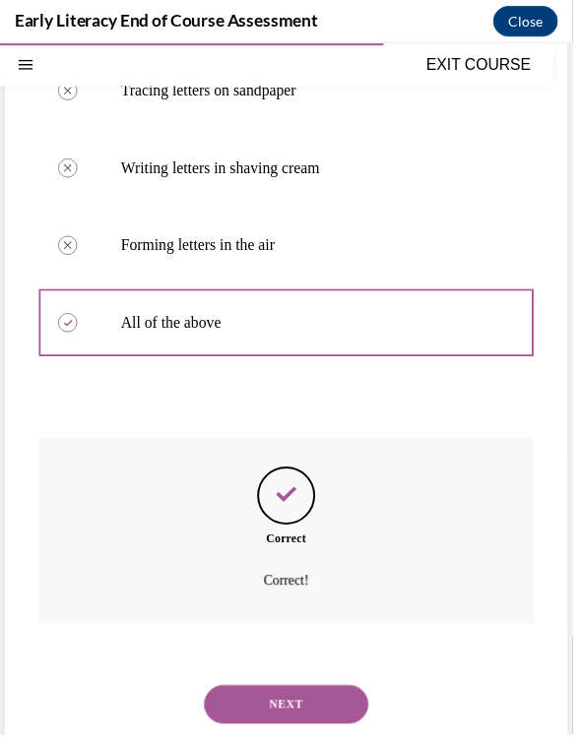
click at [312, 699] on button "NEXT" at bounding box center [291, 716] width 167 height 39
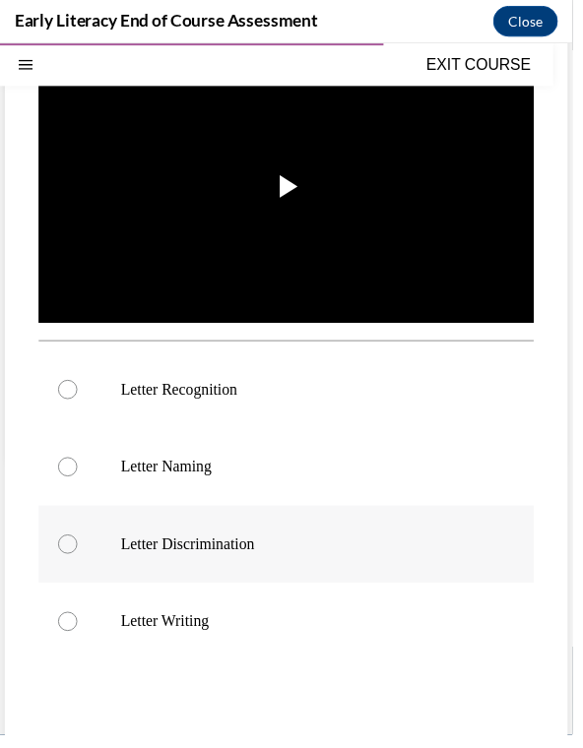
scroll to position [311, 0]
click at [291, 189] on span "Video player" at bounding box center [291, 189] width 0 height 0
click at [227, 401] on p "Letter Recognition" at bounding box center [308, 396] width 371 height 20
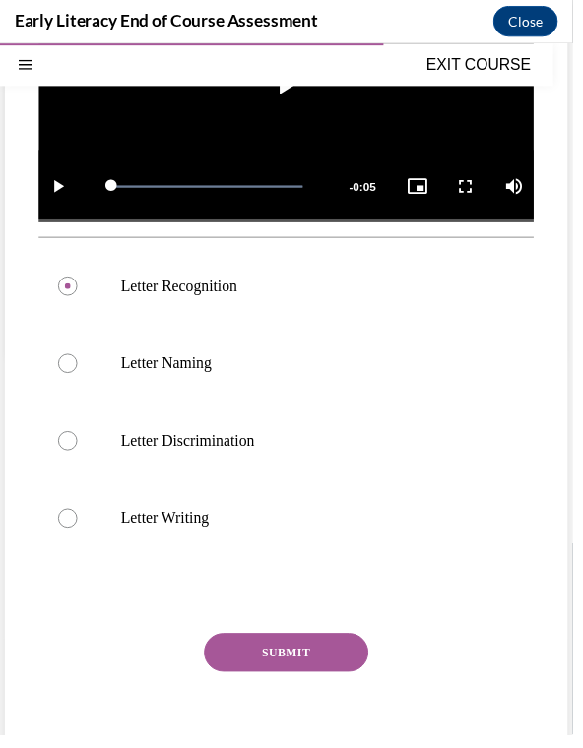
click at [242, 672] on button "SUBMIT" at bounding box center [291, 663] width 167 height 39
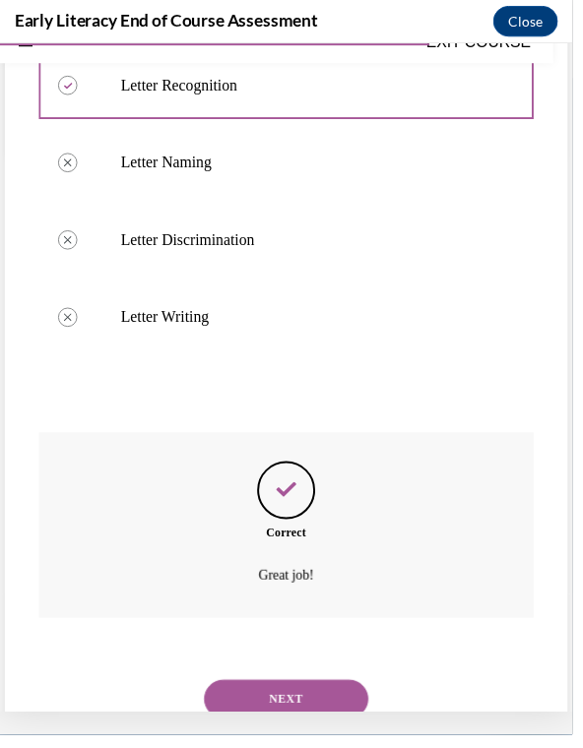
scroll to position [615, 0]
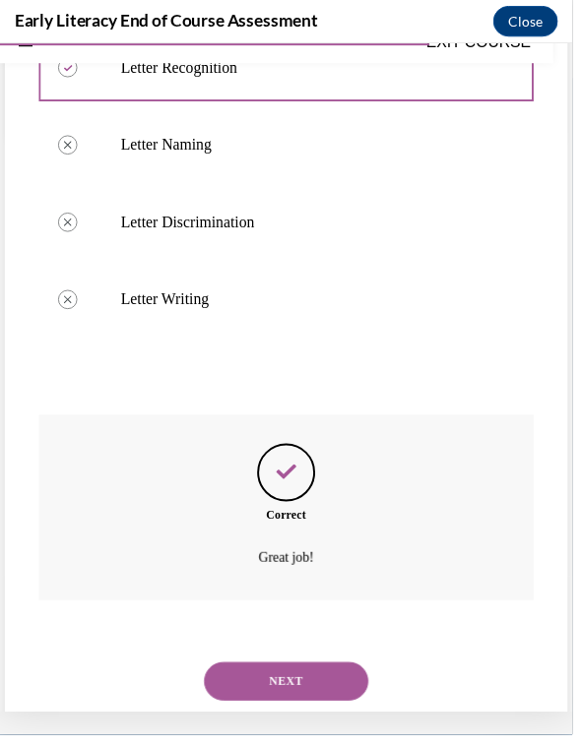
click at [262, 677] on button "NEXT" at bounding box center [291, 692] width 167 height 39
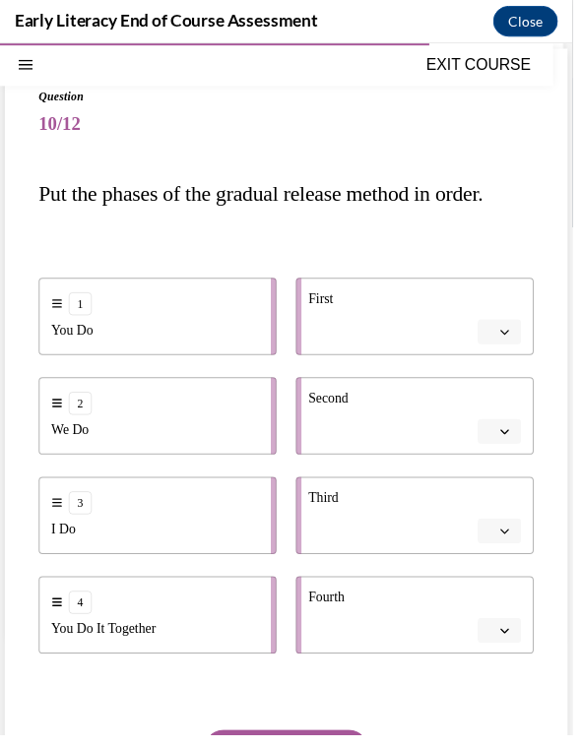
scroll to position [131, 0]
click at [505, 549] on button "button" at bounding box center [508, 540] width 44 height 26
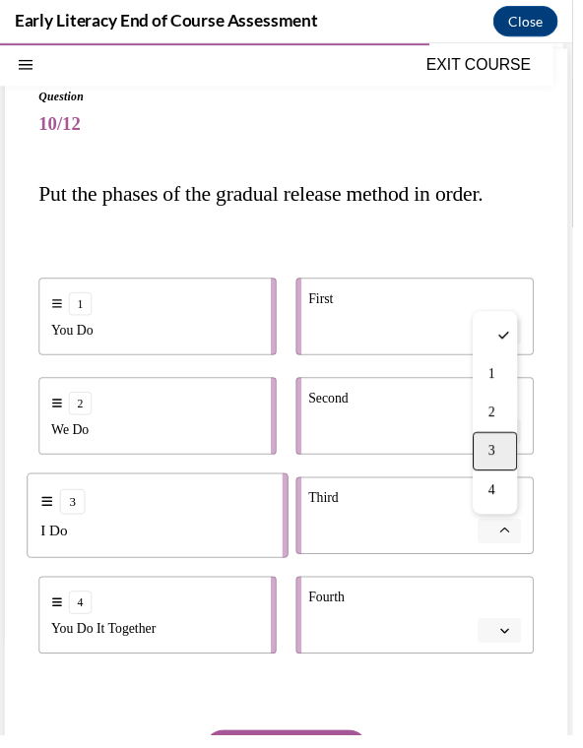
click at [502, 467] on div "3" at bounding box center [503, 458] width 45 height 39
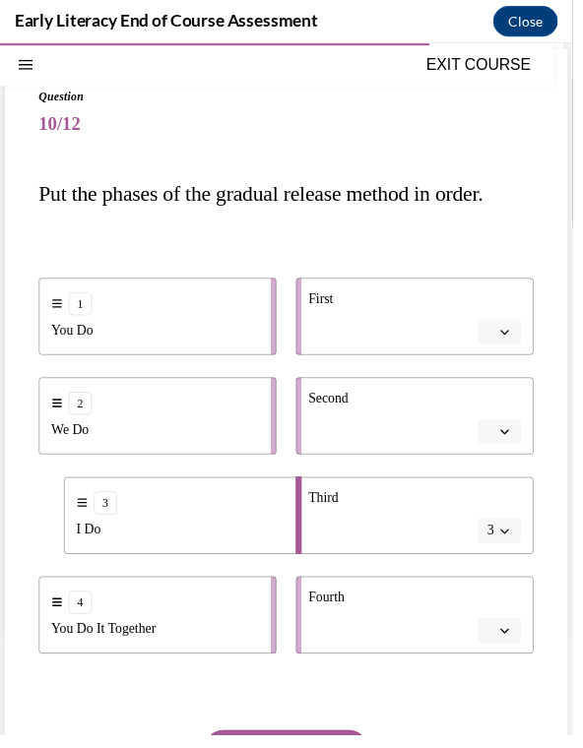
click at [513, 342] on icon "button" at bounding box center [514, 337] width 10 height 10
click at [495, 506] on div "3" at bounding box center [503, 496] width 45 height 39
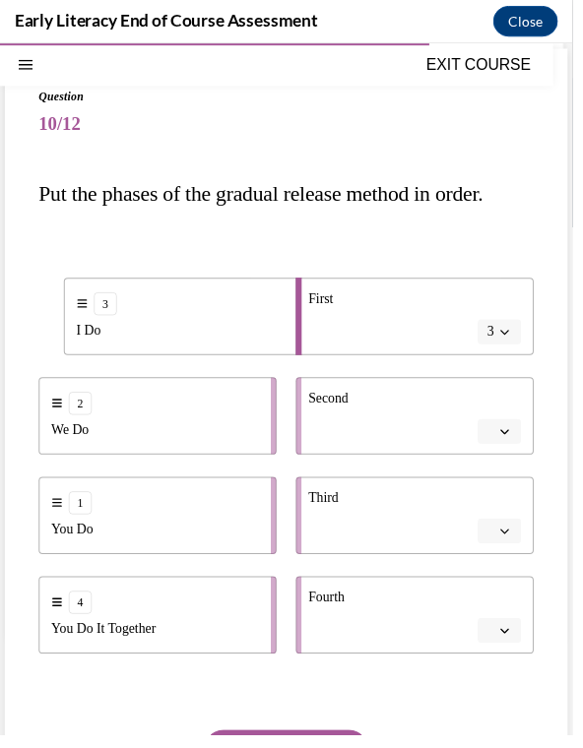
click at [504, 438] on button "button" at bounding box center [508, 438] width 44 height 26
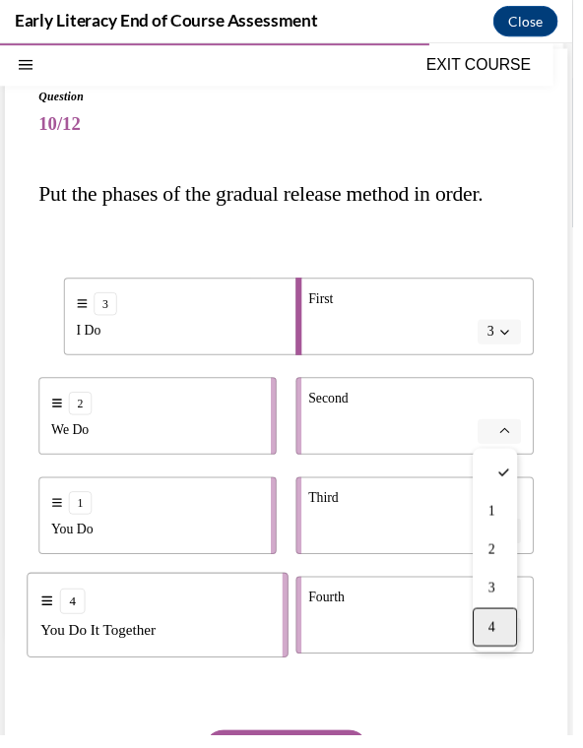
click at [501, 644] on span "4" at bounding box center [500, 638] width 7 height 16
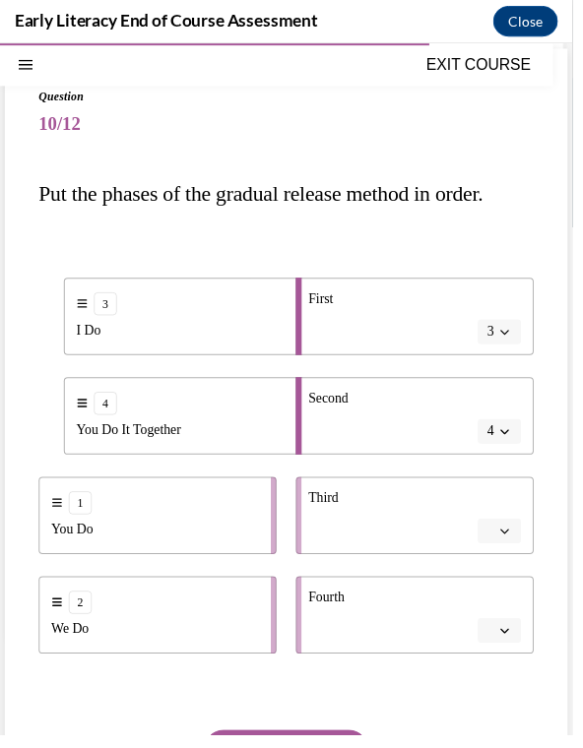
click at [519, 541] on span "button" at bounding box center [514, 539] width 14 height 14
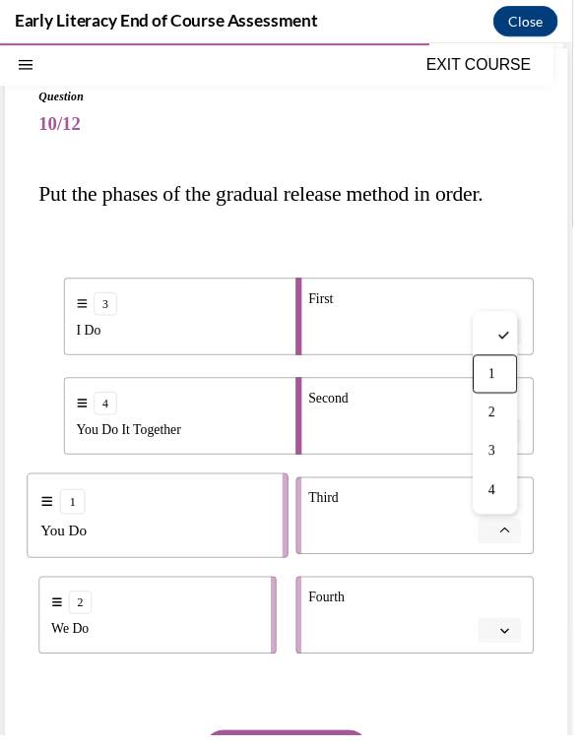
click at [512, 383] on div "1" at bounding box center [503, 379] width 45 height 39
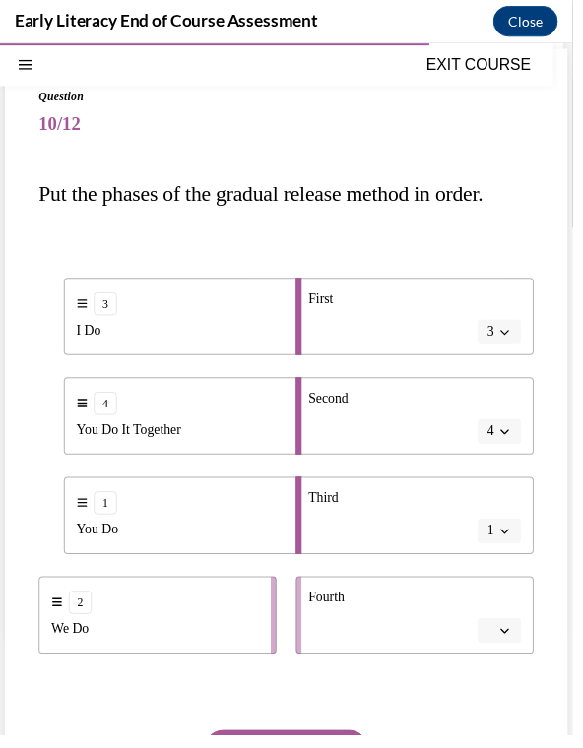
click at [511, 644] on icon "button" at bounding box center [514, 641] width 10 height 10
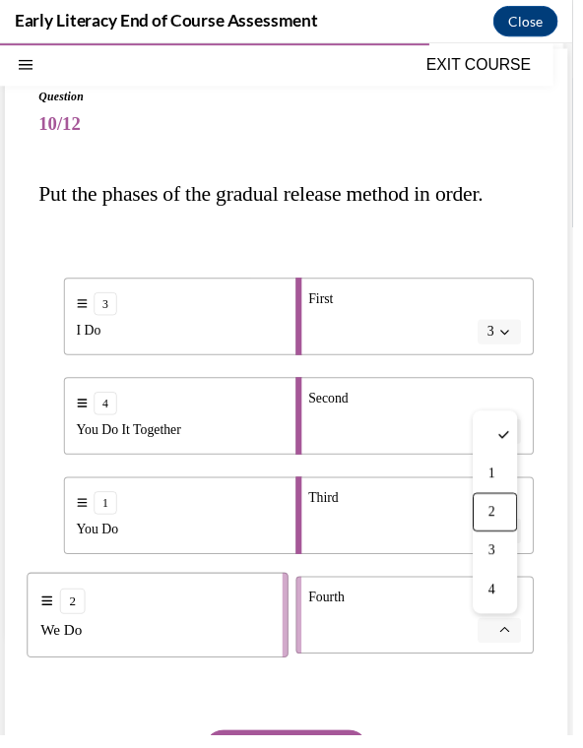
click at [516, 529] on div "2" at bounding box center [503, 520] width 45 height 39
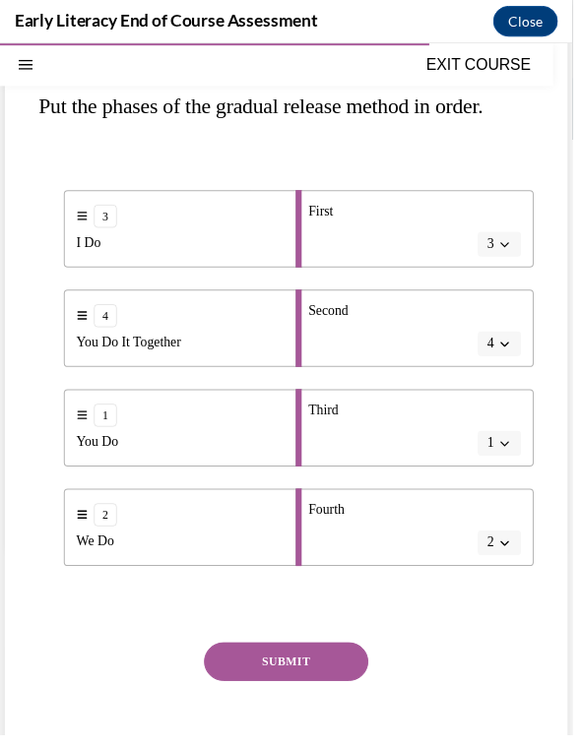
click at [345, 688] on button "SUBMIT" at bounding box center [291, 672] width 167 height 39
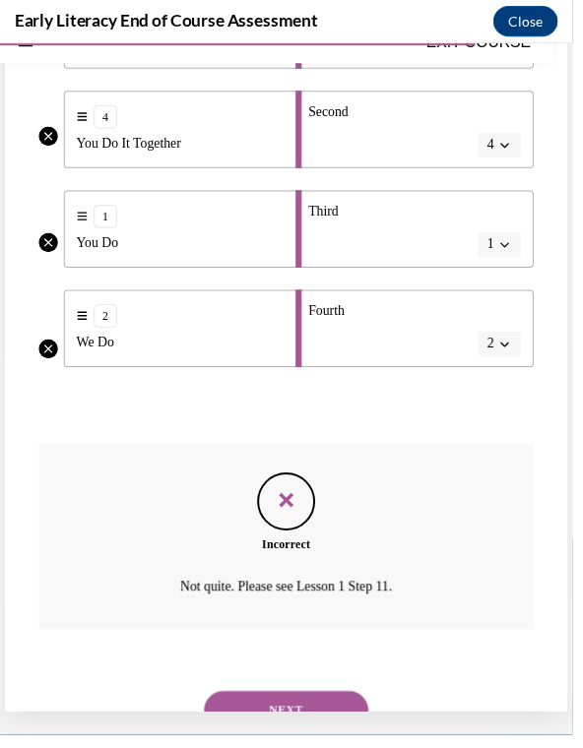
scroll to position [428, 0]
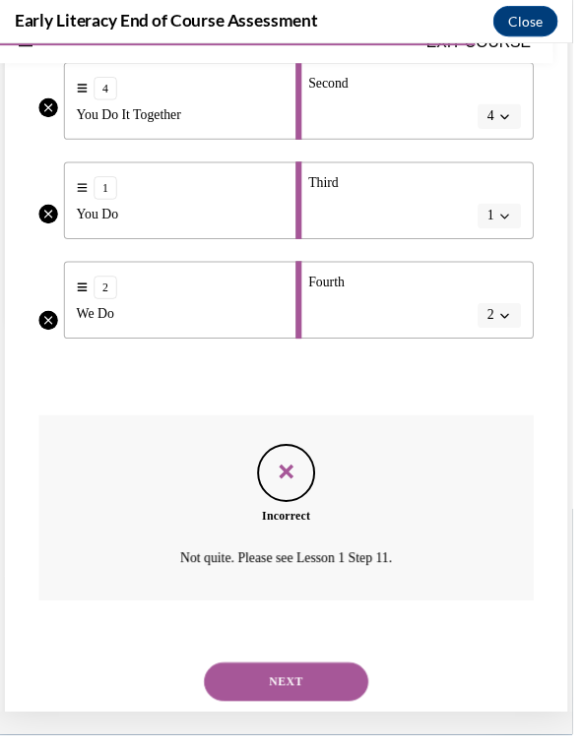
click at [344, 673] on button "NEXT" at bounding box center [291, 692] width 167 height 39
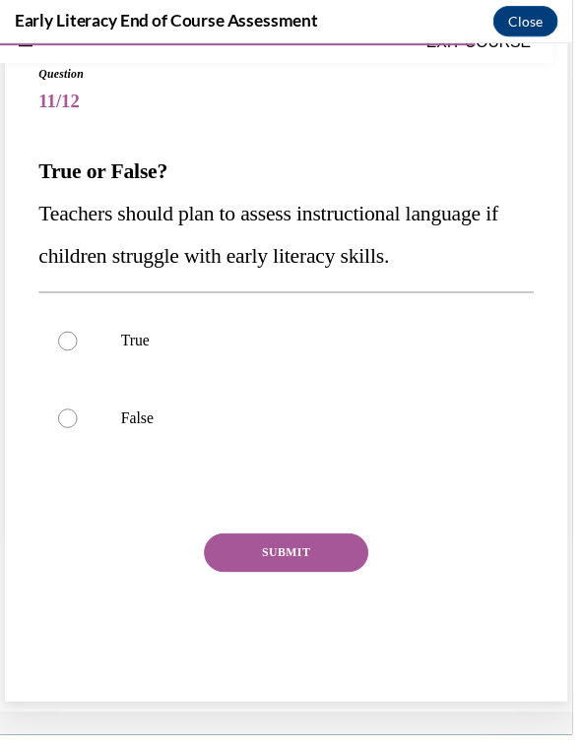
scroll to position [93, 0]
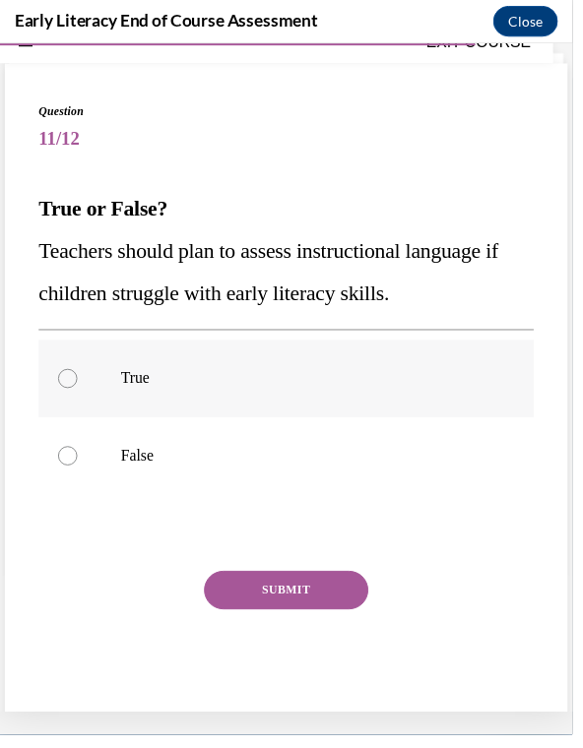
click at [202, 385] on p "True" at bounding box center [308, 384] width 371 height 20
click at [276, 588] on button "SUBMIT" at bounding box center [291, 599] width 167 height 39
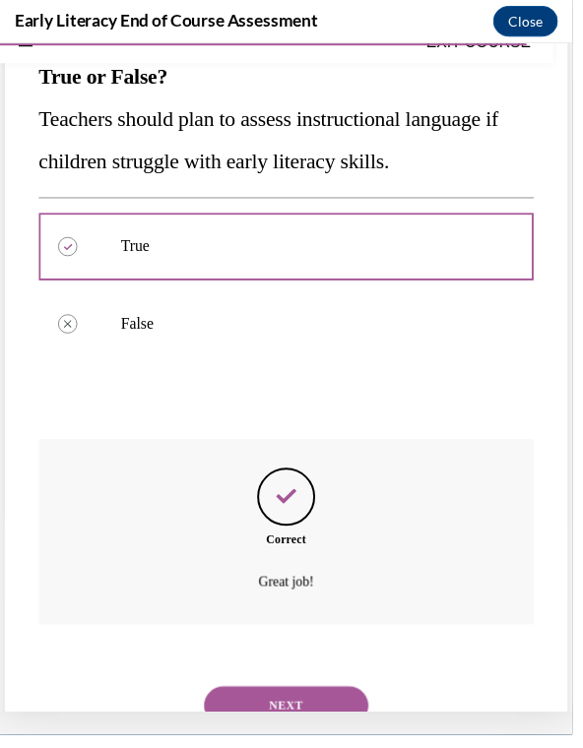
scroll to position [251, 0]
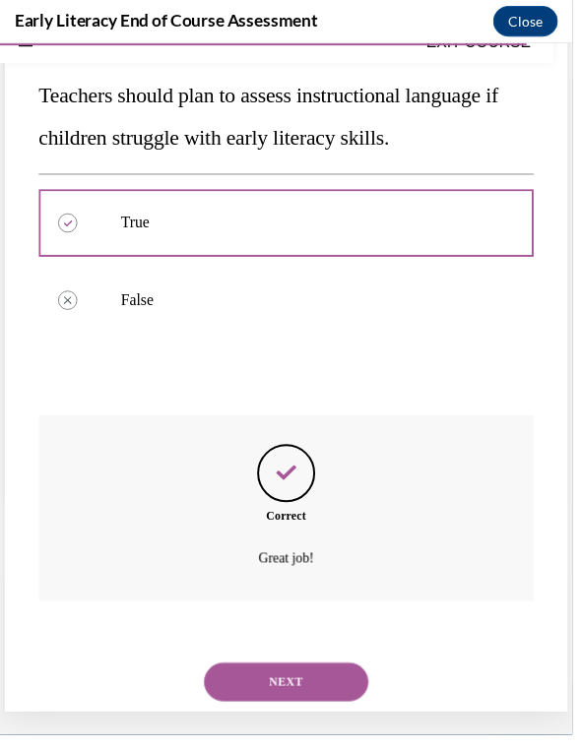
click at [275, 674] on button "NEXT" at bounding box center [291, 692] width 167 height 39
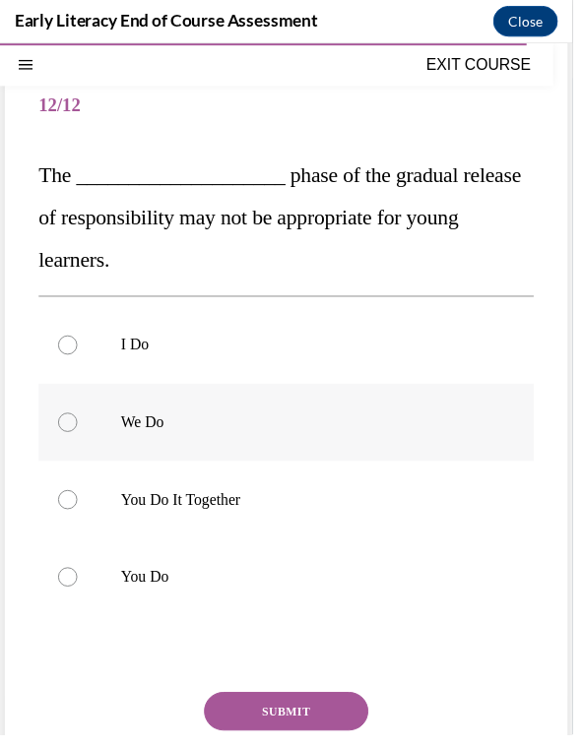
scroll to position [153, 0]
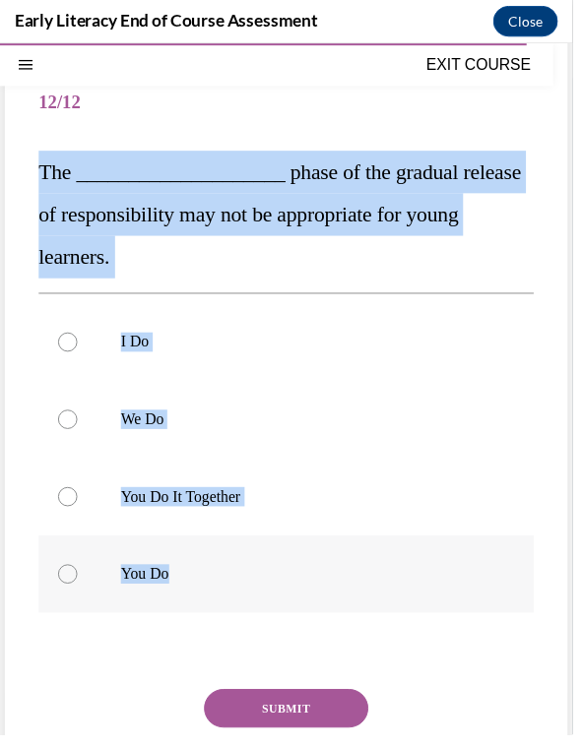
drag, startPoint x: 42, startPoint y: 178, endPoint x: 193, endPoint y: 578, distance: 427.0
click at [192, 578] on div "Question 12/12 The ____________________ phase of the gradual release of respons…" at bounding box center [291, 464] width 504 height 796
copy div "The ____________________ phase of the gradual release of responsibility may not…"
click at [293, 567] on div at bounding box center [291, 583] width 504 height 79
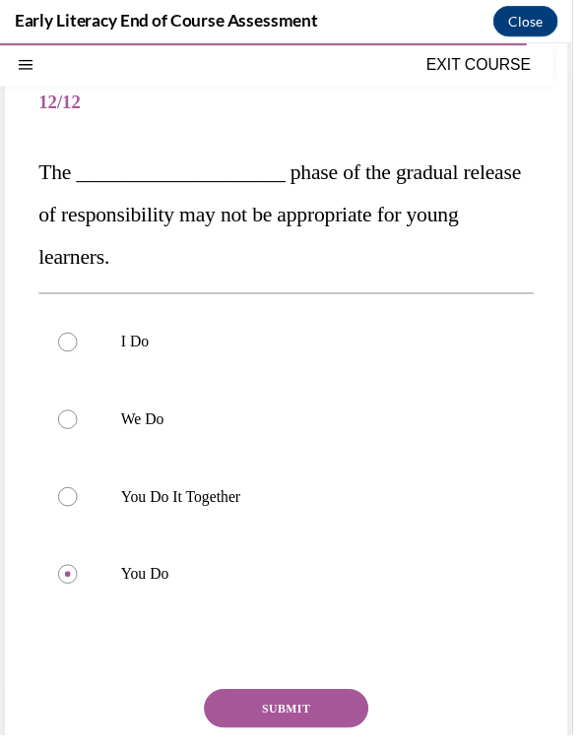
click at [253, 713] on button "SUBMIT" at bounding box center [291, 720] width 167 height 39
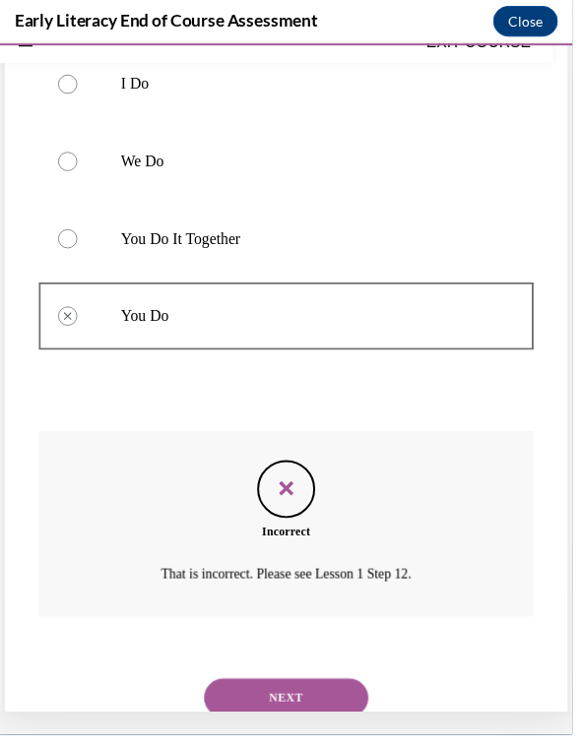
scroll to position [408, 0]
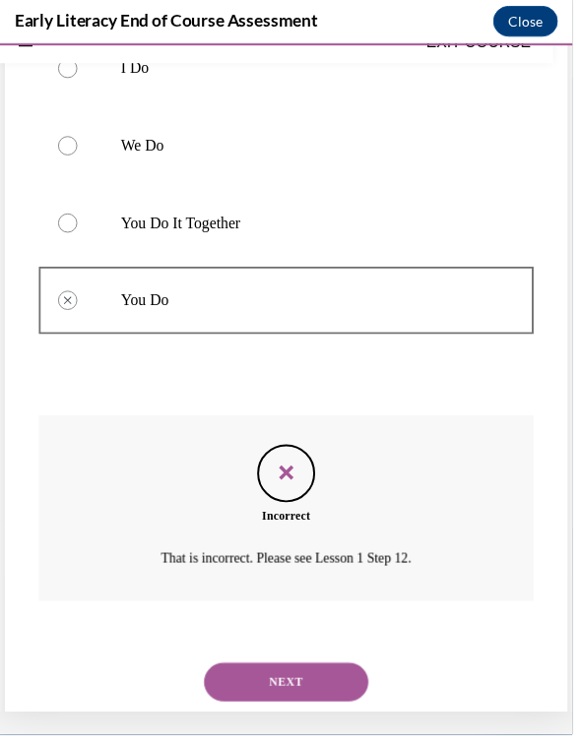
click at [250, 690] on div "NEXT" at bounding box center [291, 692] width 504 height 79
click at [247, 673] on button "NEXT" at bounding box center [291, 692] width 167 height 39
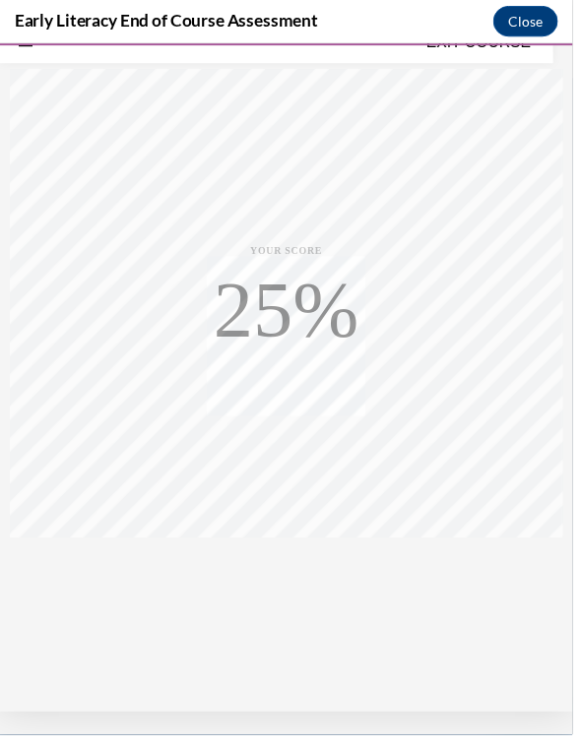
scroll to position [0, 0]
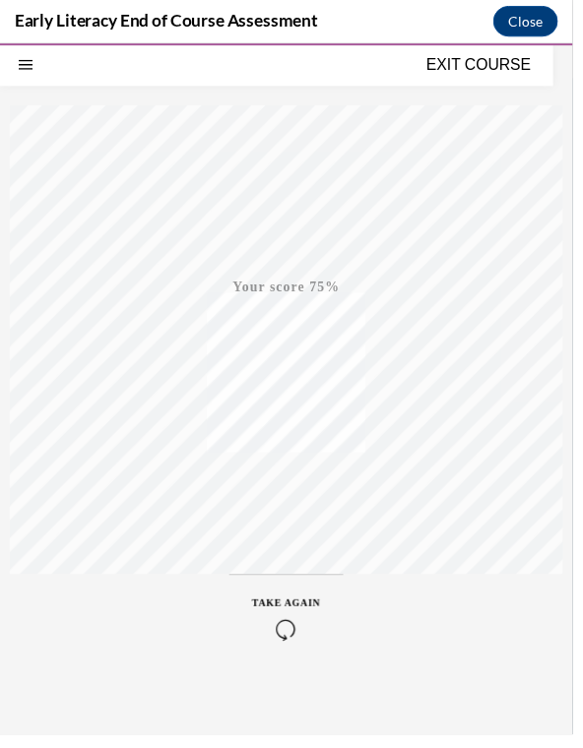
click at [292, 618] on span "TAKE AGAIN" at bounding box center [292, 612] width 70 height 11
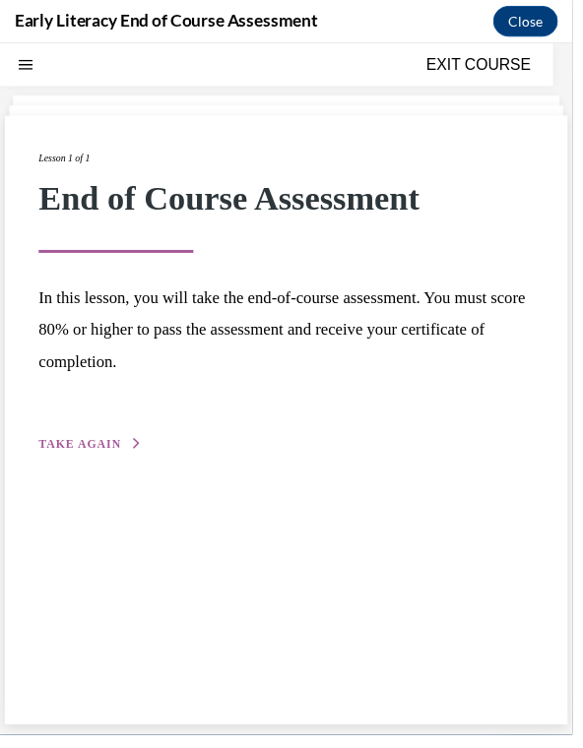
scroll to position [62, 0]
click at [124, 430] on div "Lesson 1 of 1 End of Course Assessment In this lesson, you will take the end-of…" at bounding box center [291, 307] width 504 height 311
click at [126, 452] on button "TAKE AGAIN" at bounding box center [91, 452] width 105 height 18
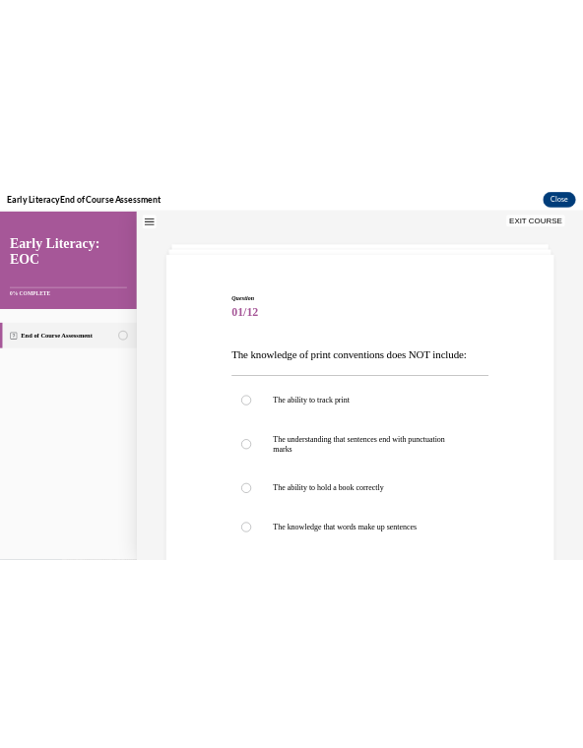
scroll to position [3829, 0]
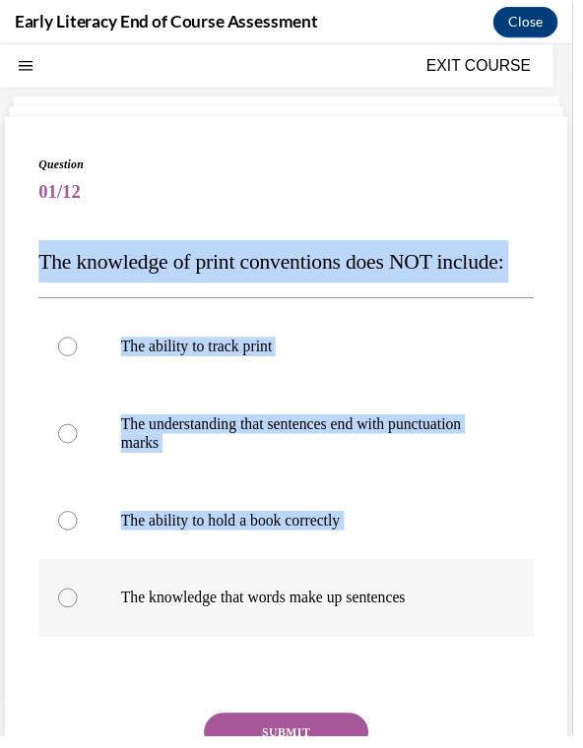
drag, startPoint x: 45, startPoint y: 265, endPoint x: 457, endPoint y: 618, distance: 542.3
click at [457, 618] on div "Question 01/12 The knowledge of print conventions does NOT include: The ability…" at bounding box center [291, 521] width 504 height 729
click at [369, 534] on p "The ability to hold a book correctly" at bounding box center [308, 530] width 371 height 20
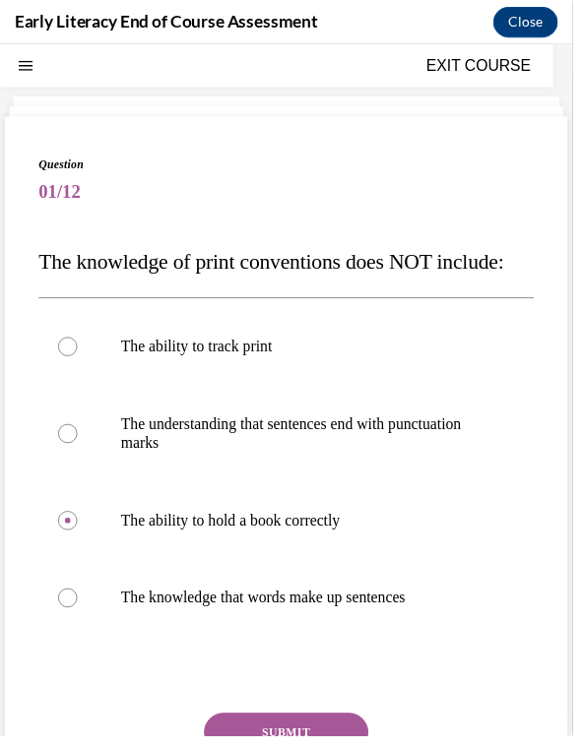
click at [319, 740] on button "SUBMIT" at bounding box center [291, 744] width 167 height 39
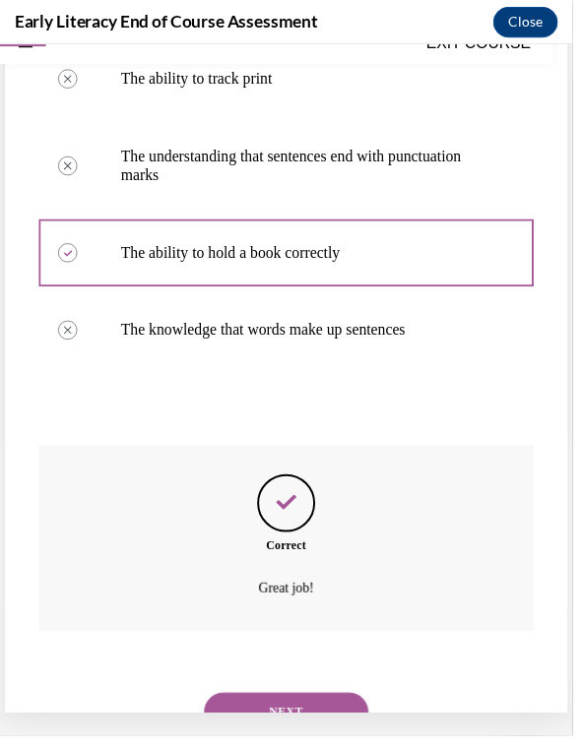
scroll to position [342, 0]
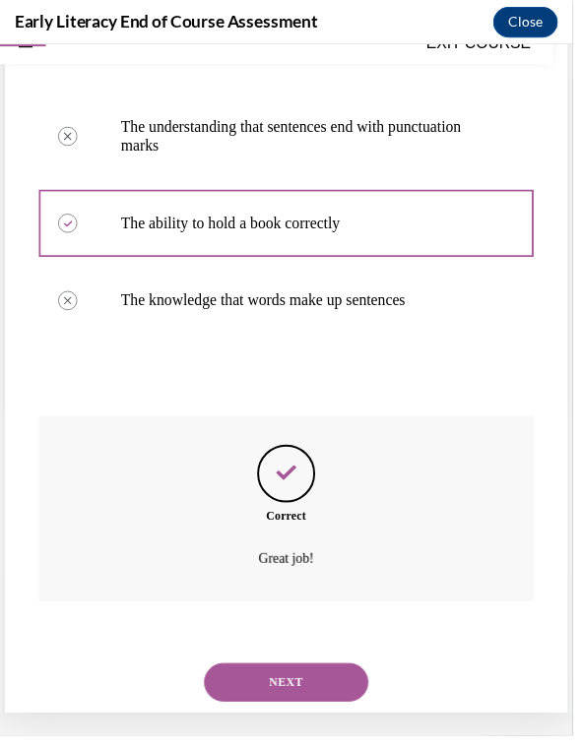
click at [324, 700] on div "NEXT" at bounding box center [291, 693] width 504 height 79
click at [318, 686] on button "NEXT" at bounding box center [291, 693] width 167 height 39
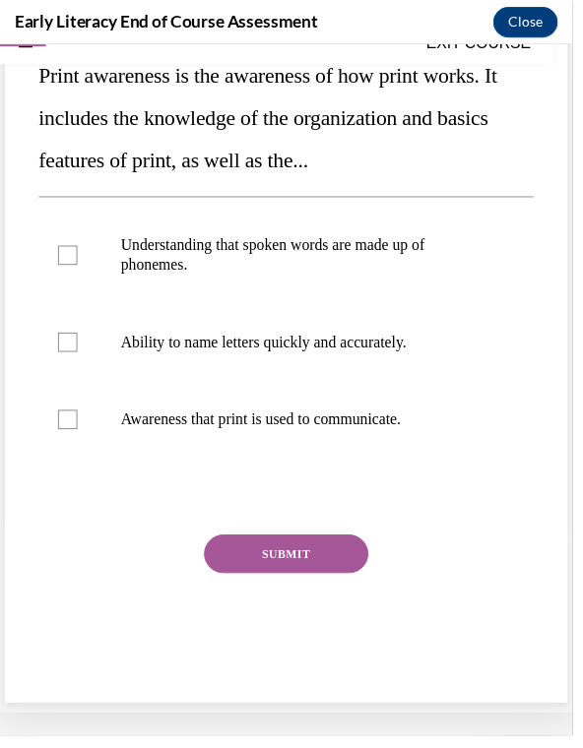
scroll to position [0, 0]
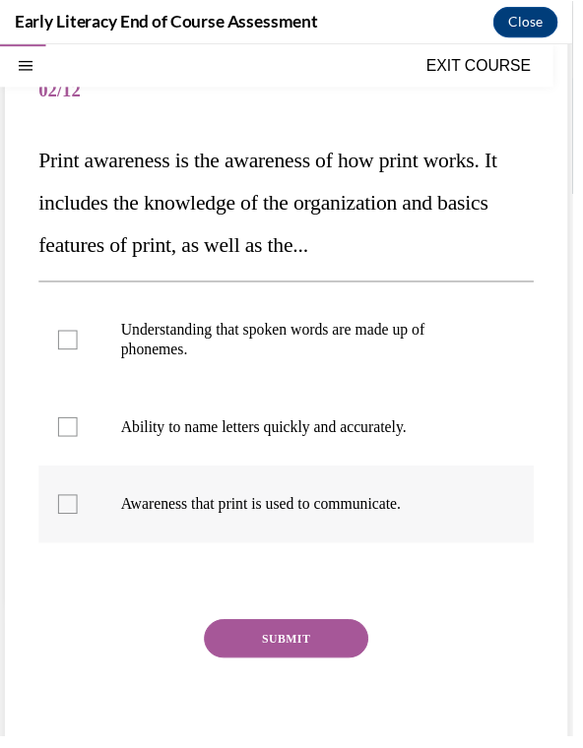
click at [461, 517] on p "Awareness that print is used to communicate." at bounding box center [308, 513] width 371 height 20
click at [342, 651] on button "SUBMIT" at bounding box center [291, 649] width 167 height 39
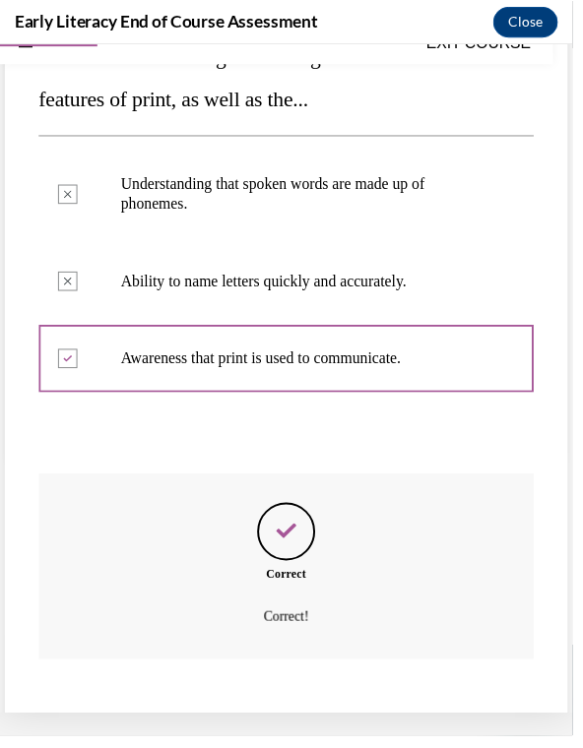
scroll to position [349, 0]
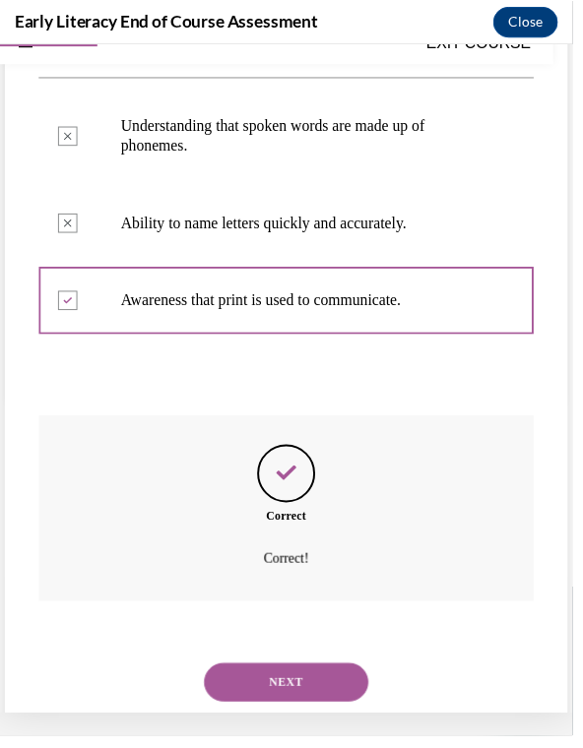
click at [336, 674] on button "NEXT" at bounding box center [291, 693] width 167 height 39
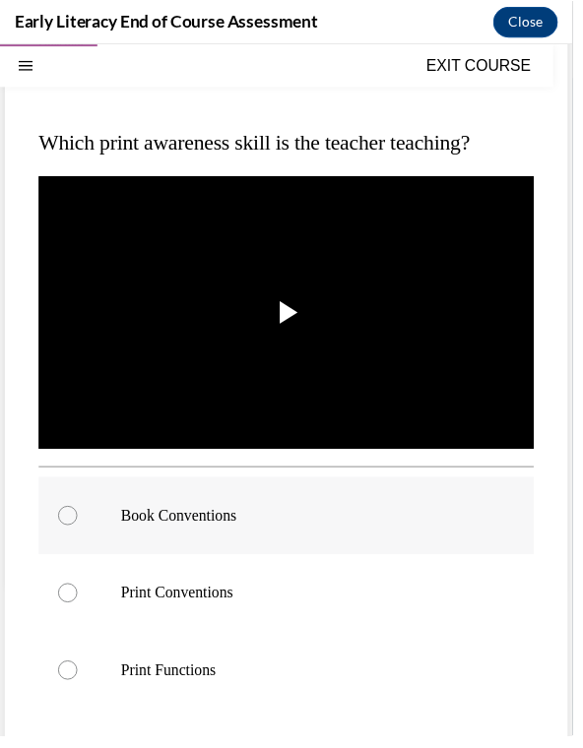
click at [305, 531] on p "Book Conventions" at bounding box center [308, 524] width 371 height 20
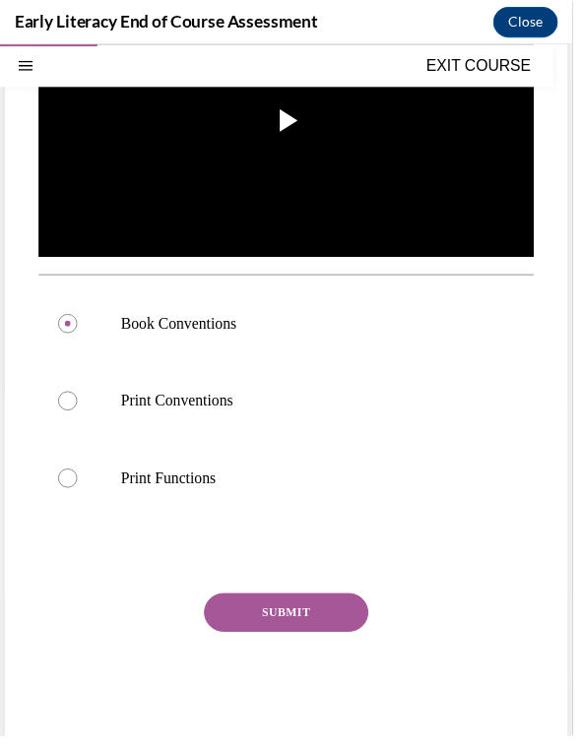
click at [289, 611] on button "SUBMIT" at bounding box center [291, 622] width 167 height 39
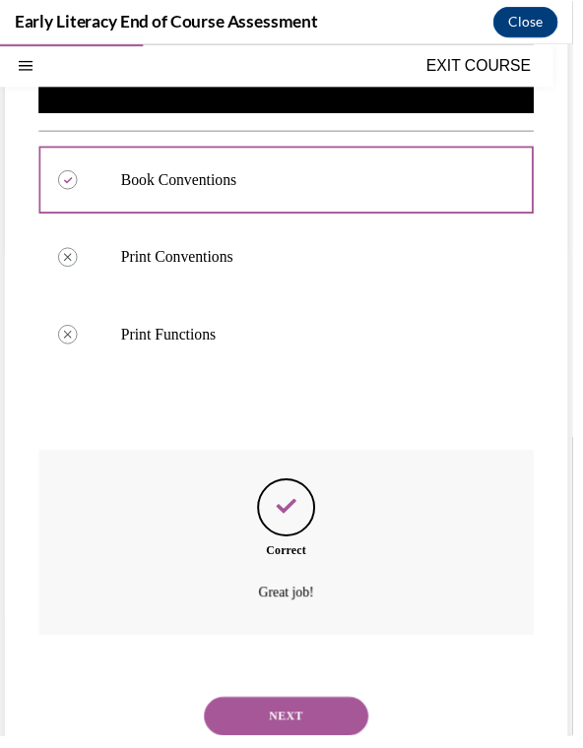
scroll to position [536, 0]
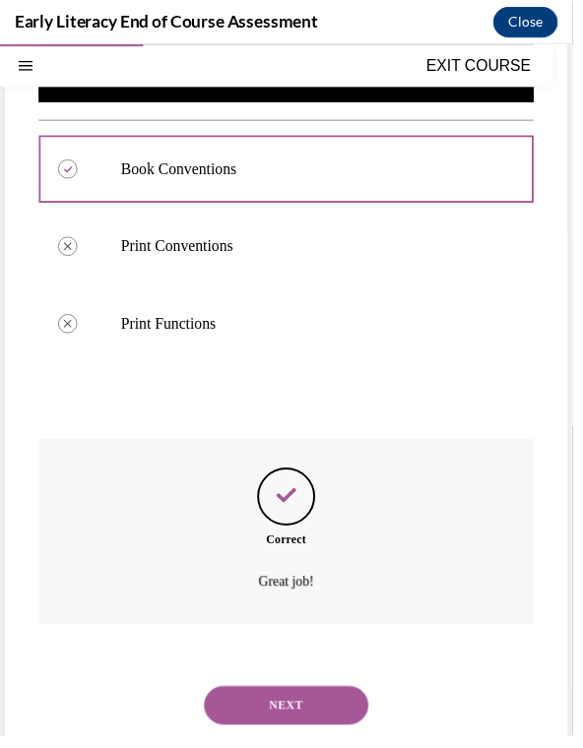
click at [278, 698] on button "NEXT" at bounding box center [291, 717] width 167 height 39
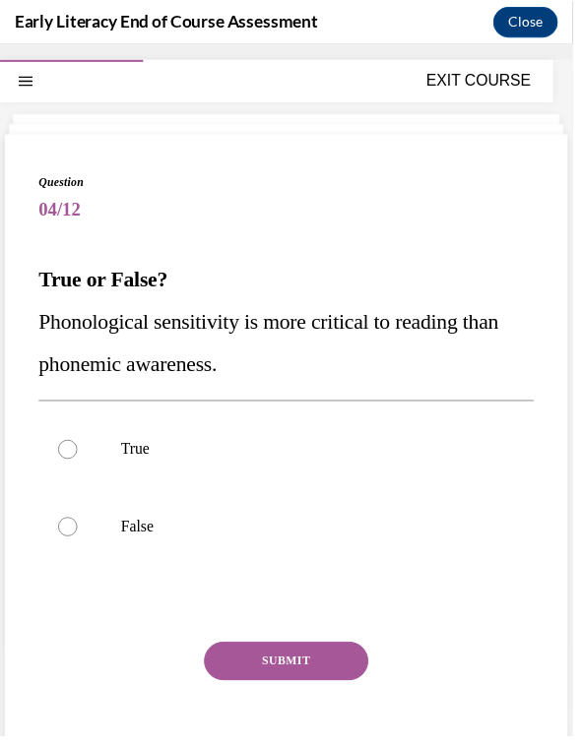
scroll to position [84, 0]
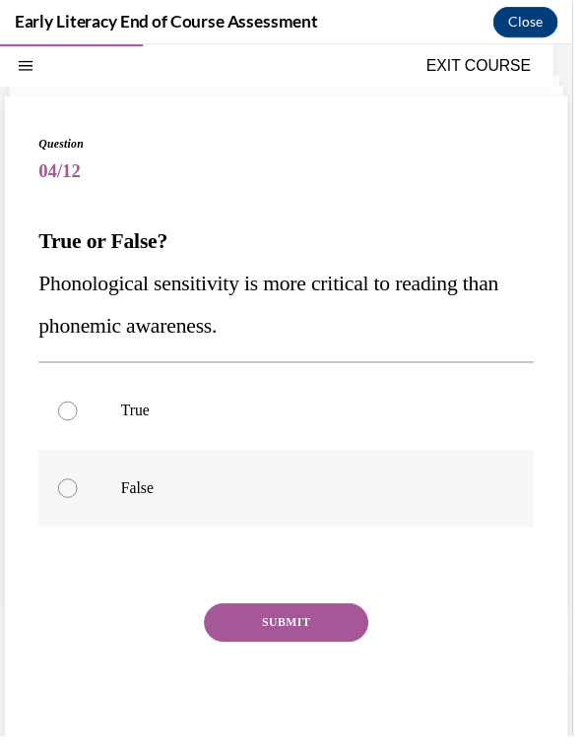
click at [250, 474] on div at bounding box center [291, 496] width 504 height 79
click at [266, 631] on button "SUBMIT" at bounding box center [291, 632] width 167 height 39
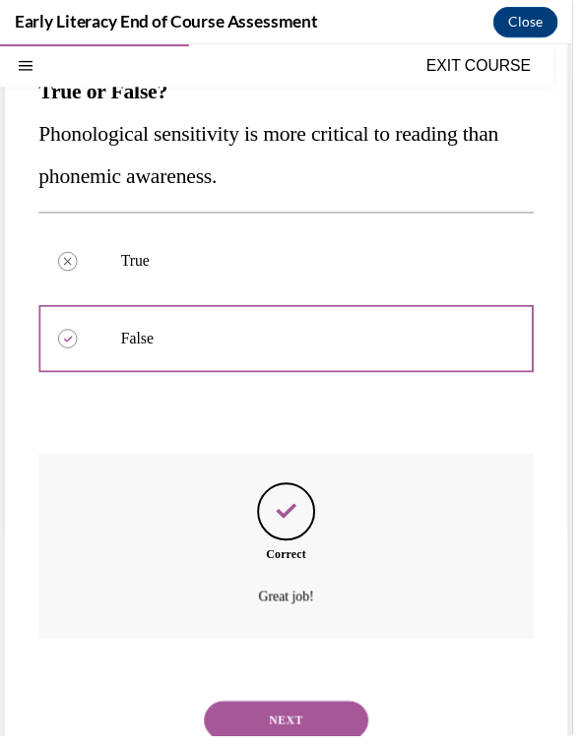
scroll to position [251, 0]
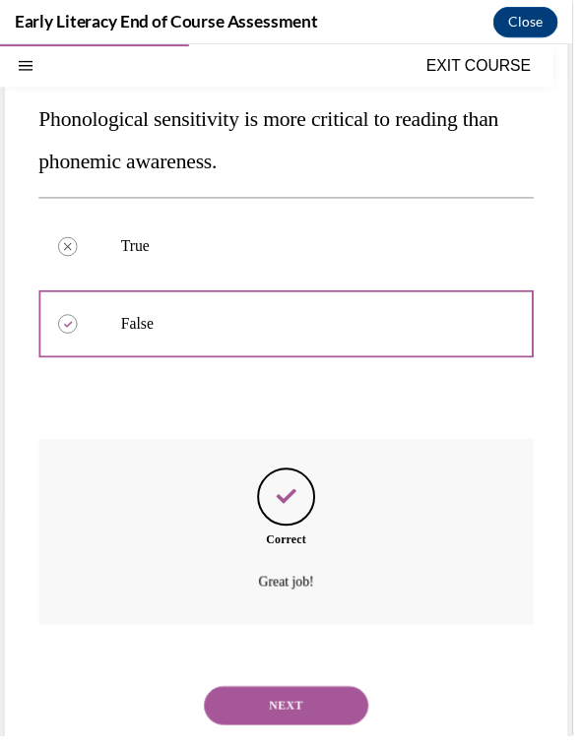
click at [253, 698] on button "NEXT" at bounding box center [291, 717] width 167 height 39
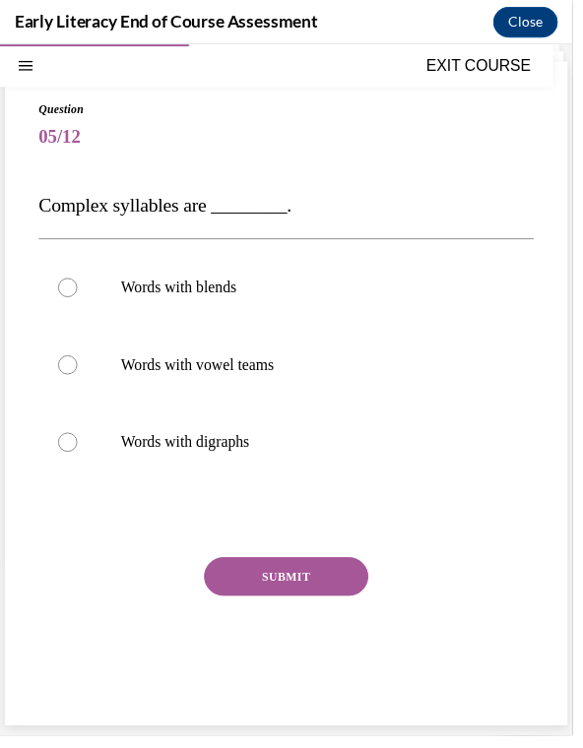
scroll to position [81, 0]
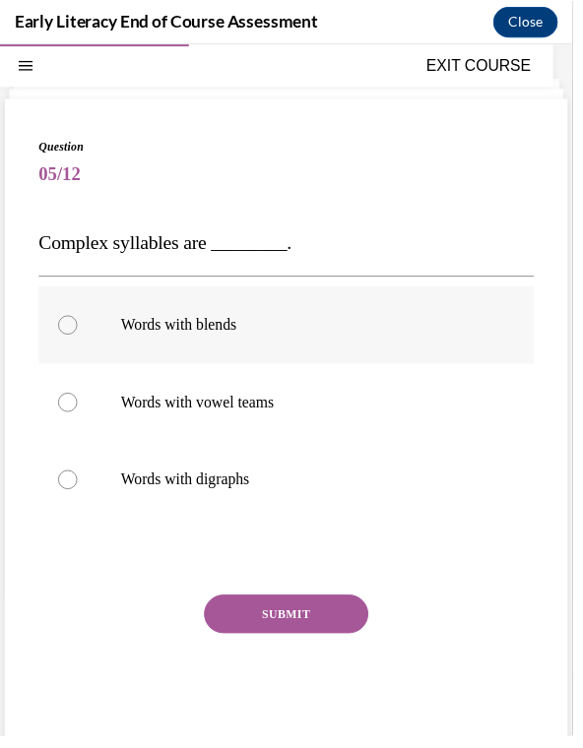
click at [394, 359] on div at bounding box center [291, 329] width 504 height 79
click at [335, 641] on button "SUBMIT" at bounding box center [291, 623] width 167 height 39
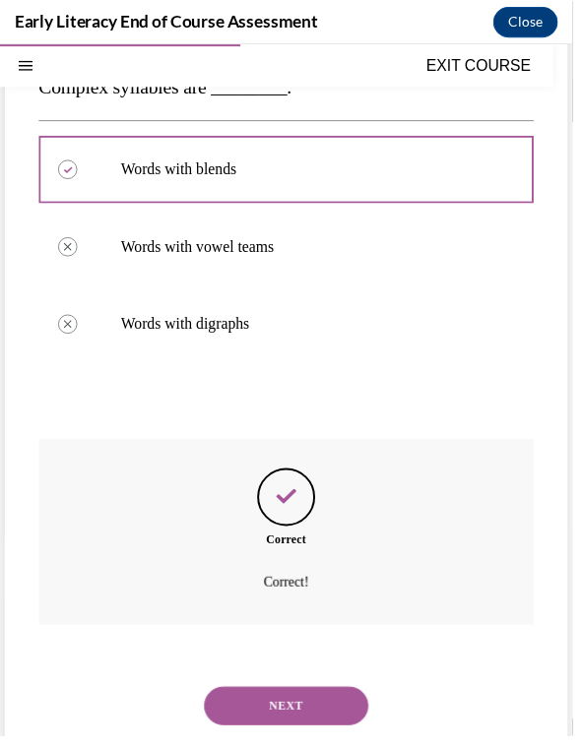
click at [320, 698] on button "NEXT" at bounding box center [291, 717] width 167 height 39
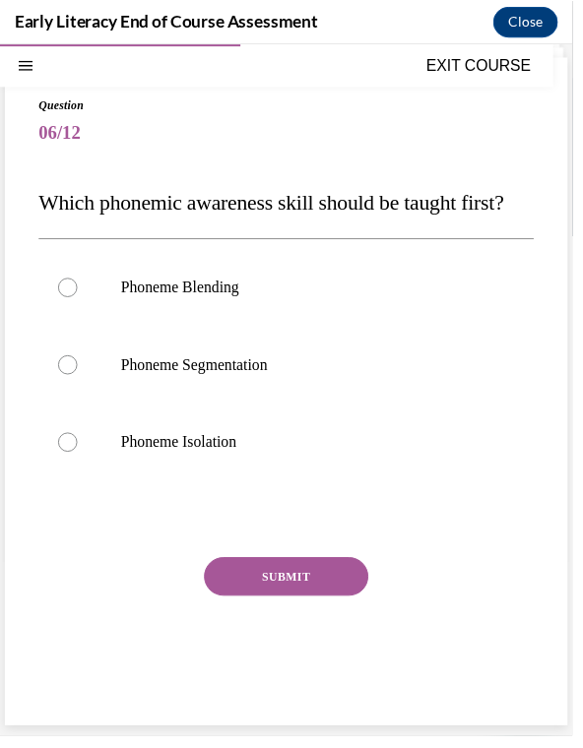
scroll to position [128, 0]
click at [348, 489] on div at bounding box center [291, 449] width 504 height 79
click at [323, 606] on button "SUBMIT" at bounding box center [291, 586] width 167 height 39
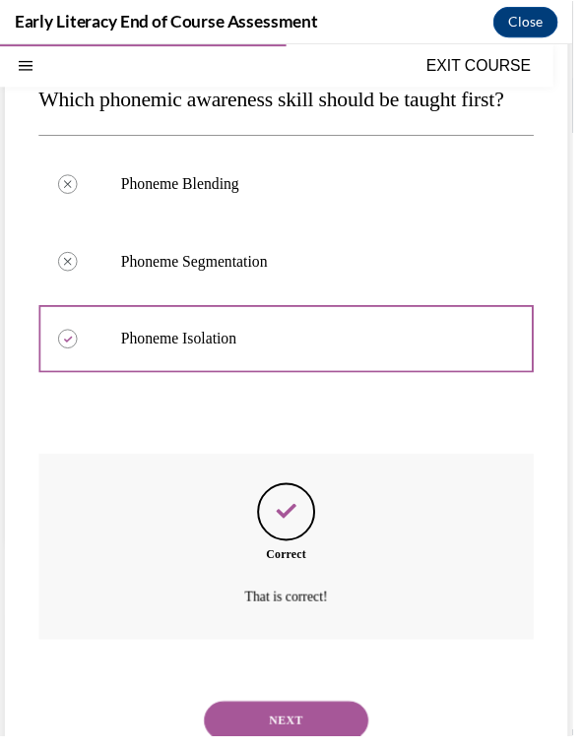
scroll to position [286, 0]
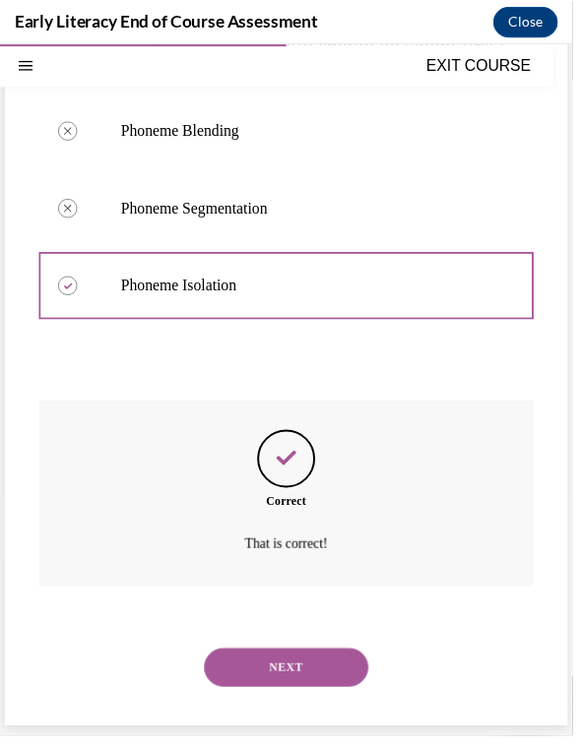
click at [293, 681] on button "NEXT" at bounding box center [291, 678] width 167 height 39
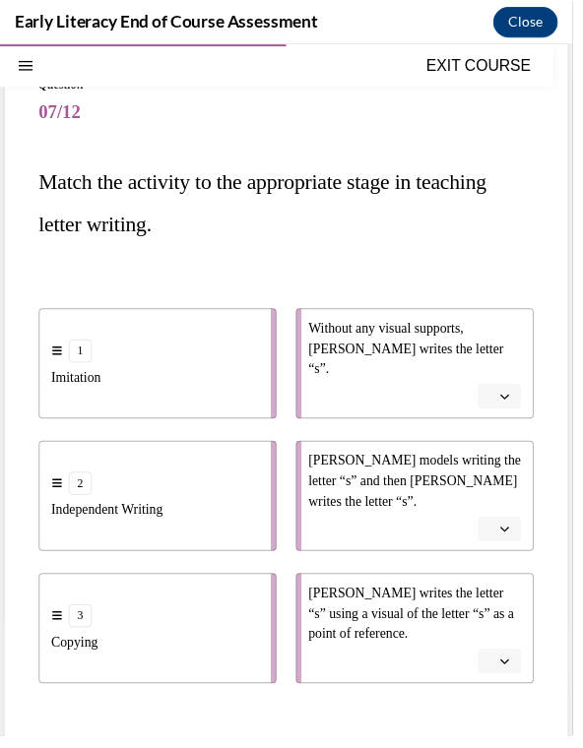
scroll to position [148, 0]
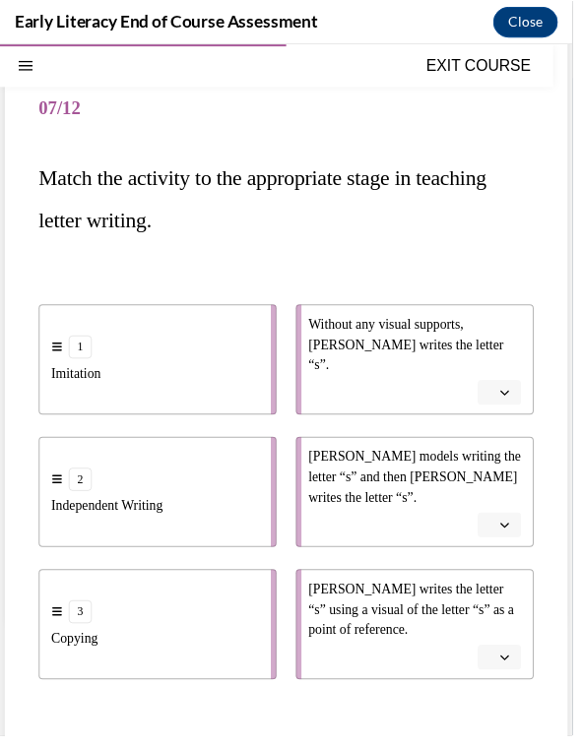
click at [518, 401] on icon "button" at bounding box center [514, 399] width 10 height 10
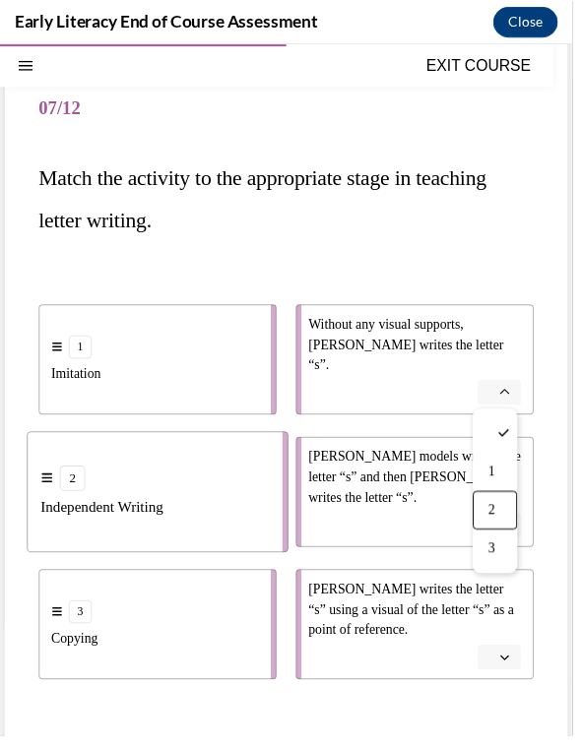
click at [506, 517] on div "2" at bounding box center [503, 518] width 45 height 39
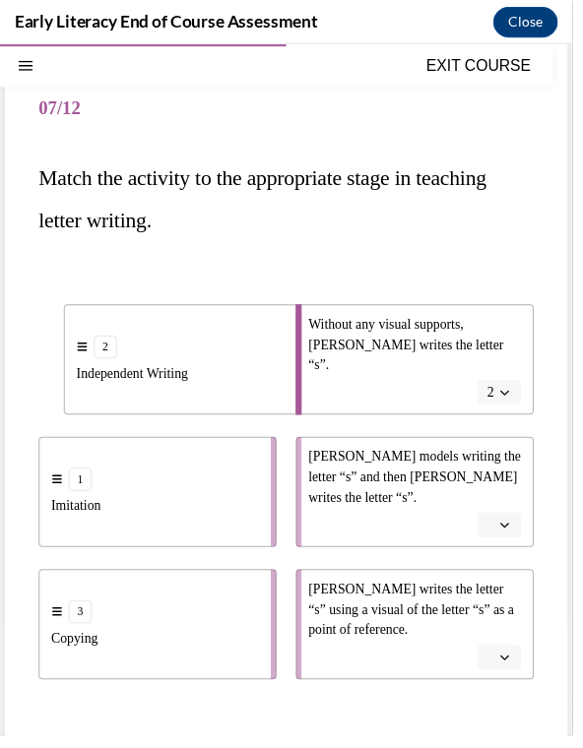
click at [517, 535] on icon "button" at bounding box center [514, 534] width 10 height 10
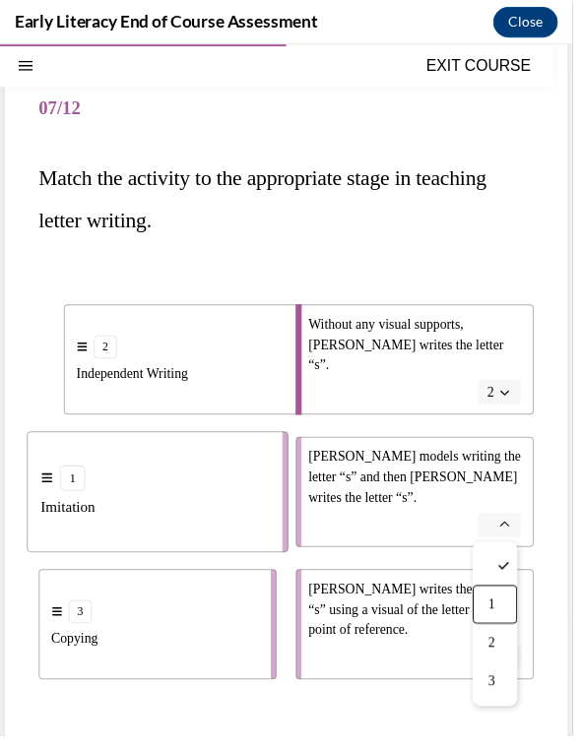
click at [503, 624] on div "1" at bounding box center [503, 614] width 45 height 39
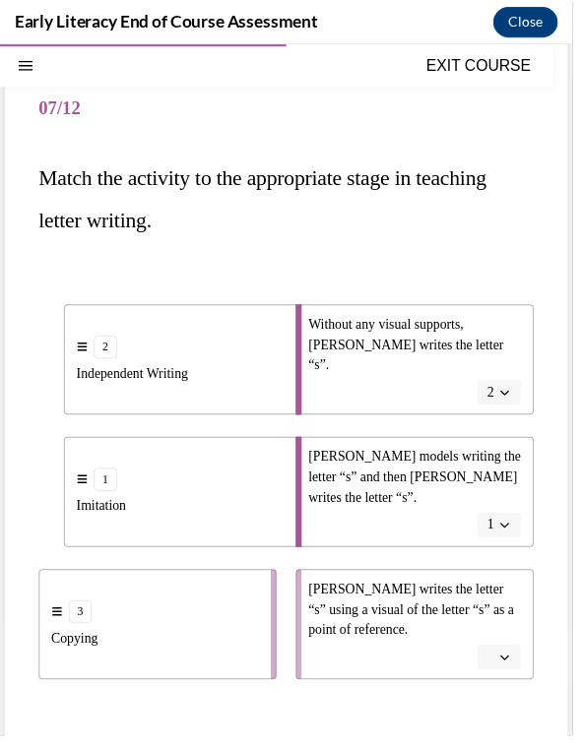
click at [503, 671] on button "button" at bounding box center [508, 668] width 44 height 26
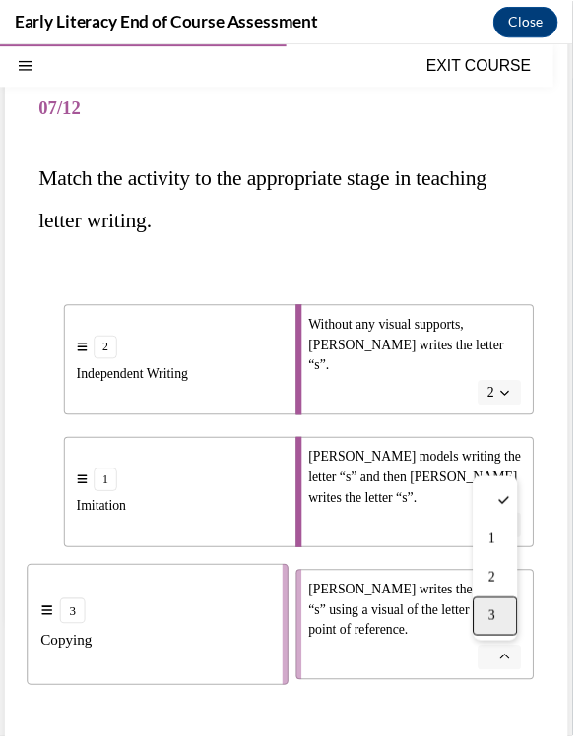
click at [505, 636] on div "3" at bounding box center [503, 626] width 45 height 39
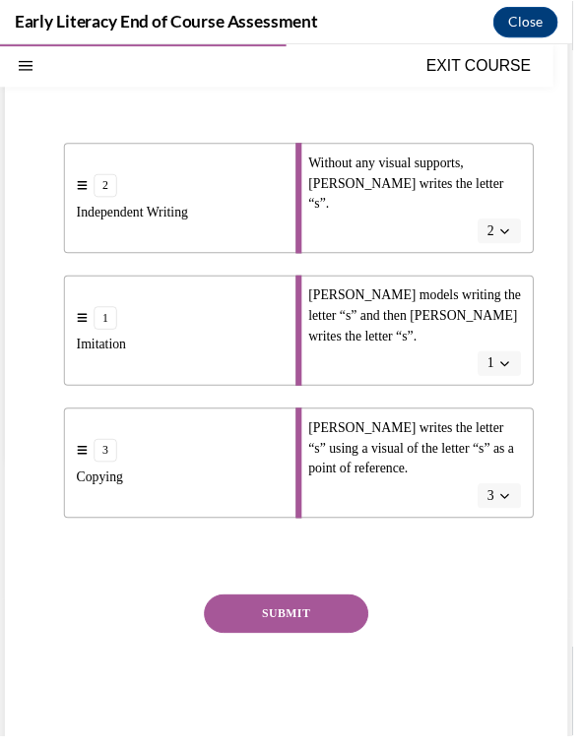
click at [336, 619] on button "SUBMIT" at bounding box center [291, 623] width 167 height 39
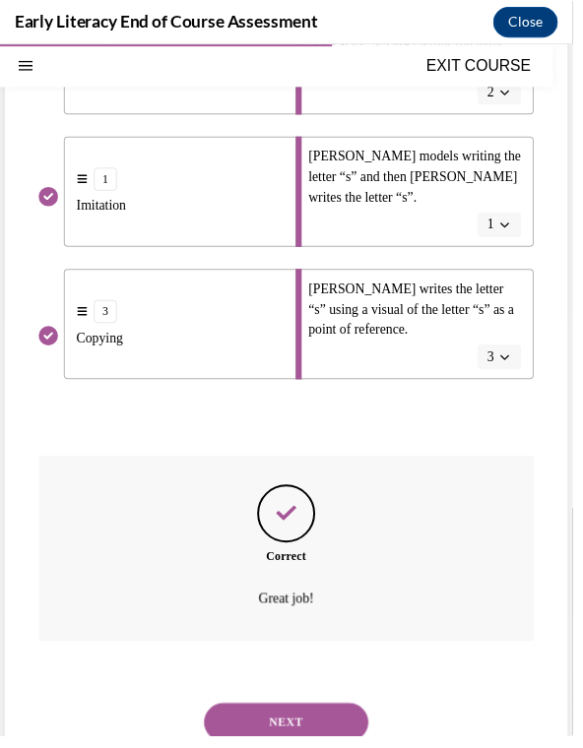
scroll to position [470, 0]
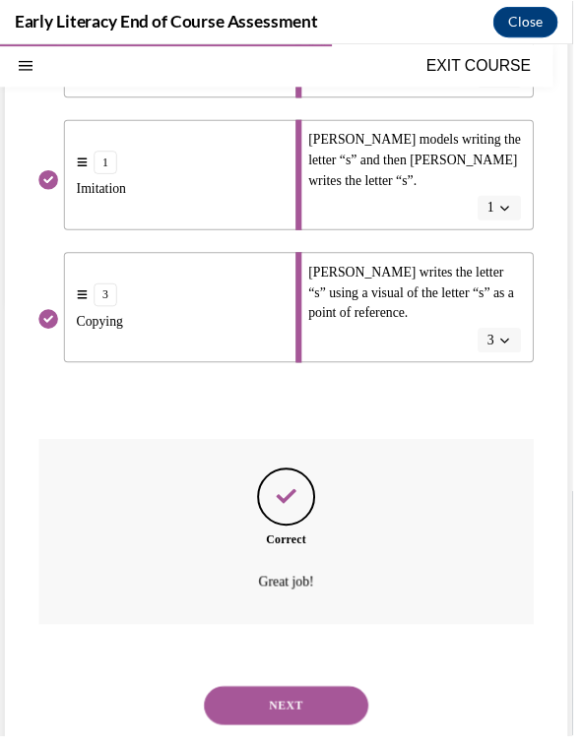
click at [323, 700] on button "NEXT" at bounding box center [291, 717] width 167 height 39
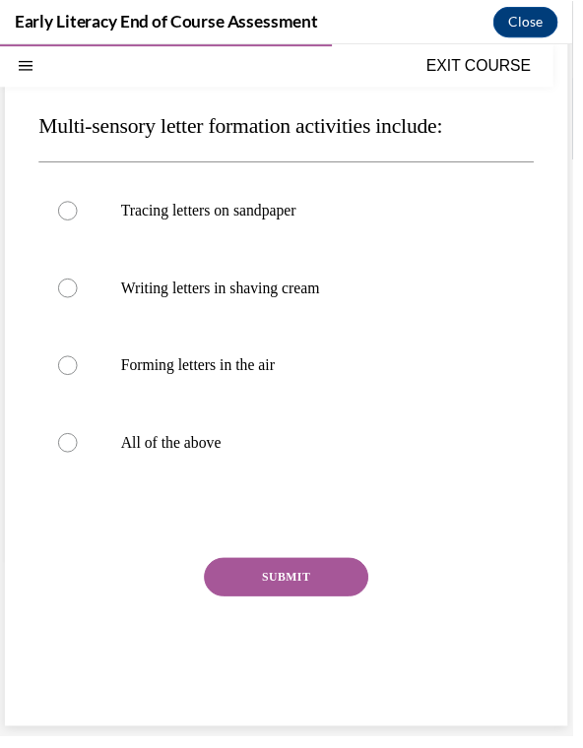
scroll to position [163, 0]
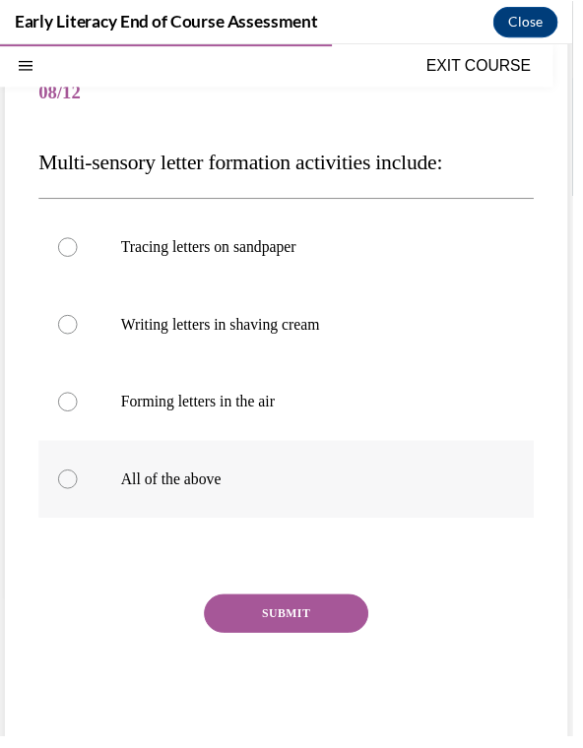
click at [392, 514] on div at bounding box center [291, 487] width 504 height 79
click at [345, 628] on button "SUBMIT" at bounding box center [291, 623] width 167 height 39
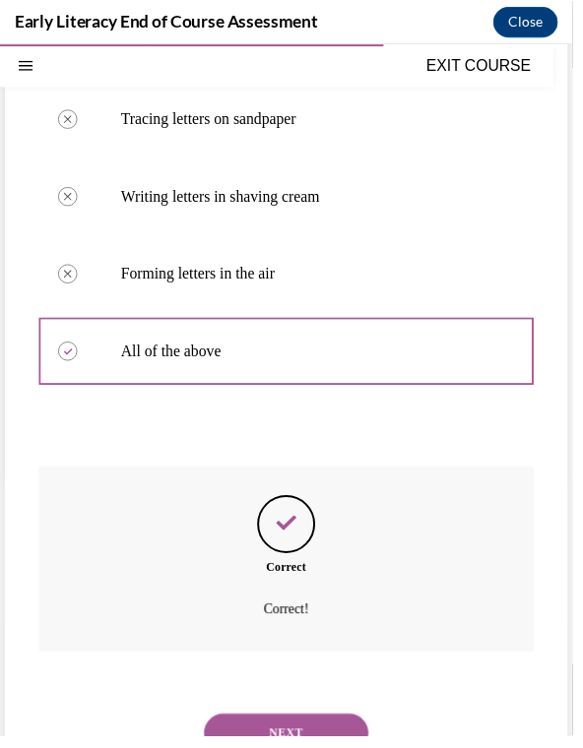
scroll to position [322, 0]
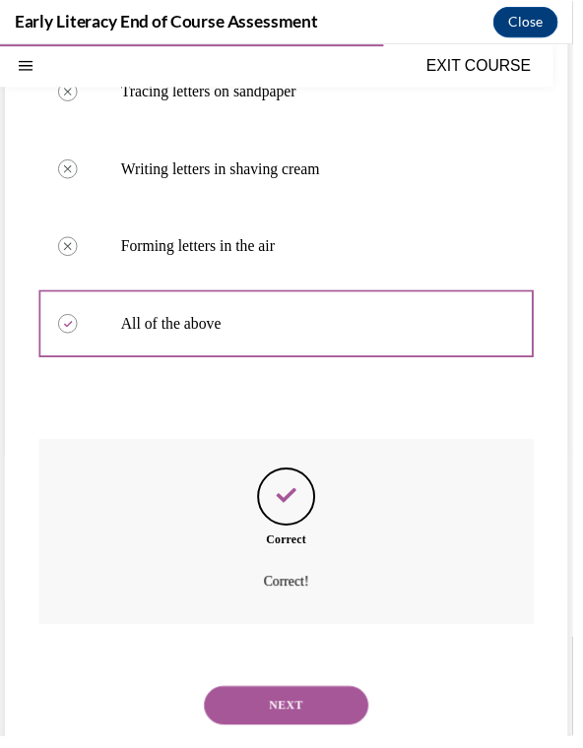
click at [301, 700] on button "NEXT" at bounding box center [291, 717] width 167 height 39
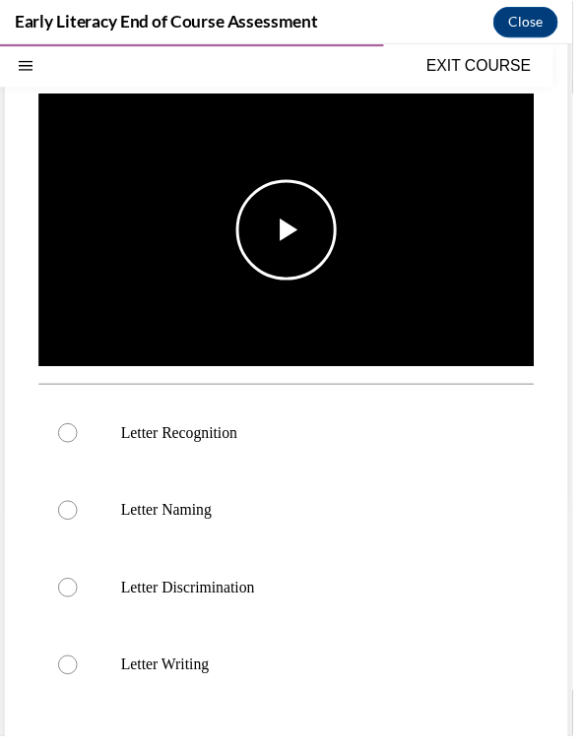
scroll to position [271, 0]
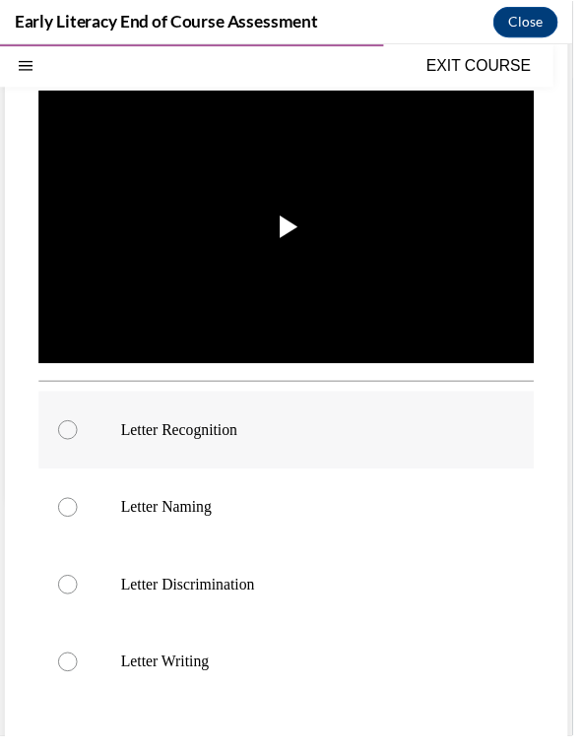
click at [308, 455] on div at bounding box center [291, 437] width 504 height 79
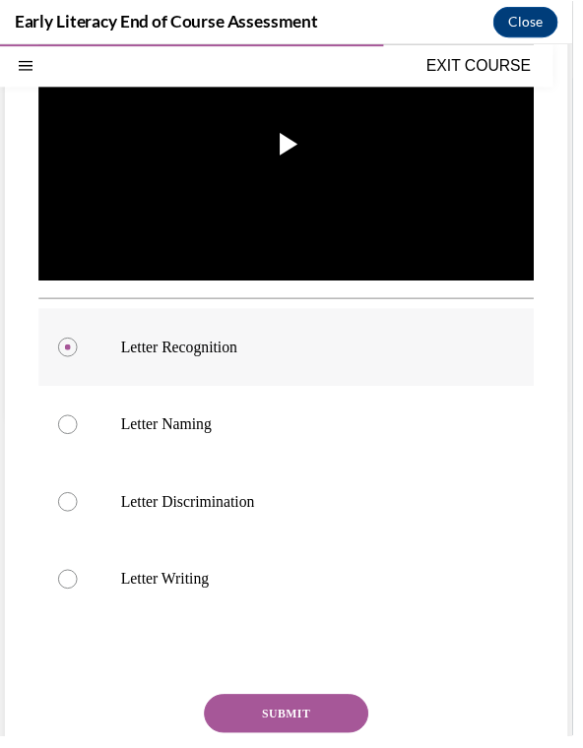
scroll to position [355, 0]
click at [263, 734] on button "SUBMIT" at bounding box center [291, 725] width 167 height 39
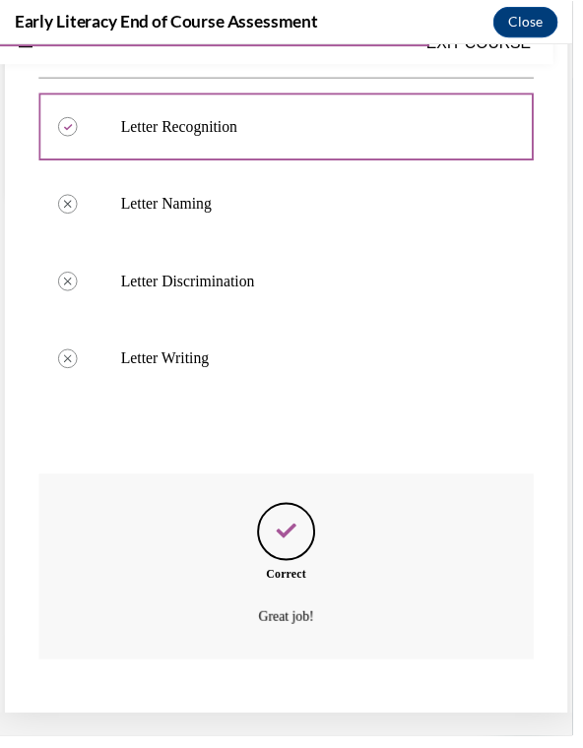
scroll to position [615, 0]
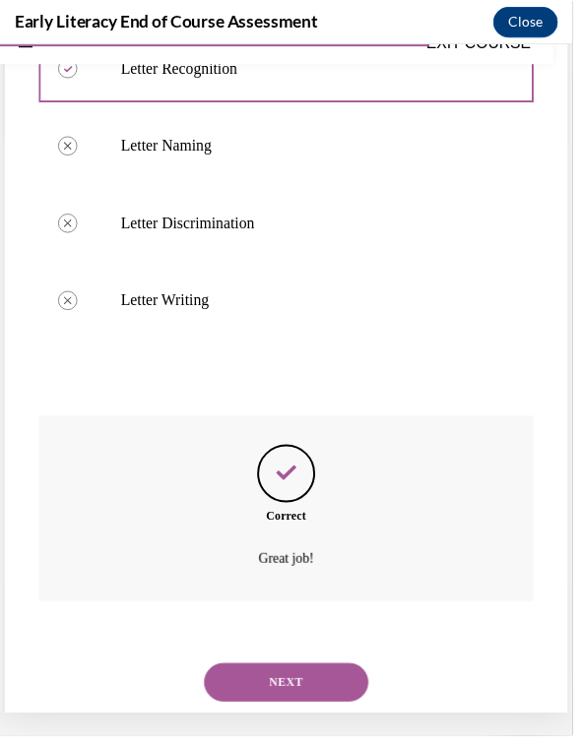
click at [280, 689] on button "NEXT" at bounding box center [291, 693] width 167 height 39
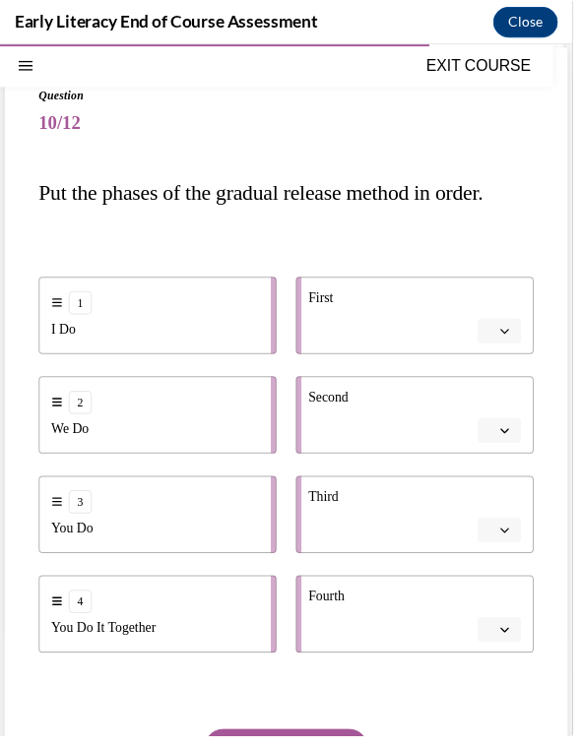
scroll to position [133, 0]
click at [520, 351] on li "First" at bounding box center [422, 319] width 242 height 79
click at [514, 342] on span "button" at bounding box center [514, 336] width 14 height 14
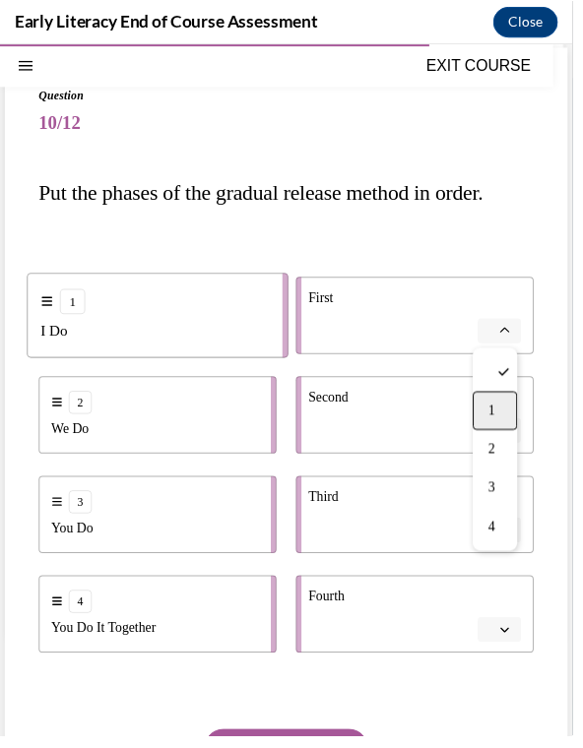
click at [505, 426] on div "1" at bounding box center [503, 417] width 45 height 39
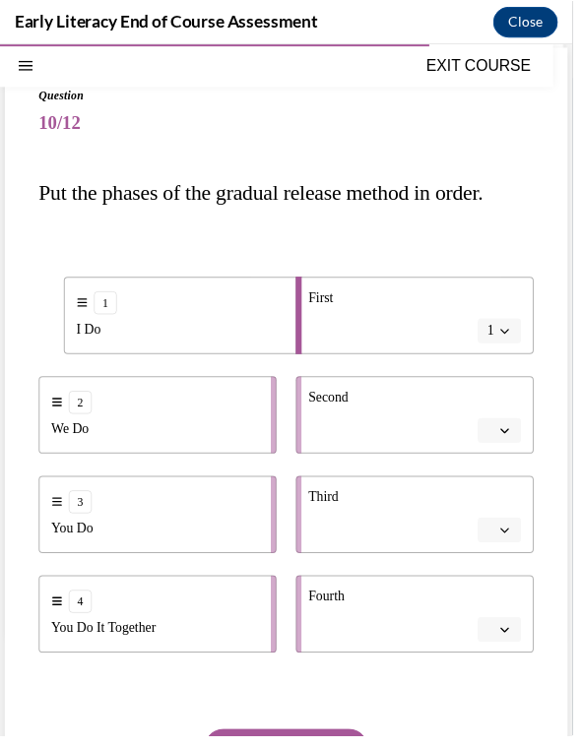
click at [509, 445] on button "button" at bounding box center [508, 437] width 44 height 26
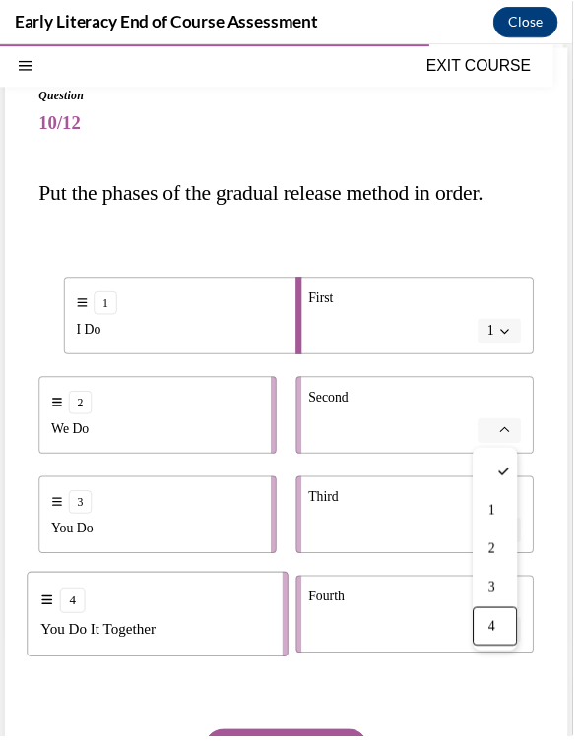
click at [497, 641] on span "4" at bounding box center [500, 637] width 7 height 16
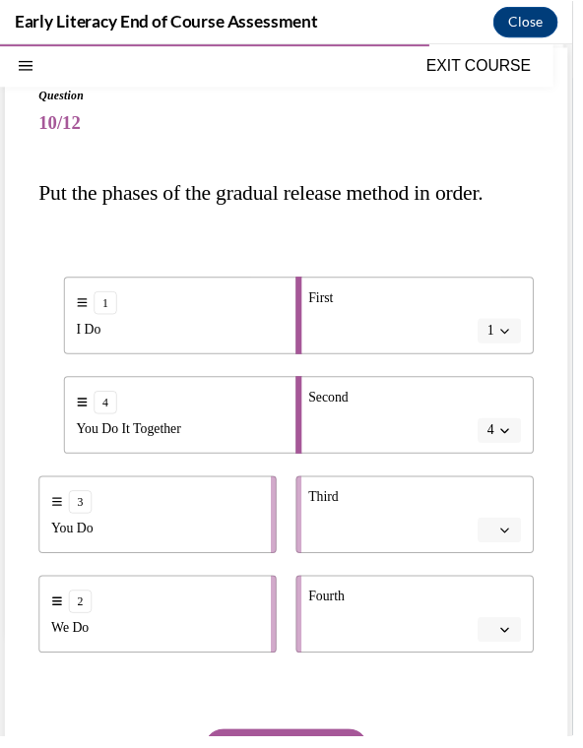
click at [513, 541] on icon "button" at bounding box center [514, 538] width 10 height 10
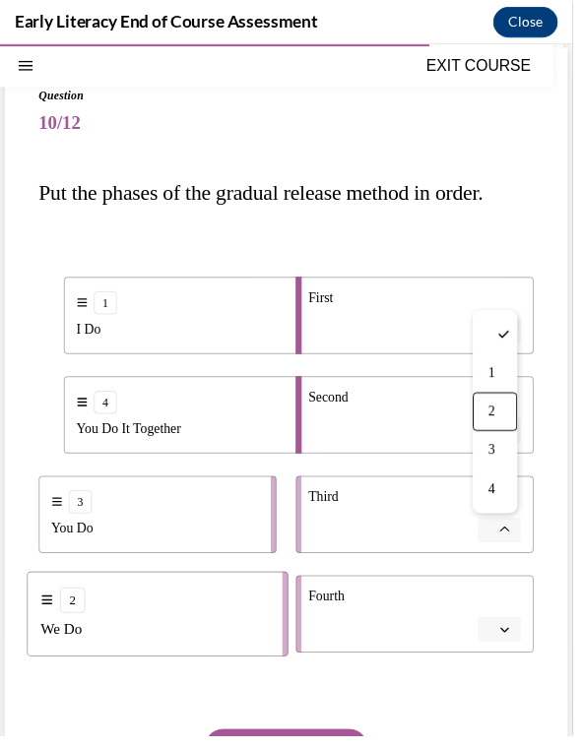
click at [496, 413] on div "2" at bounding box center [503, 418] width 45 height 39
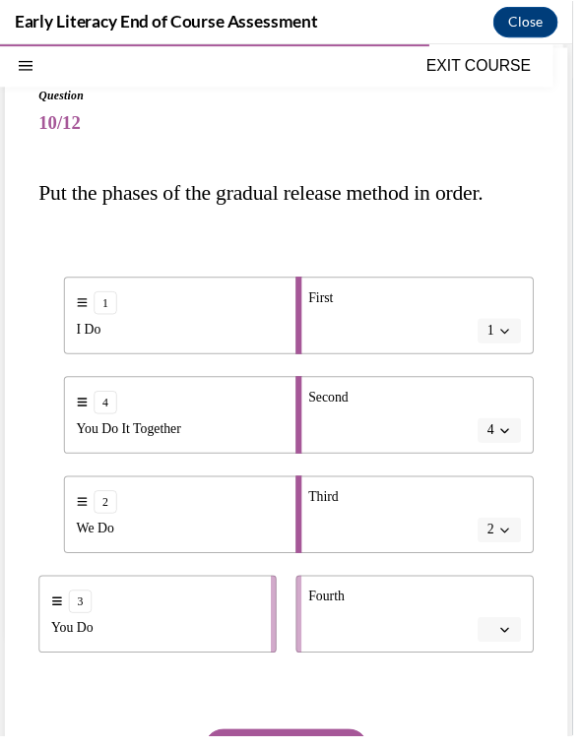
click at [500, 638] on span "Please select an option" at bounding box center [499, 640] width 7 height 20
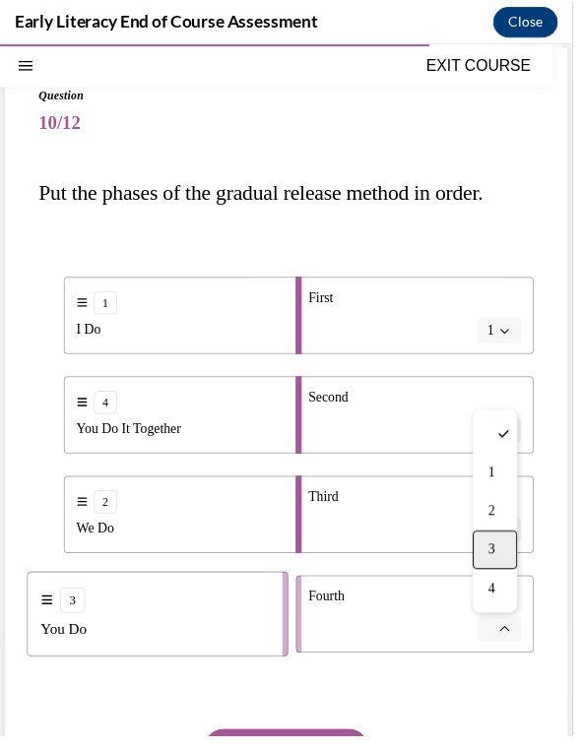
click at [506, 554] on div "3" at bounding box center [503, 558] width 45 height 39
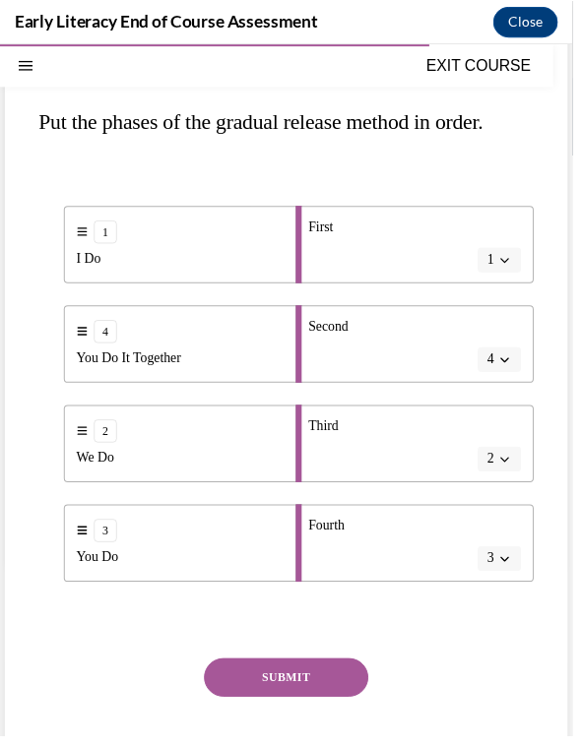
click at [330, 686] on button "SUBMIT" at bounding box center [291, 688] width 167 height 39
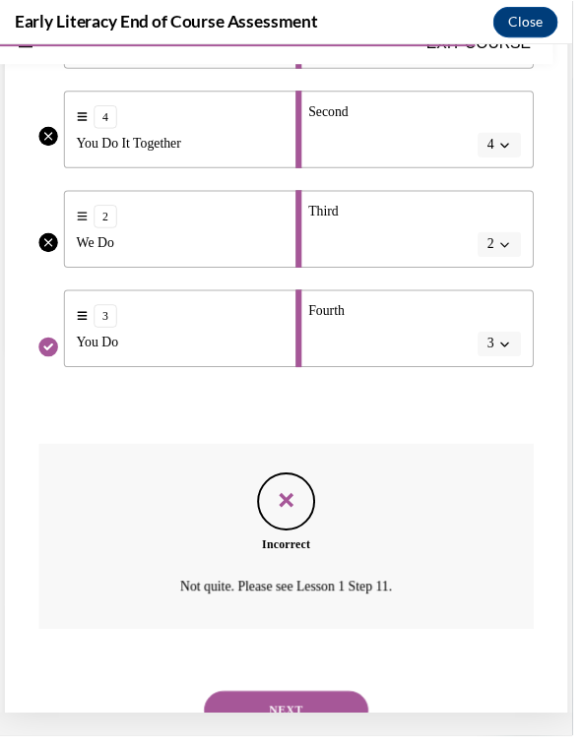
scroll to position [428, 0]
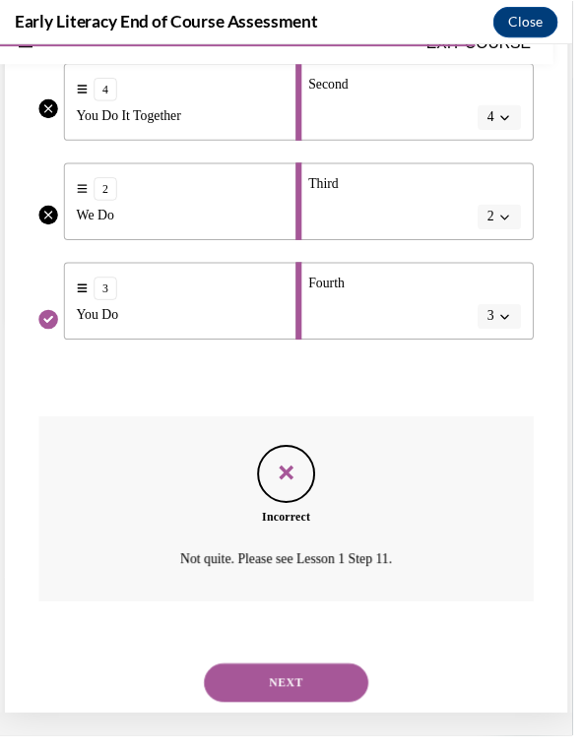
click at [317, 674] on button "NEXT" at bounding box center [291, 693] width 167 height 39
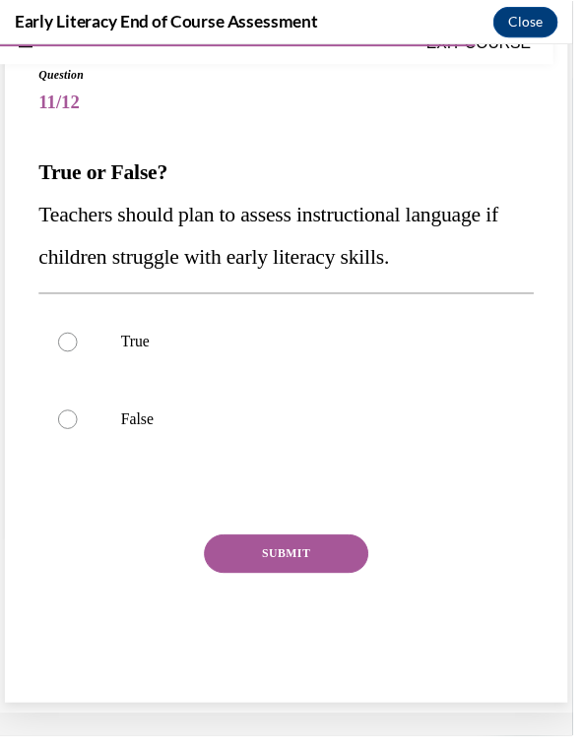
scroll to position [93, 0]
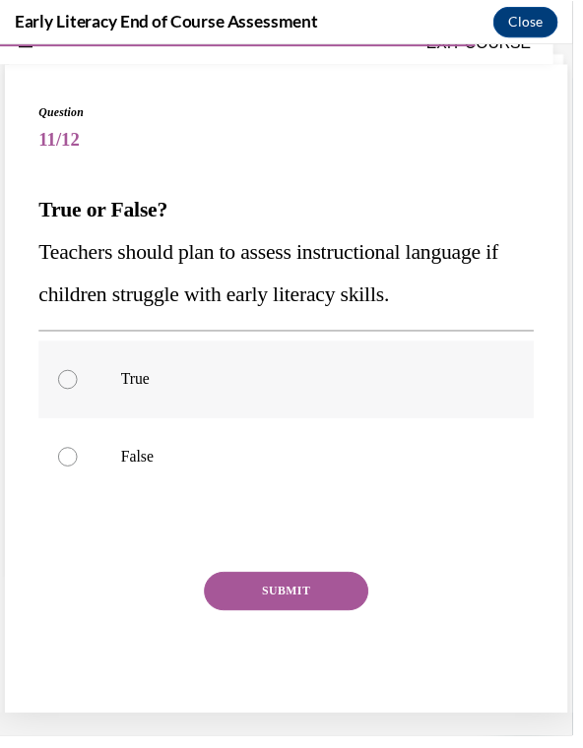
click at [257, 387] on p "True" at bounding box center [308, 385] width 371 height 20
click at [261, 601] on button "SUBMIT" at bounding box center [291, 600] width 167 height 39
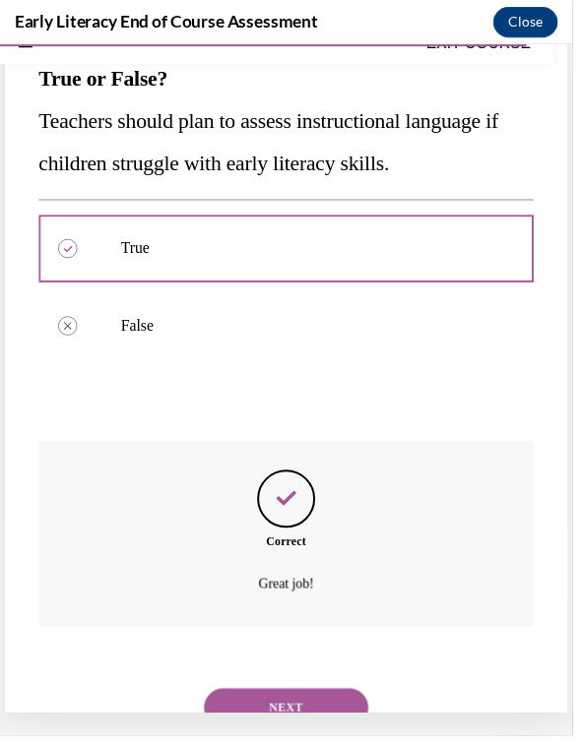
scroll to position [251, 0]
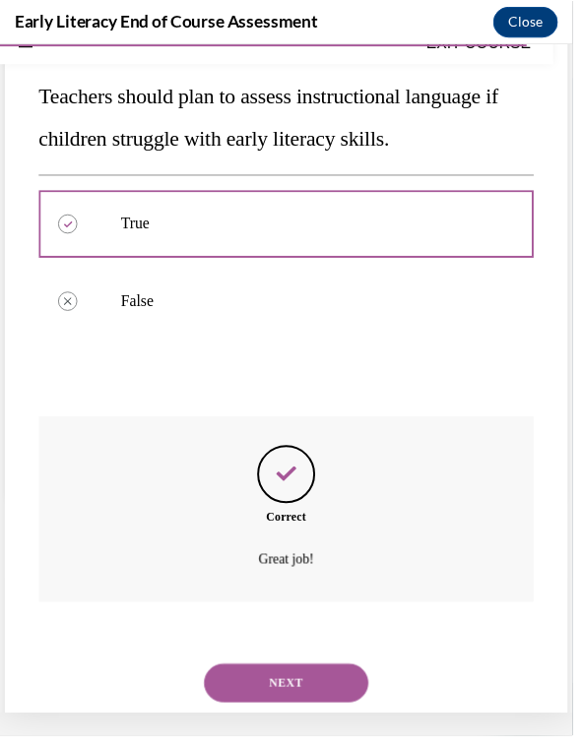
click at [241, 674] on button "NEXT" at bounding box center [291, 693] width 167 height 39
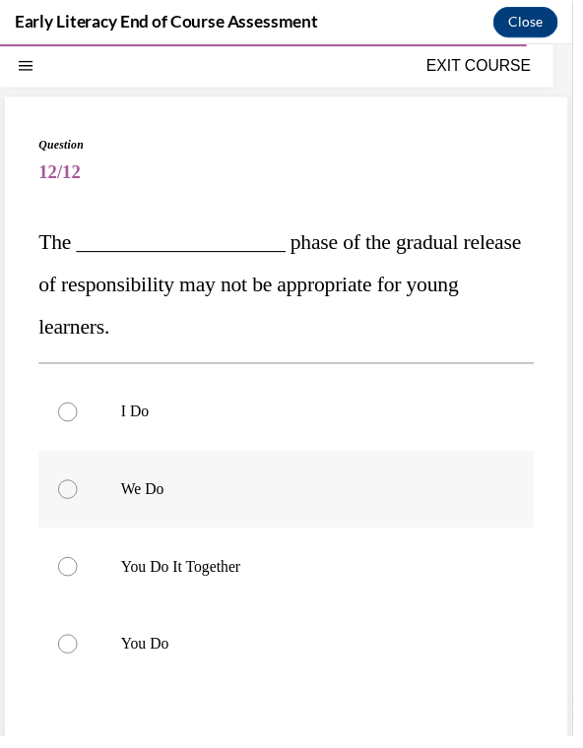
scroll to position [83, 0]
click at [220, 655] on p "You Do" at bounding box center [308, 655] width 371 height 20
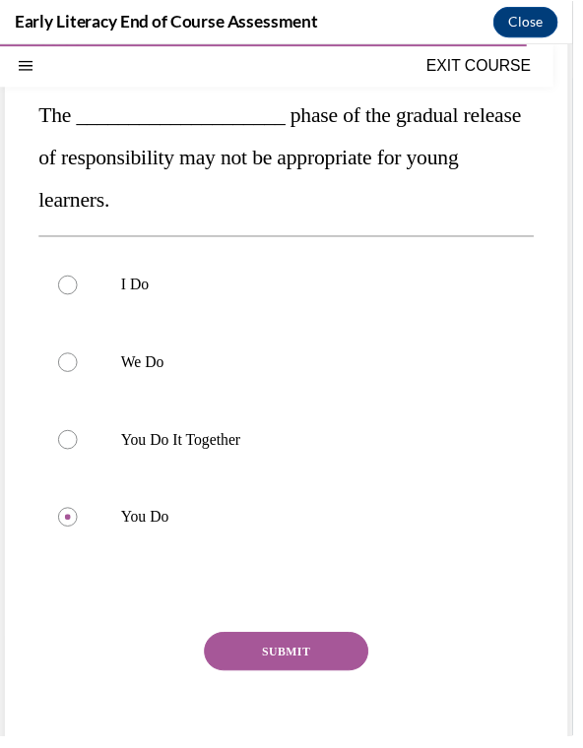
click at [253, 667] on button "SUBMIT" at bounding box center [291, 662] width 167 height 39
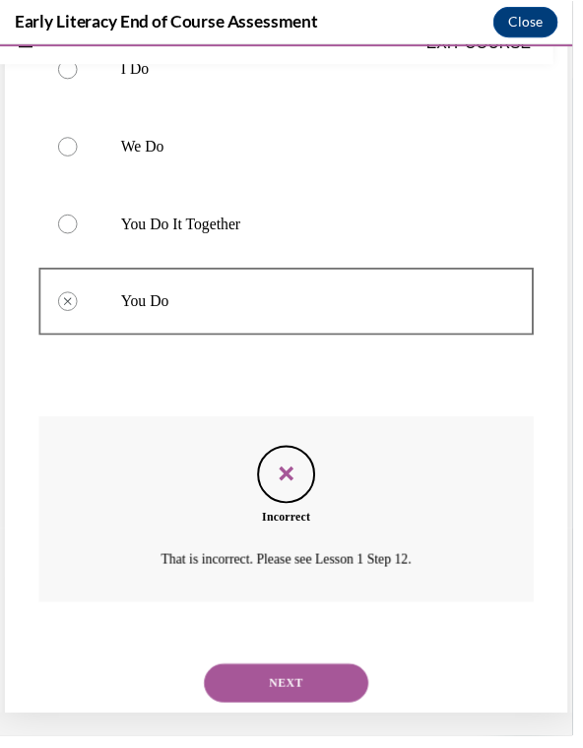
click at [253, 675] on button "NEXT" at bounding box center [291, 693] width 167 height 39
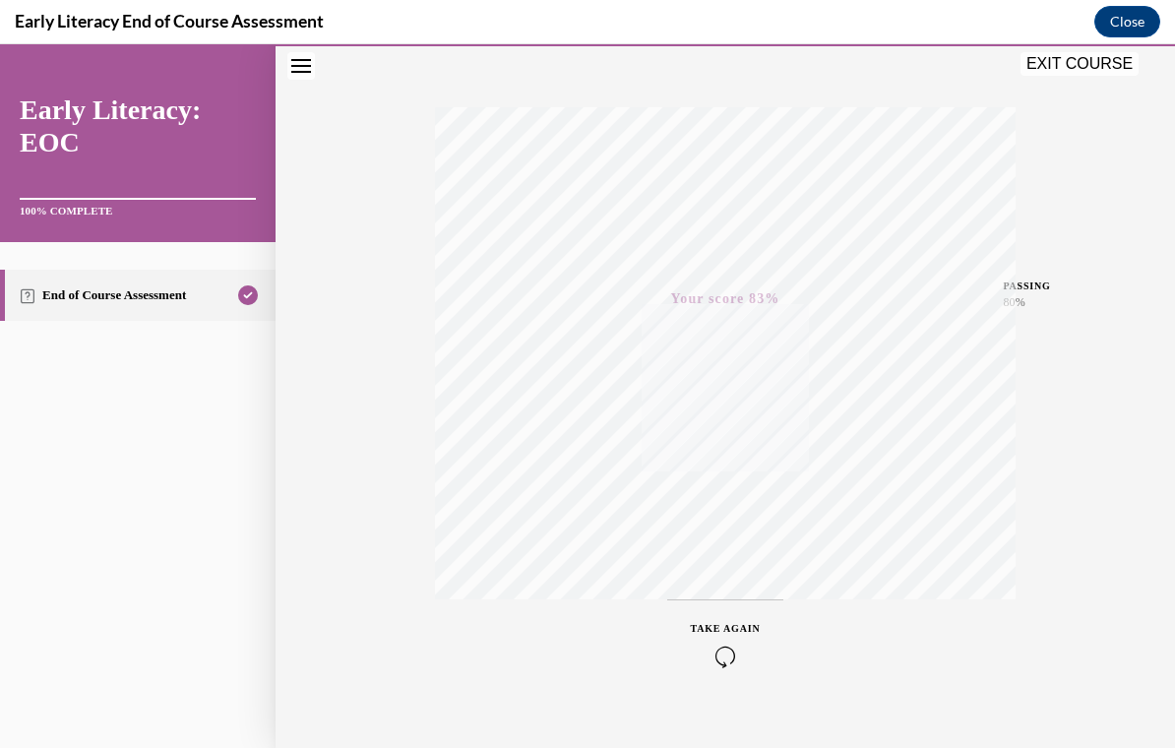
scroll to position [305, 0]
click at [1042, 68] on button "EXIT COURSE" at bounding box center [1080, 64] width 118 height 24
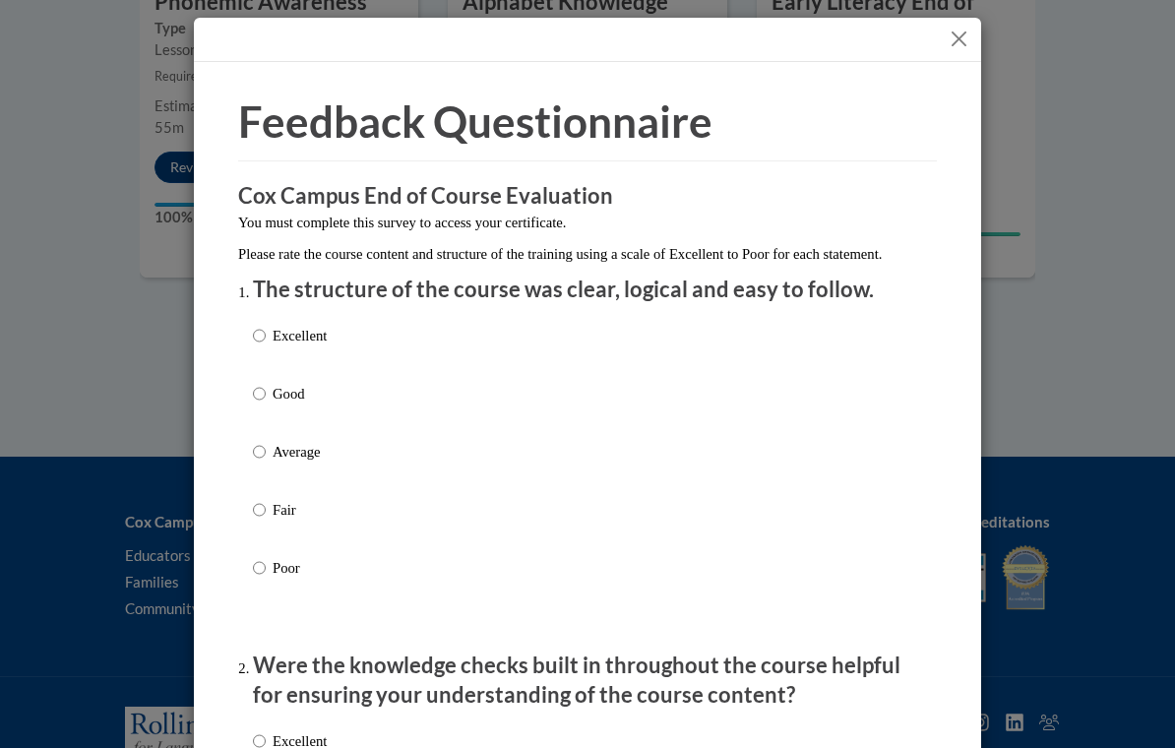
click at [262, 338] on input "Excellent" at bounding box center [259, 336] width 13 height 22
radio input "true"
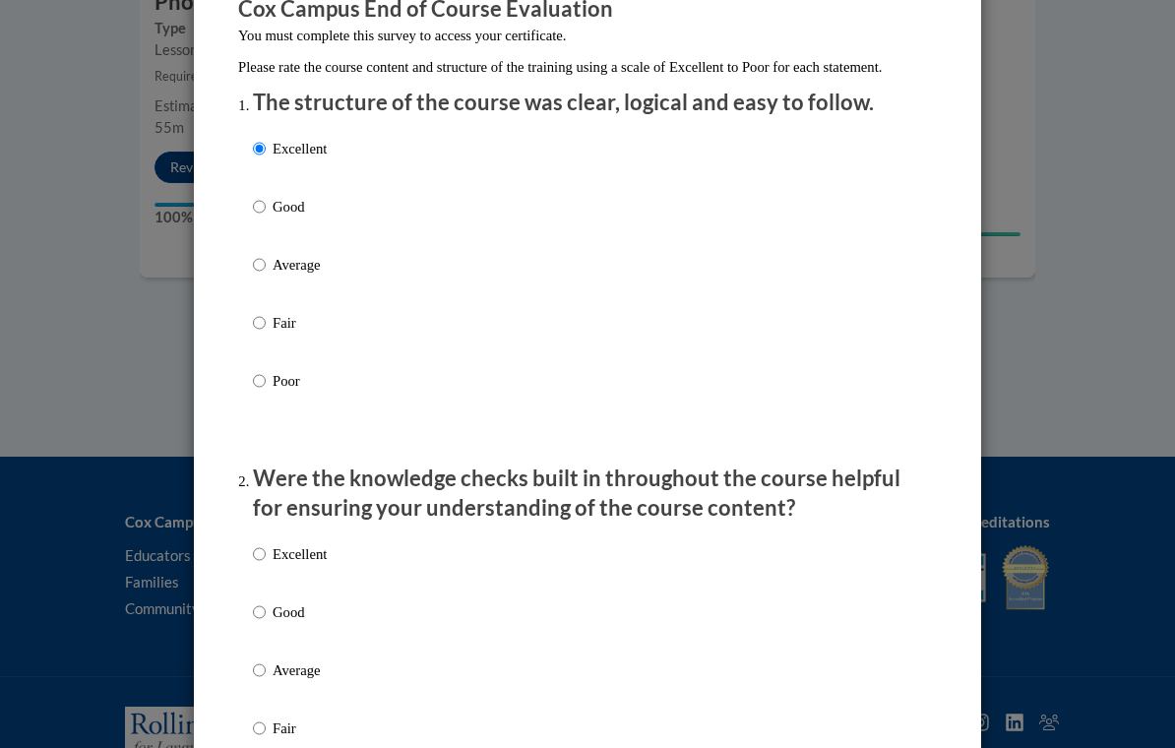
scroll to position [284, 0]
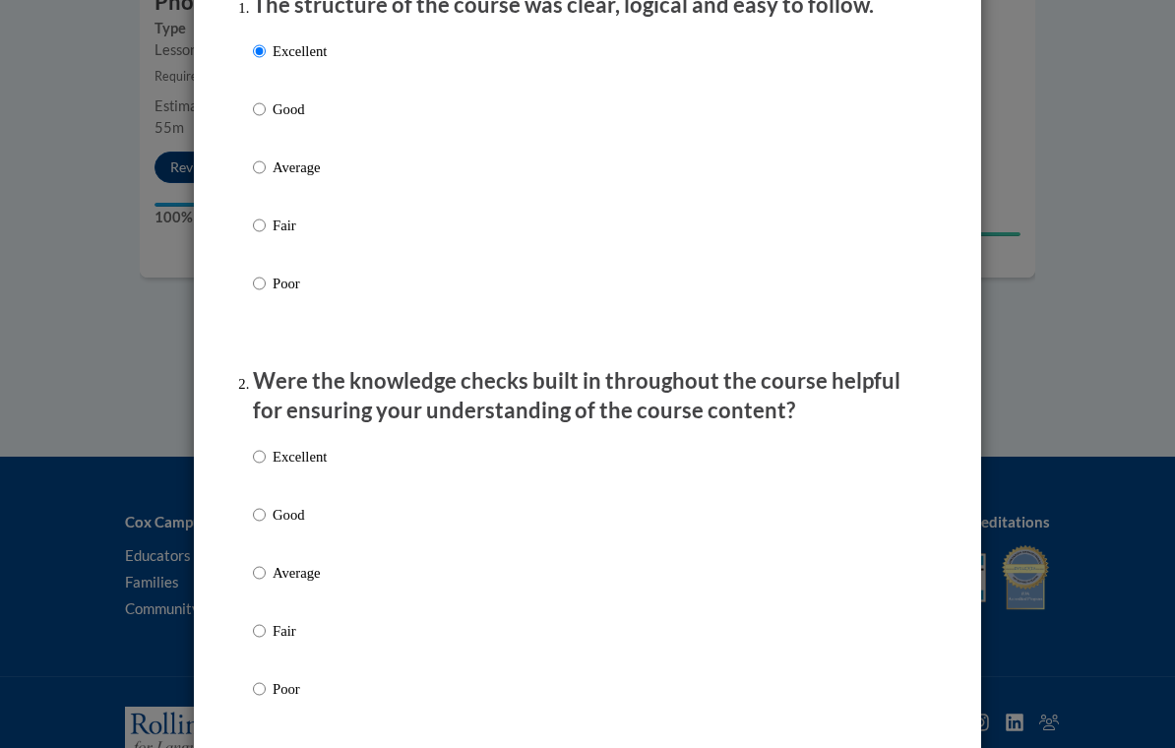
click at [262, 464] on input "Excellent" at bounding box center [259, 457] width 13 height 22
radio input "true"
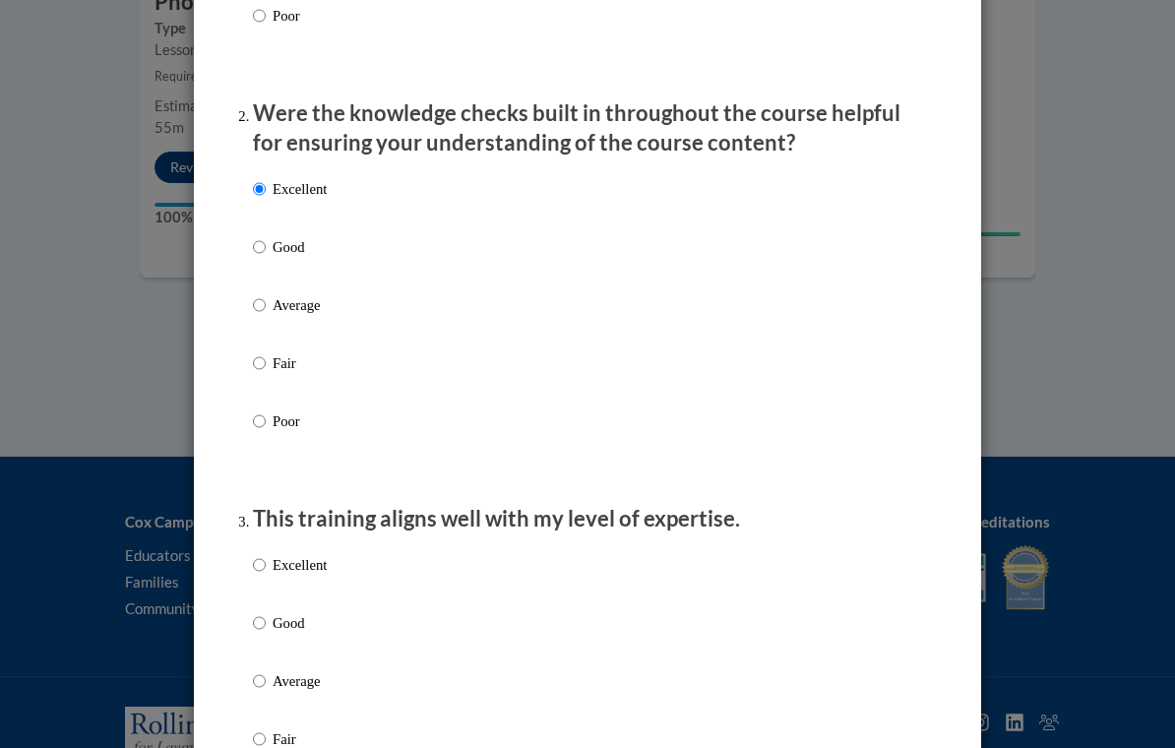
scroll to position [596, 0]
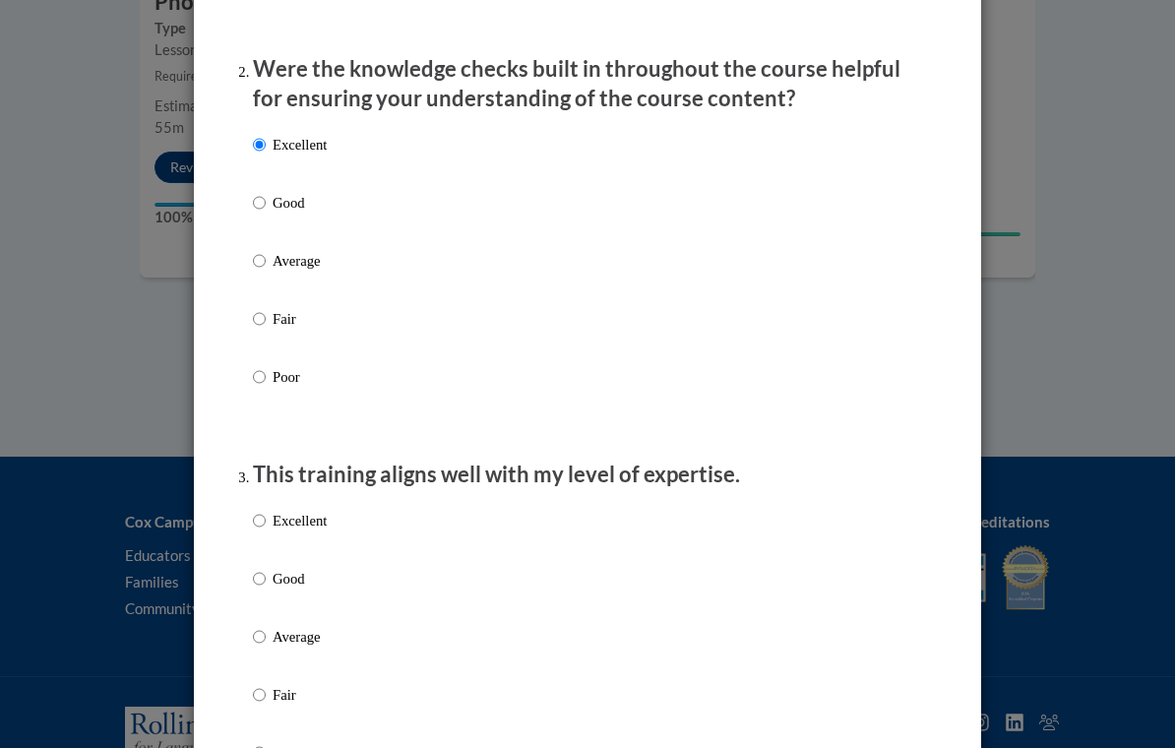
click at [267, 529] on label "Excellent" at bounding box center [290, 536] width 74 height 53
click at [266, 529] on input "Excellent" at bounding box center [259, 521] width 13 height 22
radio input "true"
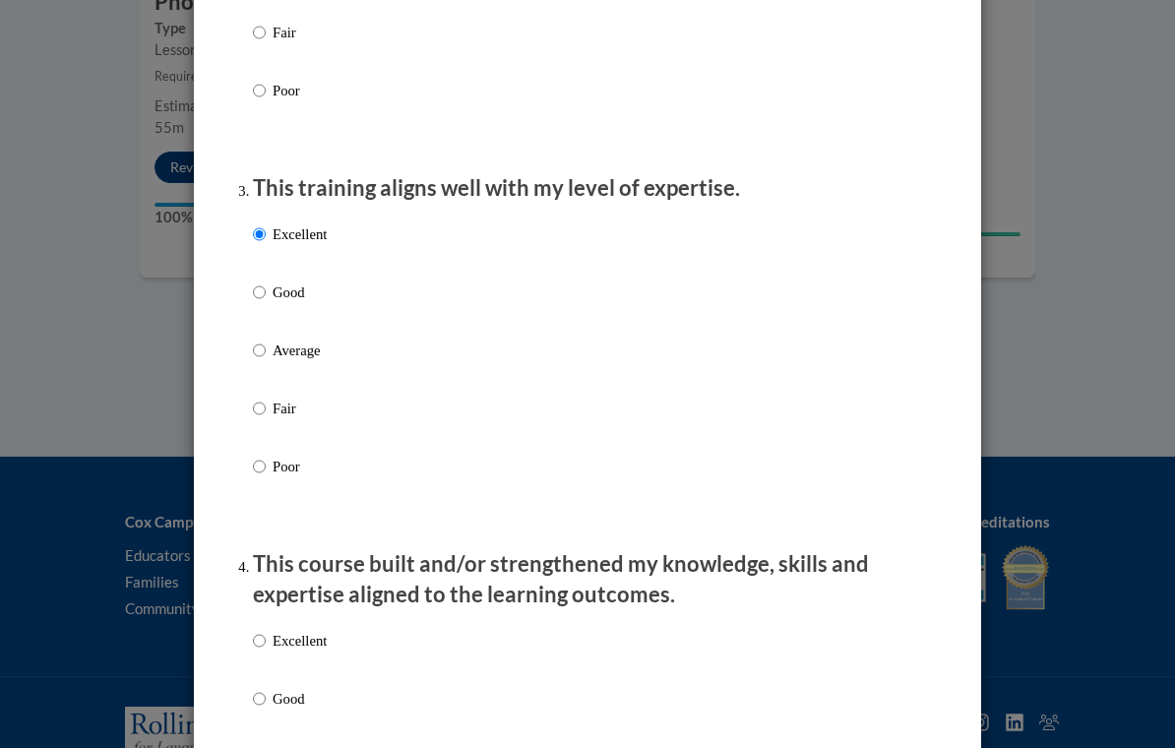
scroll to position [945, 0]
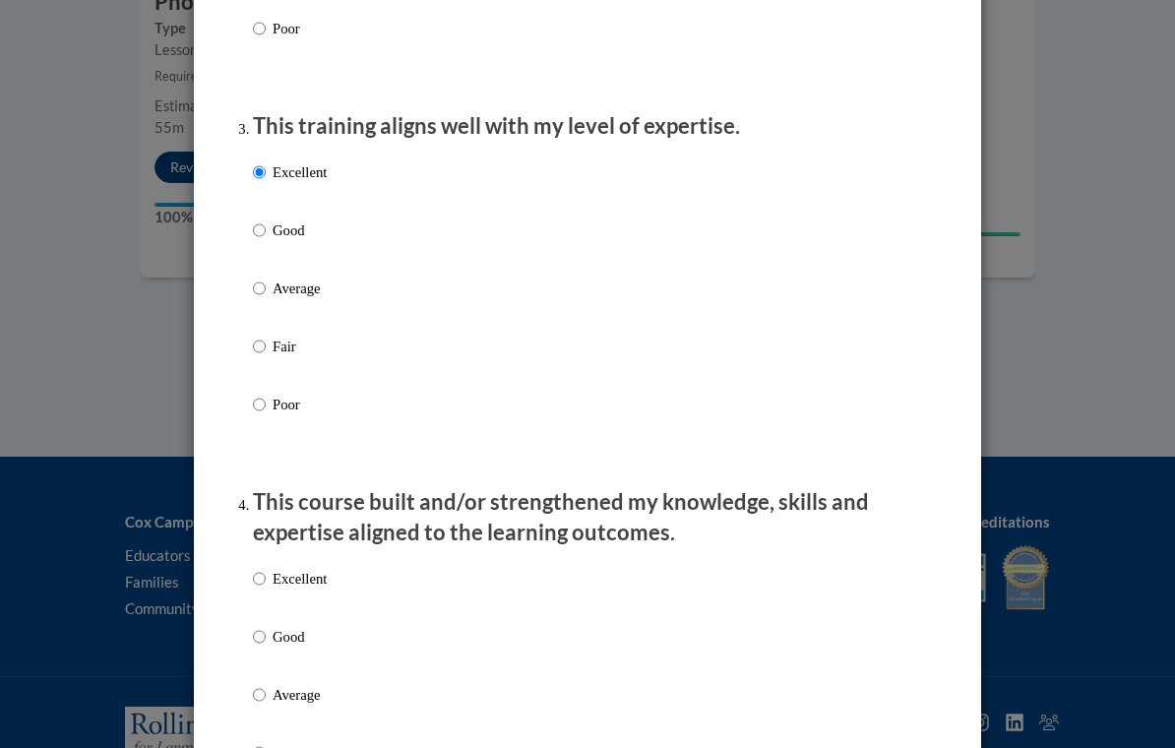
click at [278, 583] on p "Excellent" at bounding box center [300, 579] width 54 height 22
click at [266, 583] on input "Excellent" at bounding box center [259, 579] width 13 height 22
radio input "true"
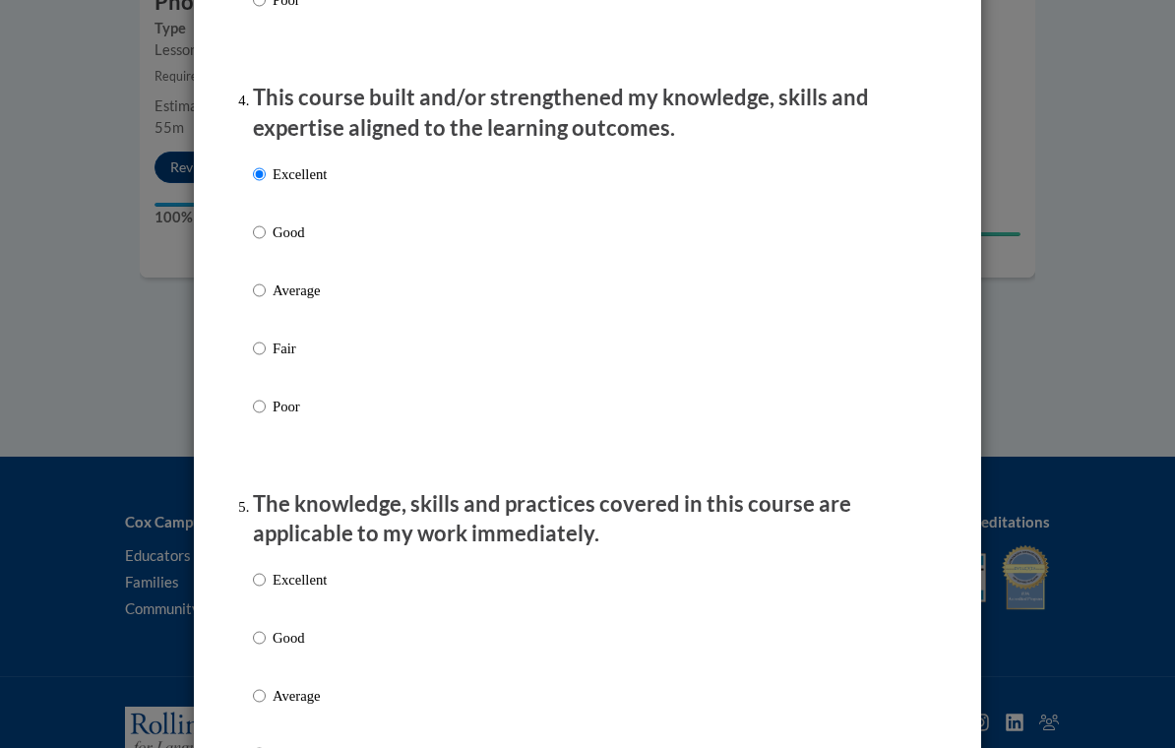
scroll to position [1431, 0]
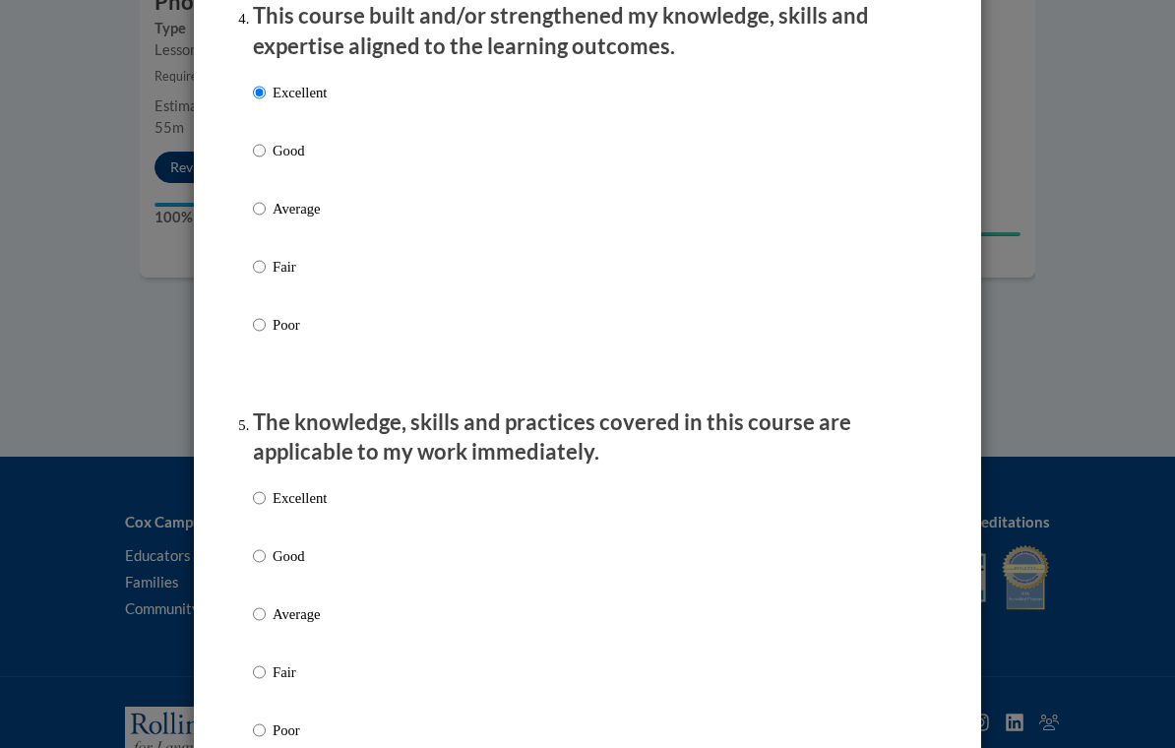
click at [297, 487] on p "Excellent" at bounding box center [300, 498] width 54 height 22
click at [266, 487] on input "Excellent" at bounding box center [259, 498] width 13 height 22
radio input "true"
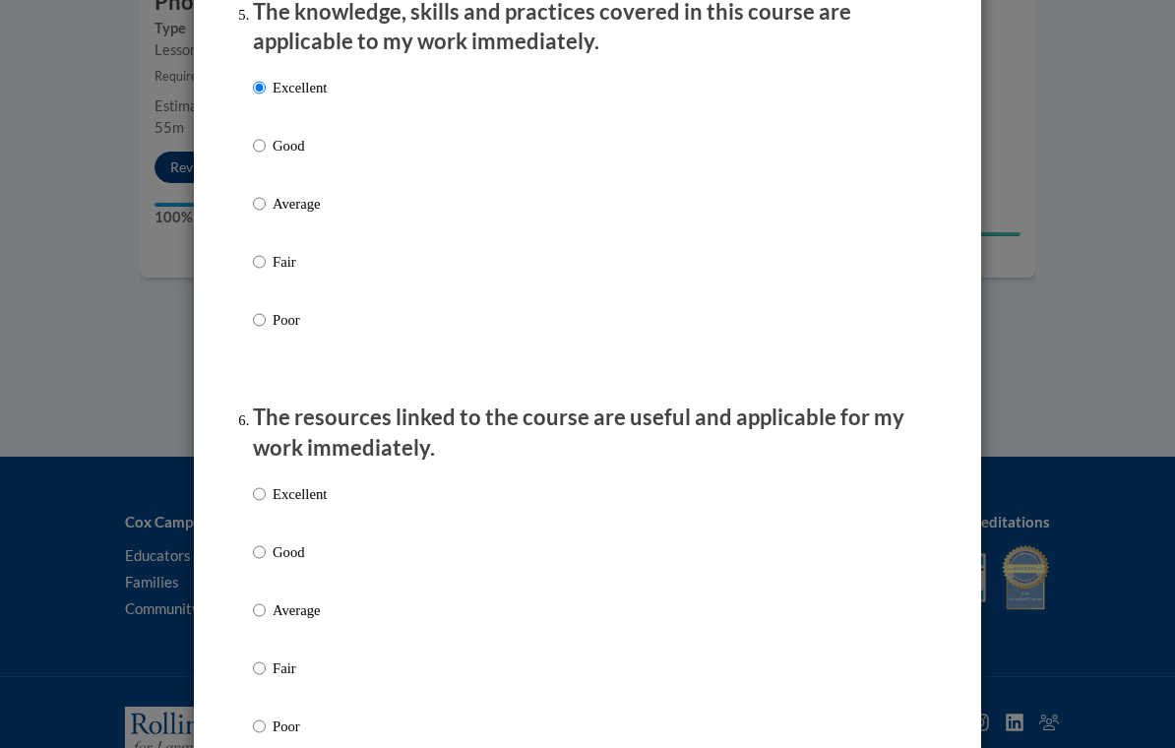
click at [297, 484] on p "Excellent" at bounding box center [300, 494] width 54 height 22
click at [266, 484] on input "Excellent" at bounding box center [259, 494] width 13 height 22
radio input "true"
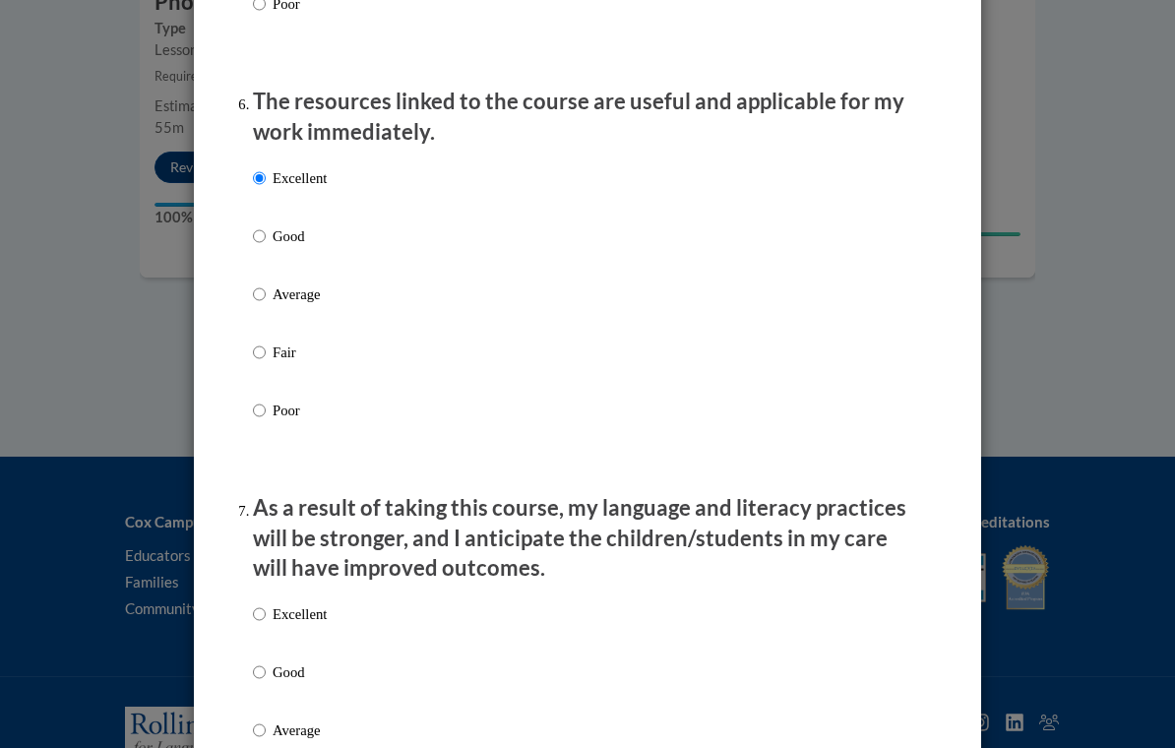
scroll to position [2203, 0]
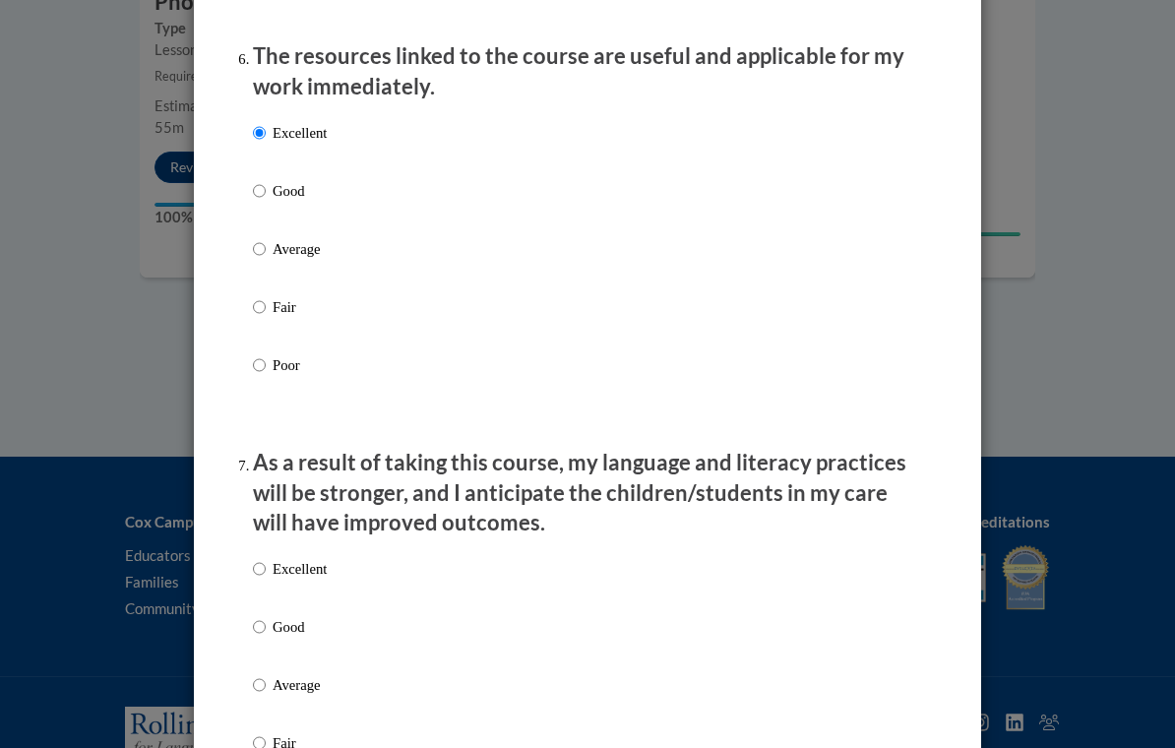
click at [284, 566] on p "Excellent" at bounding box center [300, 569] width 54 height 22
click at [266, 566] on input "Excellent" at bounding box center [259, 569] width 13 height 22
radio input "true"
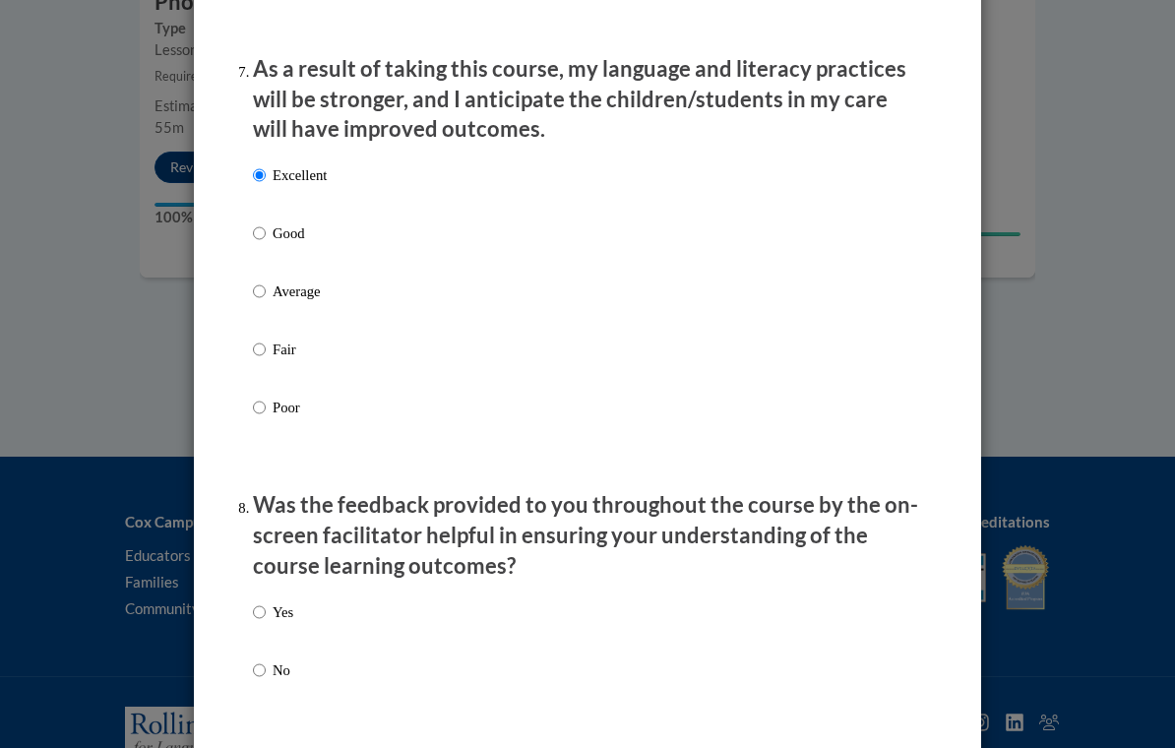
scroll to position [2689, 0]
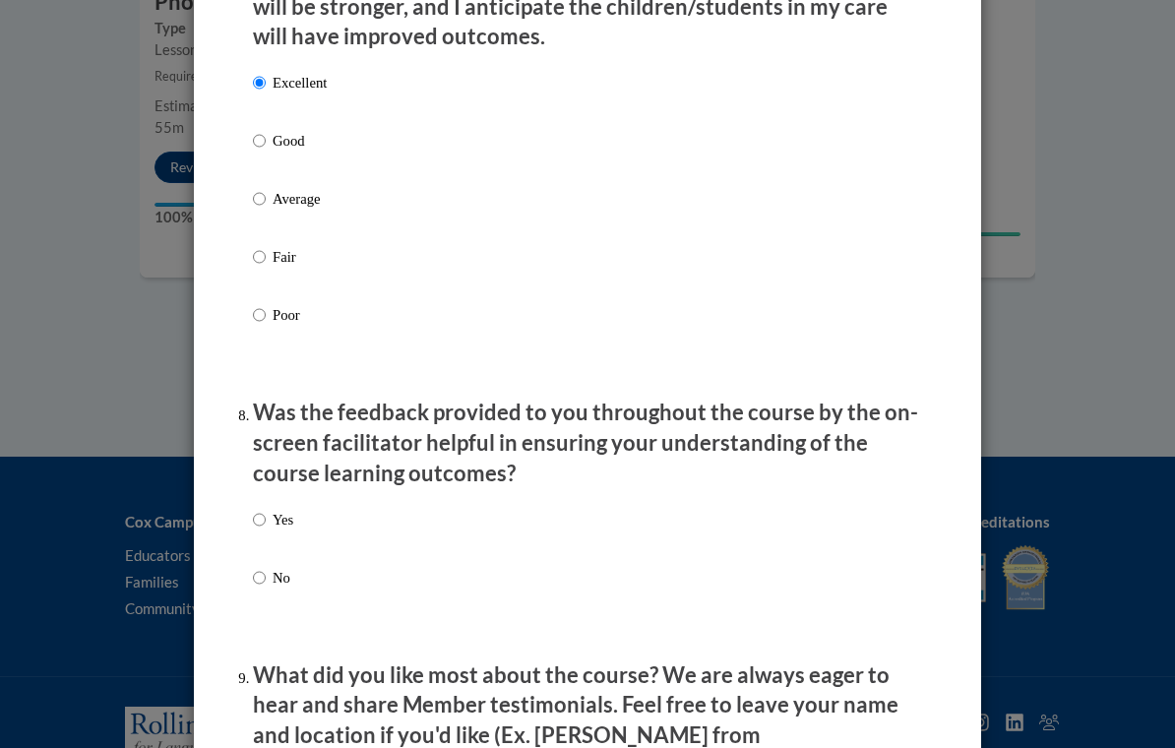
click at [279, 523] on label "Yes" at bounding box center [273, 535] width 40 height 53
click at [266, 523] on input "Yes" at bounding box center [259, 520] width 13 height 22
radio input "true"
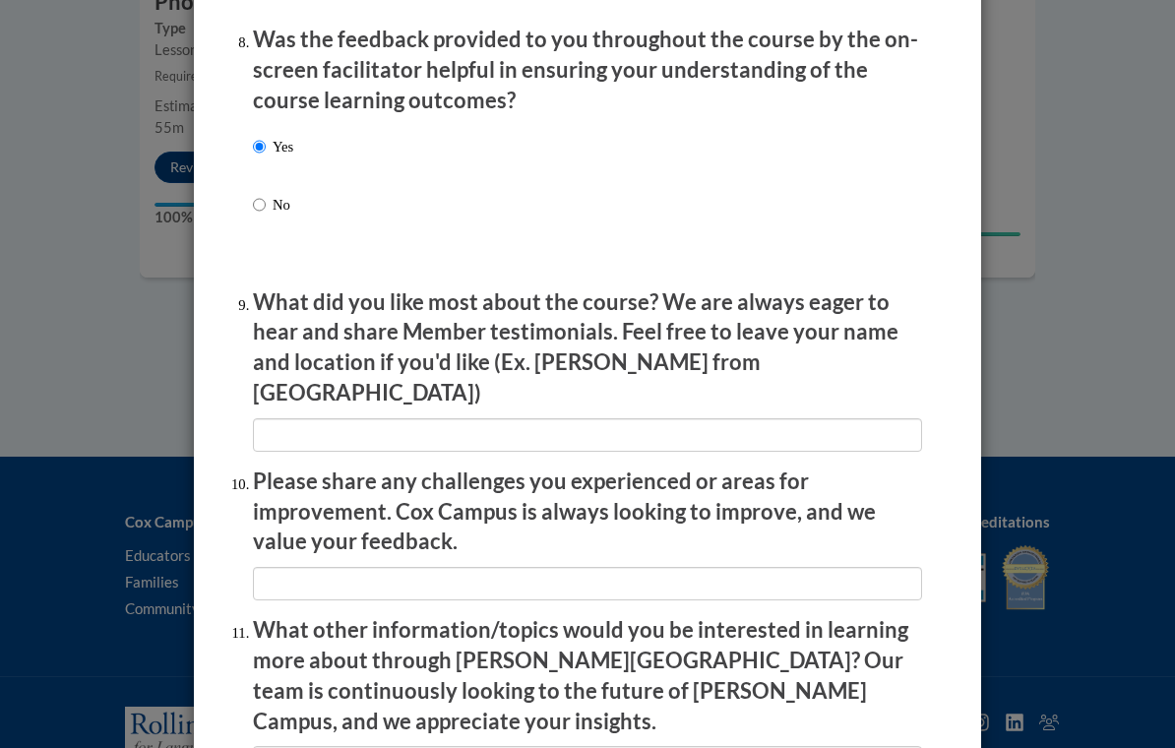
scroll to position [3065, 0]
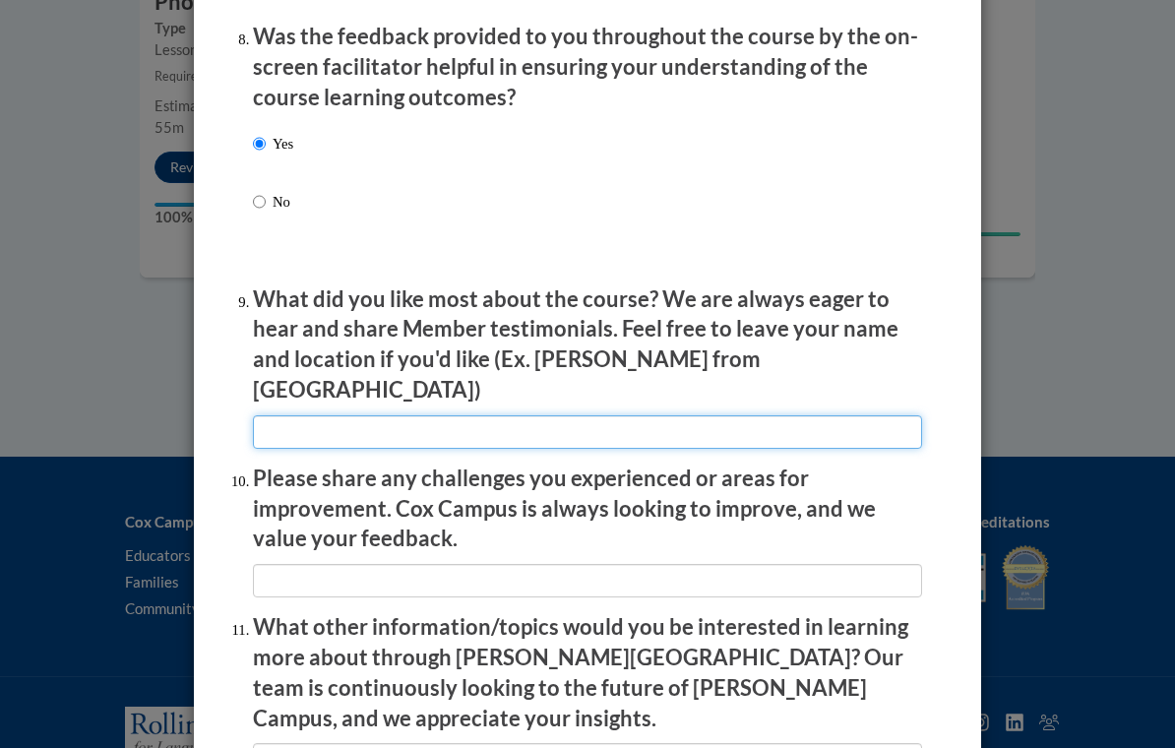
click at [293, 415] on input "textbox" at bounding box center [587, 431] width 669 height 33
type input "Na"
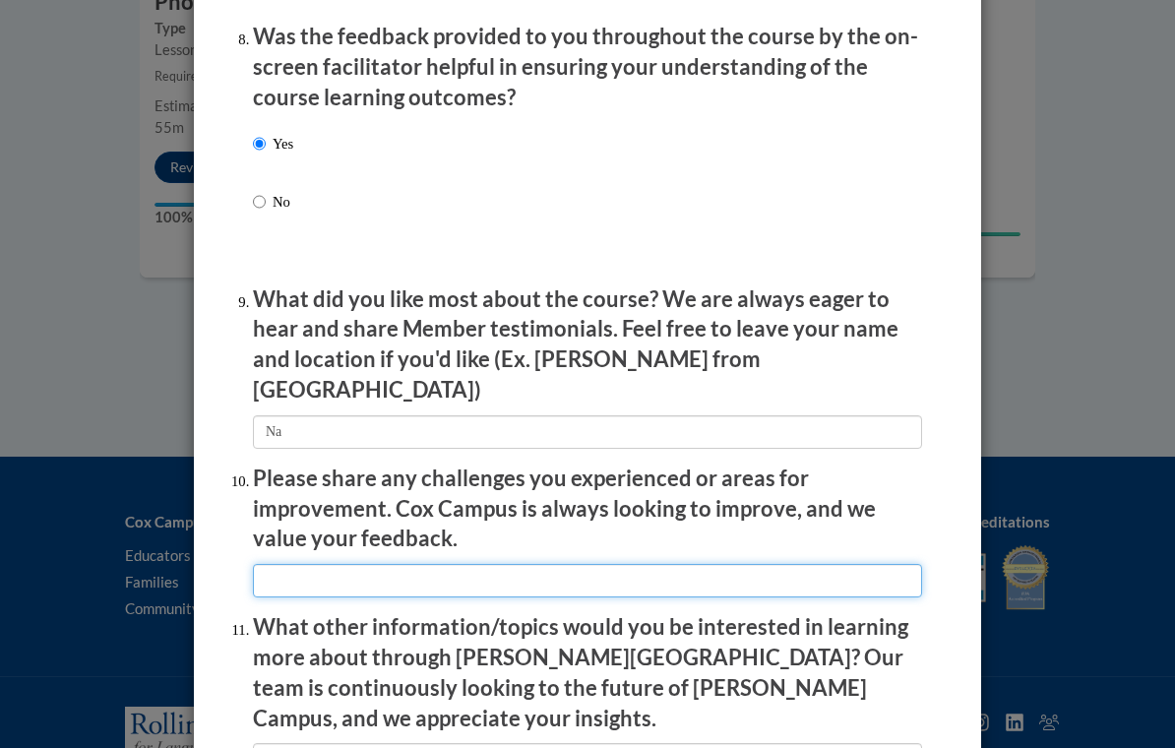
click at [310, 564] on input "textbox" at bounding box center [587, 580] width 669 height 33
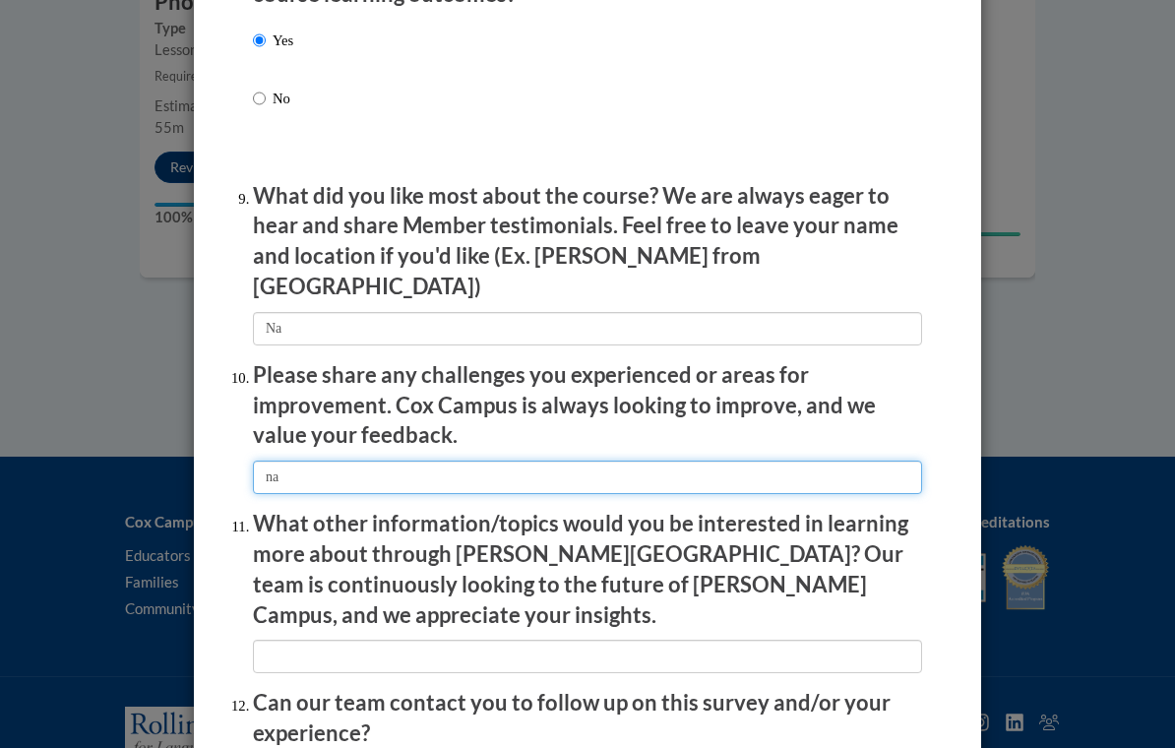
scroll to position [3204, 0]
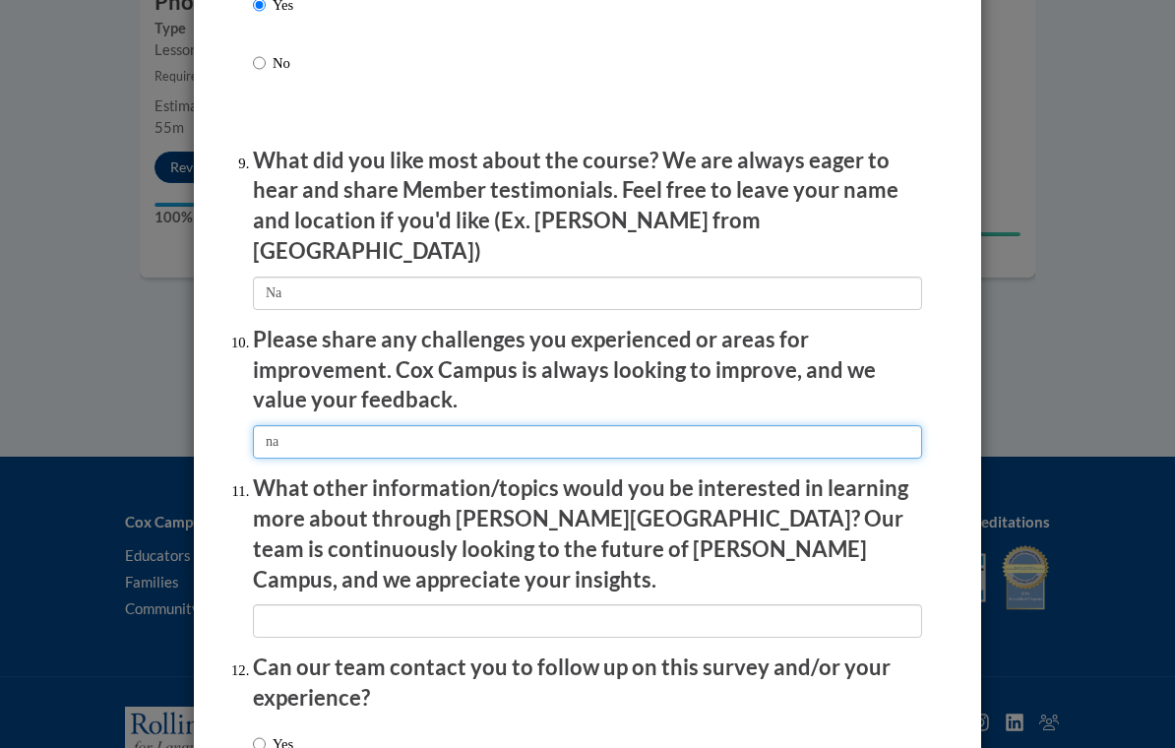
type input "na"
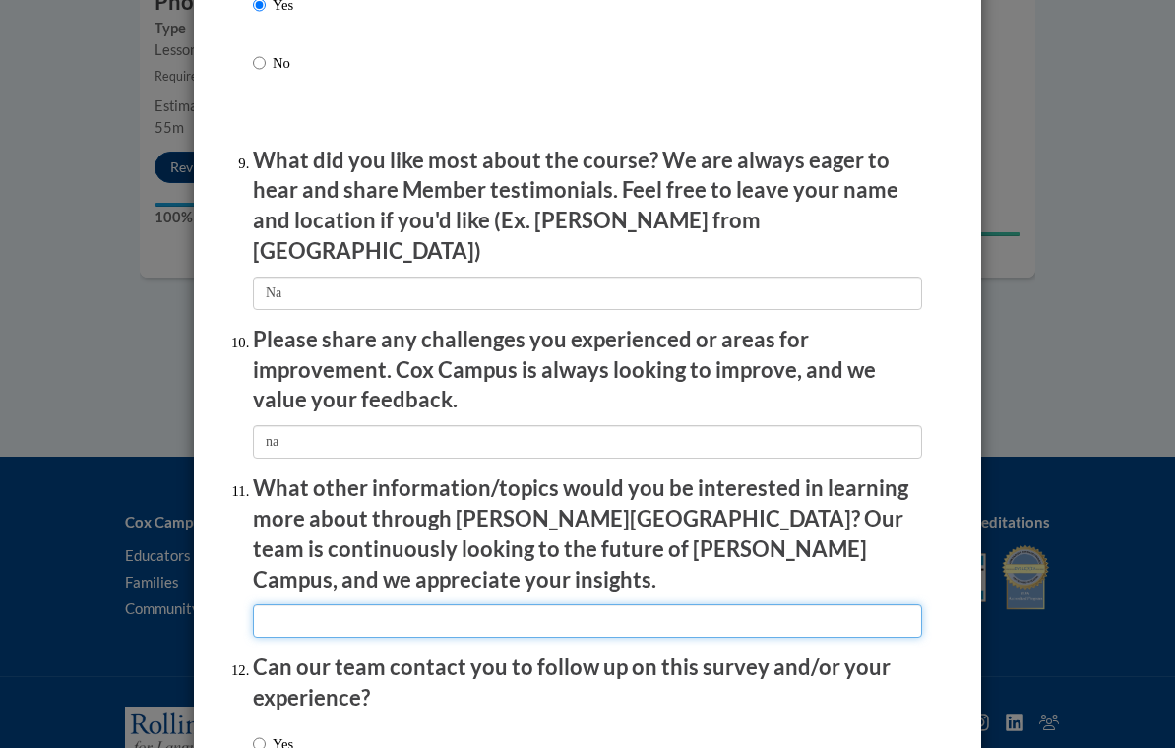
click at [310, 604] on input "textbox" at bounding box center [587, 620] width 669 height 33
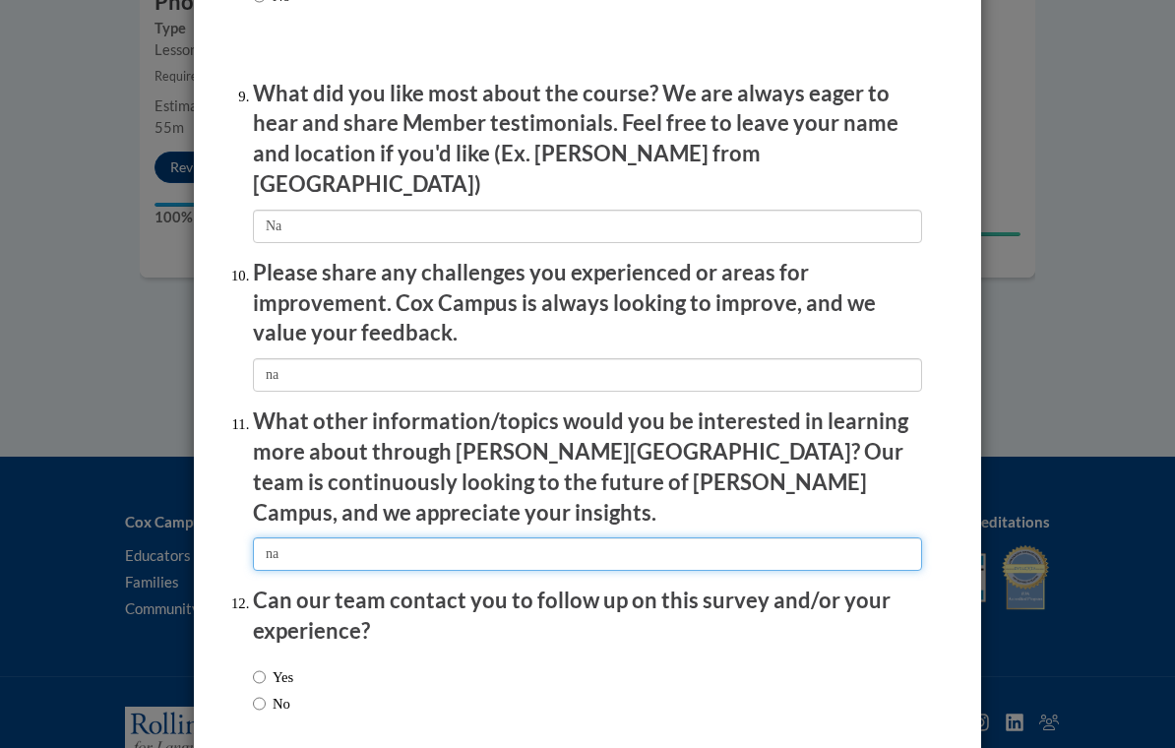
scroll to position [3297, 0]
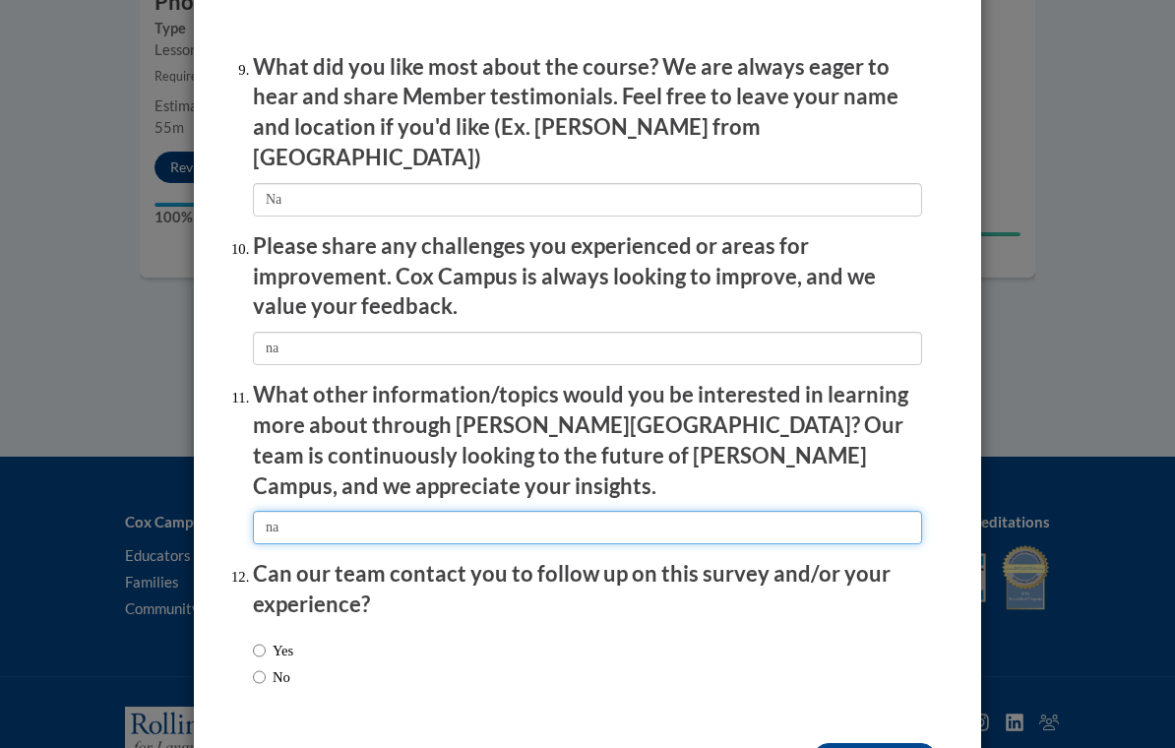
type input "na"
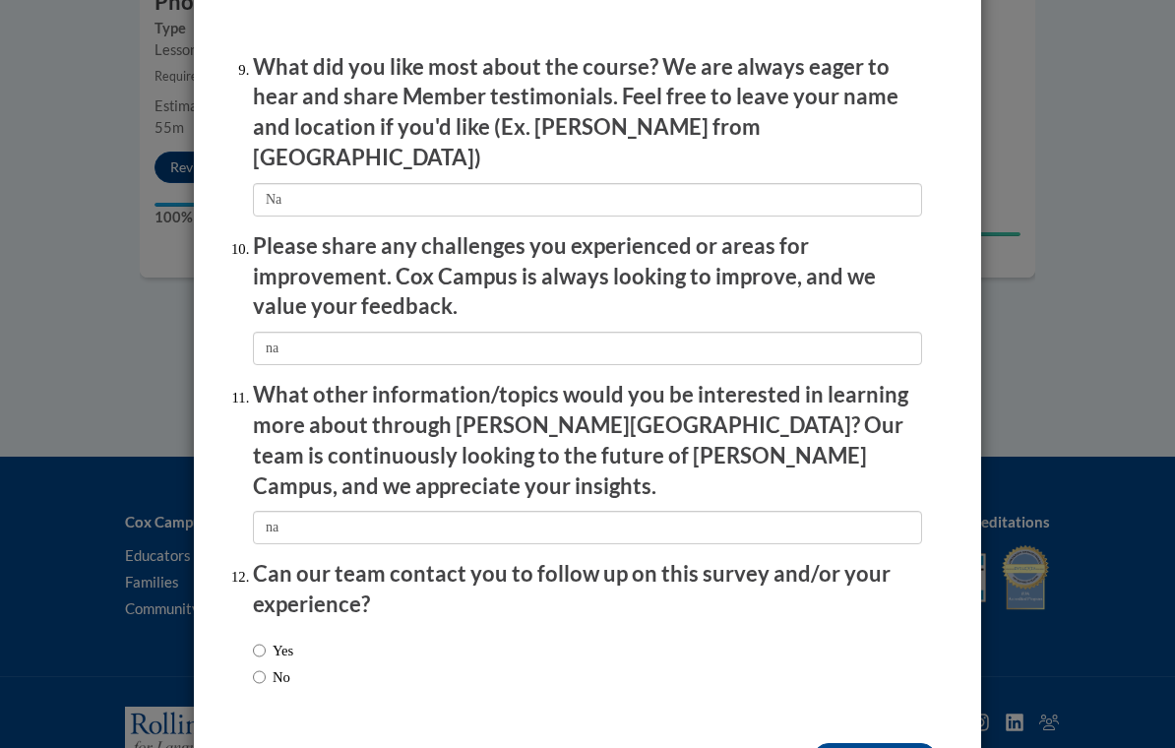
click at [269, 666] on label "No" at bounding box center [271, 677] width 37 height 22
click at [266, 666] on input "No" at bounding box center [259, 677] width 13 height 22
radio input "true"
click at [862, 743] on input "Submit feedback" at bounding box center [875, 758] width 124 height 31
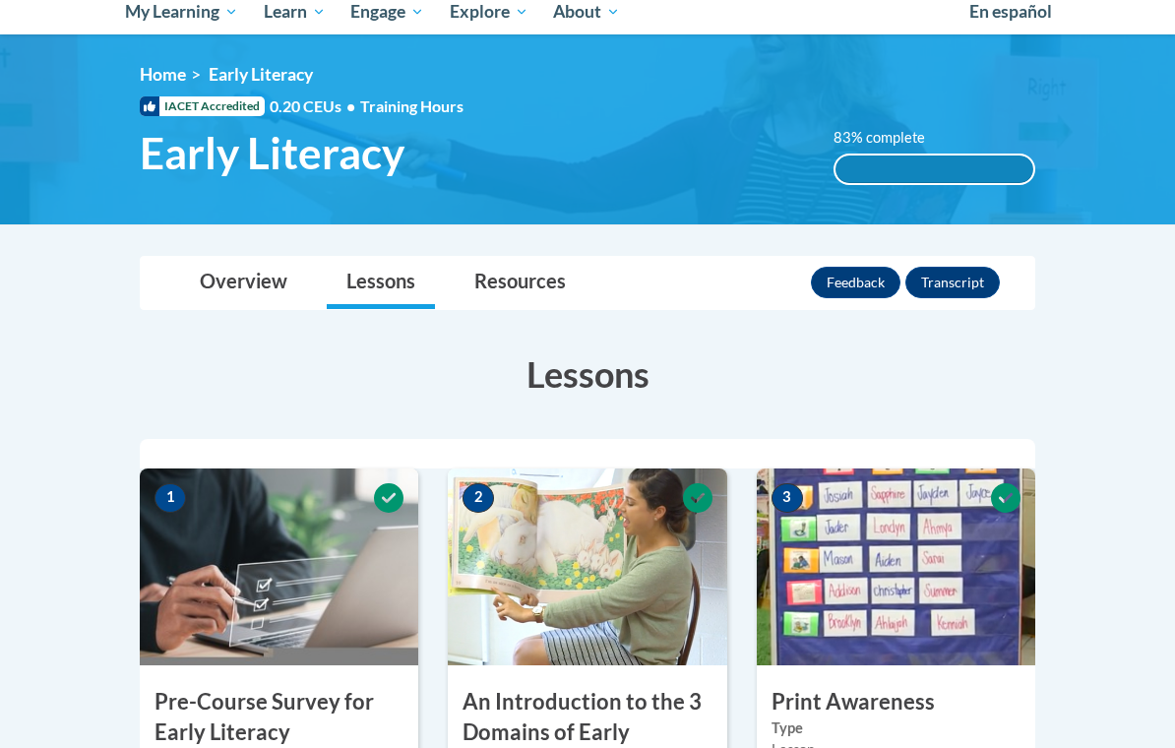
scroll to position [0, 0]
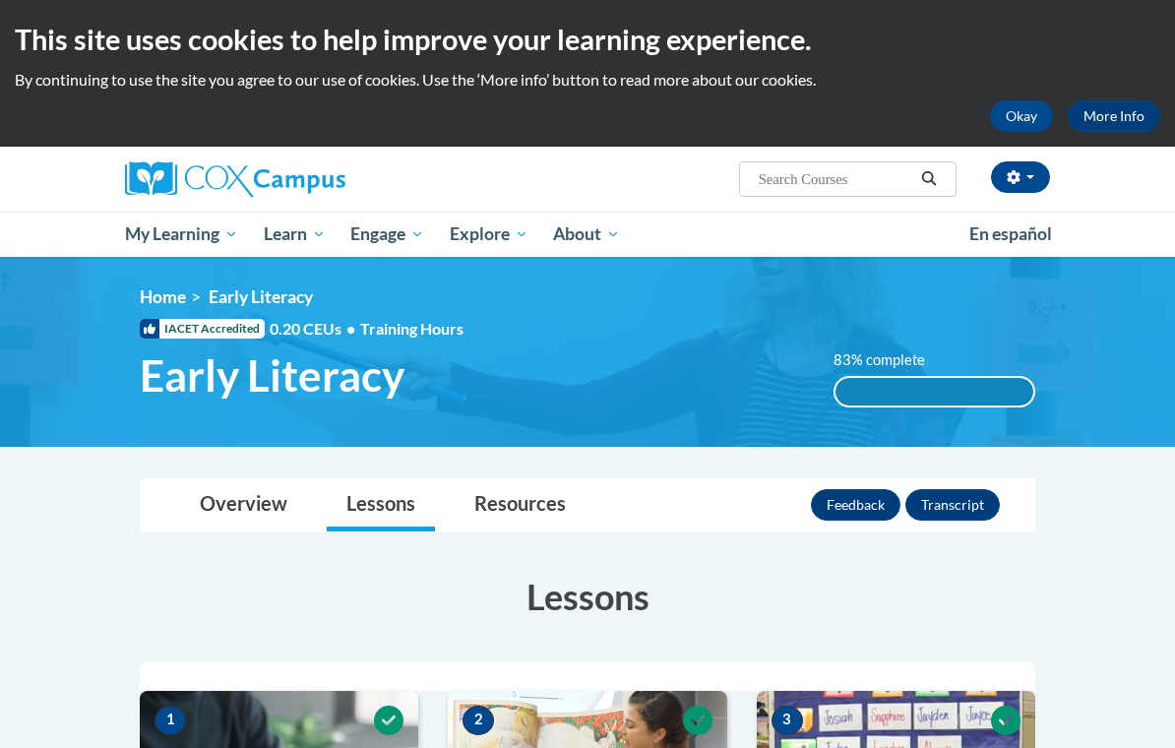
click at [855, 190] on input "Search..." at bounding box center [835, 179] width 157 height 24
click at [0, 0] on html "This site uses cookies to help improve your learning experience. By continuing …" at bounding box center [587, 374] width 1175 height 748
click at [850, 184] on input "Emergemt" at bounding box center [835, 179] width 157 height 24
click at [849, 184] on input "Emergemt" at bounding box center [835, 179] width 157 height 24
click at [849, 180] on input "Emergemt" at bounding box center [835, 179] width 157 height 24
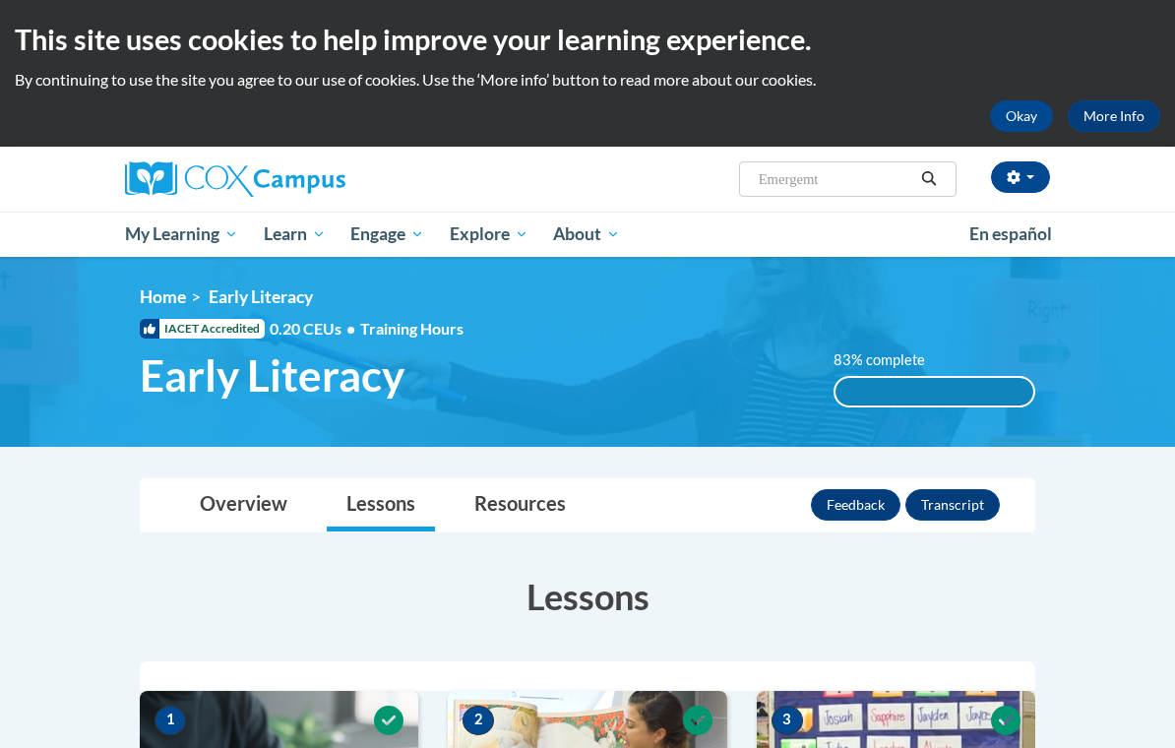
click at [849, 180] on input "Emergemt" at bounding box center [835, 179] width 157 height 24
type input "Emer"
click at [810, 197] on span "Search Search... Emer" at bounding box center [848, 178] width 218 height 35
click at [822, 191] on input "Emer" at bounding box center [835, 179] width 157 height 24
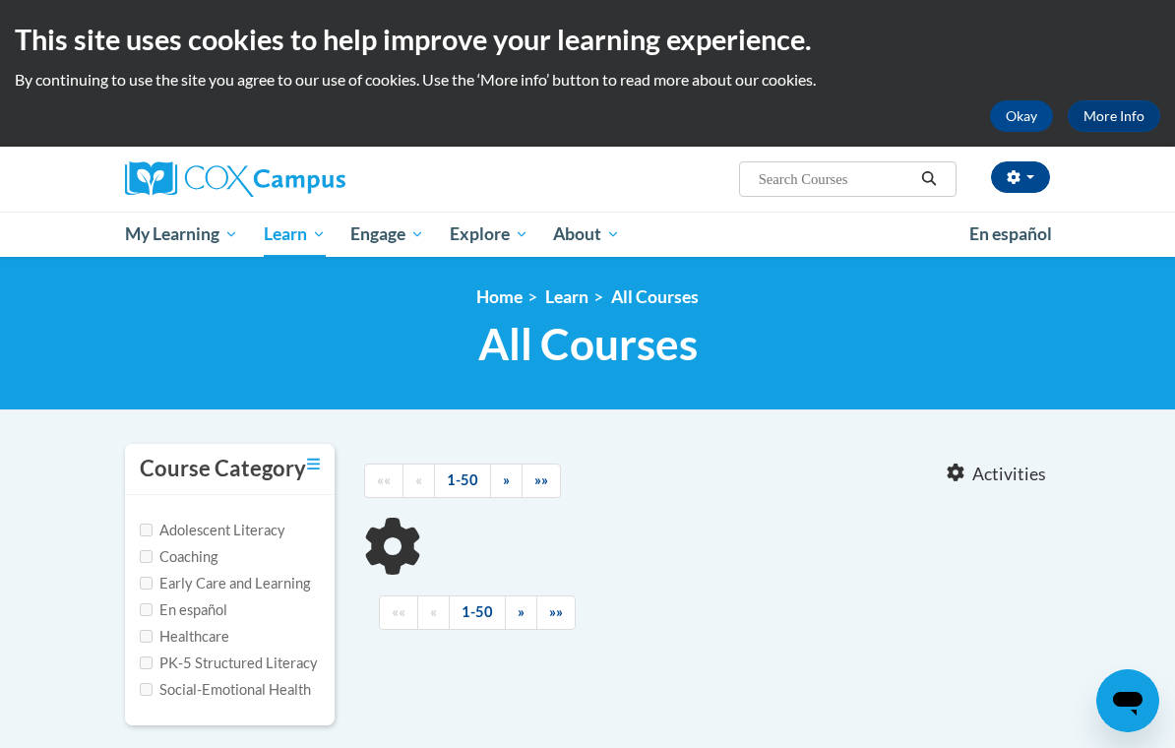
click at [834, 182] on input "Search..." at bounding box center [835, 179] width 157 height 24
type input "Emergent"
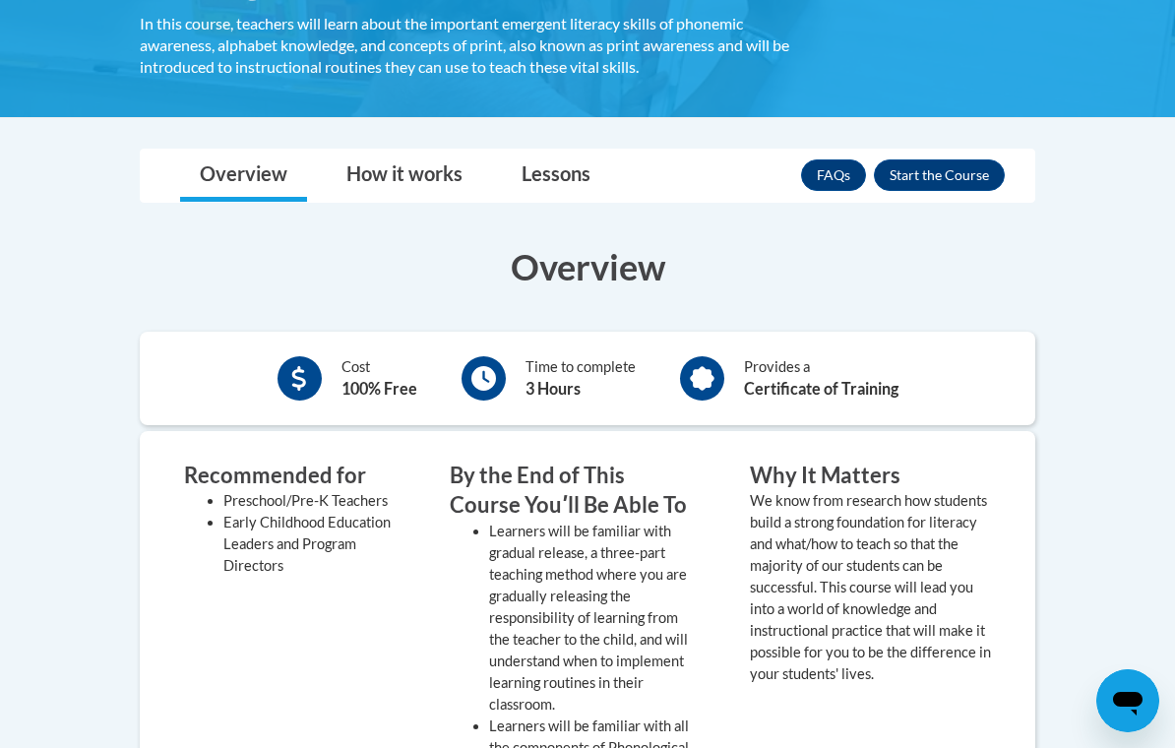
scroll to position [444, 0]
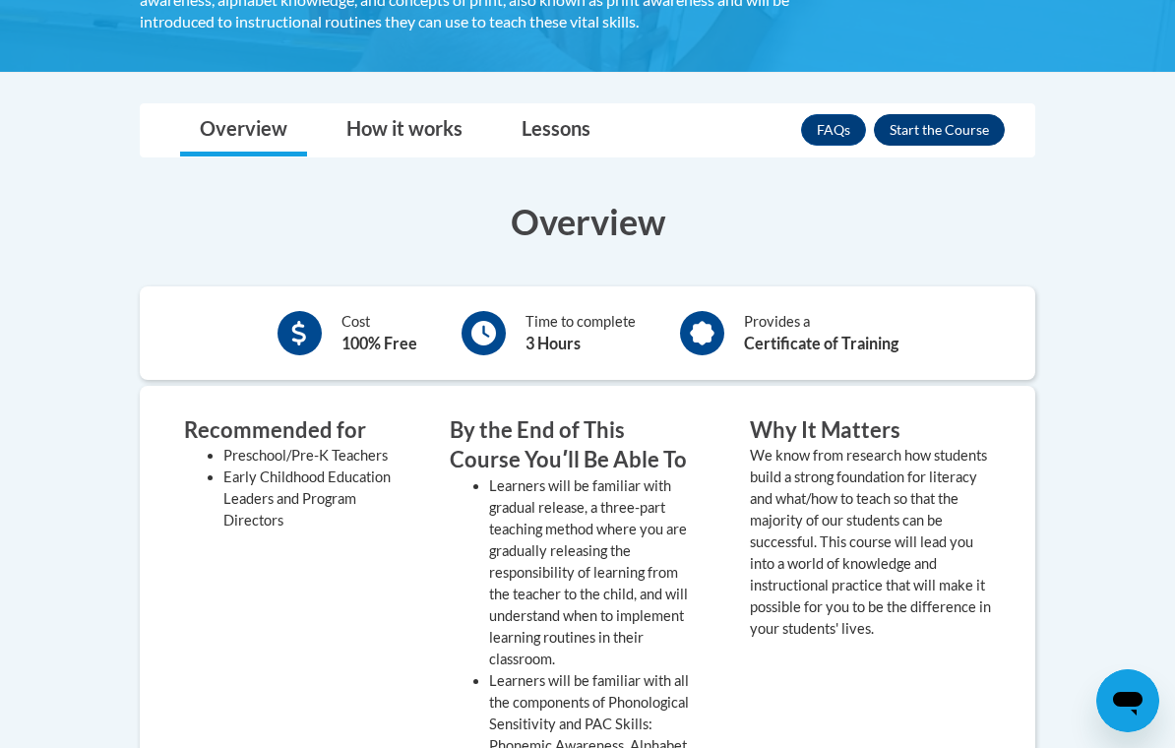
click at [911, 139] on button "Enroll" at bounding box center [939, 129] width 131 height 31
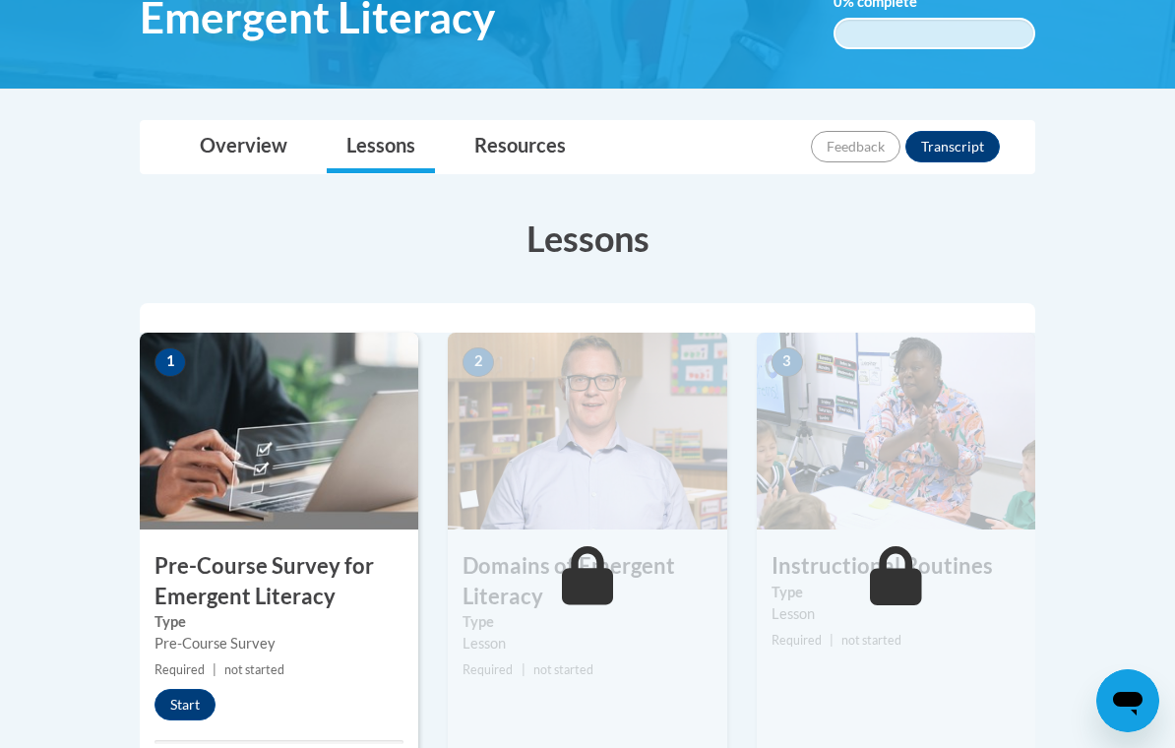
scroll to position [354, 0]
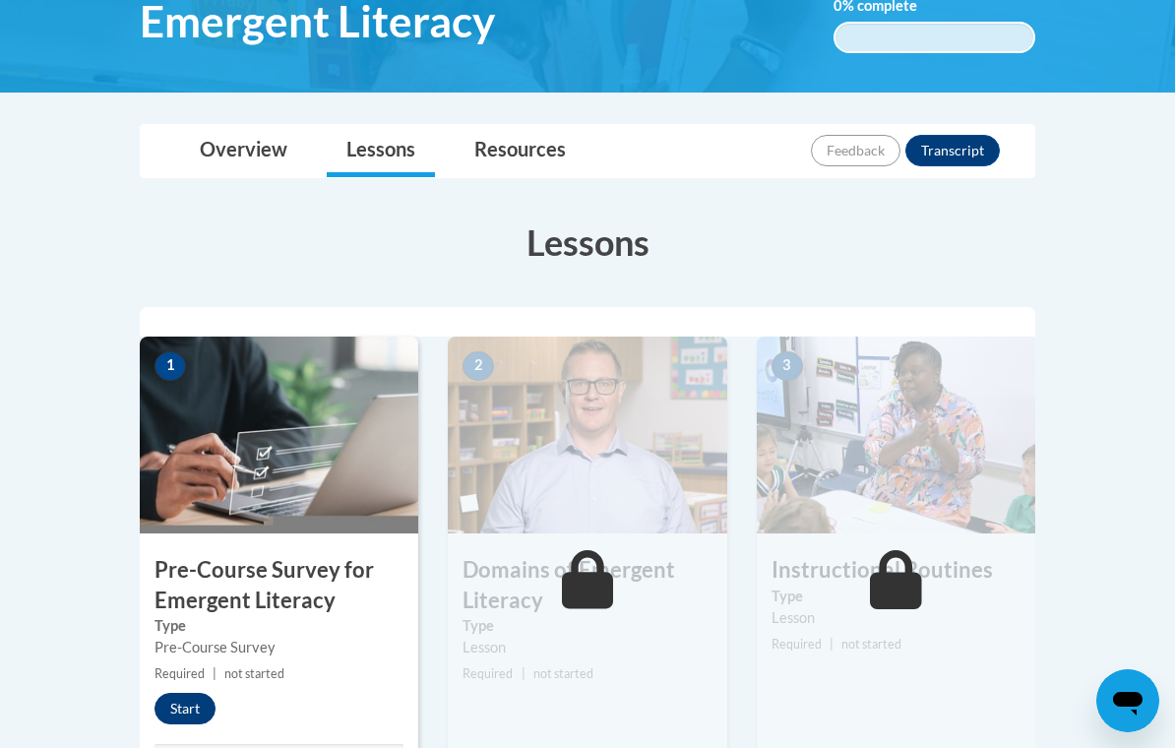
click at [177, 705] on button "Start" at bounding box center [185, 708] width 61 height 31
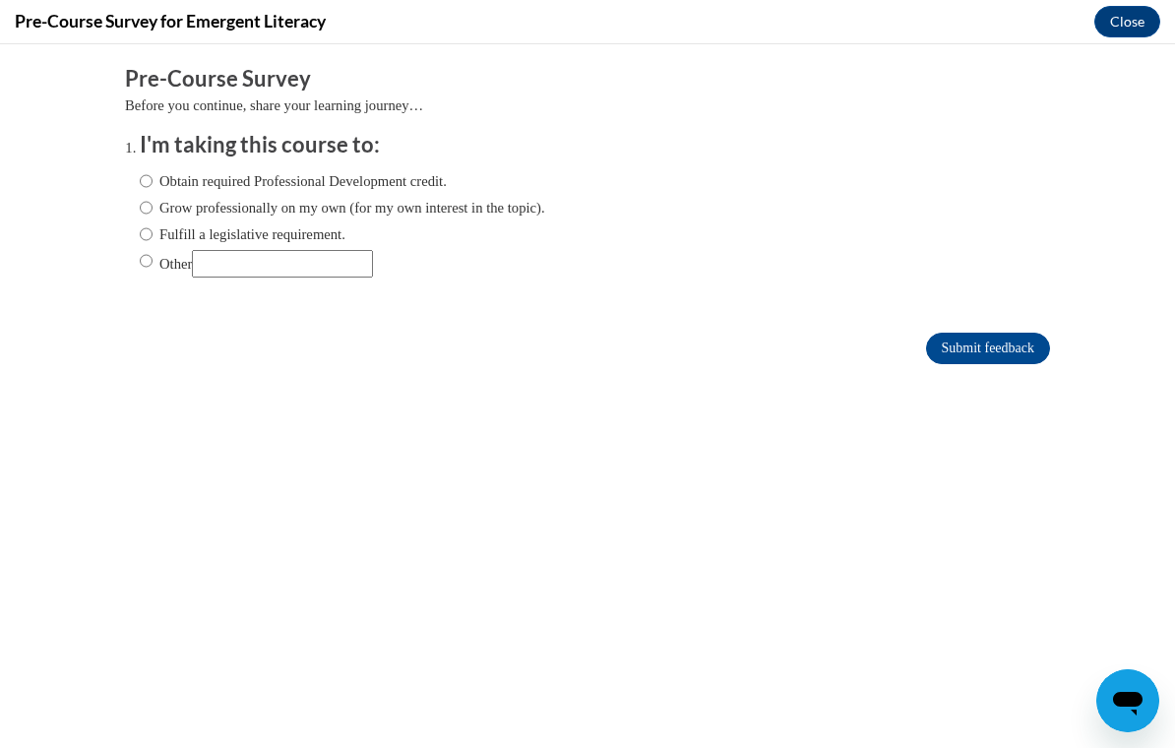
scroll to position [0, 0]
click at [334, 185] on label "Obtain required Professional Development credit." at bounding box center [293, 181] width 307 height 22
click at [153, 185] on input "Obtain required Professional Development credit." at bounding box center [146, 181] width 13 height 22
radio input "true"
click at [987, 349] on input "Submit feedback" at bounding box center [988, 348] width 124 height 31
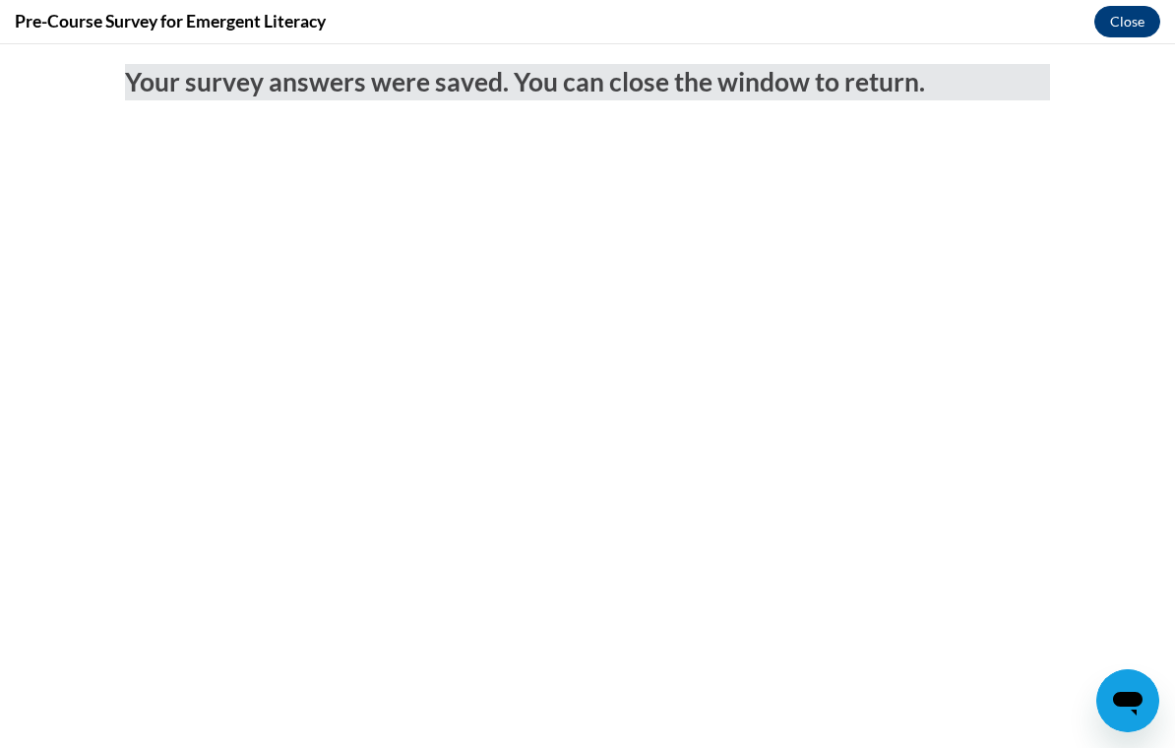
click at [1139, 24] on button "Close" at bounding box center [1127, 21] width 66 height 31
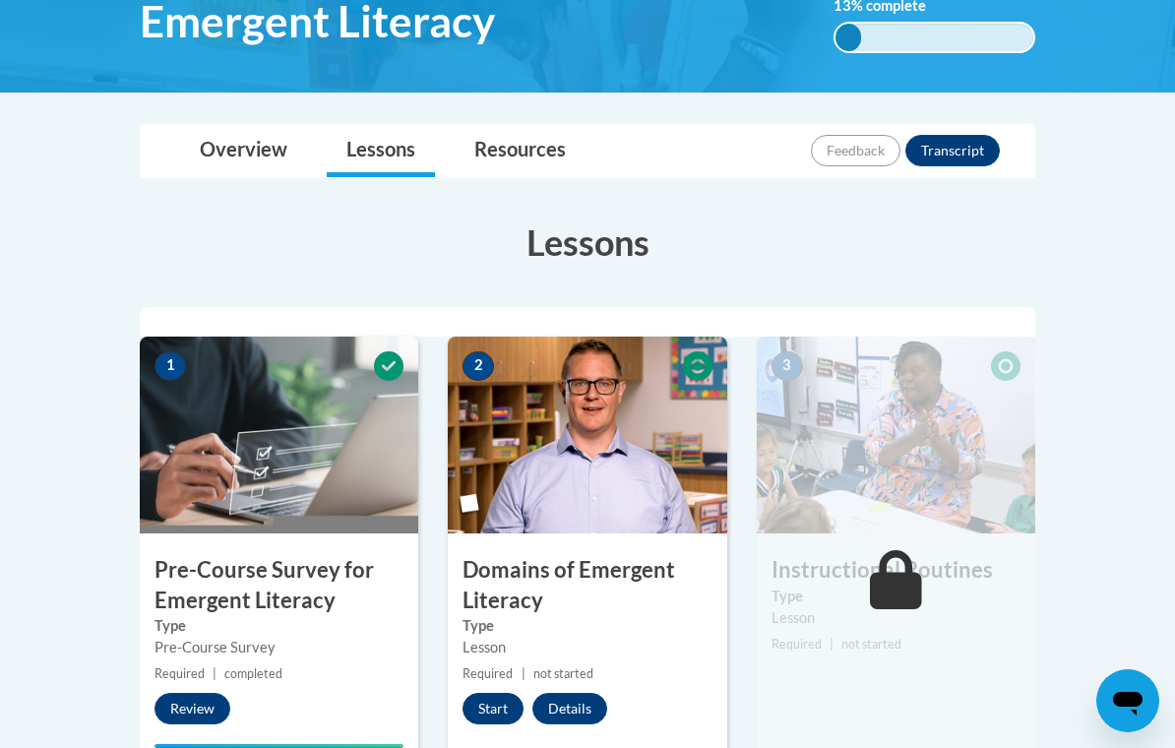
click at [499, 706] on button "Start" at bounding box center [493, 708] width 61 height 31
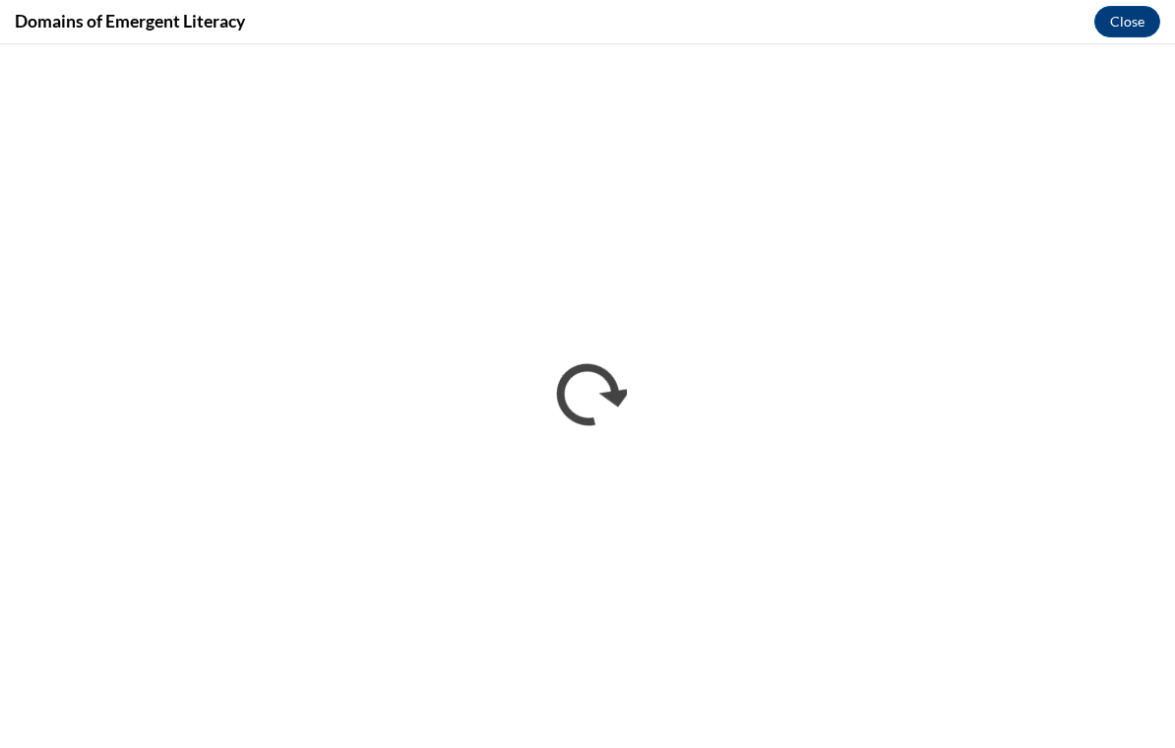
scroll to position [386, 0]
